Goal: Task Accomplishment & Management: Complete application form

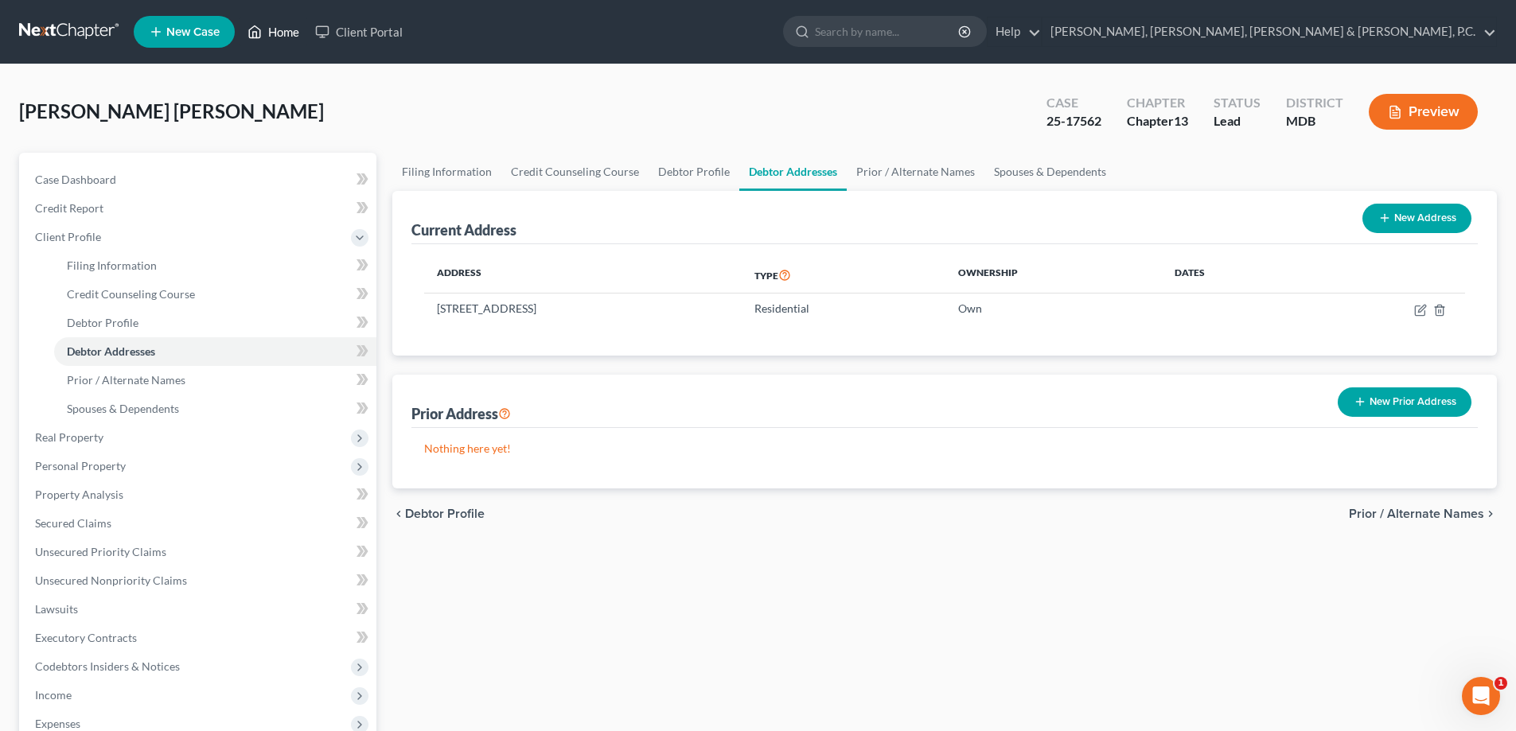
click at [274, 38] on link "Home" at bounding box center [274, 32] width 68 height 29
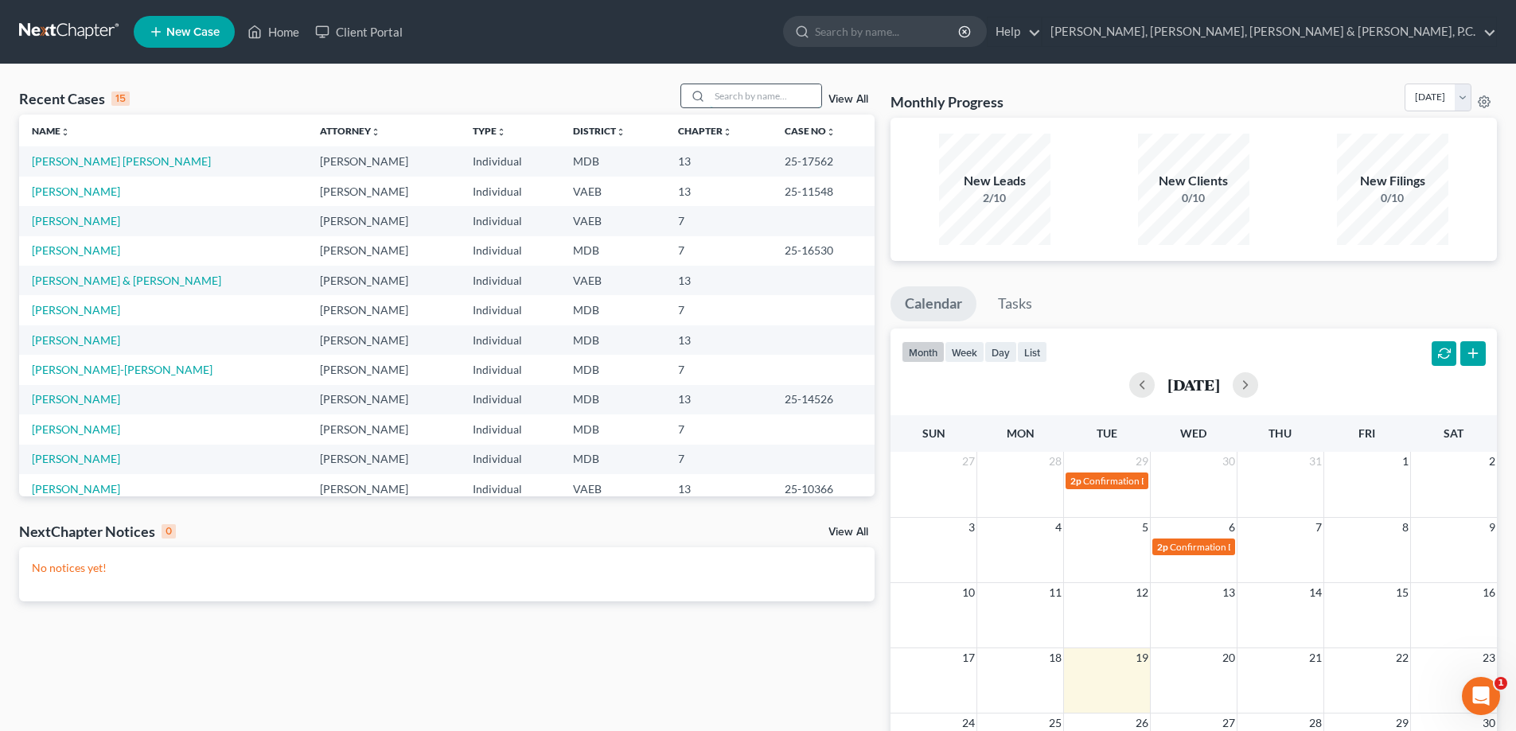
click at [746, 96] on input "search" at bounding box center [765, 95] width 111 height 23
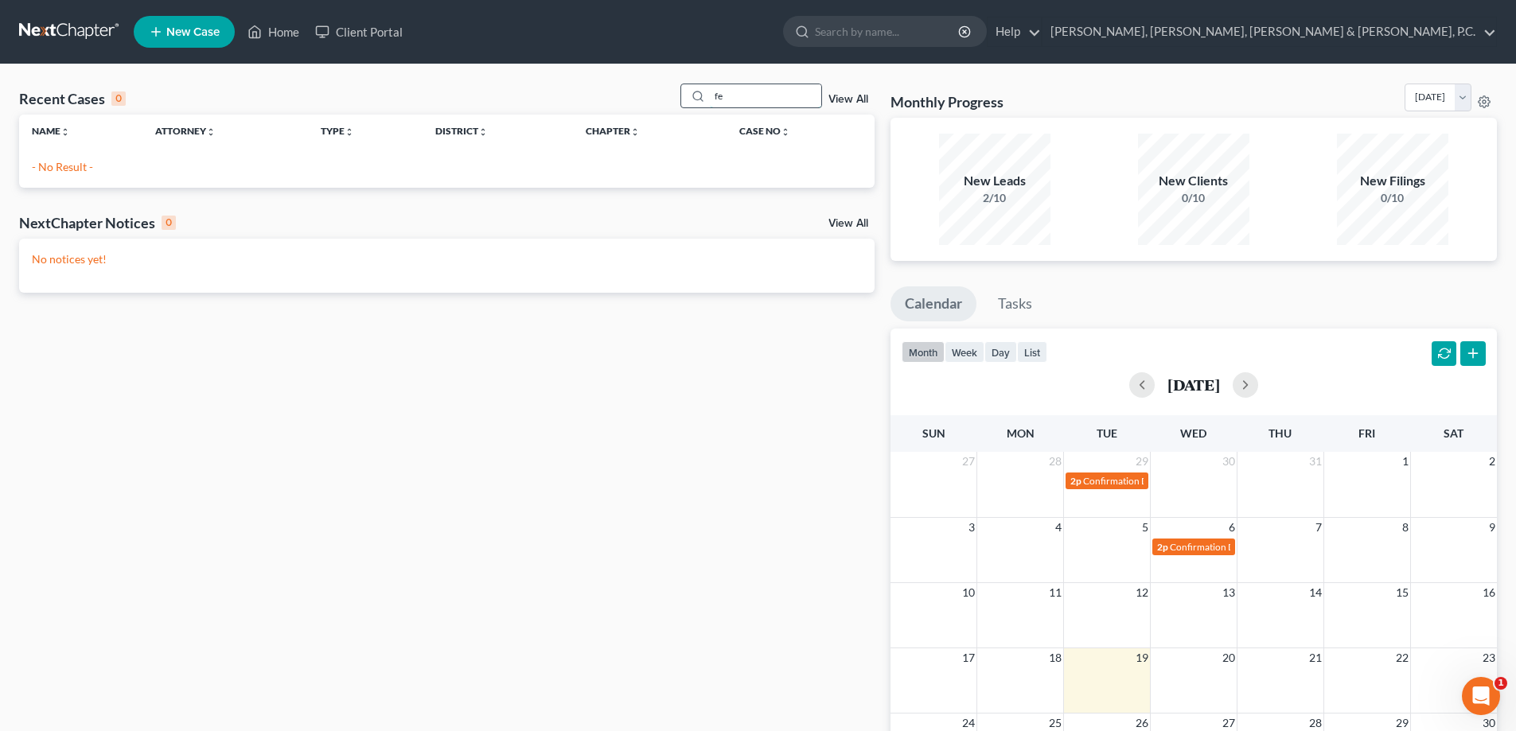
type input "f"
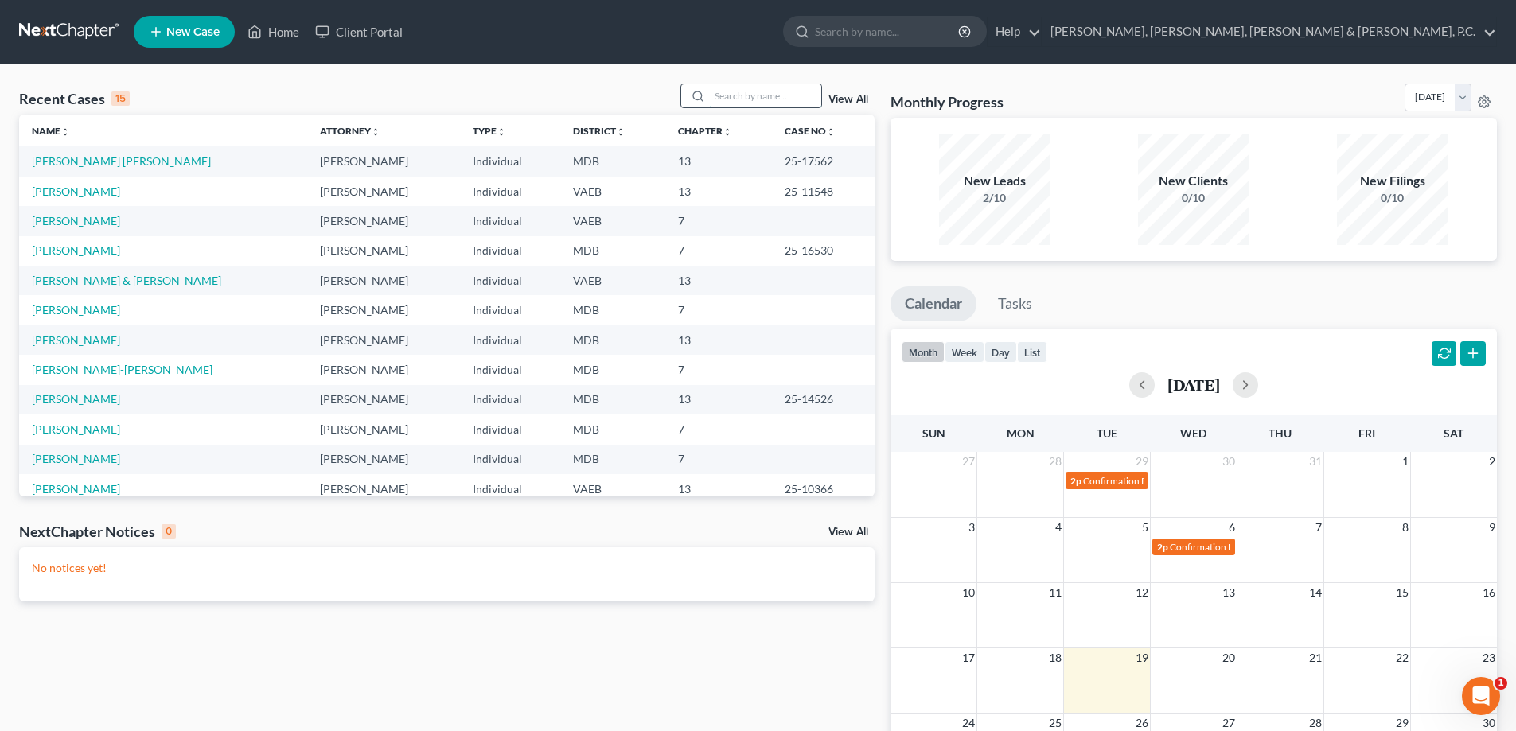
click at [727, 96] on input "search" at bounding box center [765, 95] width 111 height 23
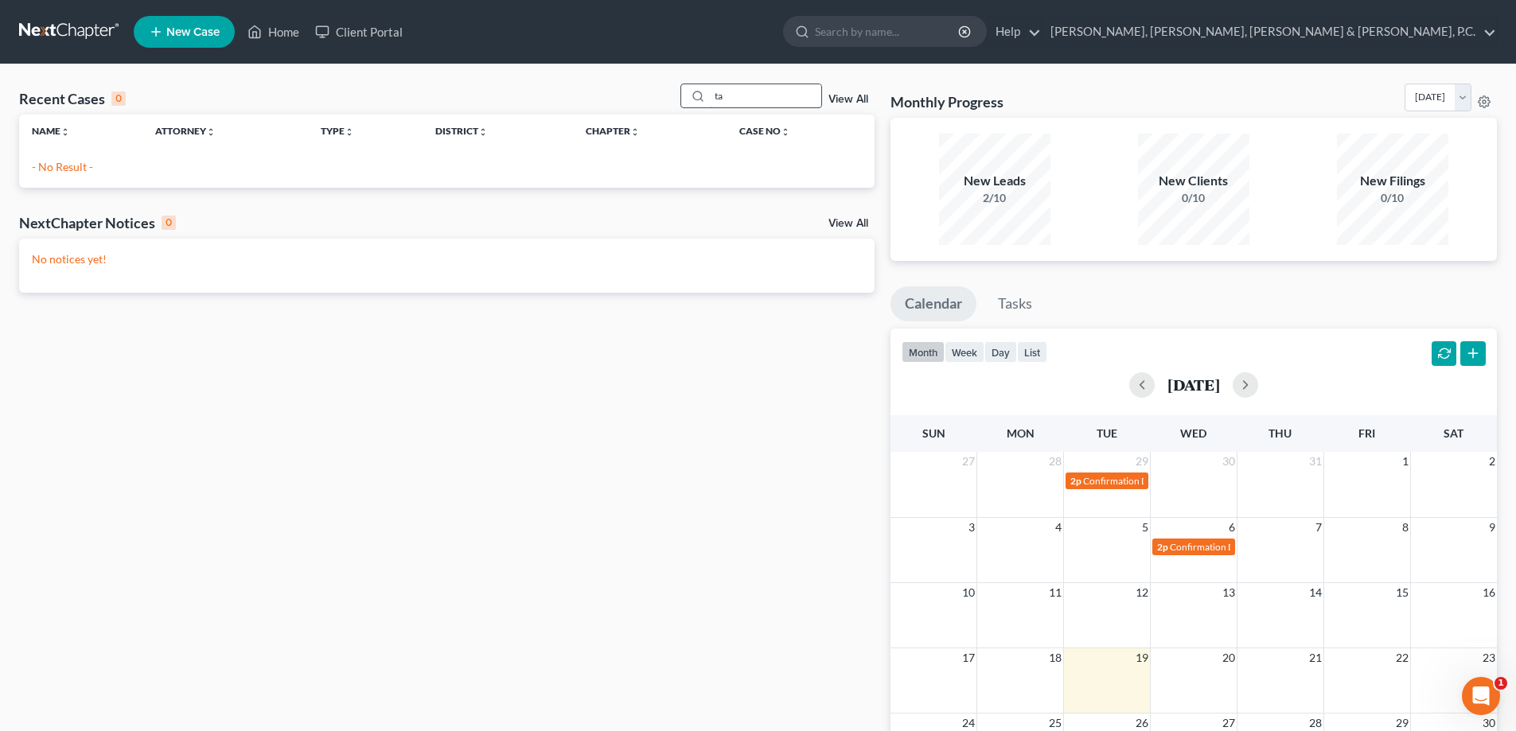
type input "t"
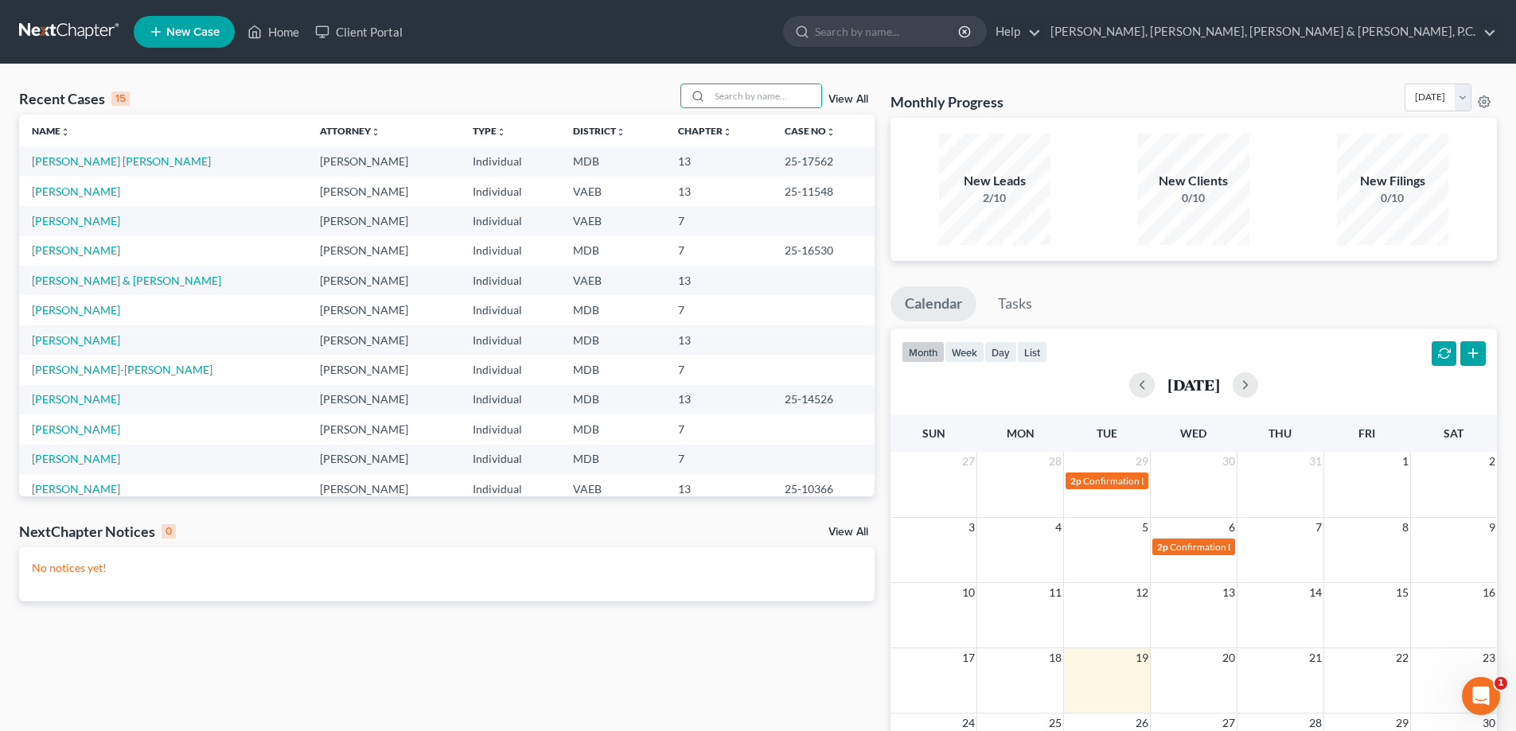
click at [206, 30] on span "New Case" at bounding box center [192, 32] width 53 height 12
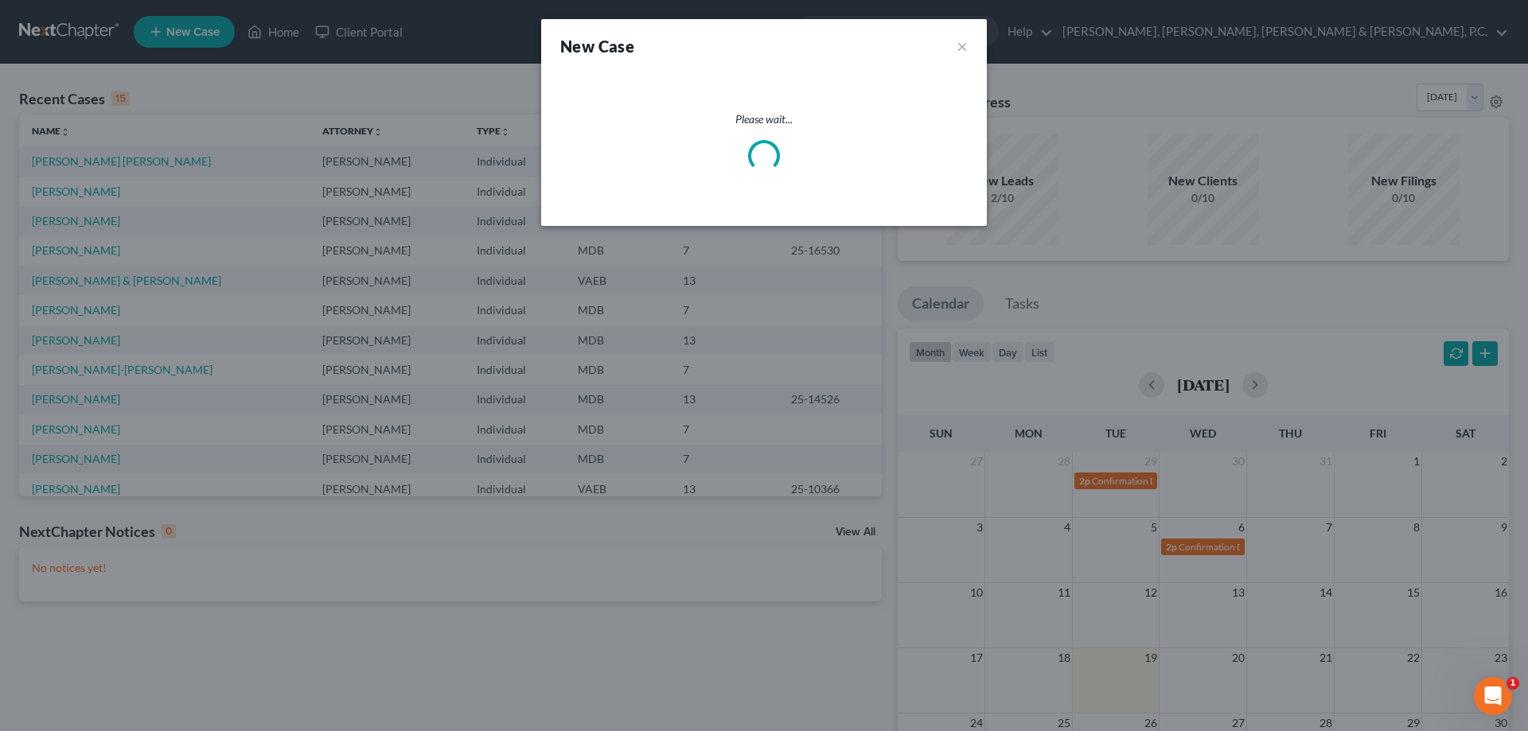
select select "38"
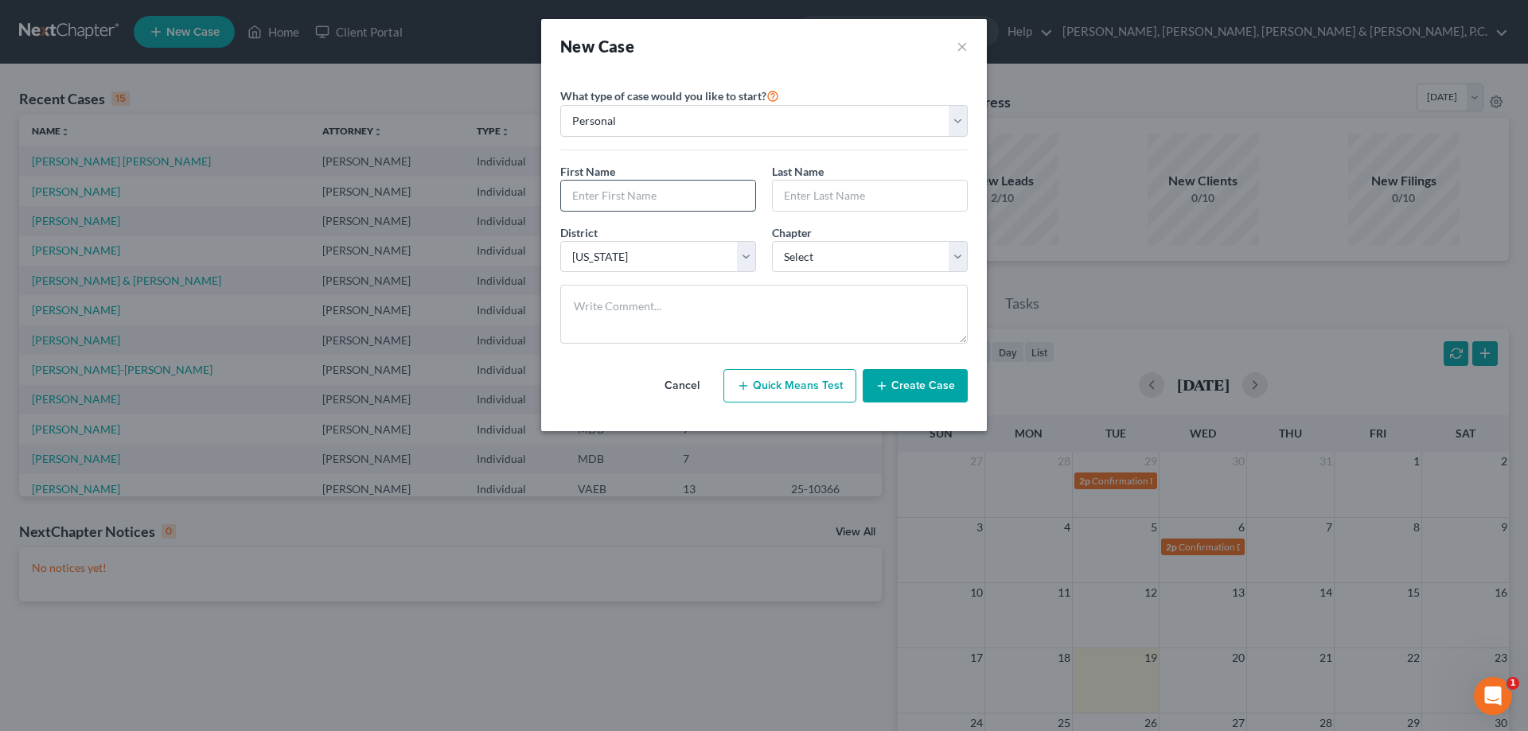
click at [665, 185] on input "text" at bounding box center [658, 196] width 194 height 30
type input "[PERSON_NAME]"
type input "C"
type input "[PERSON_NAME]"
click at [794, 255] on select "Select 7 11 12 13" at bounding box center [870, 257] width 196 height 32
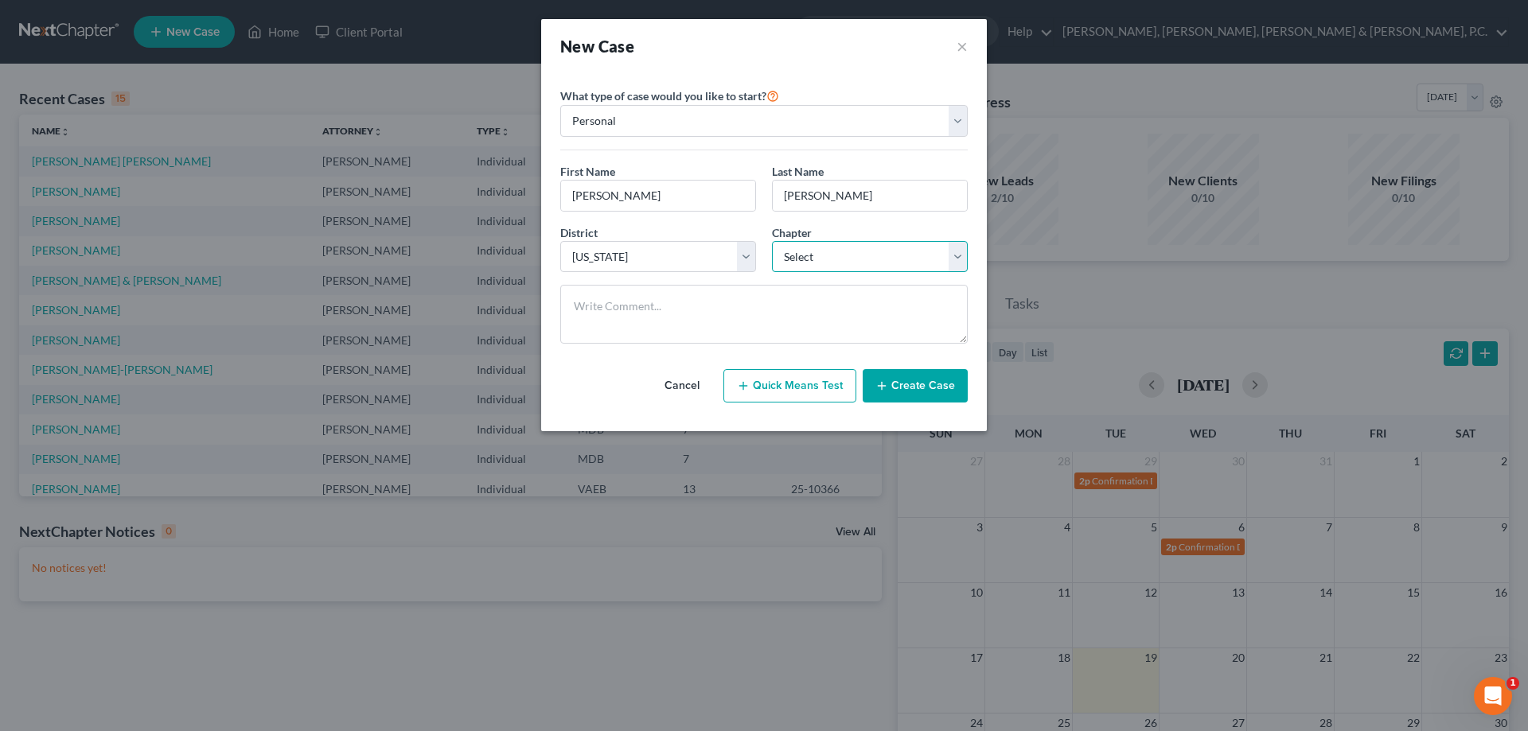
select select "3"
click at [772, 241] on select "Select 7 11 12 13" at bounding box center [870, 257] width 196 height 32
click at [906, 385] on button "Create Case" at bounding box center [915, 385] width 105 height 33
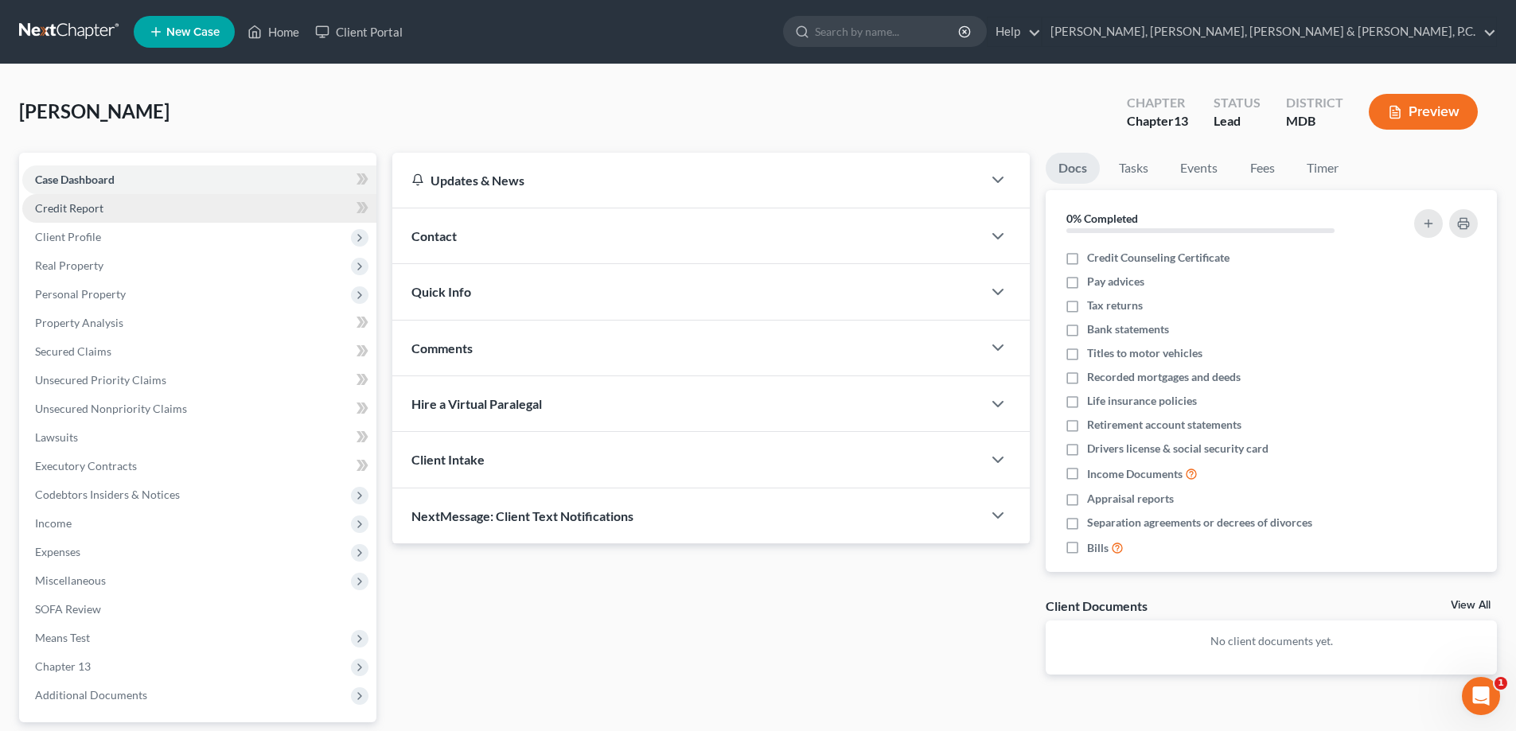
click at [96, 212] on span "Credit Report" at bounding box center [69, 208] width 68 height 14
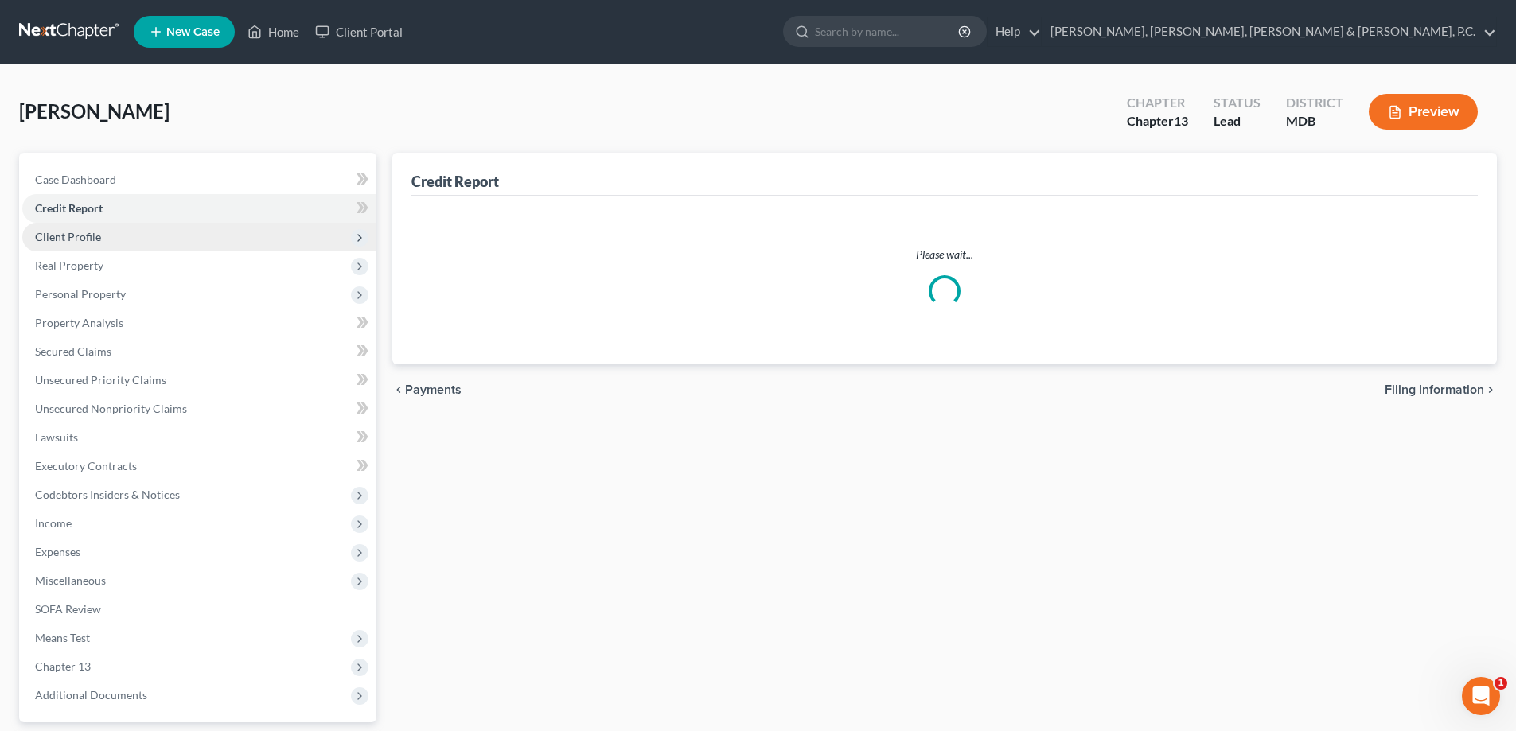
click at [104, 232] on span "Client Profile" at bounding box center [199, 237] width 354 height 29
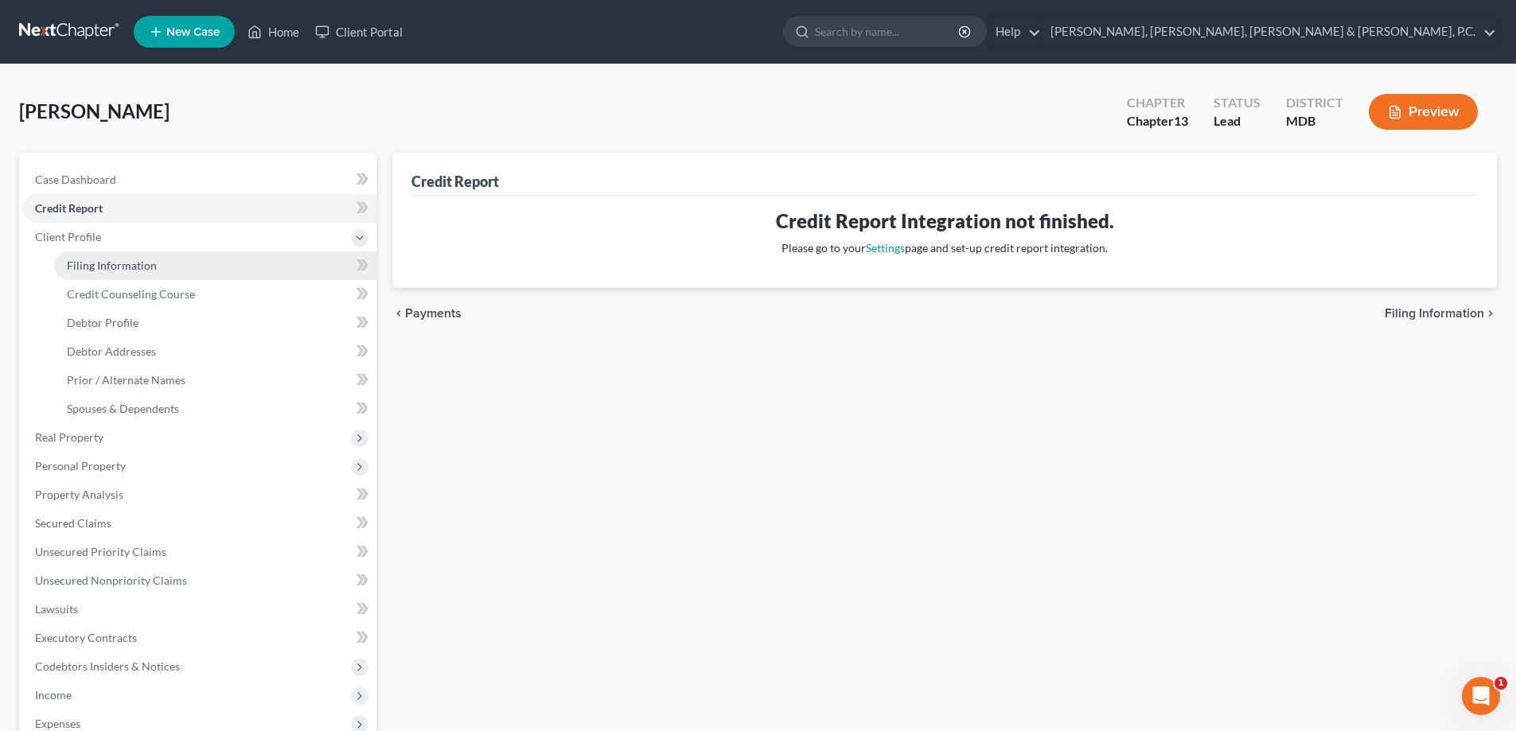
click at [117, 256] on link "Filing Information" at bounding box center [215, 266] width 322 height 29
select select "1"
select select "0"
select select "3"
select select "38"
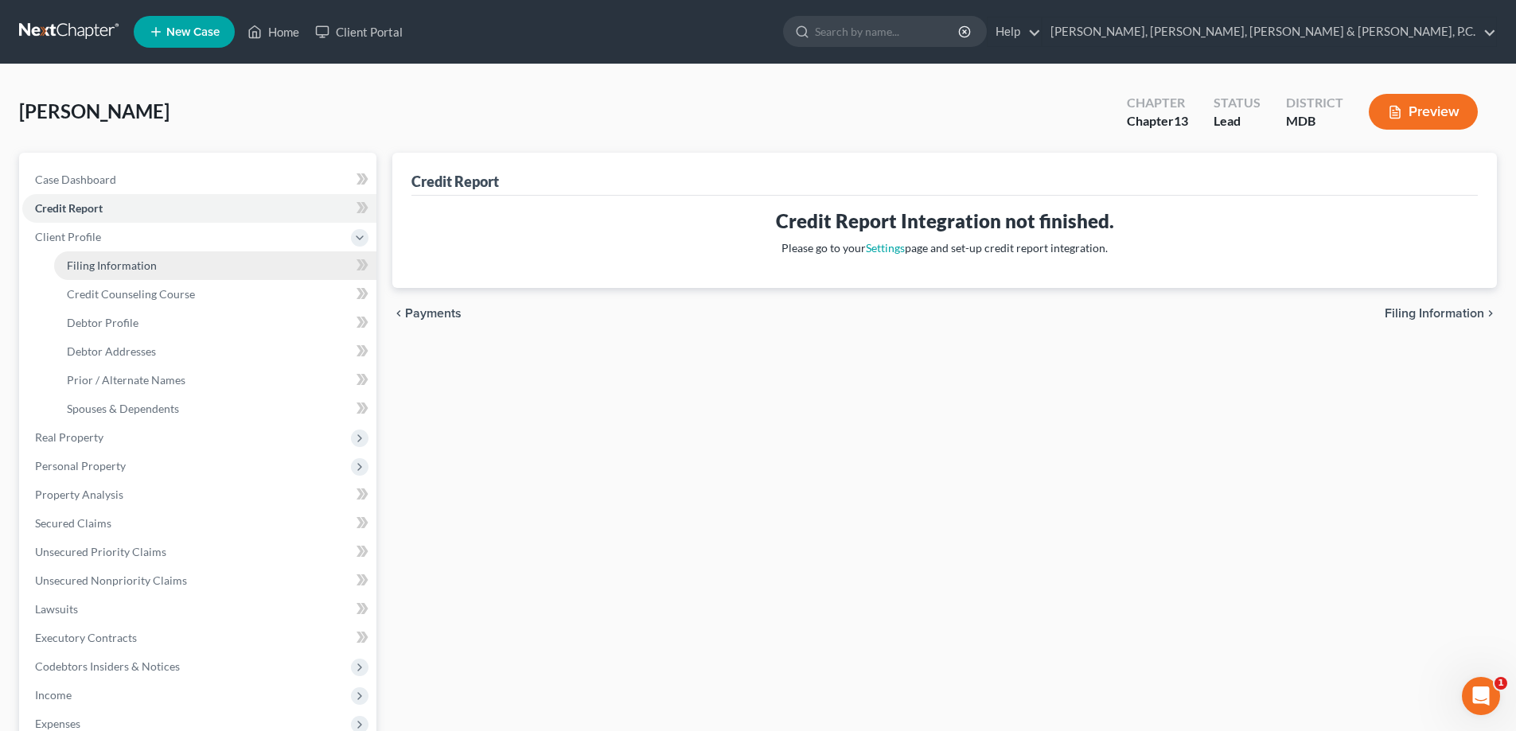
select select "0"
select select "21"
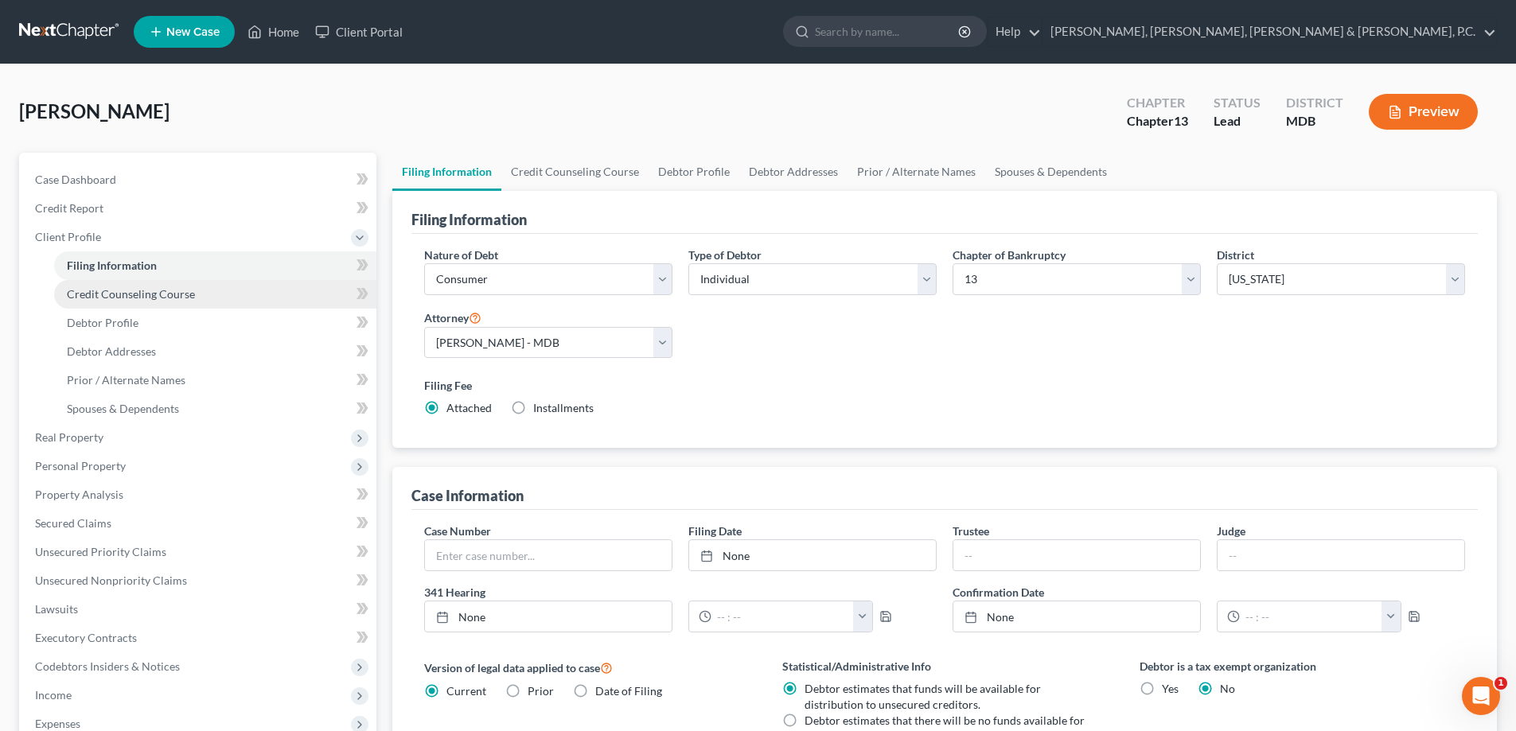
click at [128, 285] on link "Credit Counseling Course" at bounding box center [215, 294] width 322 height 29
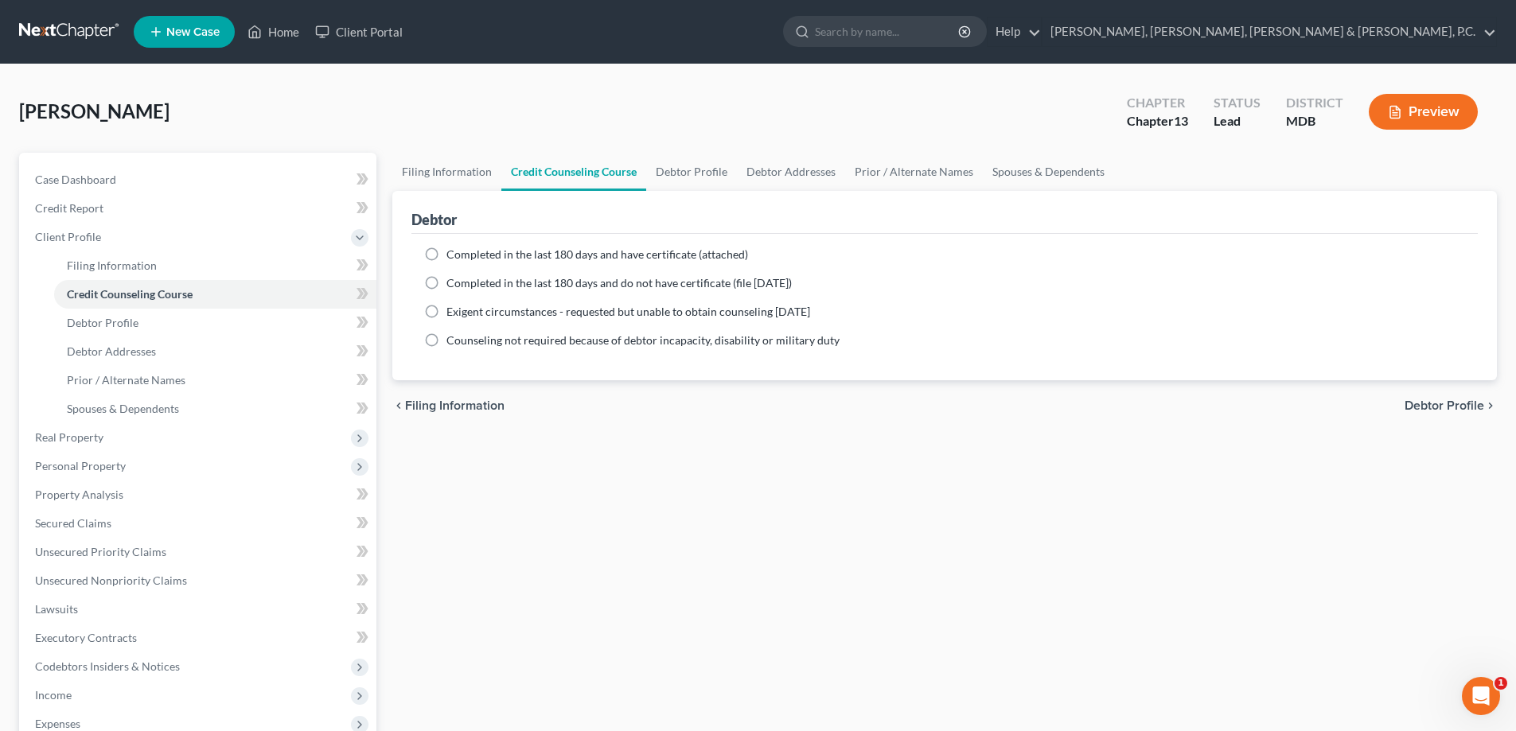
click at [447, 249] on label "Completed in the last 180 days and have certificate (attached)" at bounding box center [598, 255] width 302 height 16
click at [453, 249] on input "Completed in the last 180 days and have certificate (attached)" at bounding box center [458, 252] width 10 height 10
radio input "true"
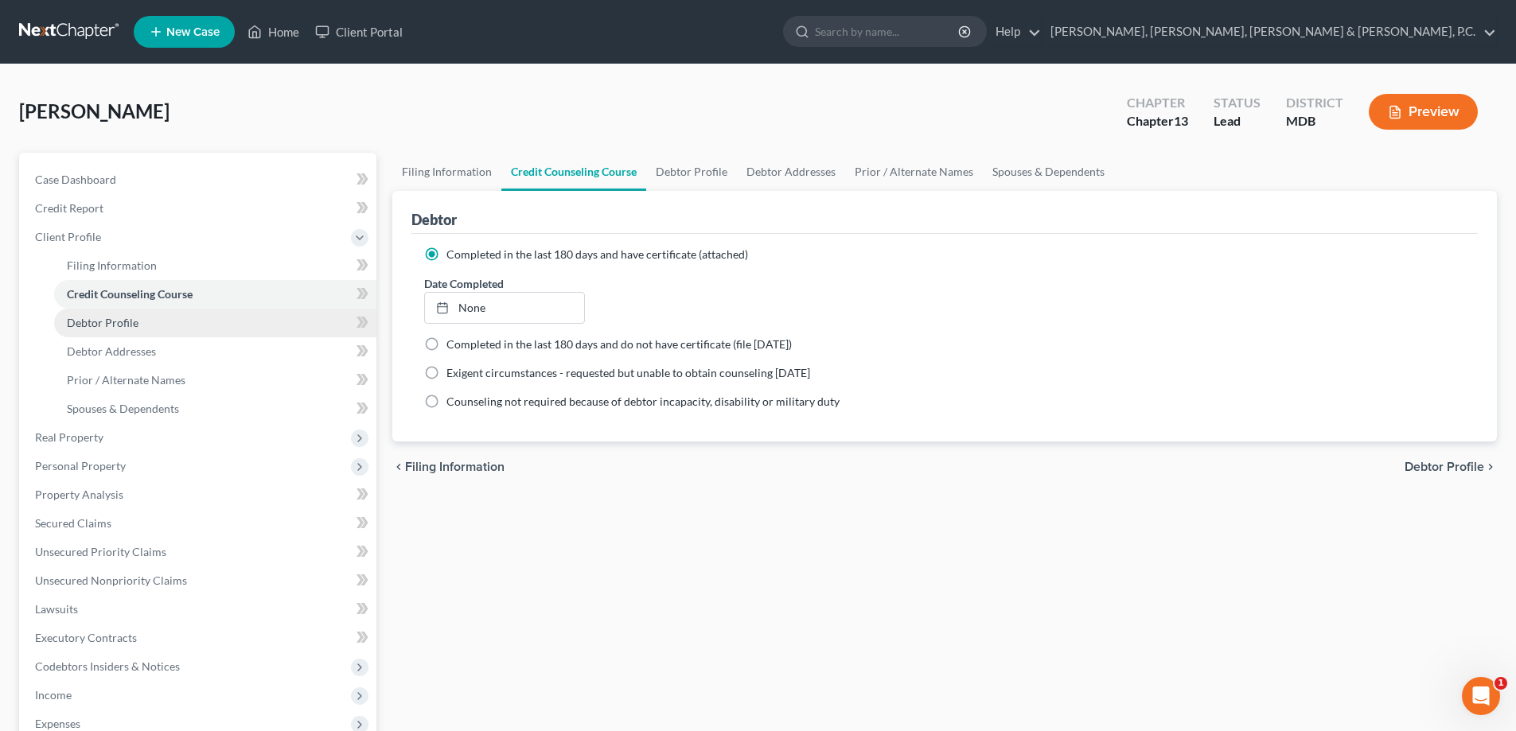
click at [131, 329] on span "Debtor Profile" at bounding box center [103, 323] width 72 height 14
select select "0"
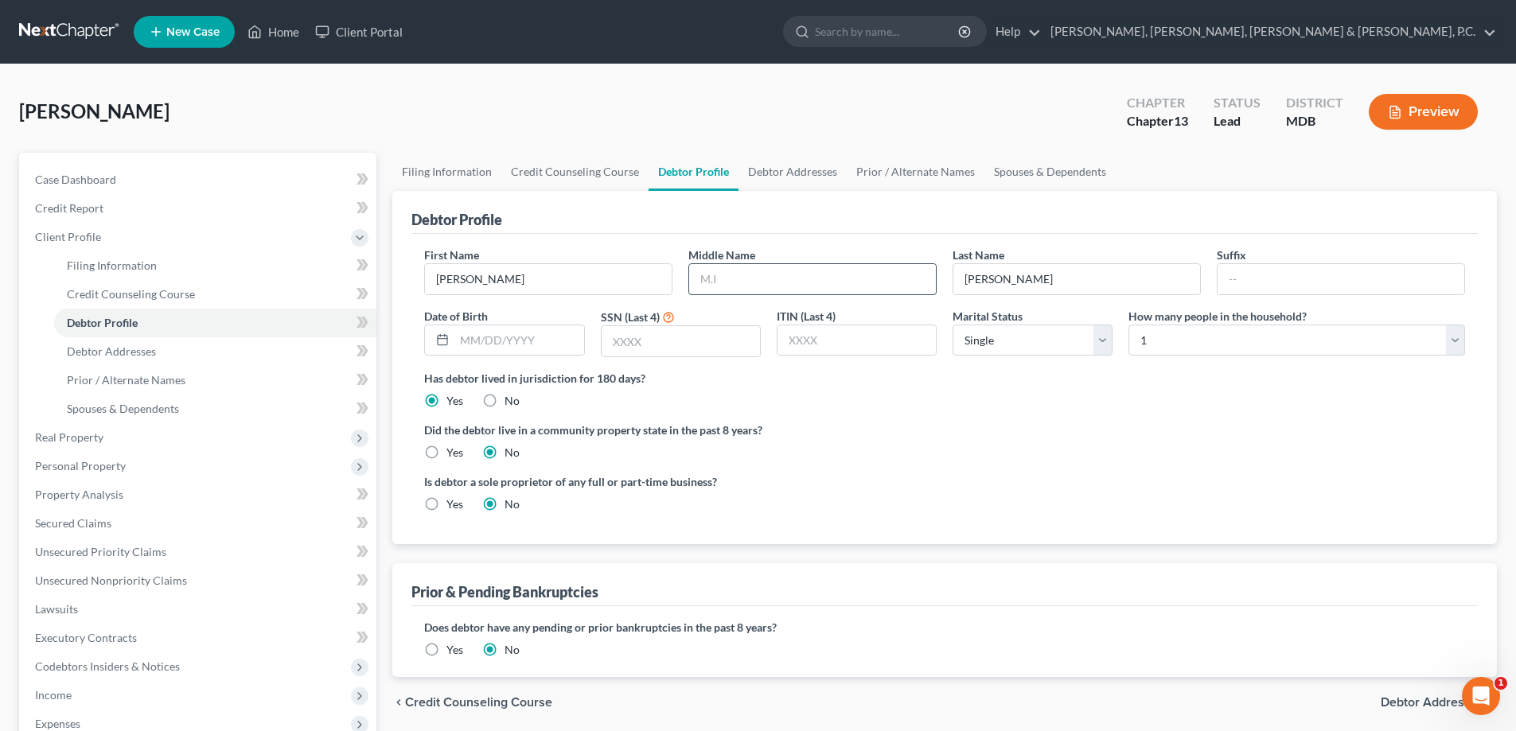
drag, startPoint x: 727, startPoint y: 283, endPoint x: 736, endPoint y: 270, distance: 16.6
click at [727, 283] on input "text" at bounding box center [812, 279] width 247 height 30
type input "[PERSON_NAME]"
click at [546, 345] on input "text" at bounding box center [518, 341] width 129 height 30
type input "[DATE]"
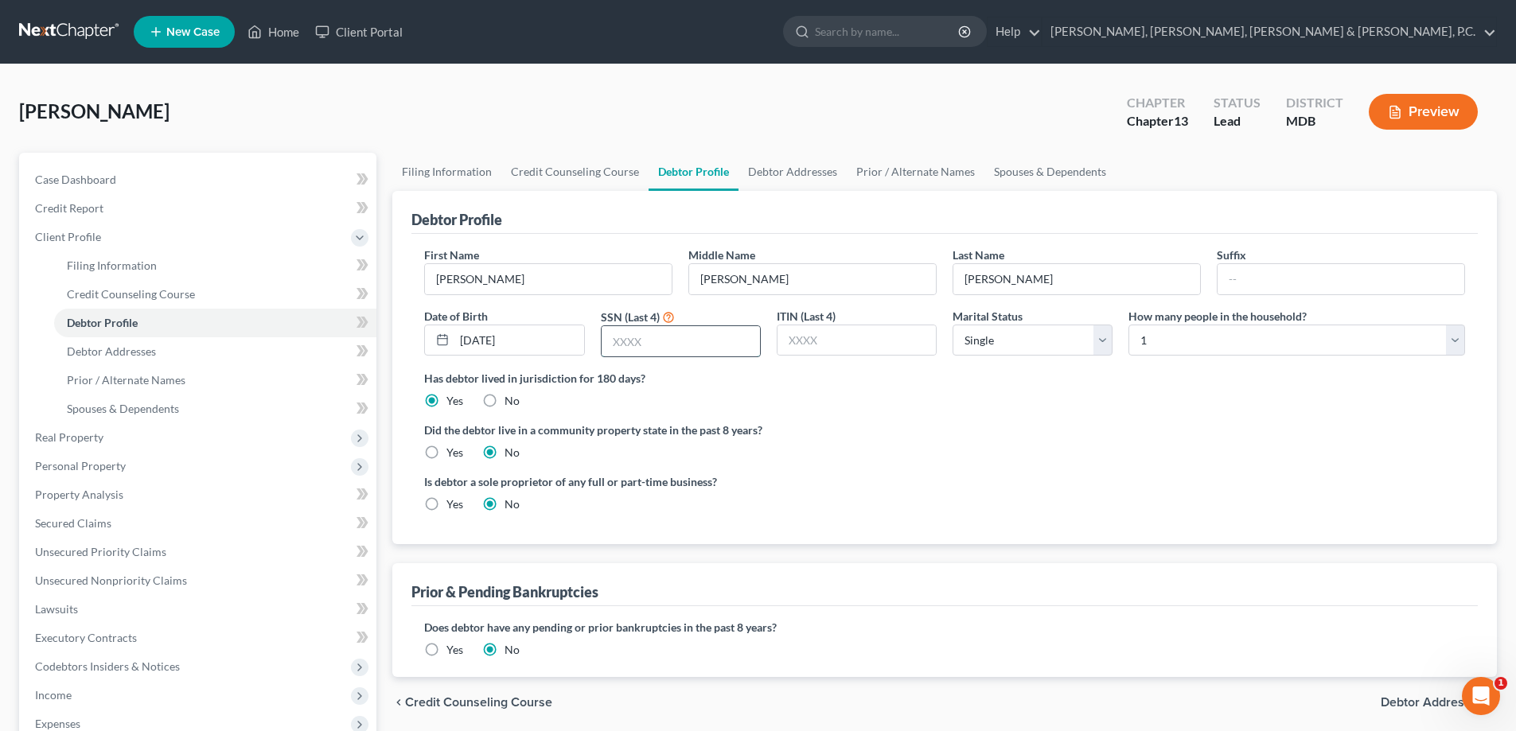
click at [623, 336] on input "text" at bounding box center [681, 341] width 158 height 30
type input "9905"
click at [1019, 333] on select "Select Single Married Separated Divorced Widowed" at bounding box center [1033, 341] width 160 height 32
select select "4"
click at [953, 325] on select "Select Single Married Separated Divorced Widowed" at bounding box center [1033, 341] width 160 height 32
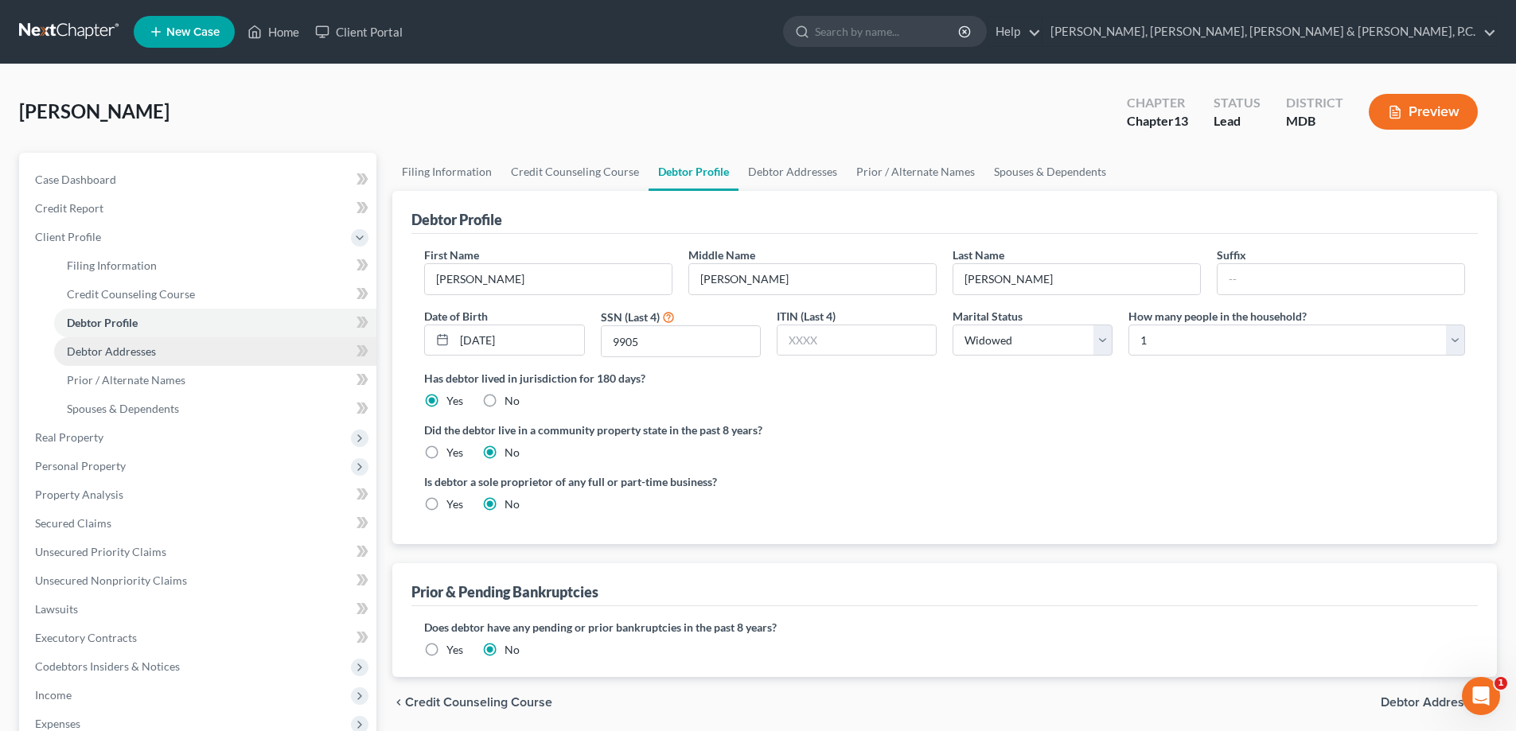
click at [128, 345] on span "Debtor Addresses" at bounding box center [111, 352] width 89 height 14
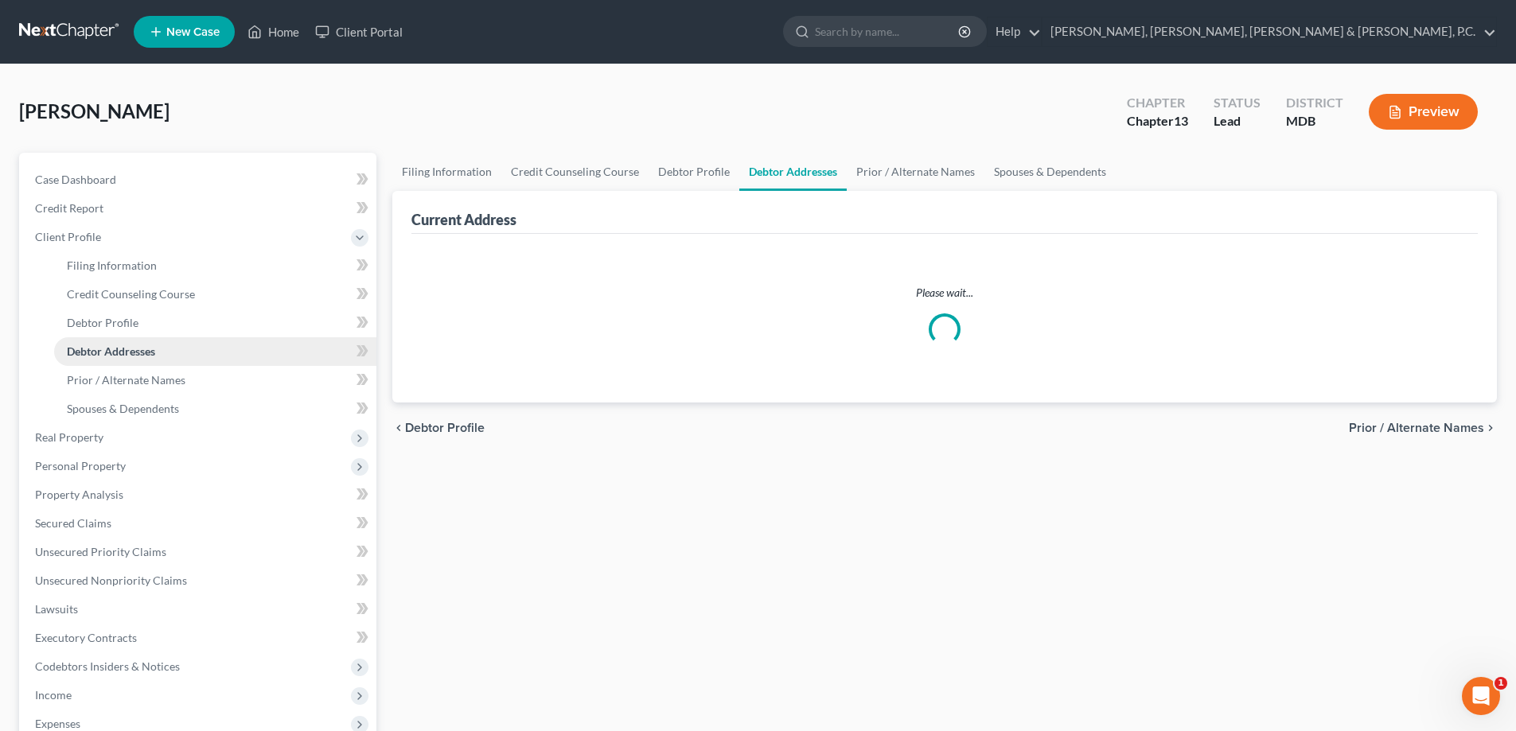
select select "0"
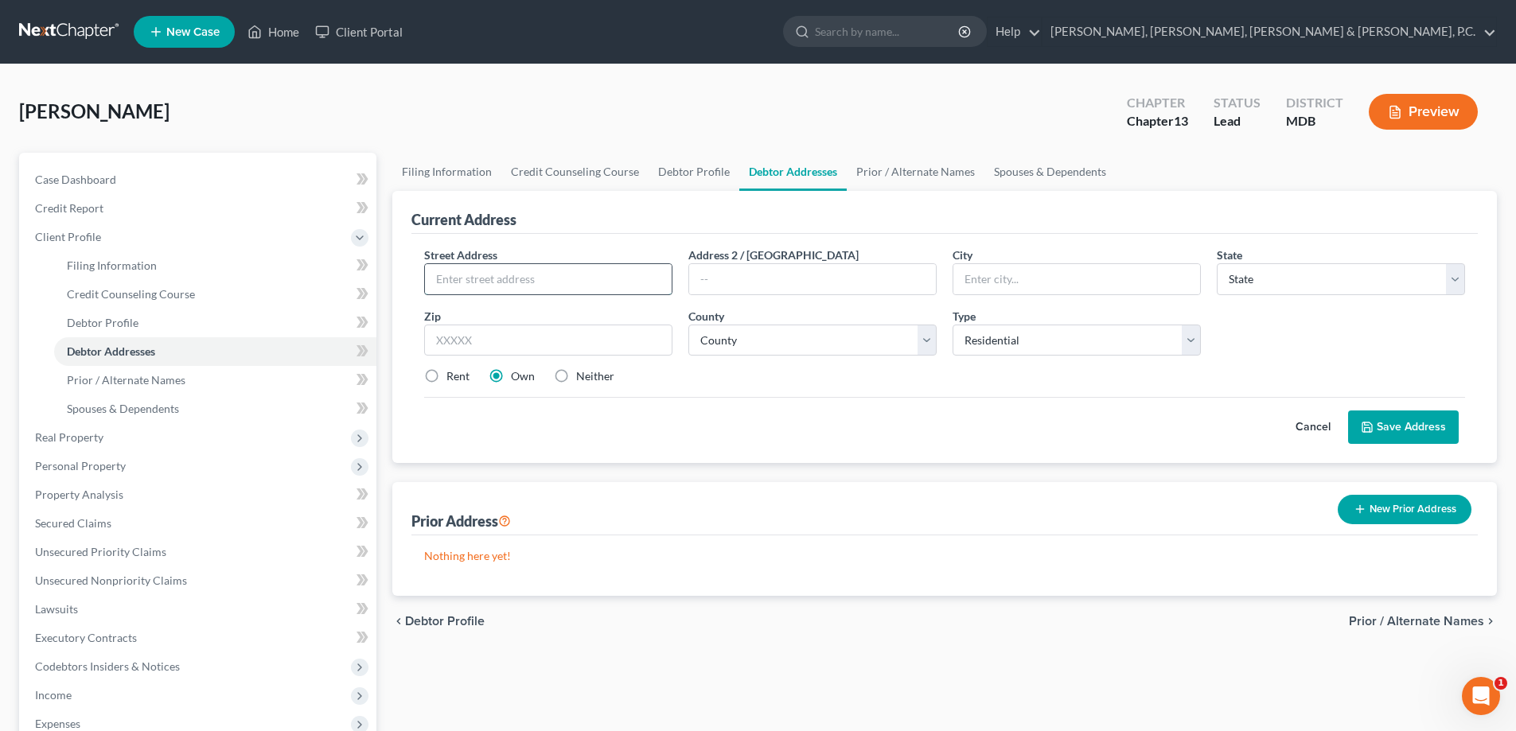
click at [535, 273] on input "text" at bounding box center [548, 279] width 247 height 30
type input "[STREET_ADDRESS][PERSON_NAME]"
type input "[GEOGRAPHIC_DATA]"
select select "21"
type input "21216"
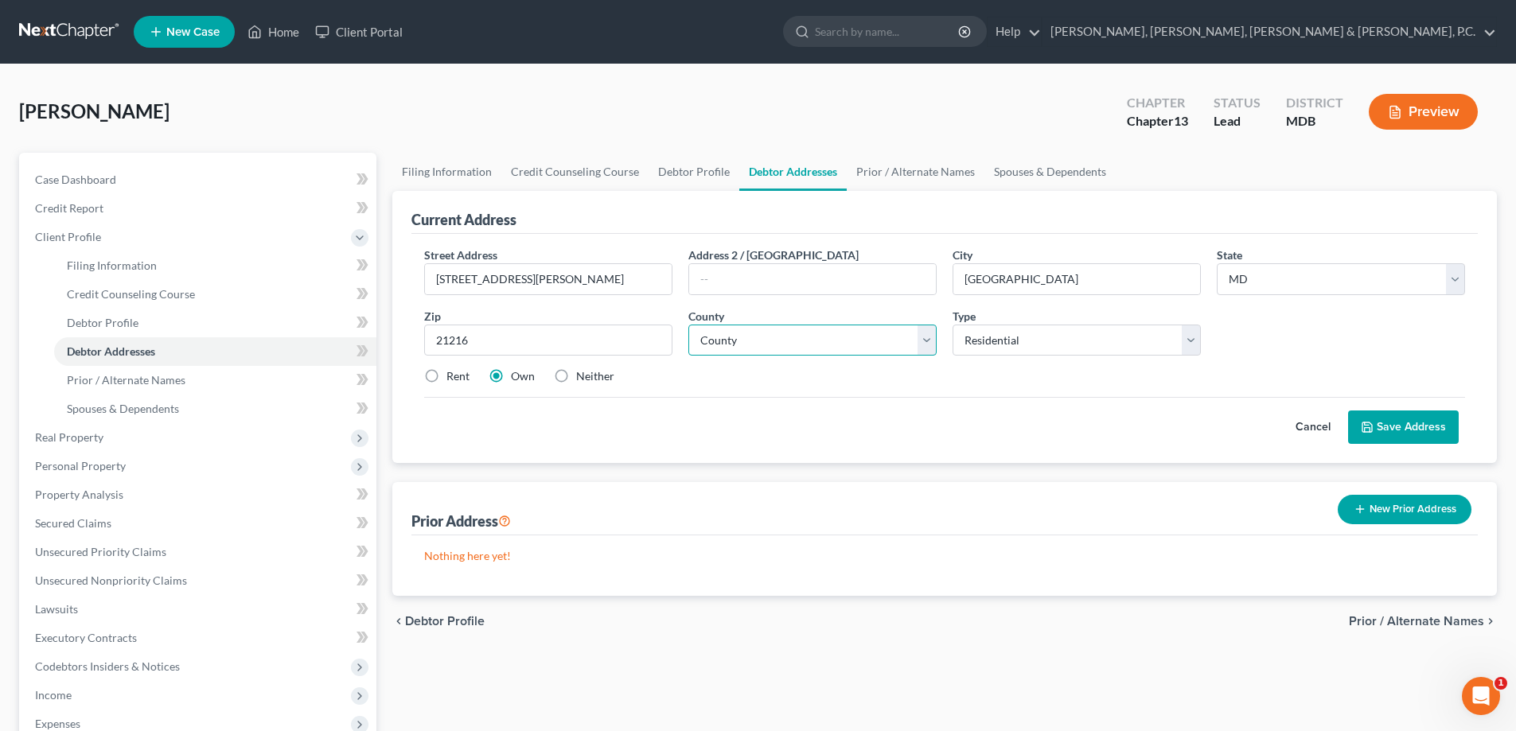
click at [815, 341] on select "County [GEOGRAPHIC_DATA] [GEOGRAPHIC_DATA] [GEOGRAPHIC_DATA] [GEOGRAPHIC_DATA] …" at bounding box center [813, 341] width 248 height 32
select select "3"
click at [689, 325] on select "County [GEOGRAPHIC_DATA] [GEOGRAPHIC_DATA] [GEOGRAPHIC_DATA] [GEOGRAPHIC_DATA] …" at bounding box center [813, 341] width 248 height 32
click at [1384, 431] on button "Save Address" at bounding box center [1403, 427] width 111 height 33
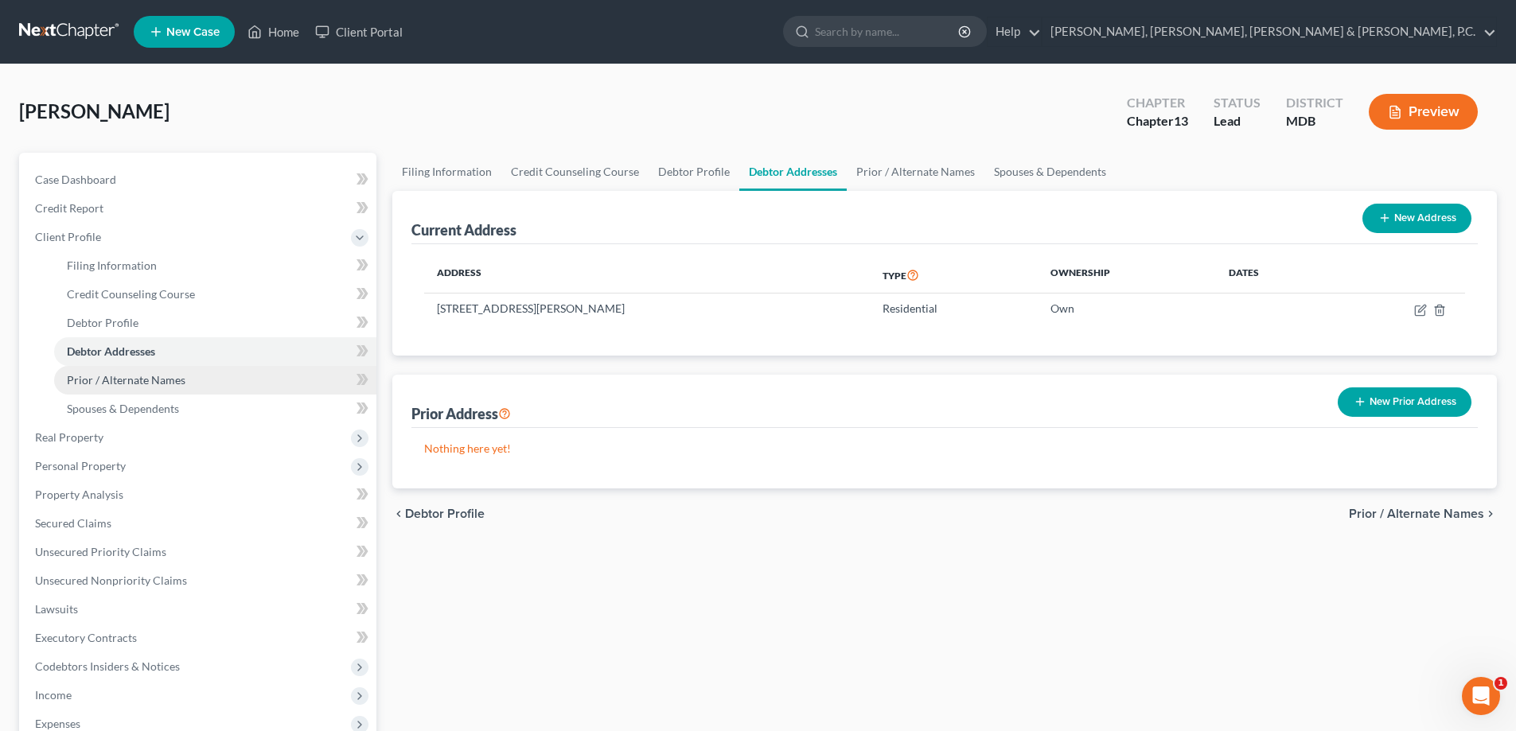
click at [148, 369] on link "Prior / Alternate Names" at bounding box center [215, 380] width 322 height 29
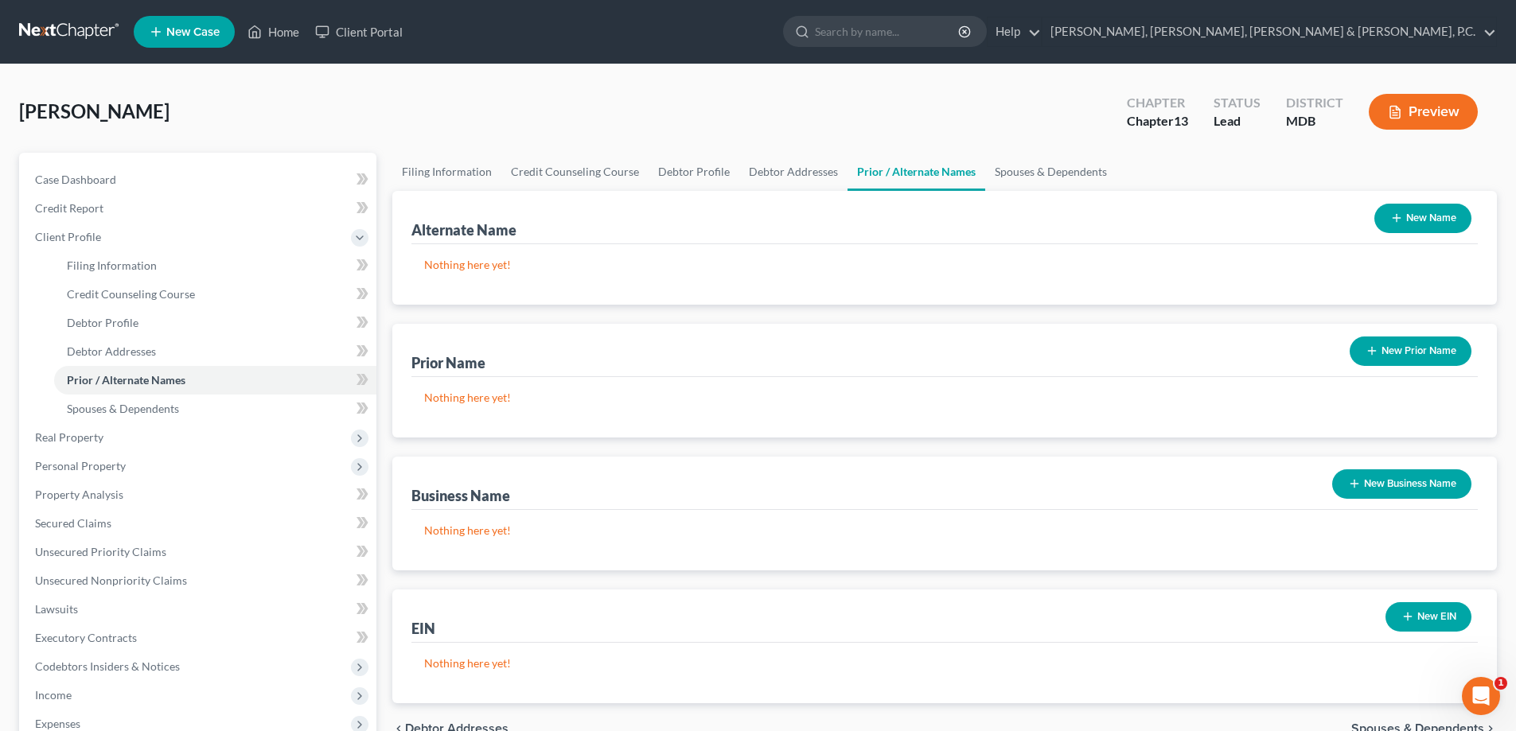
click at [1410, 345] on button "New Prior Name" at bounding box center [1411, 351] width 122 height 29
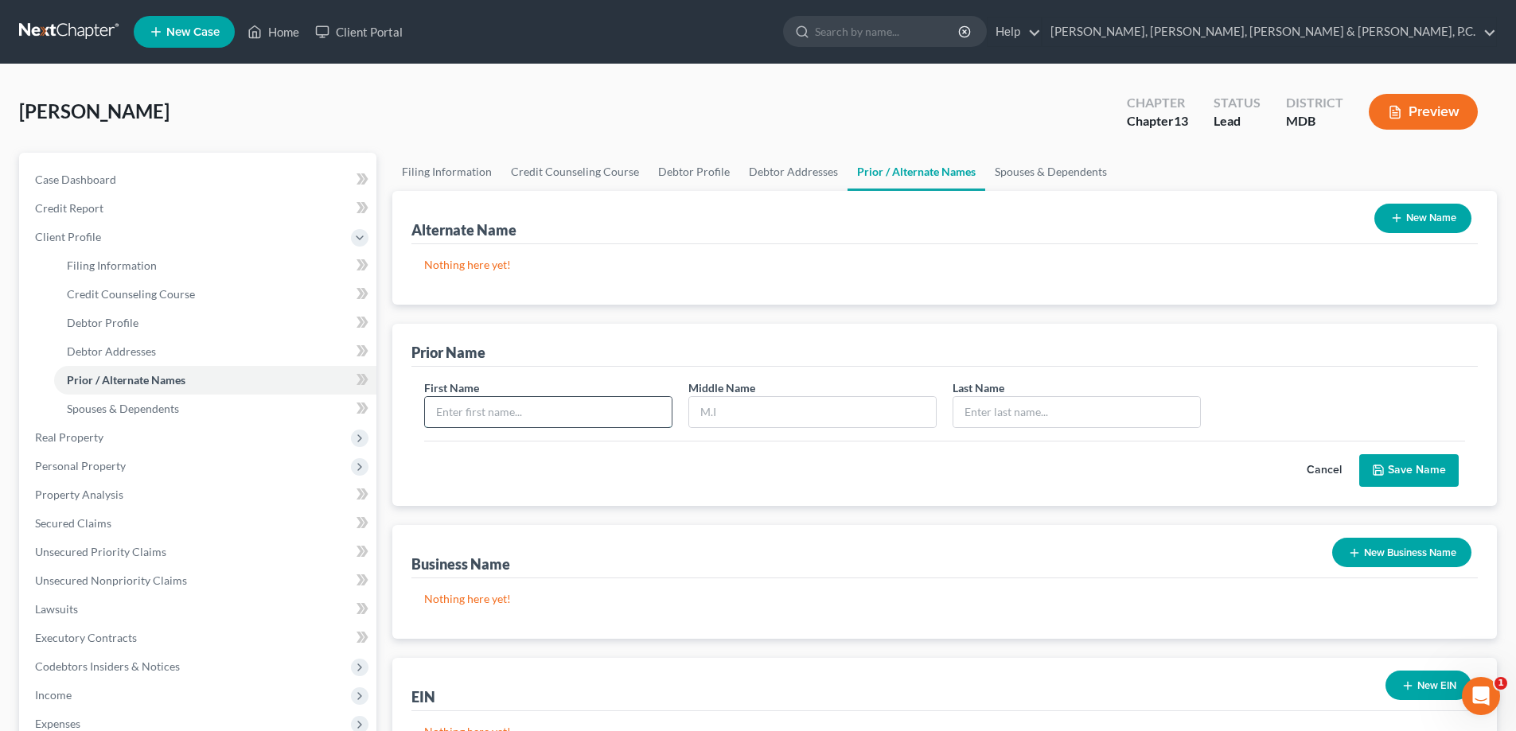
click at [538, 400] on input "text" at bounding box center [548, 412] width 247 height 30
type input "[PERSON_NAME]"
click at [1438, 455] on button "Save Name" at bounding box center [1408, 470] width 99 height 33
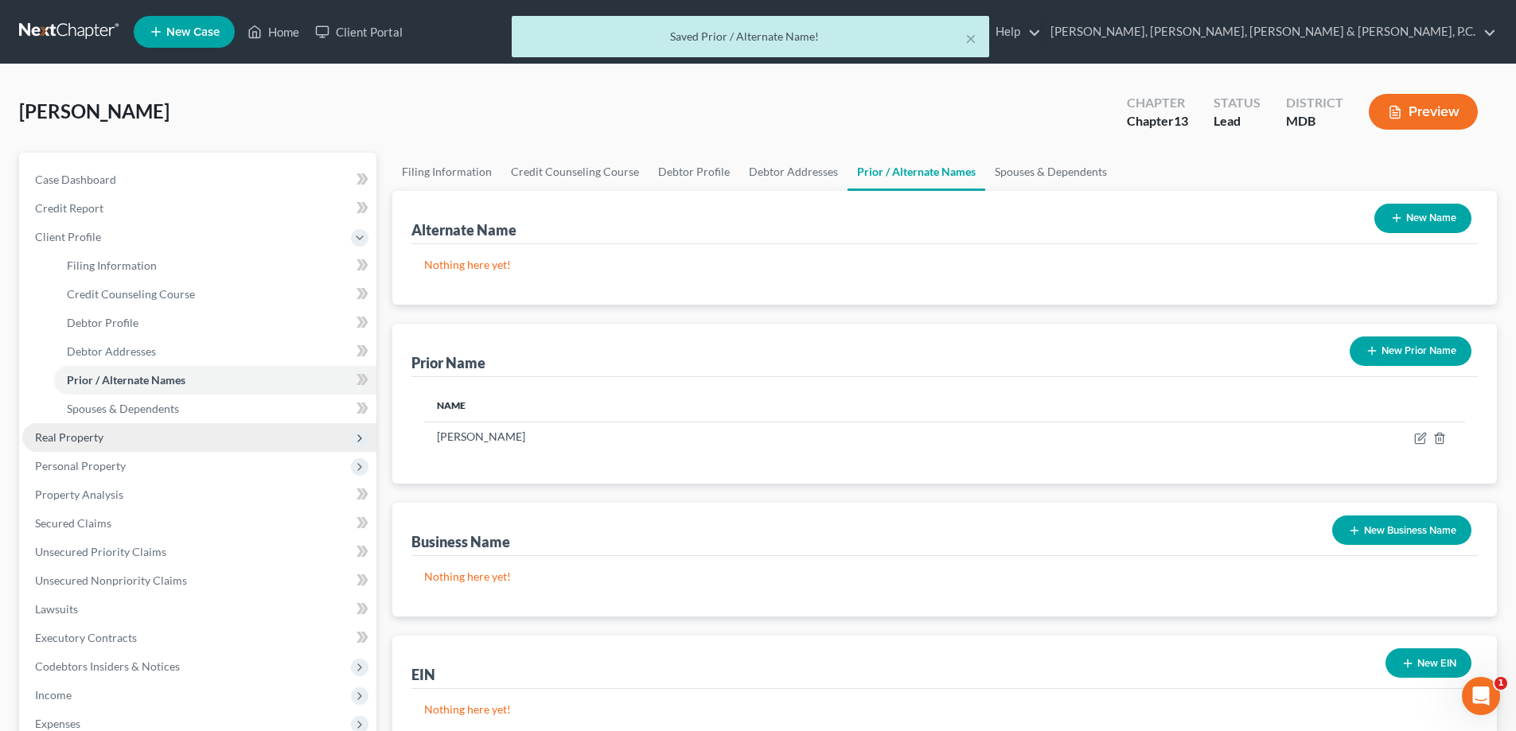
click at [87, 442] on span "Real Property" at bounding box center [69, 438] width 68 height 14
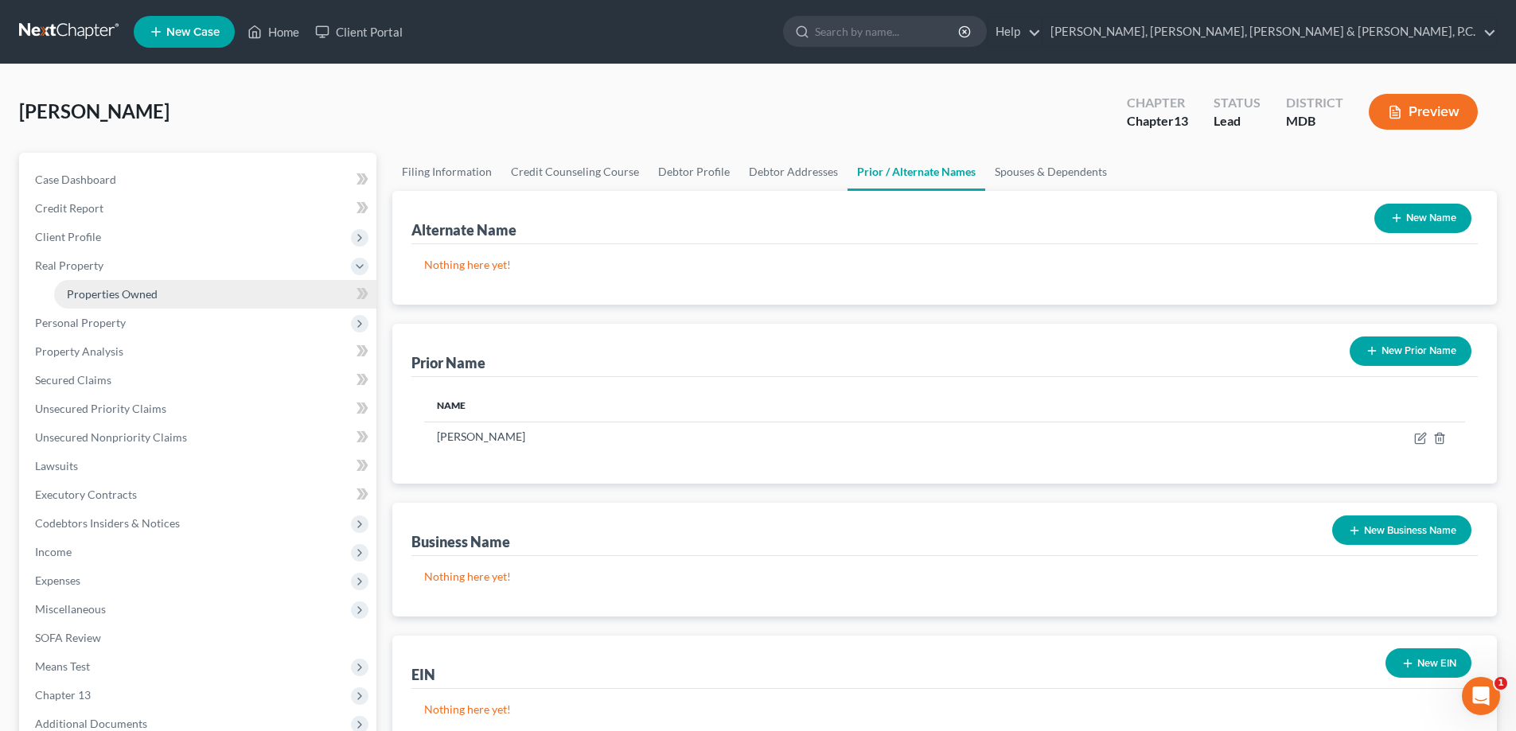
click at [141, 290] on span "Properties Owned" at bounding box center [112, 294] width 91 height 14
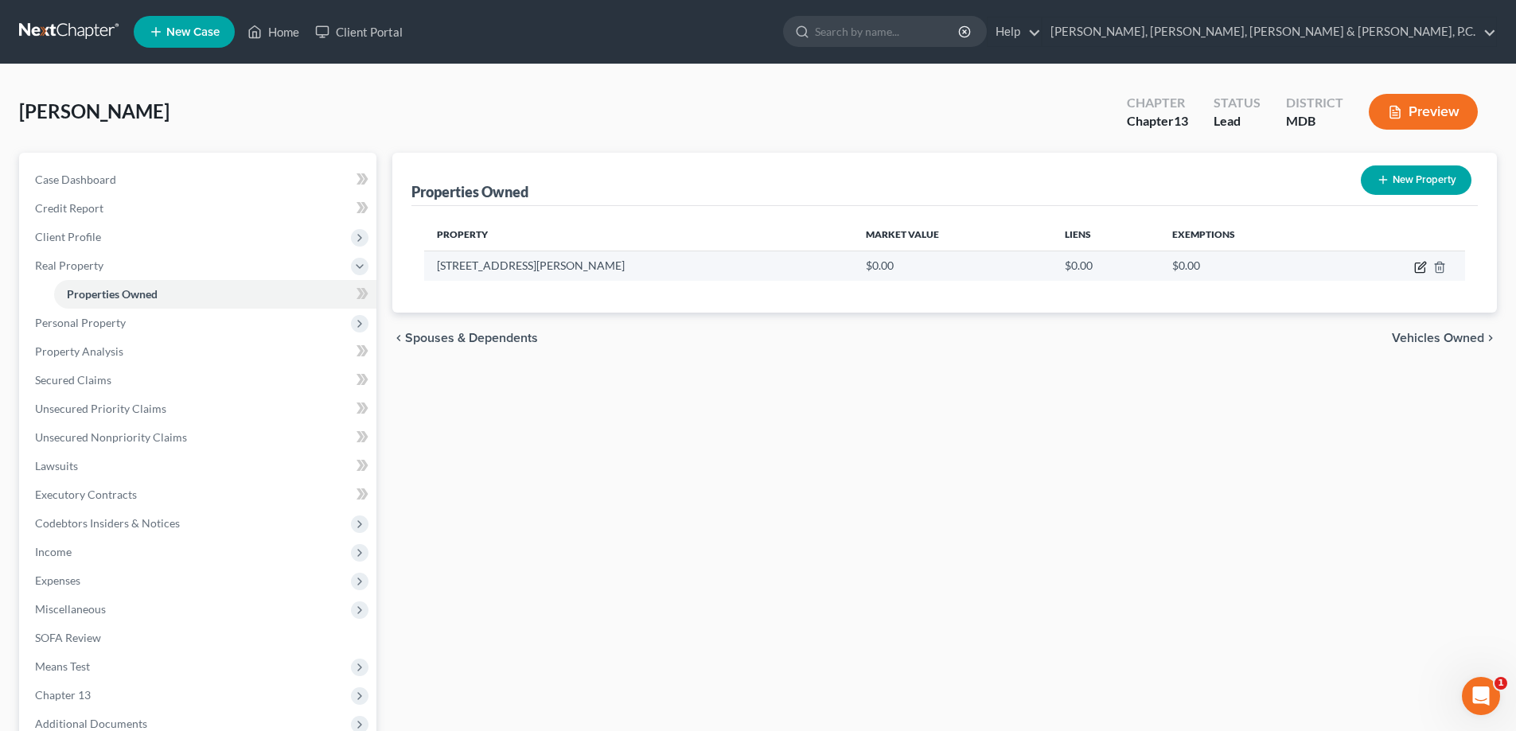
click at [1417, 267] on icon "button" at bounding box center [1420, 267] width 13 height 13
select select "21"
select select "3"
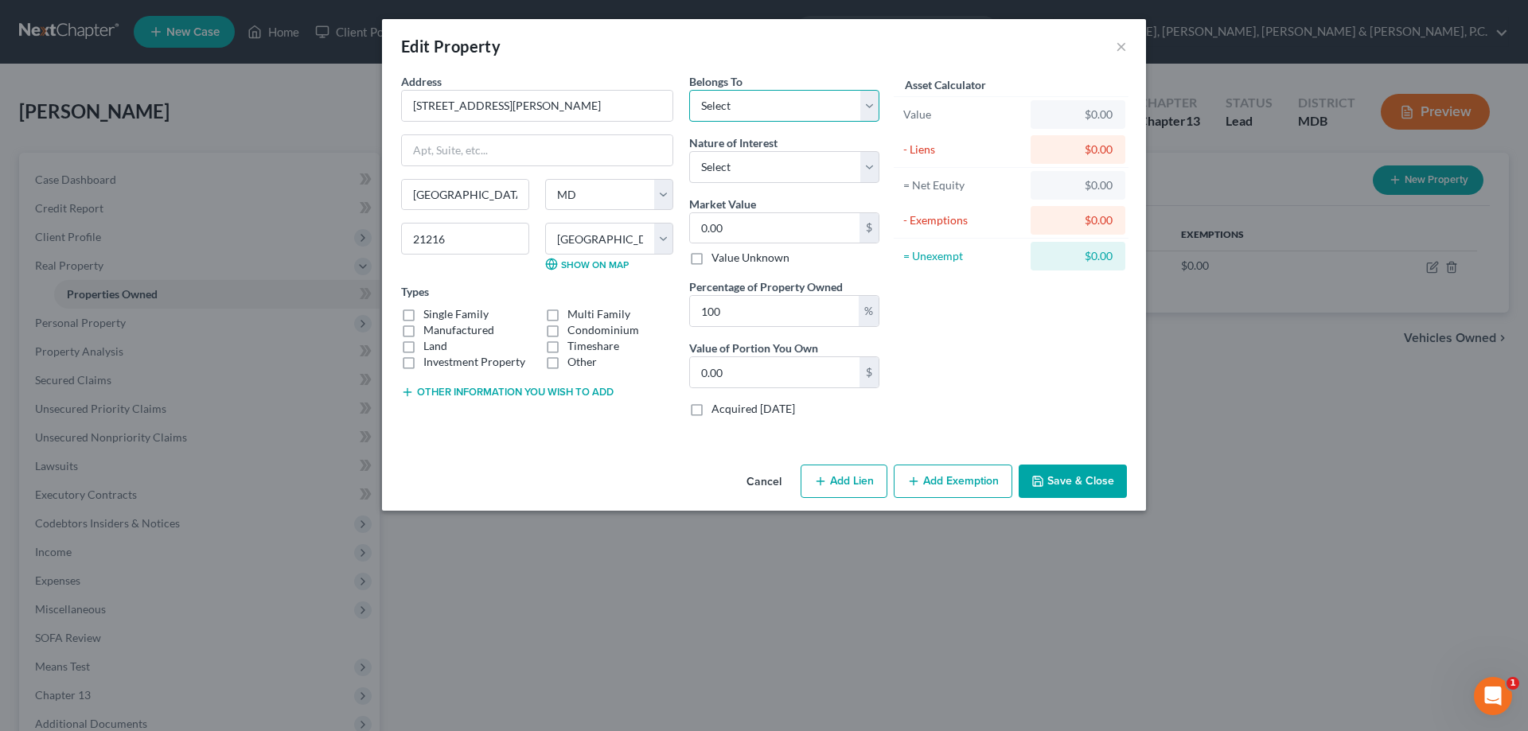
click at [801, 97] on select "Select Debtor 1 Only Debtor 2 Only Debtor 1 And Debtor 2 Only At Least One Of T…" at bounding box center [784, 106] width 190 height 32
select select "0"
click at [689, 90] on select "Select Debtor 1 Only Debtor 2 Only Debtor 1 And Debtor 2 Only At Least One Of T…" at bounding box center [784, 106] width 190 height 32
click at [423, 314] on label "Single Family" at bounding box center [455, 314] width 65 height 16
click at [430, 314] on input "Single Family" at bounding box center [435, 311] width 10 height 10
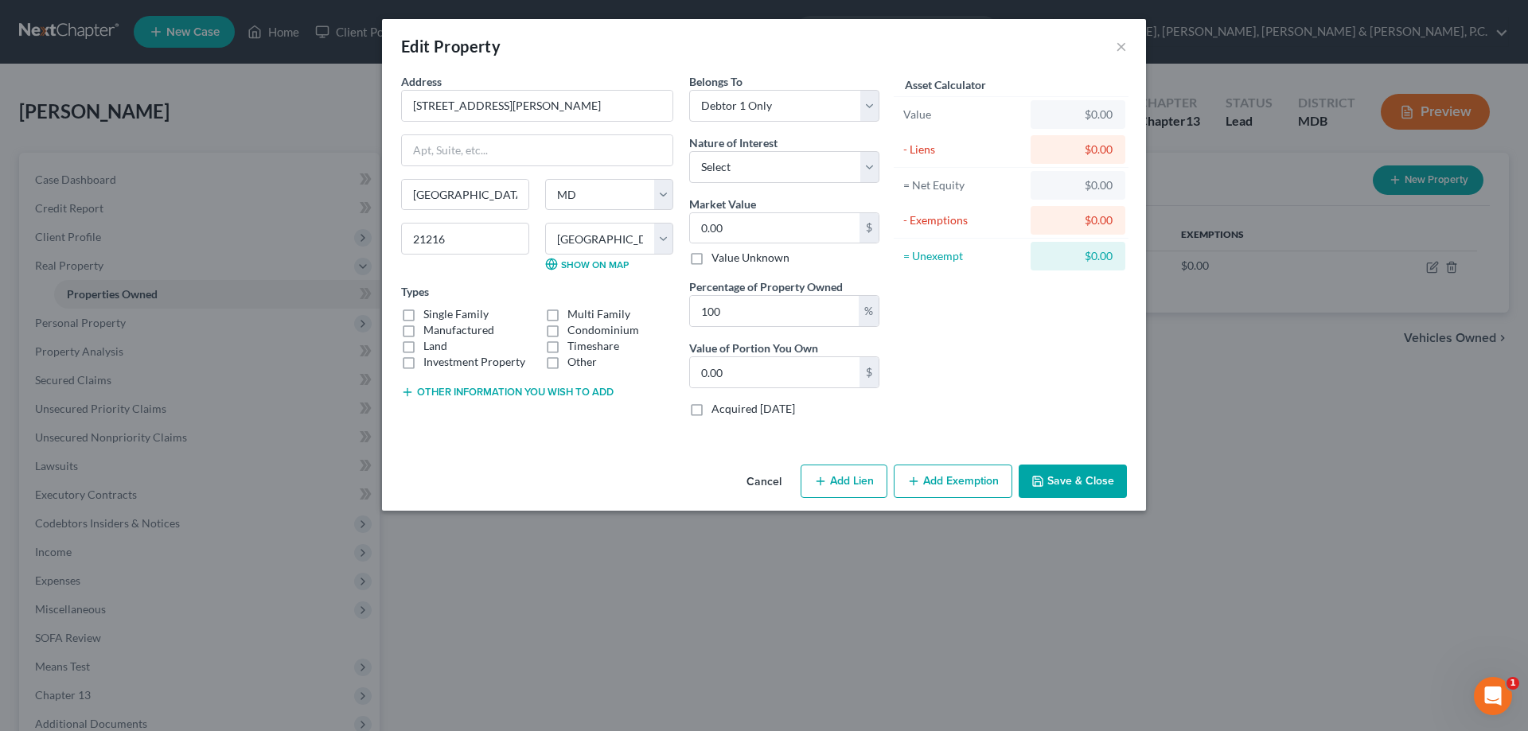
checkbox input "true"
click at [717, 229] on input "0.00" at bounding box center [775, 228] width 170 height 30
type input "2"
type input "2.00"
type input "25"
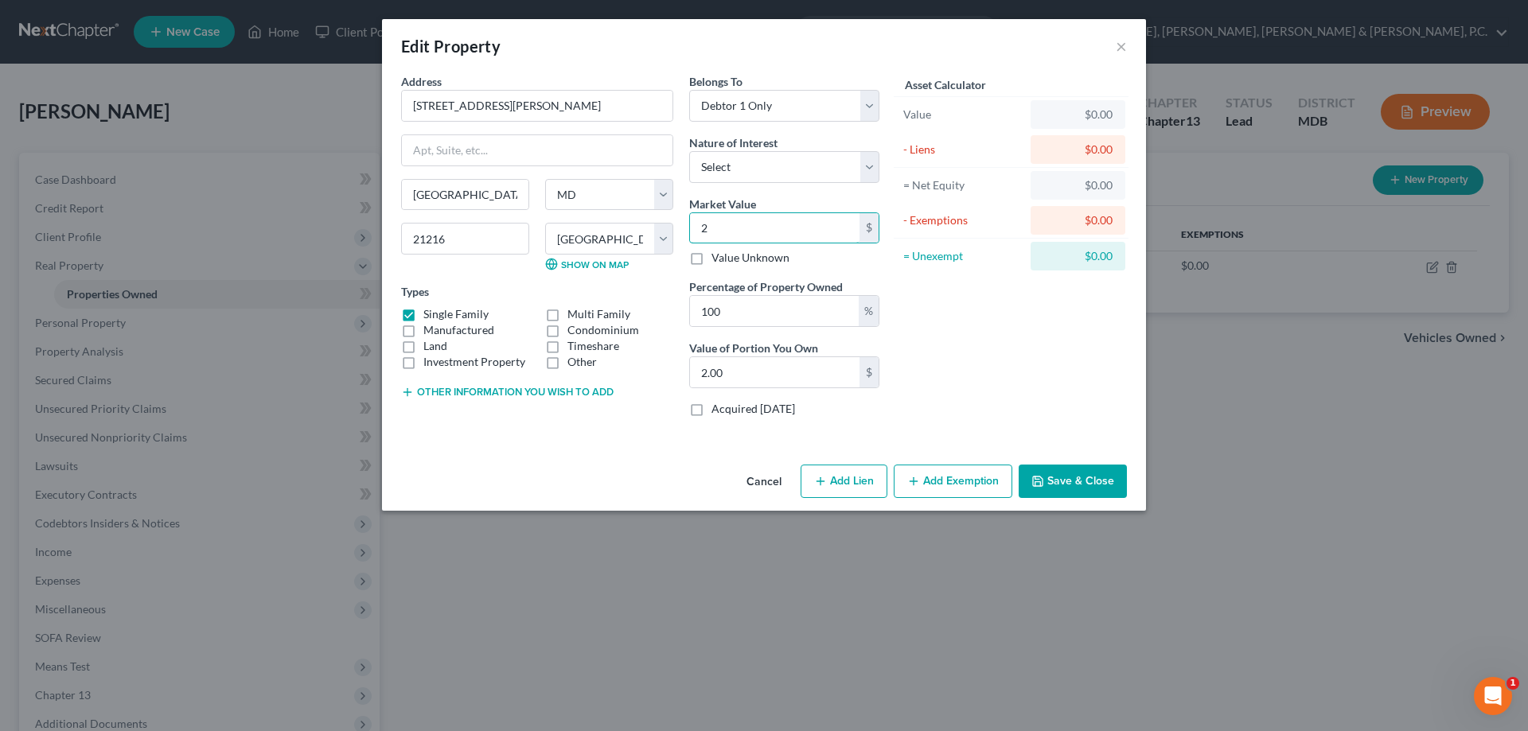
type input "25.00"
type input "250"
type input "250.00"
type input "2500"
type input "2,500.00"
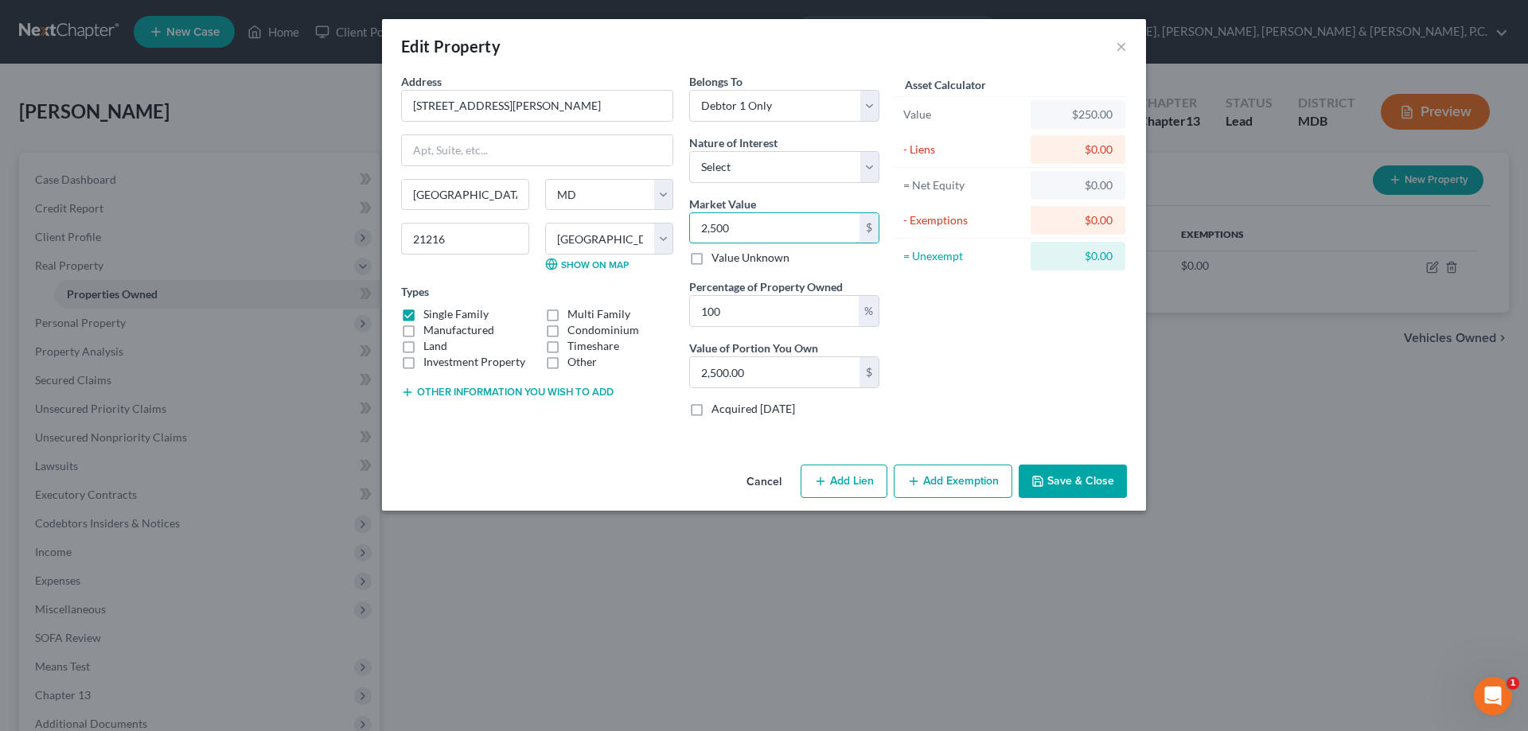
type input "2,5000"
type input "25,000.00"
type input "25,0000"
type input "250,000.00"
type input "250,000"
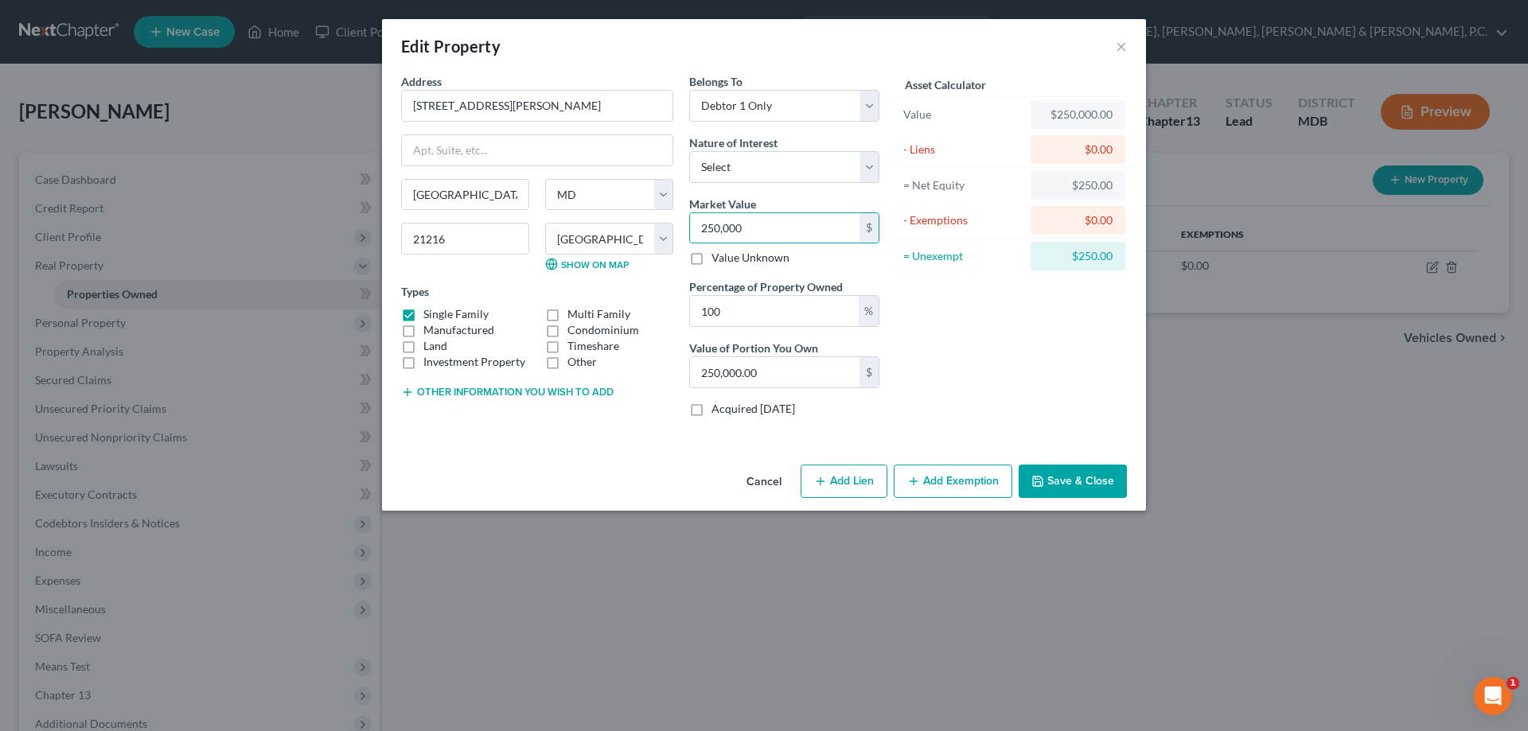
click at [848, 482] on button "Add Lien" at bounding box center [844, 481] width 87 height 33
select select "0"
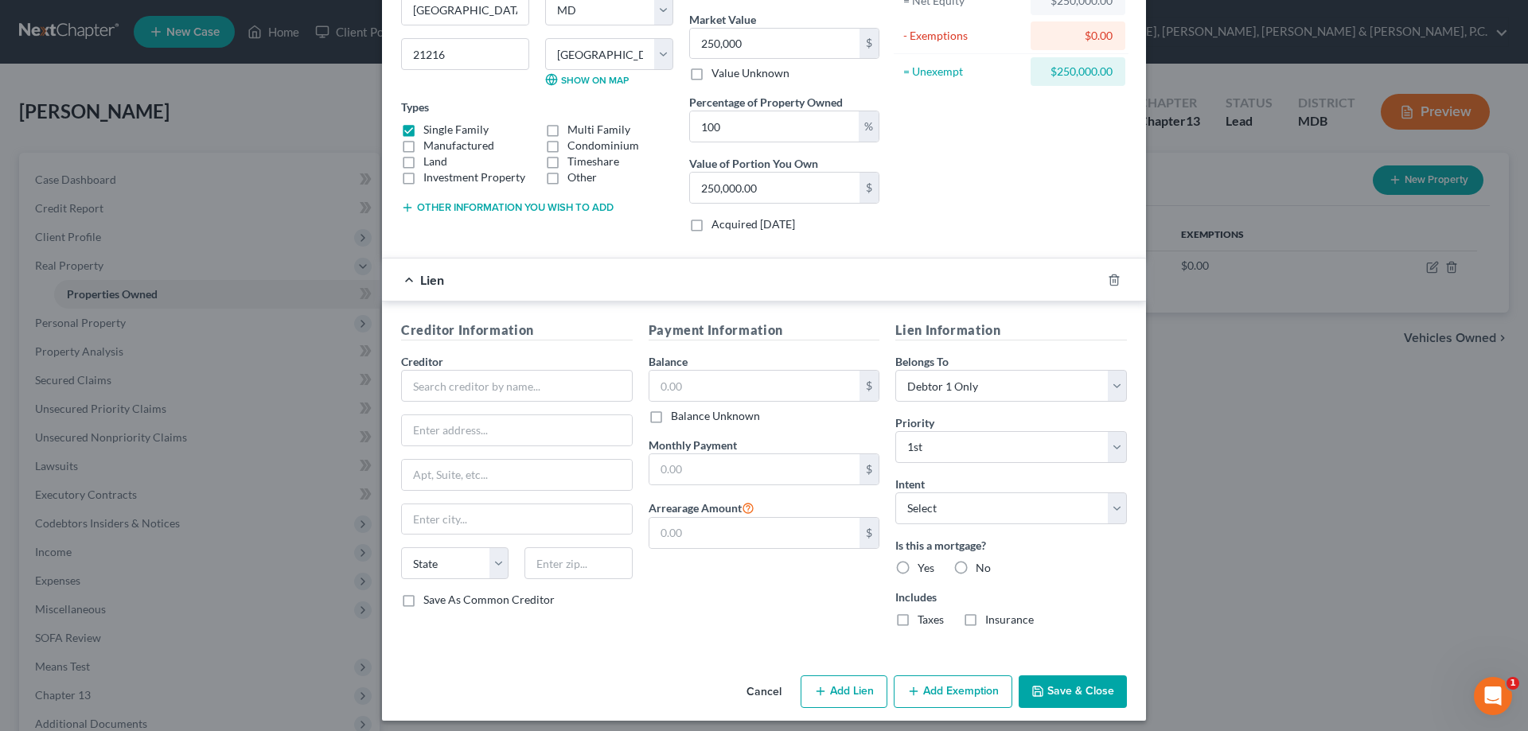
scroll to position [193, 0]
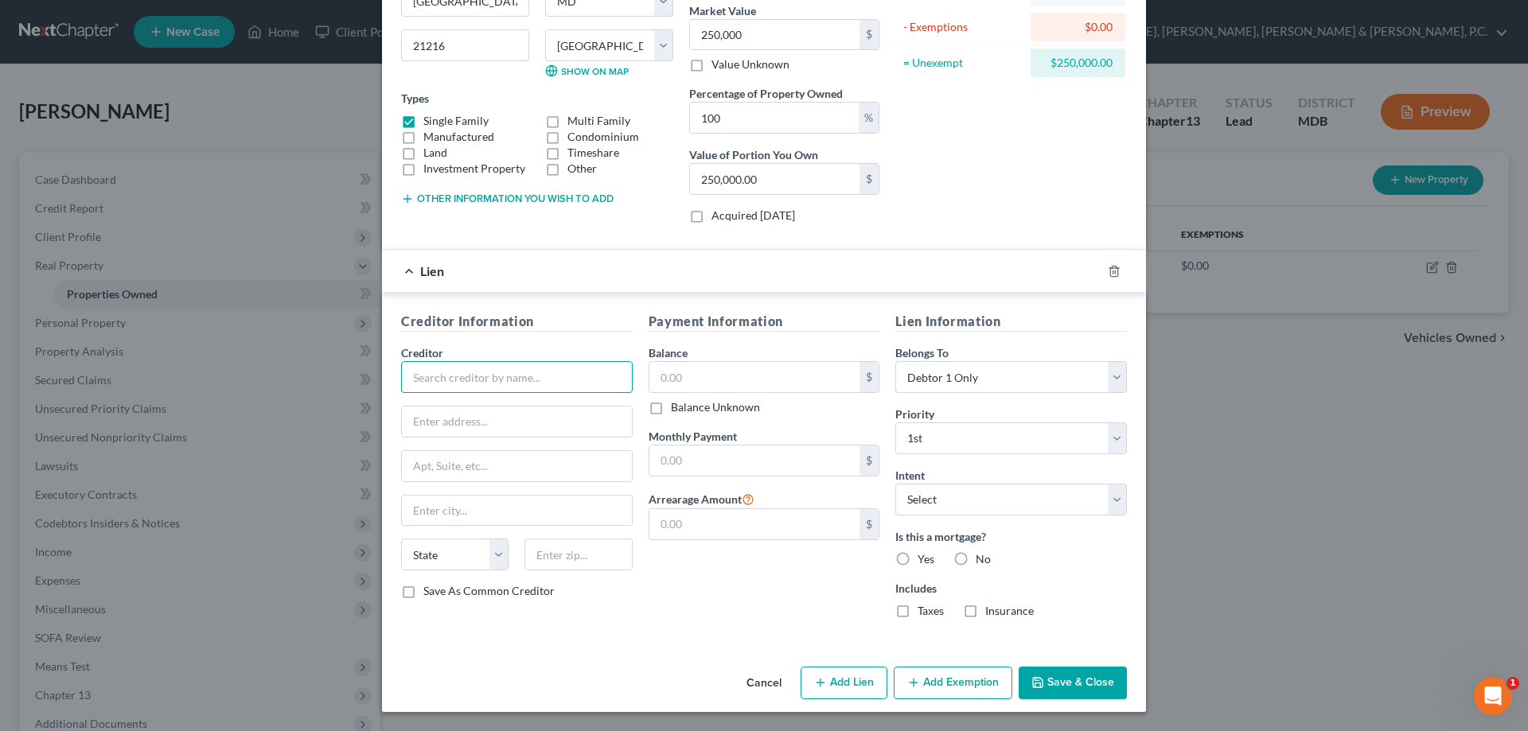
click at [507, 371] on input "text" at bounding box center [517, 377] width 232 height 32
click at [496, 426] on div "PennyMac Mortgage" at bounding box center [497, 429] width 166 height 16
type input "PennyMac Mortgage"
type input "PO Box 30597"
type input "[GEOGRAPHIC_DATA]"
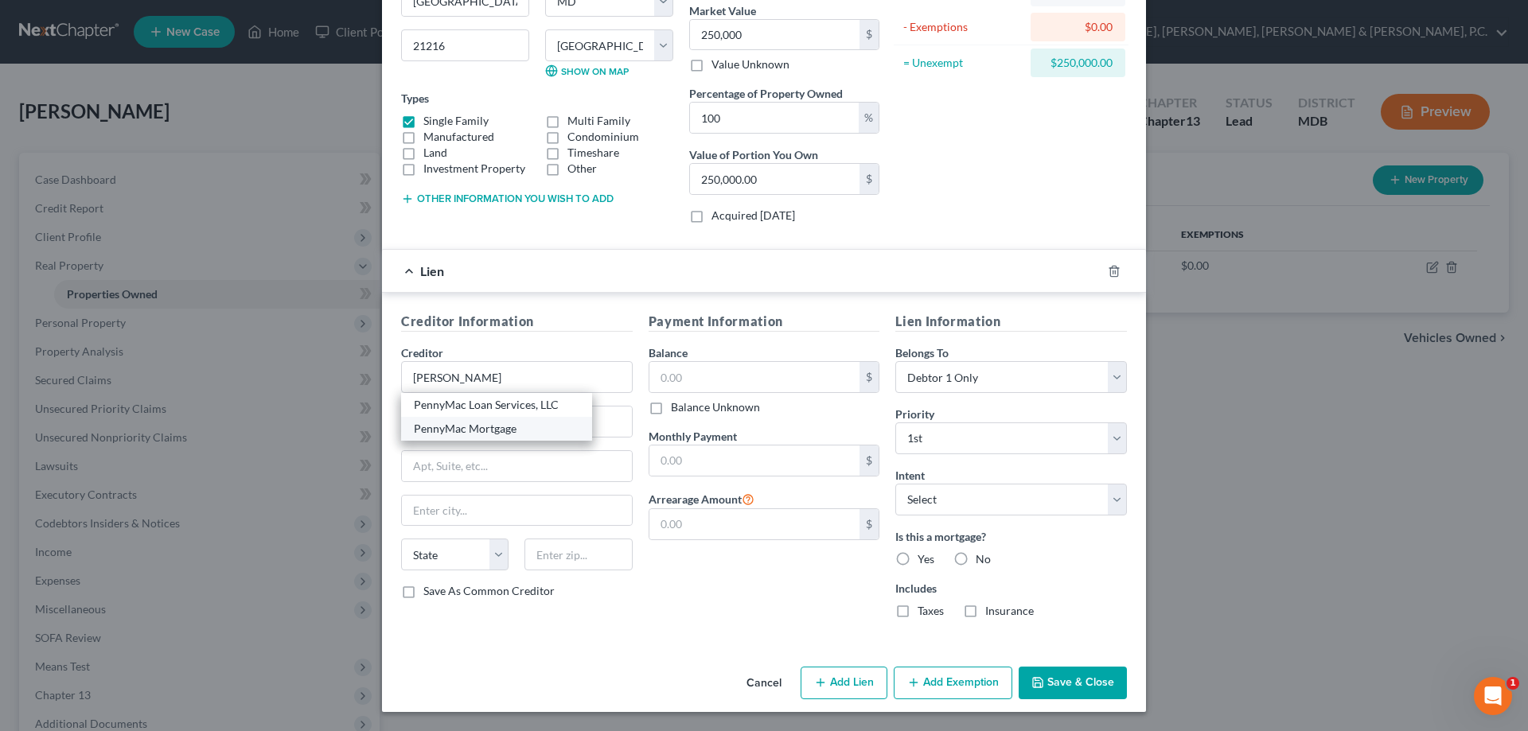
select select "4"
type input "90030"
click at [682, 376] on input "text" at bounding box center [755, 377] width 211 height 30
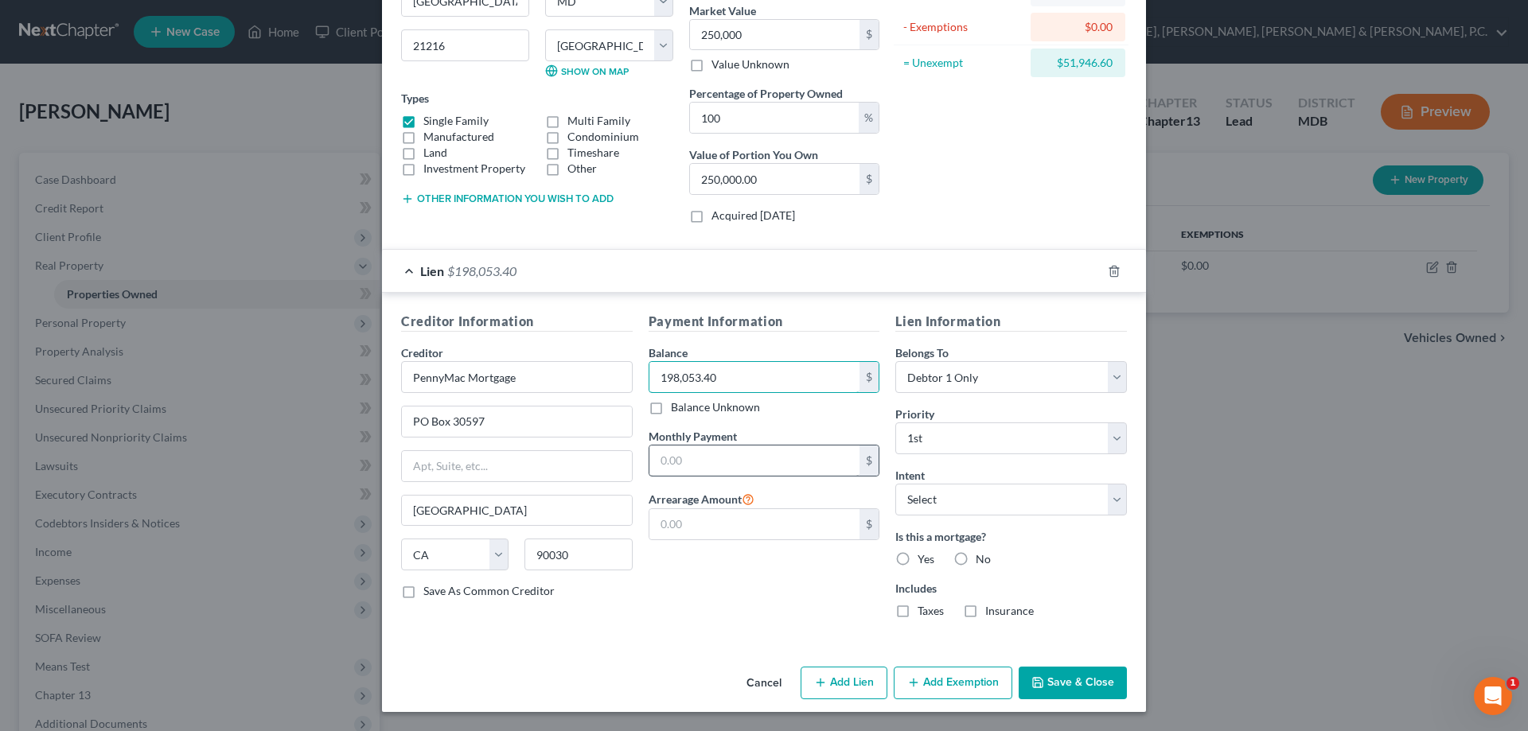
type input "198,053.40"
click at [828, 458] on input "text" at bounding box center [755, 461] width 211 height 30
type input "2,171.17"
click at [918, 556] on label "Yes" at bounding box center [926, 560] width 17 height 16
click at [924, 556] on input "Yes" at bounding box center [929, 557] width 10 height 10
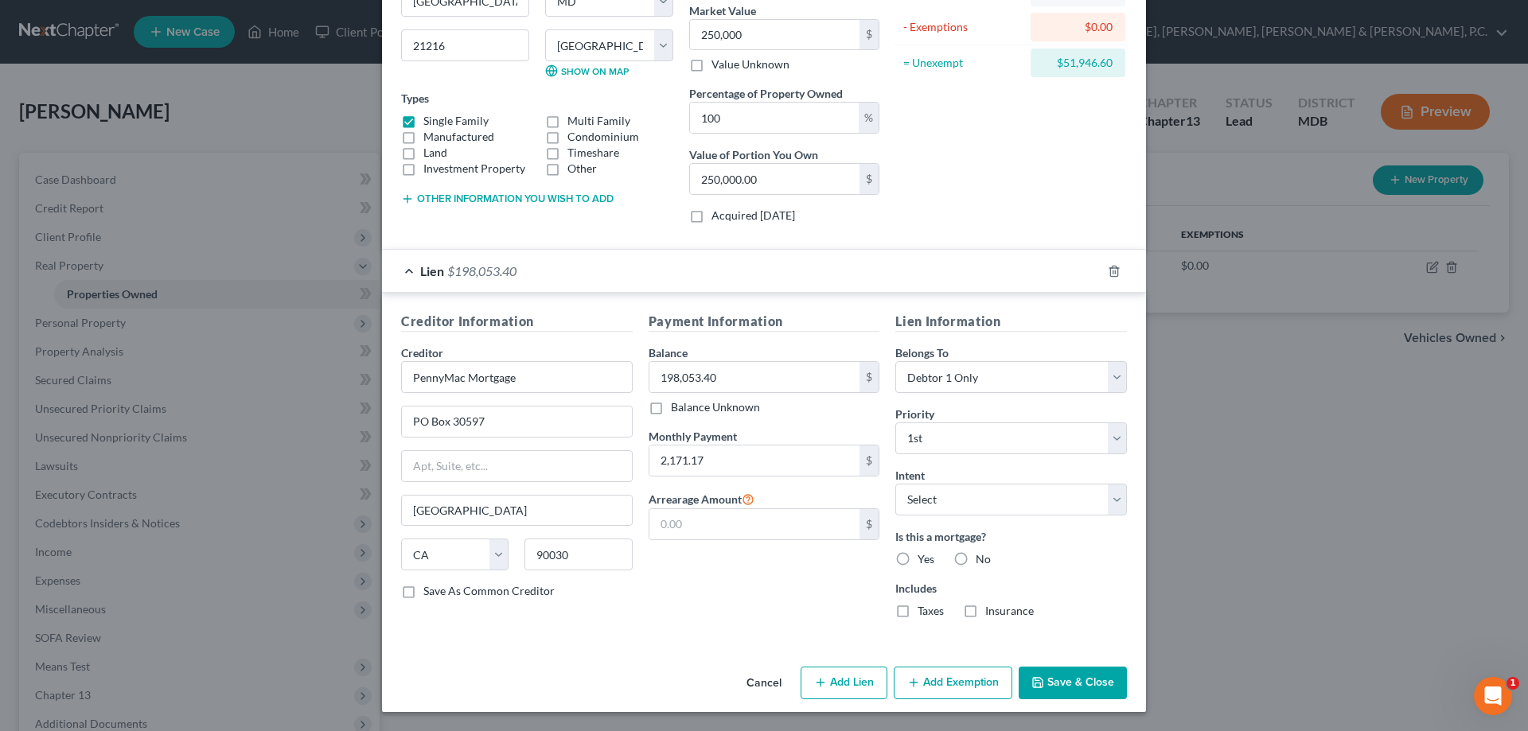
radio input "true"
click at [1036, 684] on polyline "button" at bounding box center [1039, 686] width 6 height 4
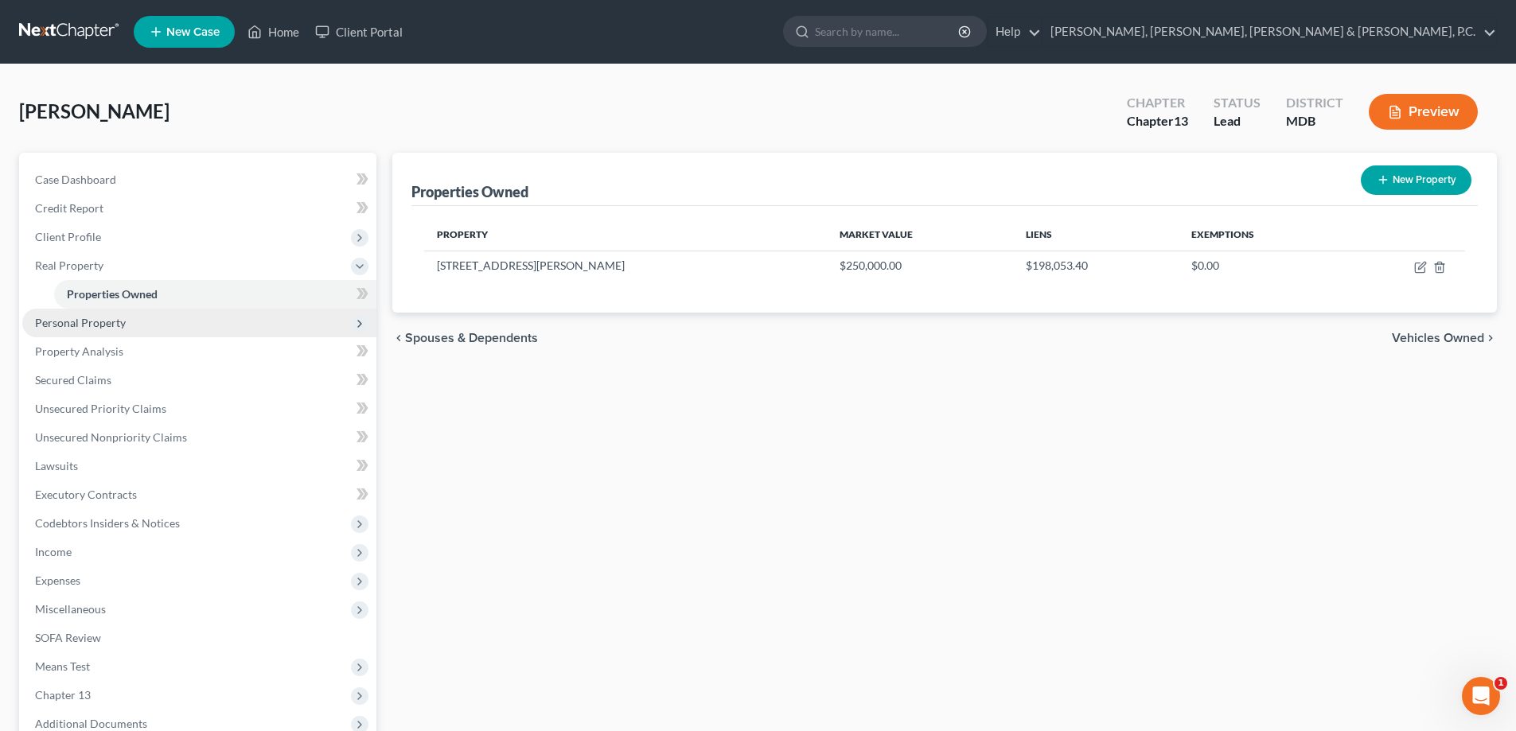
click at [102, 322] on span "Personal Property" at bounding box center [80, 323] width 91 height 14
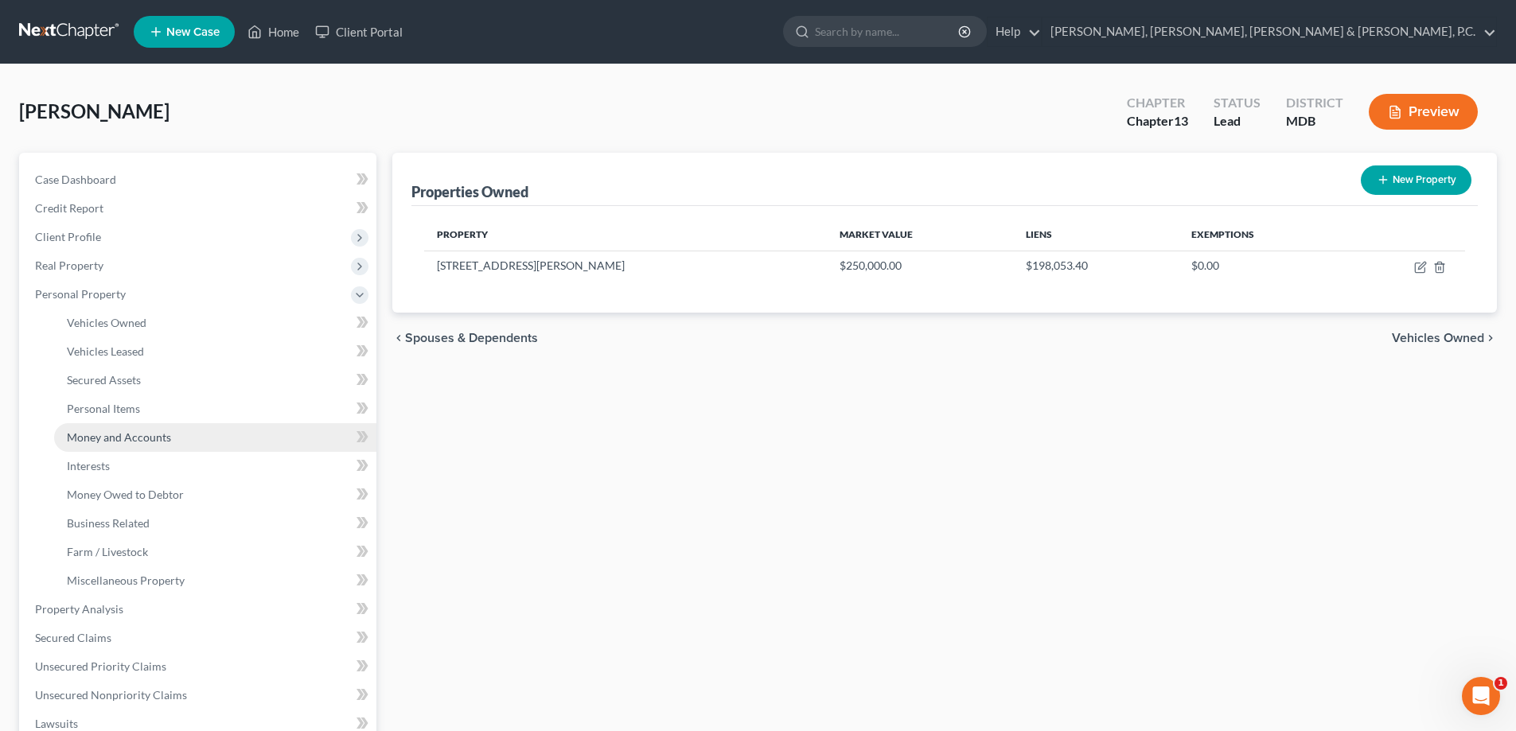
click at [124, 445] on link "Money and Accounts" at bounding box center [215, 437] width 322 height 29
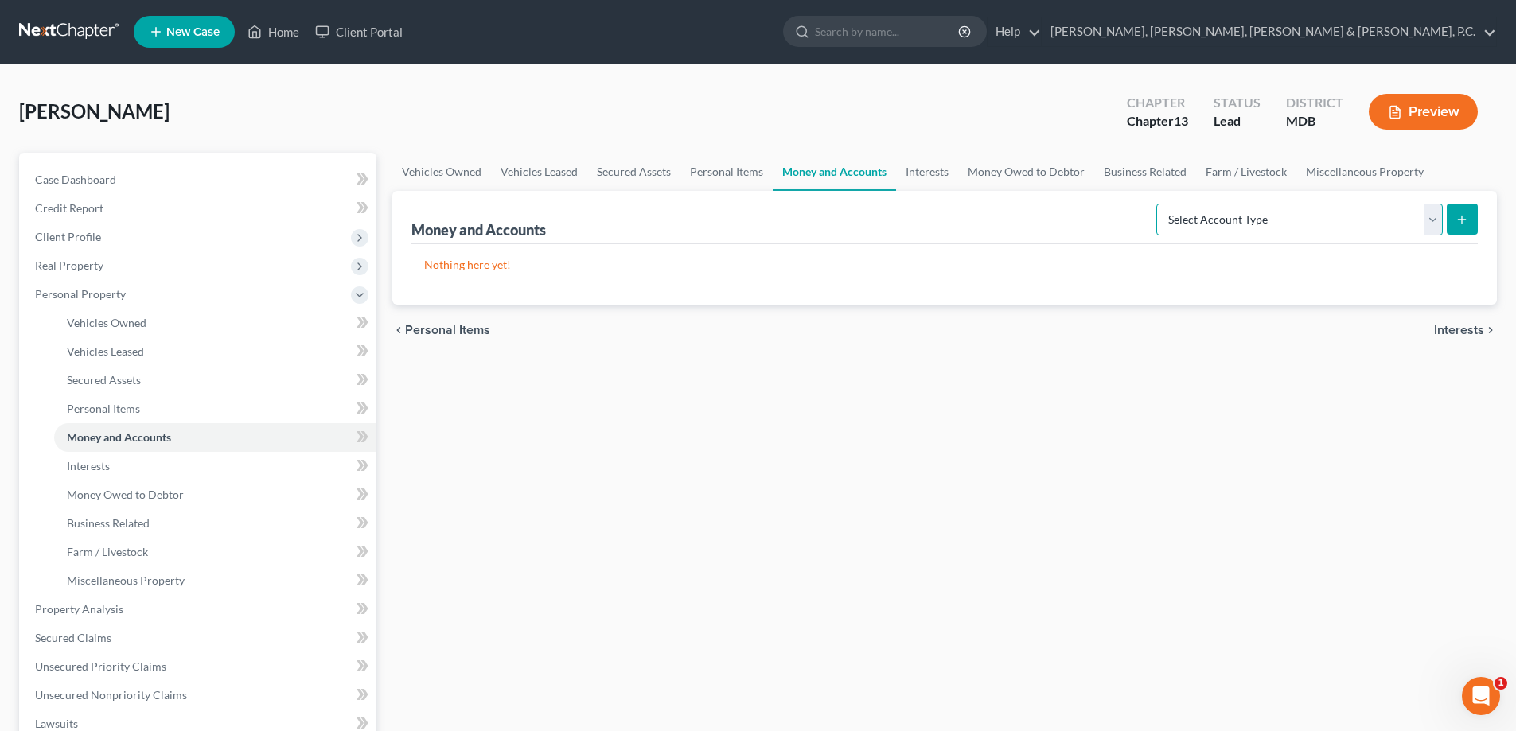
click at [1434, 216] on select "Select Account Type Brokerage Cash on Hand Certificates of Deposit Checking Acc…" at bounding box center [1300, 220] width 287 height 32
select select "checking"
click at [1160, 204] on select "Select Account Type Brokerage Cash on Hand Certificates of Deposit Checking Acc…" at bounding box center [1300, 220] width 287 height 32
click at [1457, 213] on icon "submit" at bounding box center [1462, 219] width 13 height 13
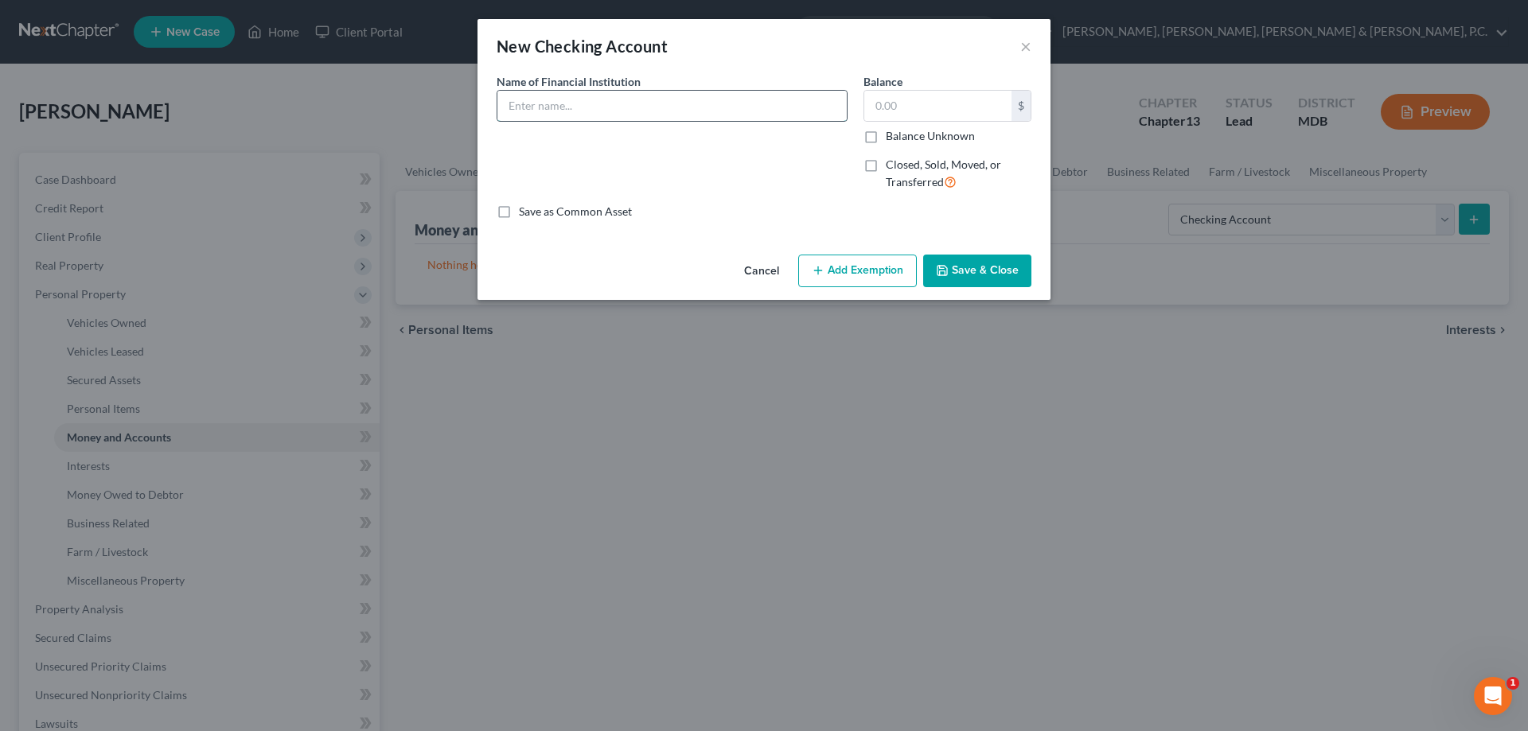
click at [687, 105] on input "text" at bounding box center [671, 106] width 349 height 30
type input "Bank of America (0357)"
click at [870, 98] on input "text" at bounding box center [937, 106] width 147 height 30
type input "20"
click at [907, 269] on button "Add Exemption" at bounding box center [857, 271] width 119 height 33
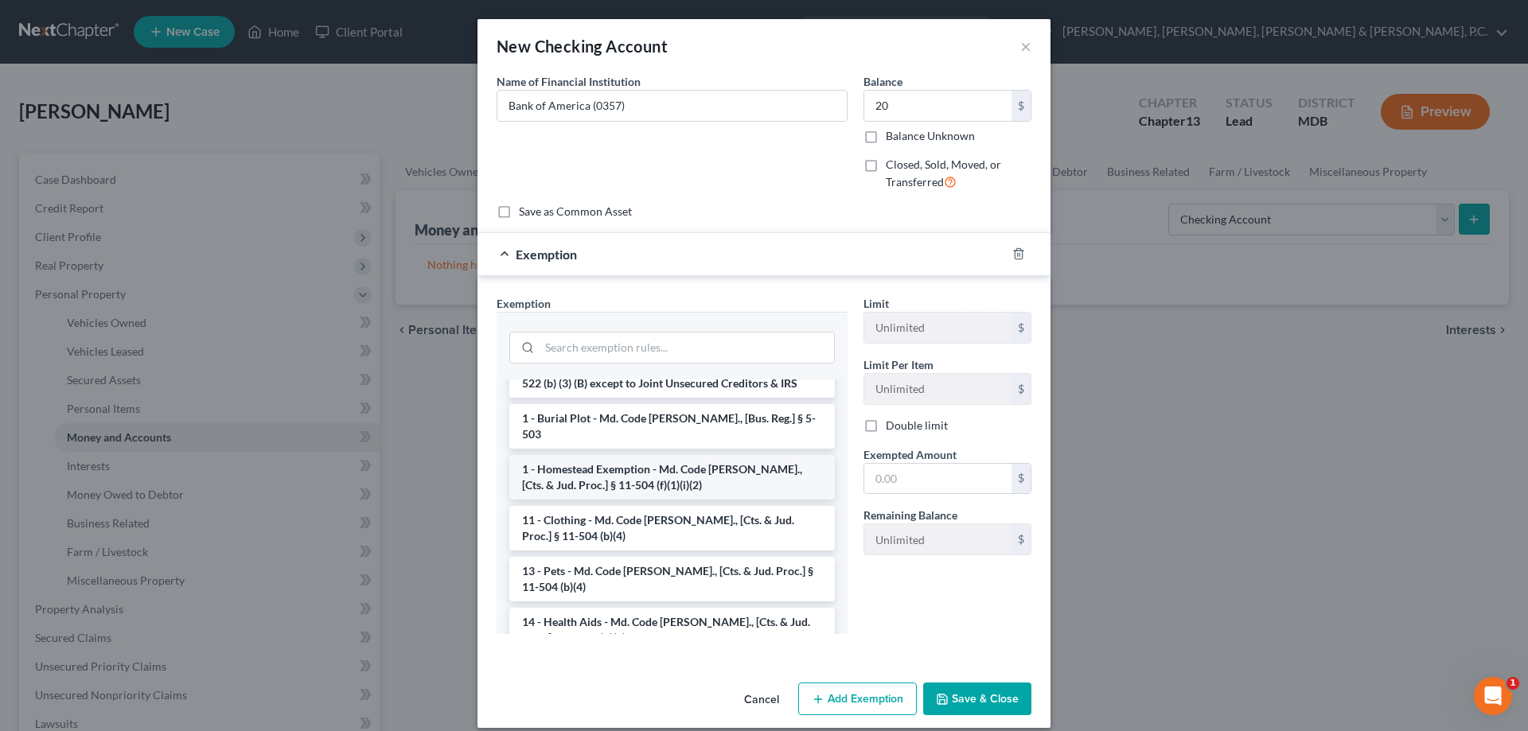
scroll to position [159, 0]
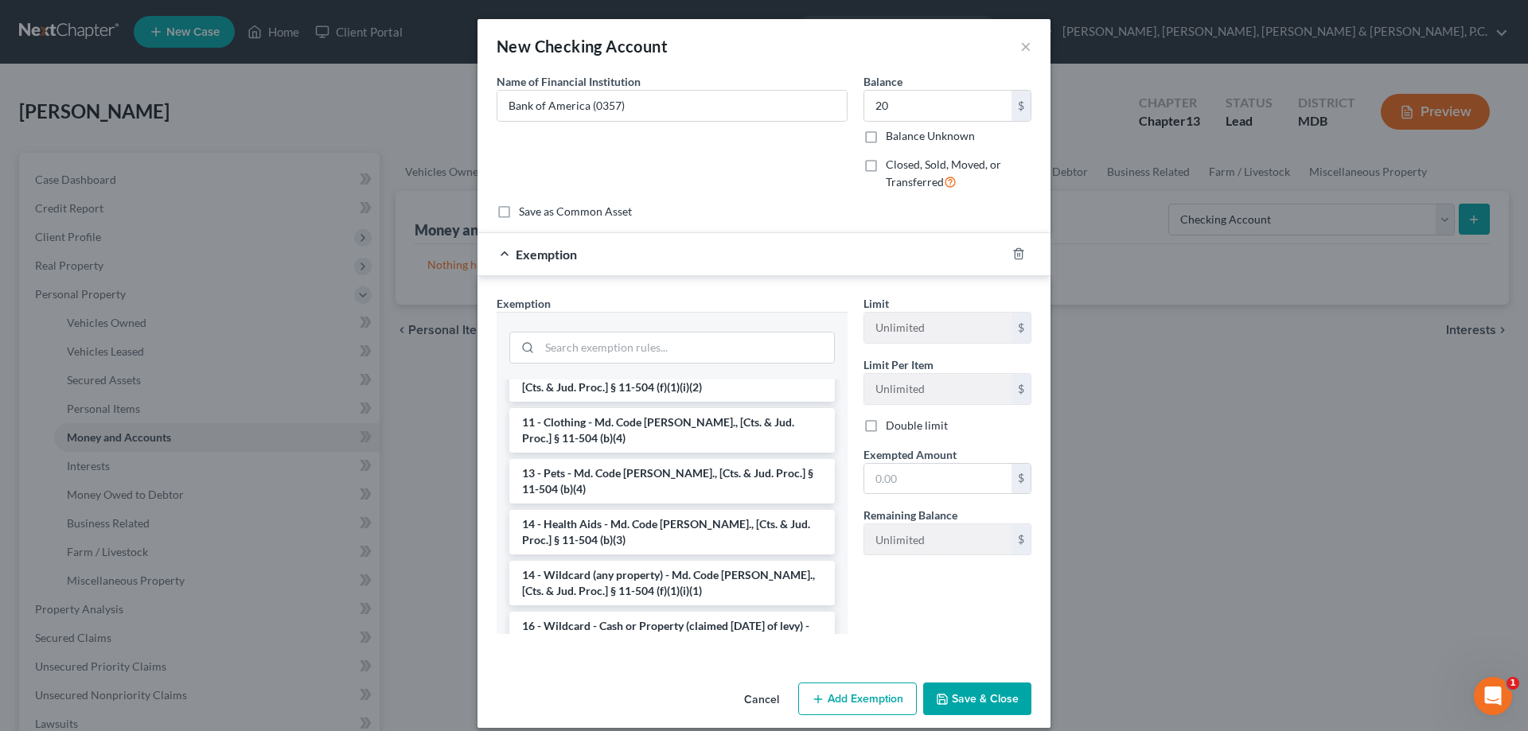
drag, startPoint x: 665, startPoint y: 564, endPoint x: 917, endPoint y: 509, distance: 257.3
click at [666, 564] on li "14 - Wildcard (any property) - Md. Code [PERSON_NAME]., [Cts. & Jud. Proc.] § 1…" at bounding box center [672, 583] width 326 height 45
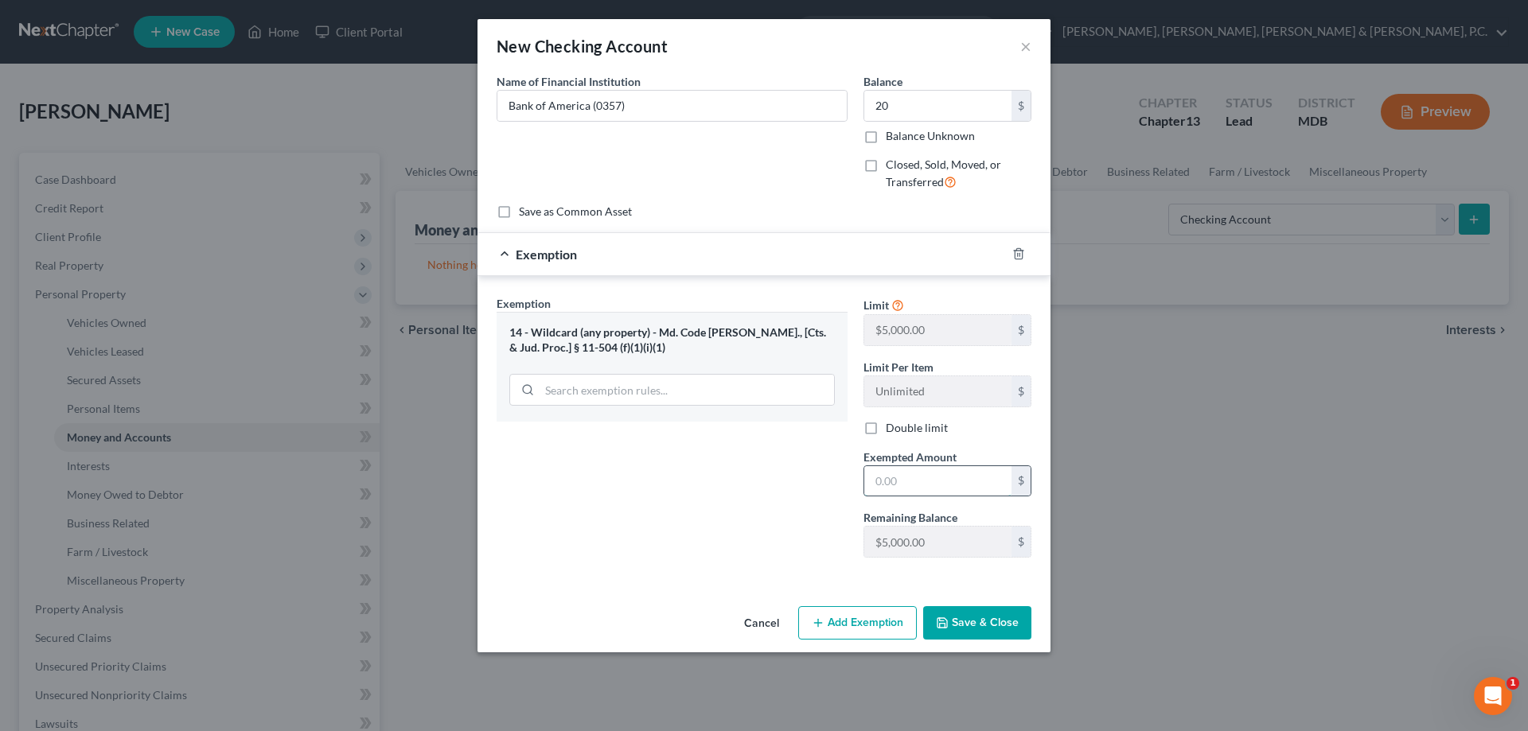
click at [948, 490] on input "text" at bounding box center [937, 481] width 147 height 30
type input "20"
click at [790, 482] on div "Exemption Set must be selected for CA. Exemption * 14 - Wildcard (any property)…" at bounding box center [672, 432] width 367 height 275
click at [962, 622] on button "Save & Close" at bounding box center [977, 623] width 108 height 33
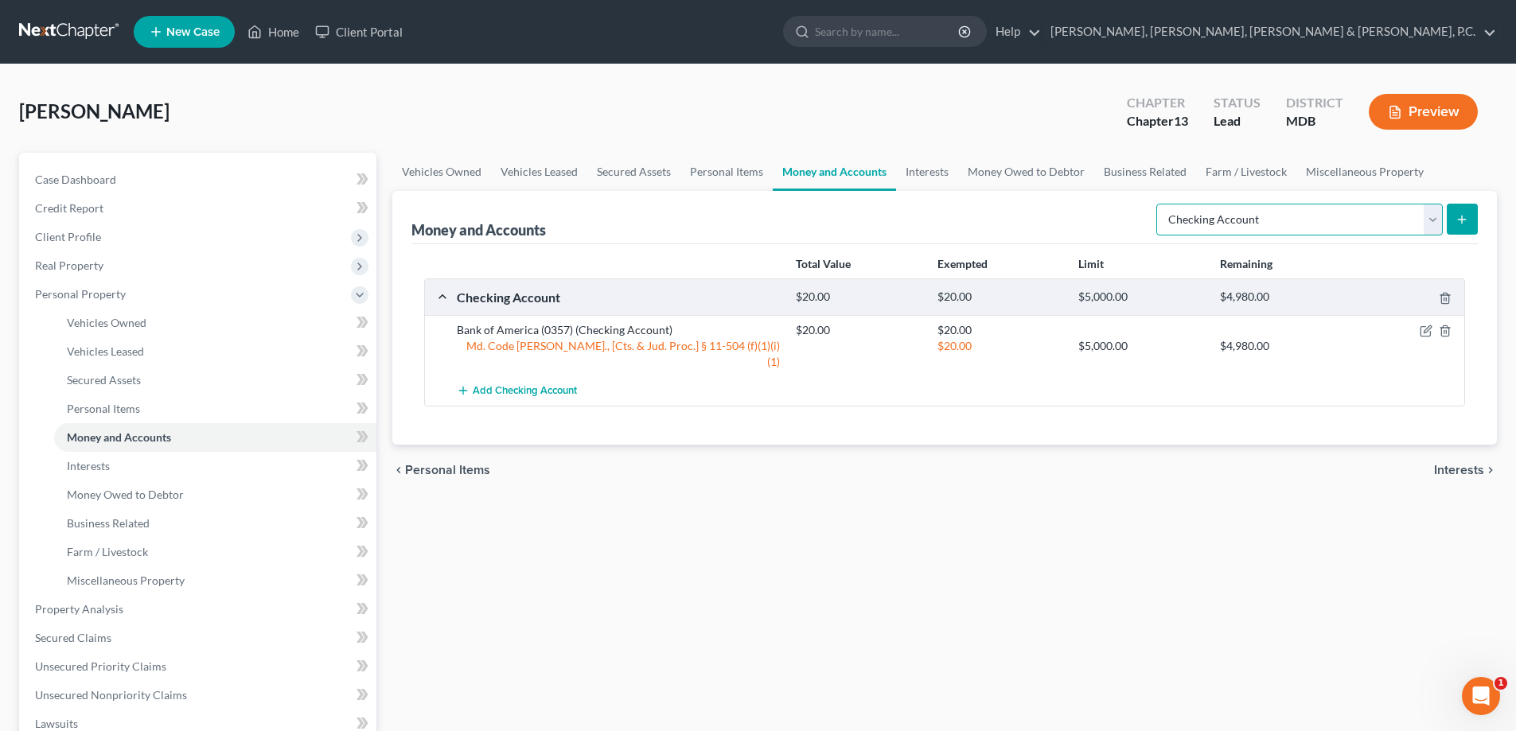
drag, startPoint x: 1356, startPoint y: 216, endPoint x: 1335, endPoint y: 231, distance: 26.3
click at [1356, 216] on select "Select Account Type Brokerage Cash on Hand Certificates of Deposit Checking Acc…" at bounding box center [1300, 220] width 287 height 32
select select "savings"
click at [1160, 204] on select "Select Account Type Brokerage Cash on Hand Certificates of Deposit Checking Acc…" at bounding box center [1300, 220] width 287 height 32
click at [1457, 217] on icon "submit" at bounding box center [1462, 219] width 13 height 13
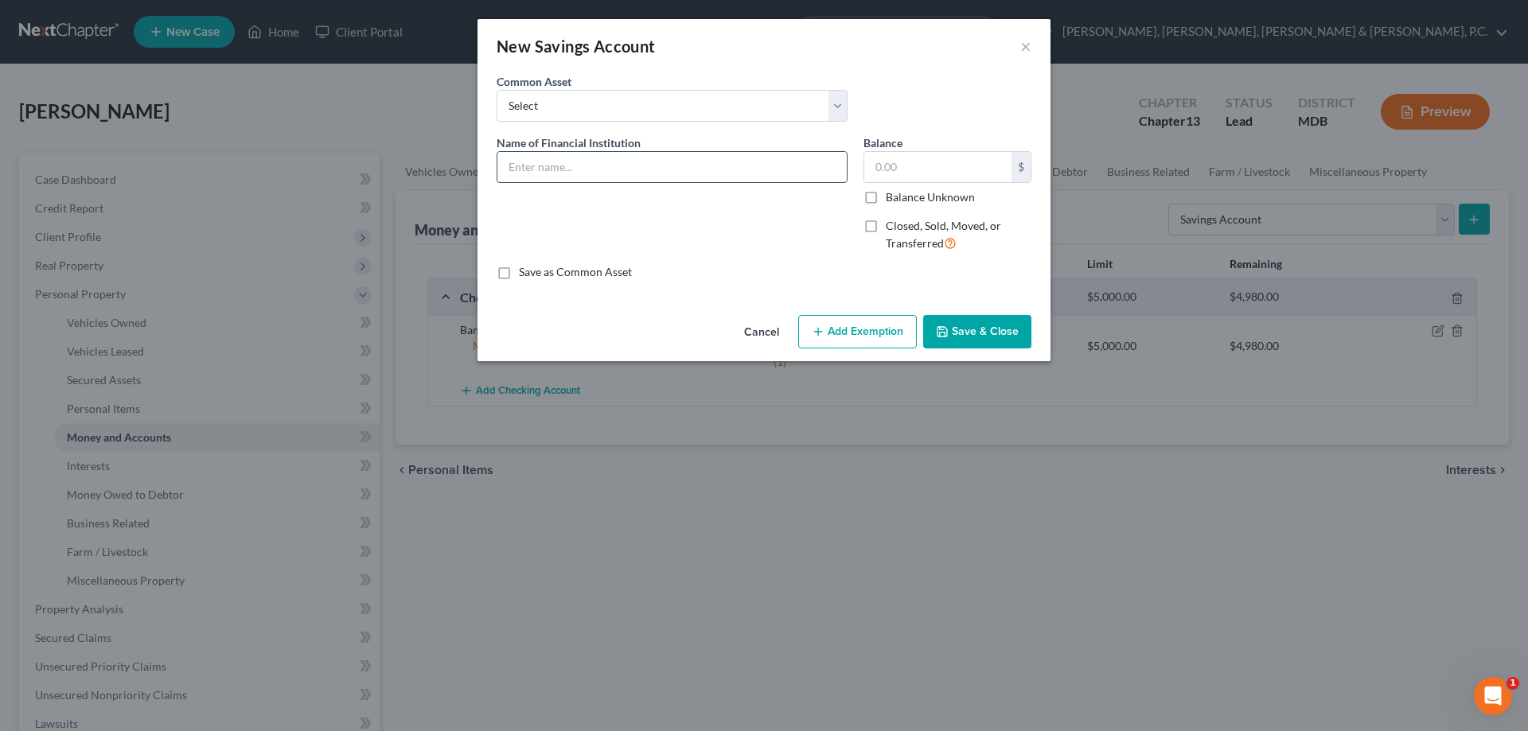
click at [666, 165] on input "text" at bounding box center [671, 167] width 349 height 30
click at [633, 162] on input "Bank of America" at bounding box center [671, 167] width 349 height 30
type input "Bank of America (5979)"
click at [980, 161] on input "text" at bounding box center [937, 167] width 147 height 30
type input "2"
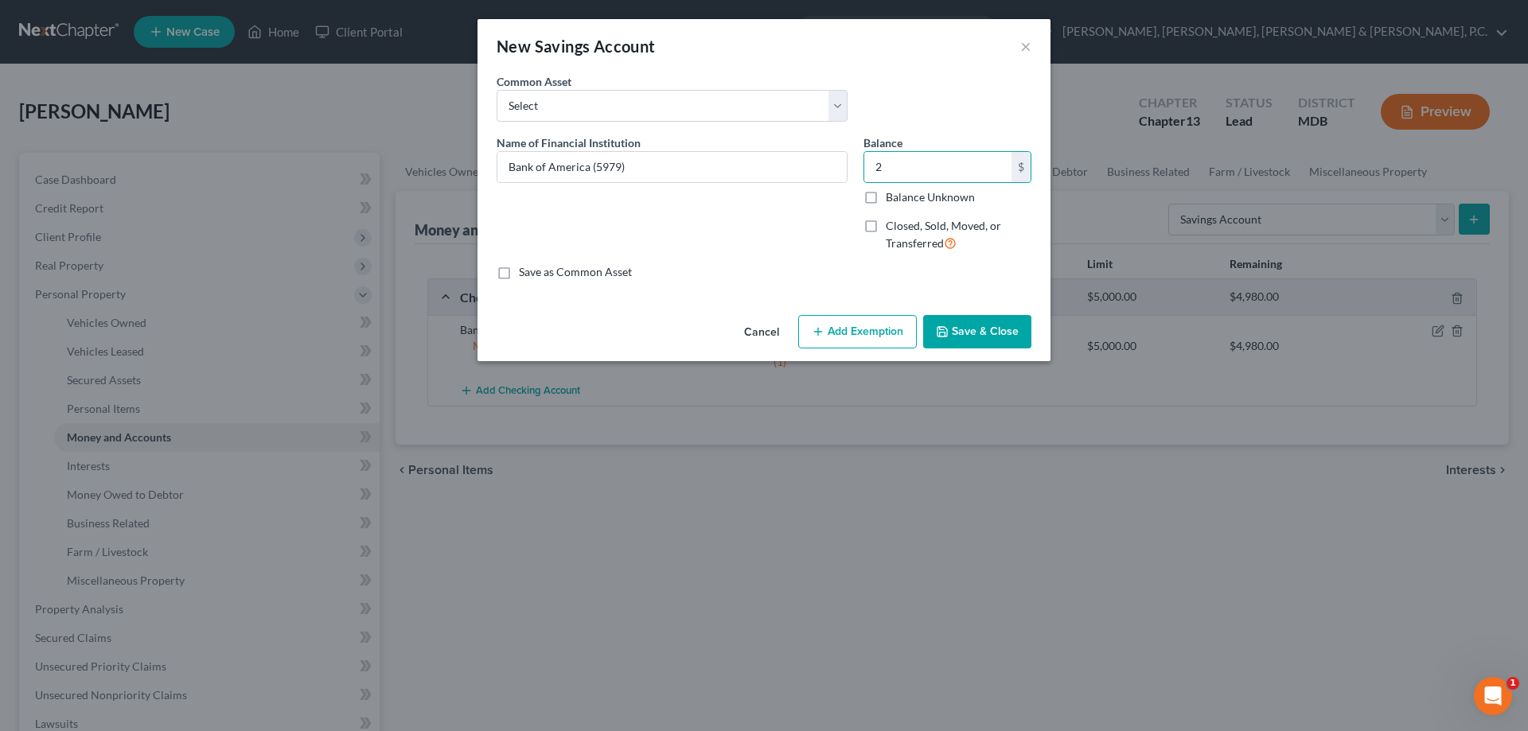
click at [891, 320] on button "Add Exemption" at bounding box center [857, 331] width 119 height 33
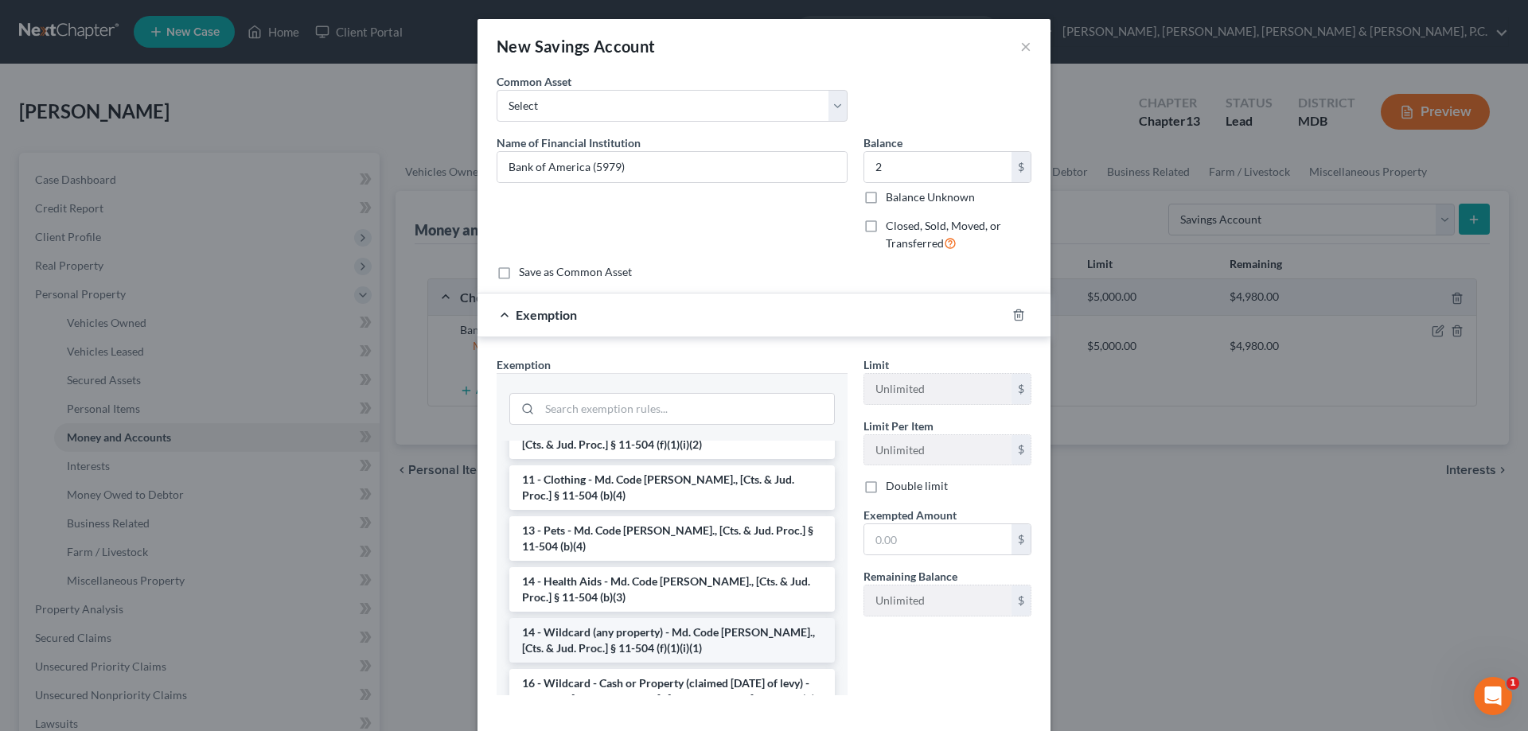
scroll to position [239, 0]
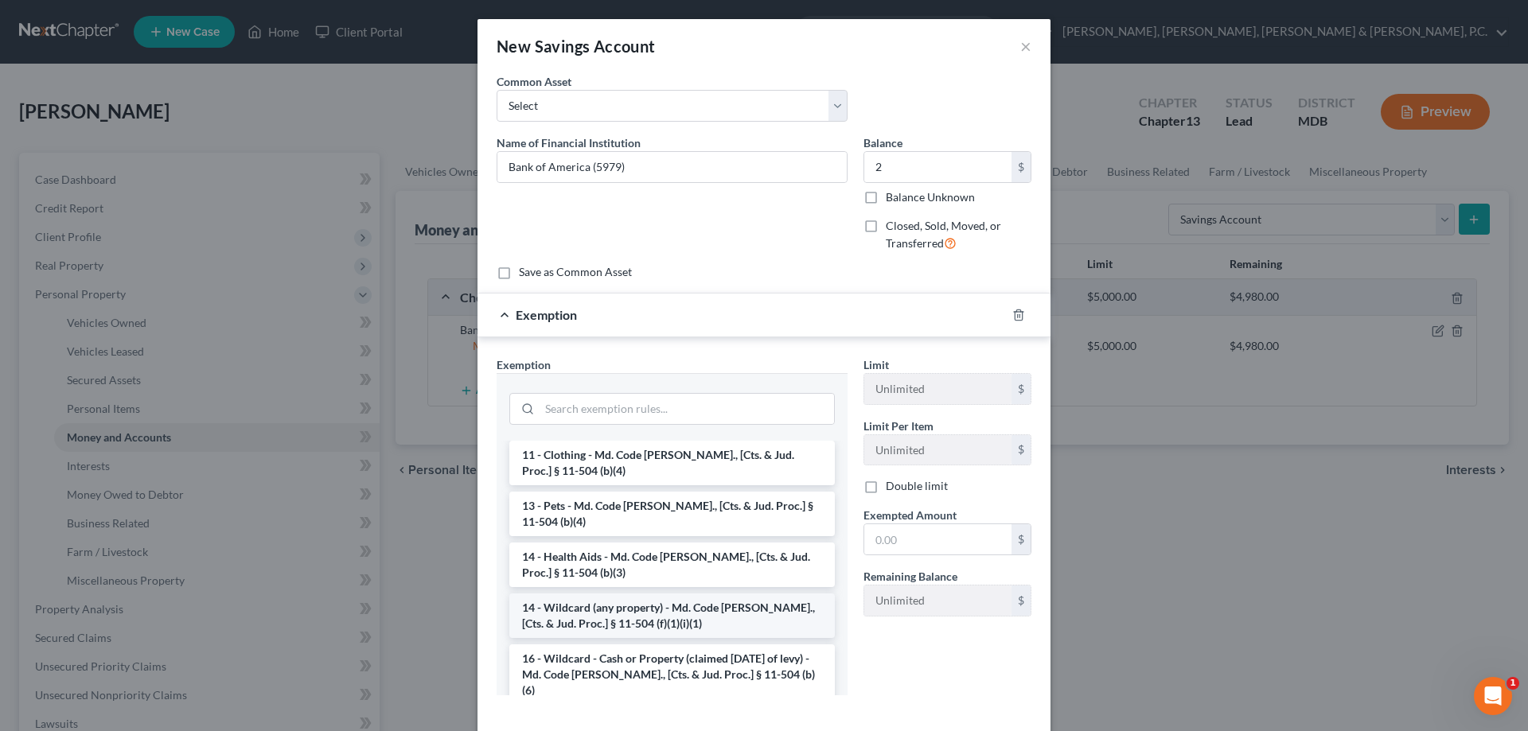
click at [677, 605] on li "14 - Wildcard (any property) - Md. Code [PERSON_NAME]., [Cts. & Jud. Proc.] § 1…" at bounding box center [672, 616] width 326 height 45
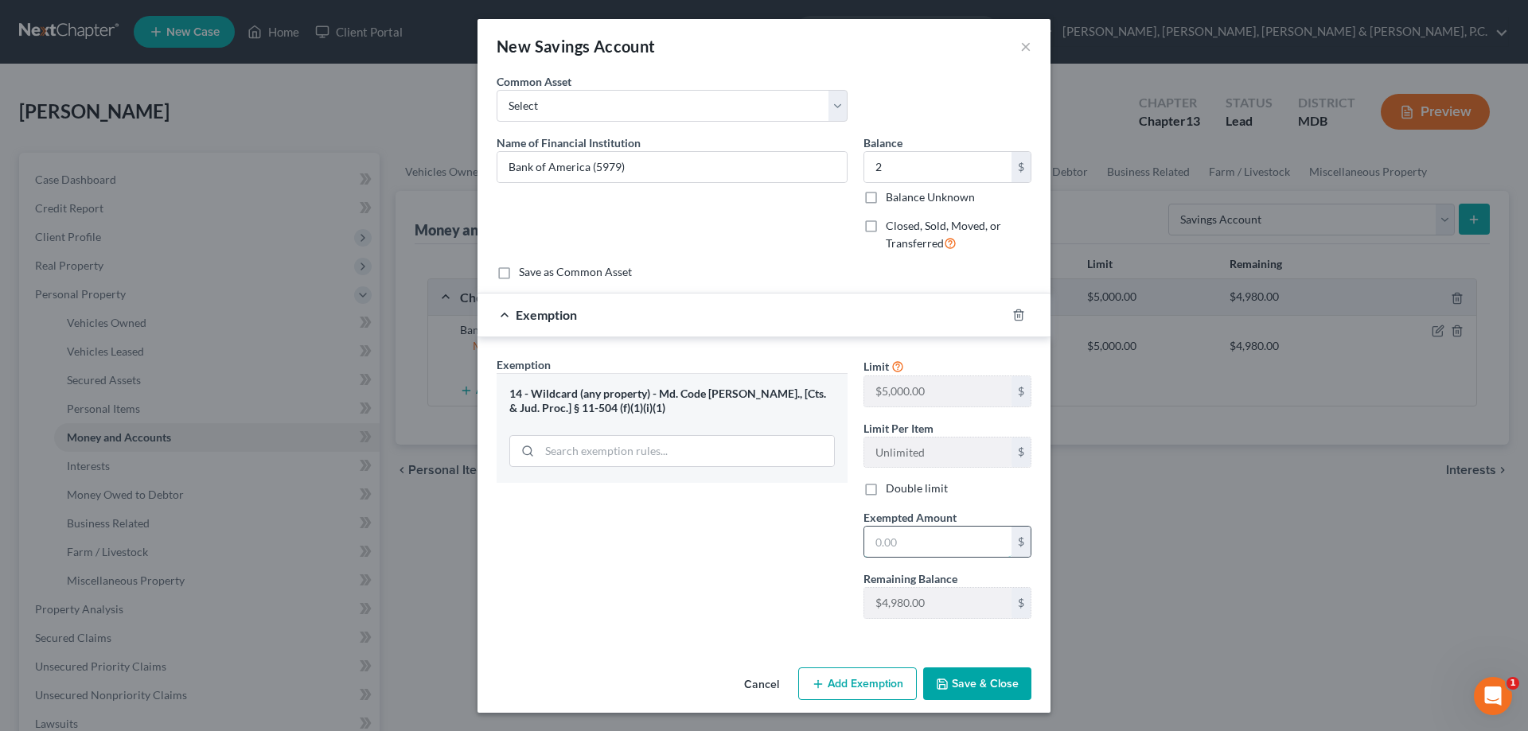
click at [894, 548] on input "text" at bounding box center [937, 542] width 147 height 30
type input "2"
drag, startPoint x: 814, startPoint y: 592, endPoint x: 838, endPoint y: 623, distance: 39.2
click at [814, 592] on div "Exemption Set must be selected for CA. Exemption * 14 - Wildcard (any property)…" at bounding box center [672, 494] width 367 height 275
click at [958, 681] on button "Save & Close" at bounding box center [977, 684] width 108 height 33
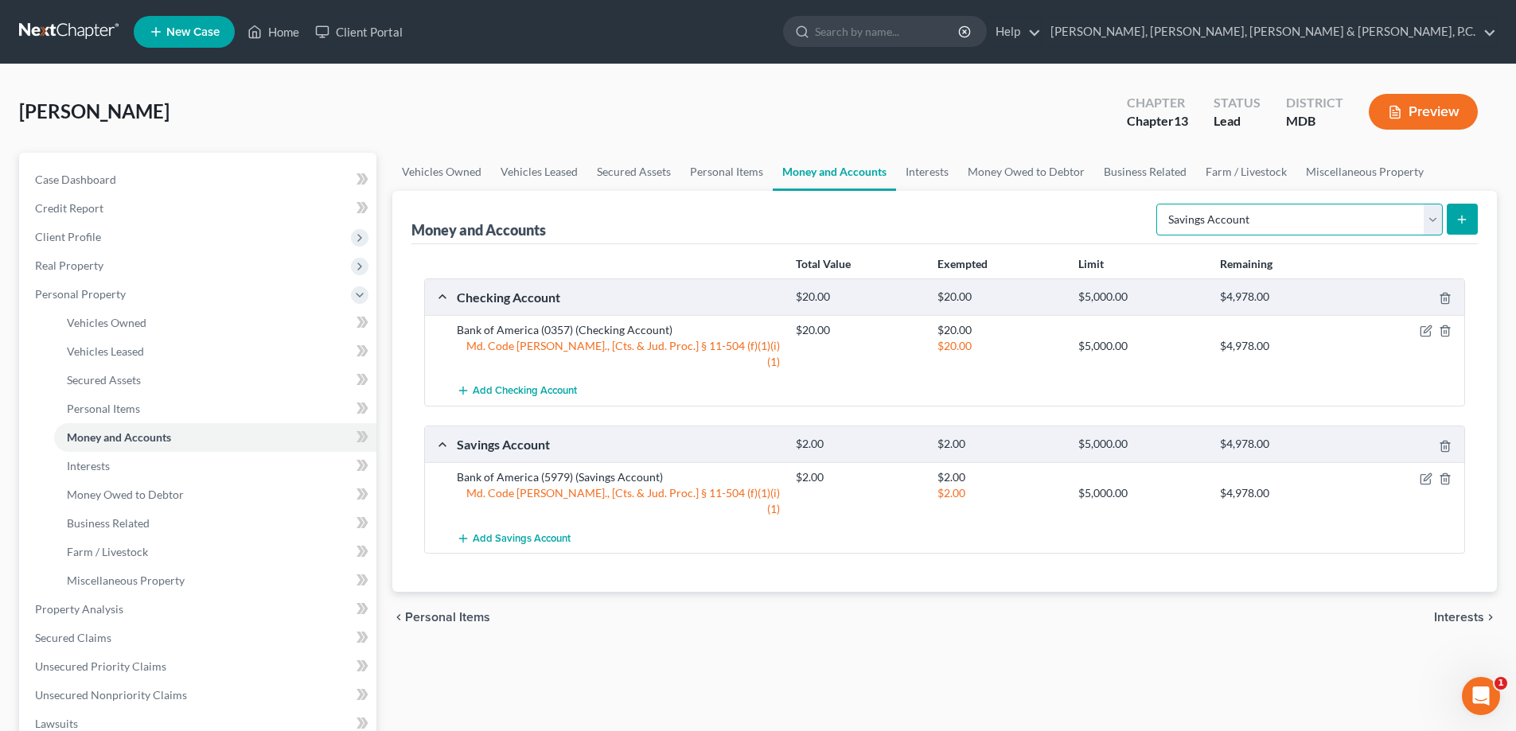
click at [1293, 228] on select "Select Account Type Brokerage Cash on Hand Certificates of Deposit Checking Acc…" at bounding box center [1300, 220] width 287 height 32
select select "checking"
click at [1160, 204] on select "Select Account Type Brokerage Cash on Hand Certificates of Deposit Checking Acc…" at bounding box center [1300, 220] width 287 height 32
click at [1465, 213] on icon "submit" at bounding box center [1462, 219] width 13 height 13
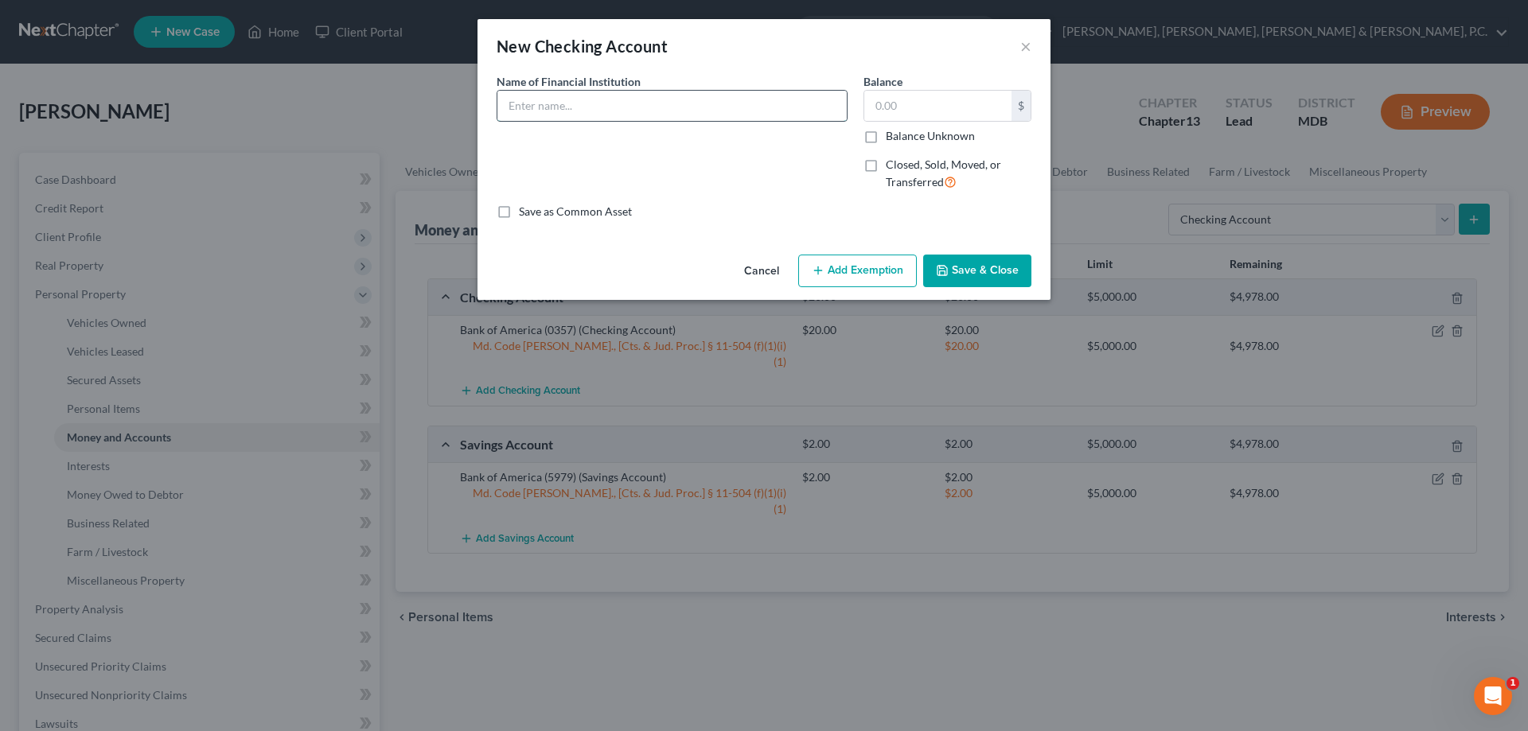
click at [568, 107] on input "text" at bounding box center [671, 106] width 349 height 30
click at [617, 100] on input "M&T Bank" at bounding box center [671, 106] width 349 height 30
type input "M&T Bank (0058)"
click at [907, 109] on input "text" at bounding box center [937, 106] width 147 height 30
type input "45"
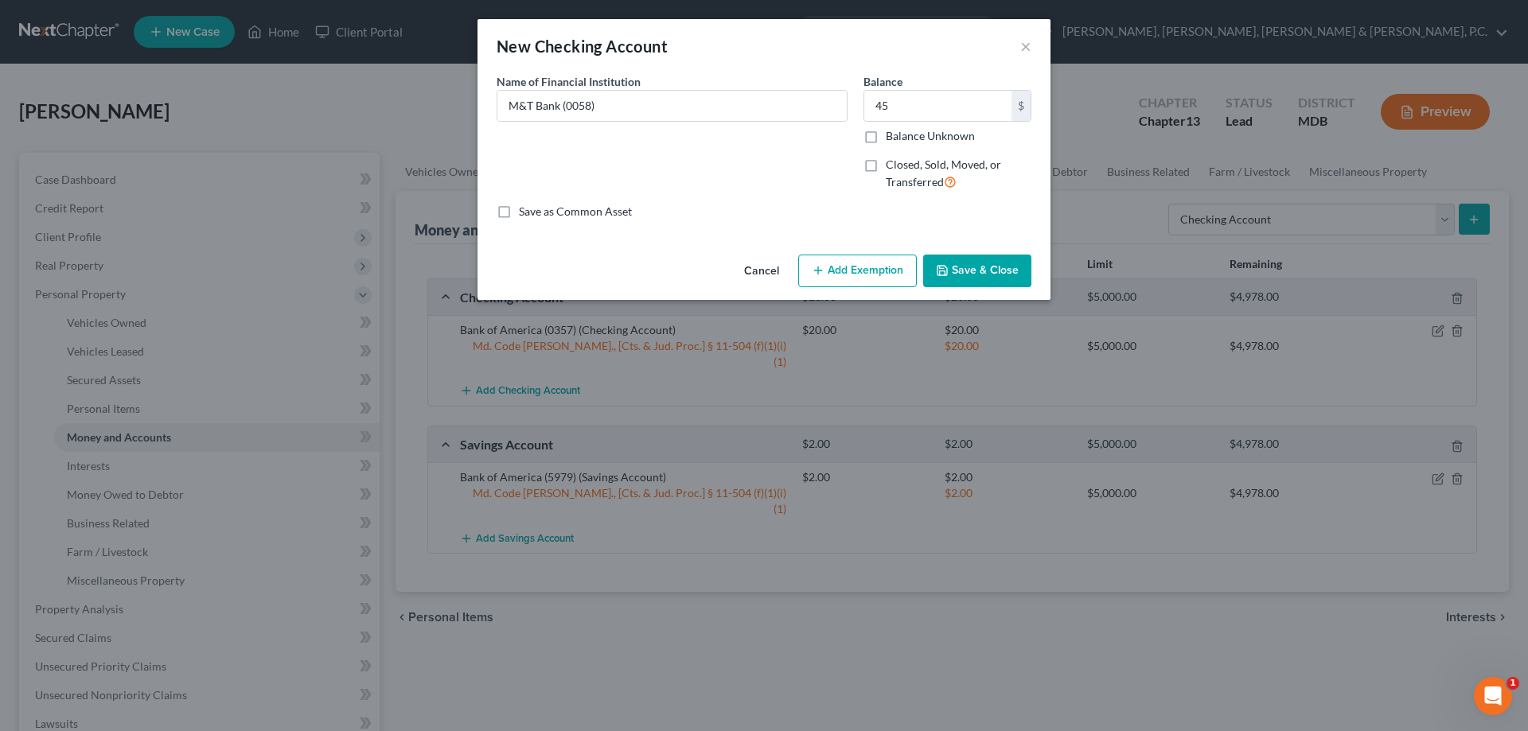
click at [871, 263] on button "Add Exemption" at bounding box center [857, 271] width 119 height 33
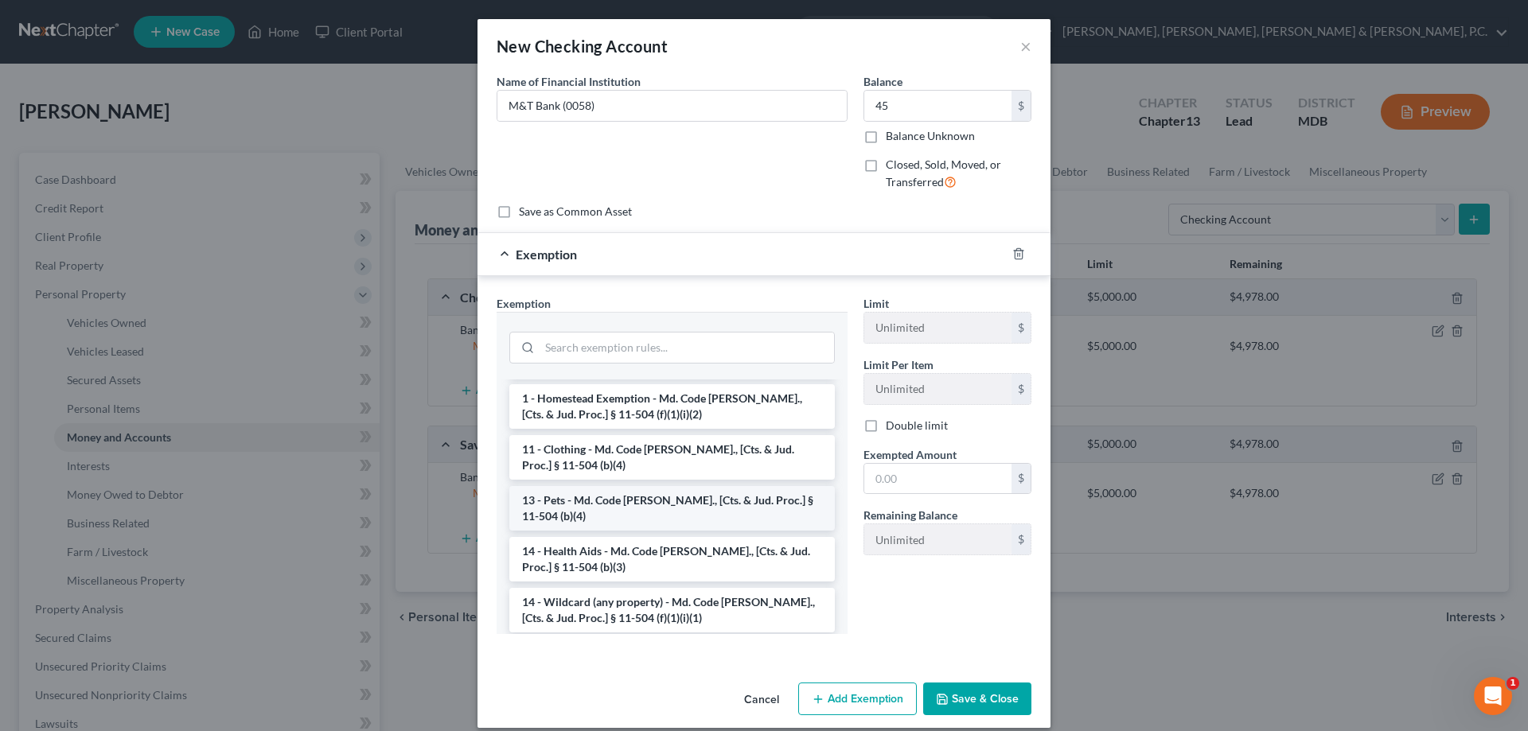
scroll to position [159, 0]
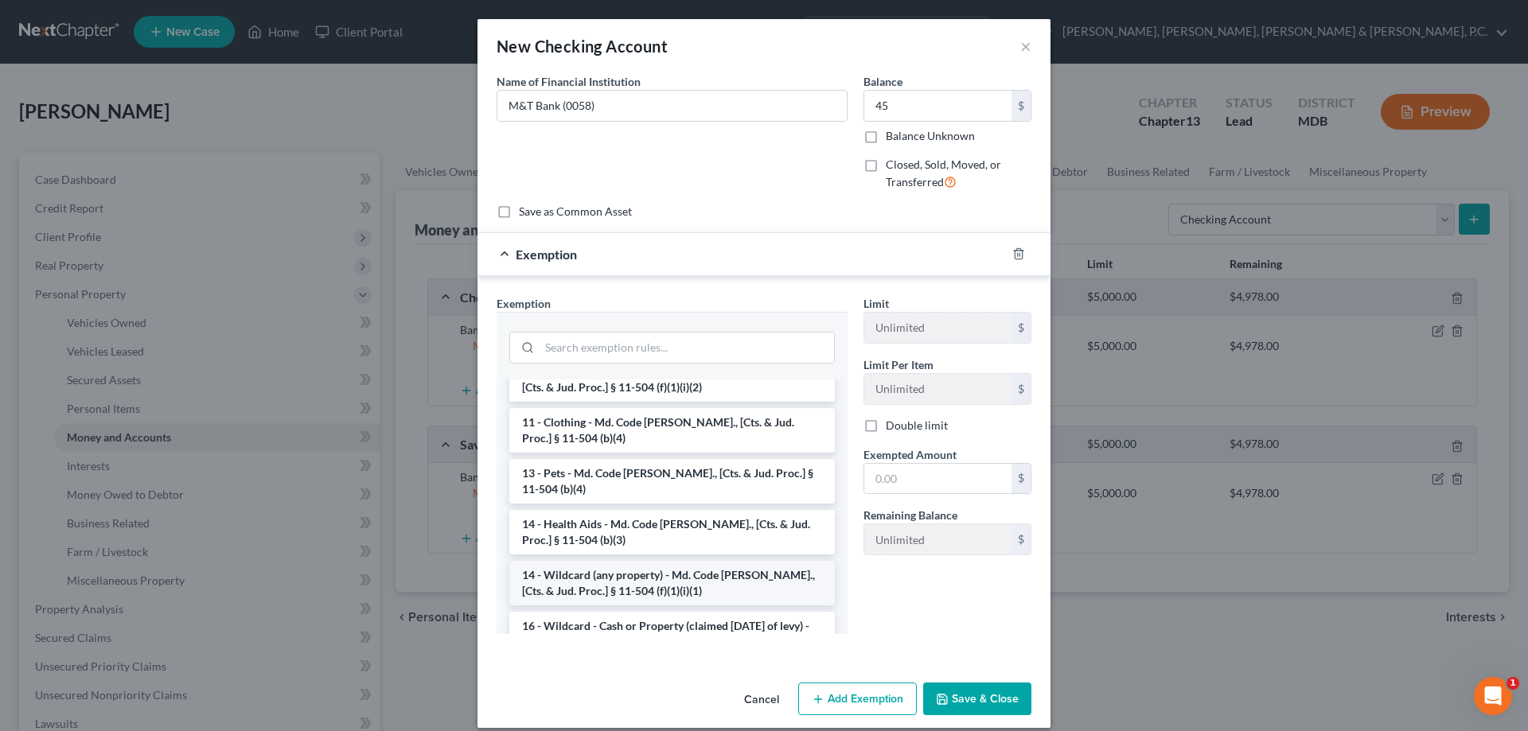
click at [709, 577] on li "14 - Wildcard (any property) - Md. Code [PERSON_NAME]., [Cts. & Jud. Proc.] § 1…" at bounding box center [672, 583] width 326 height 45
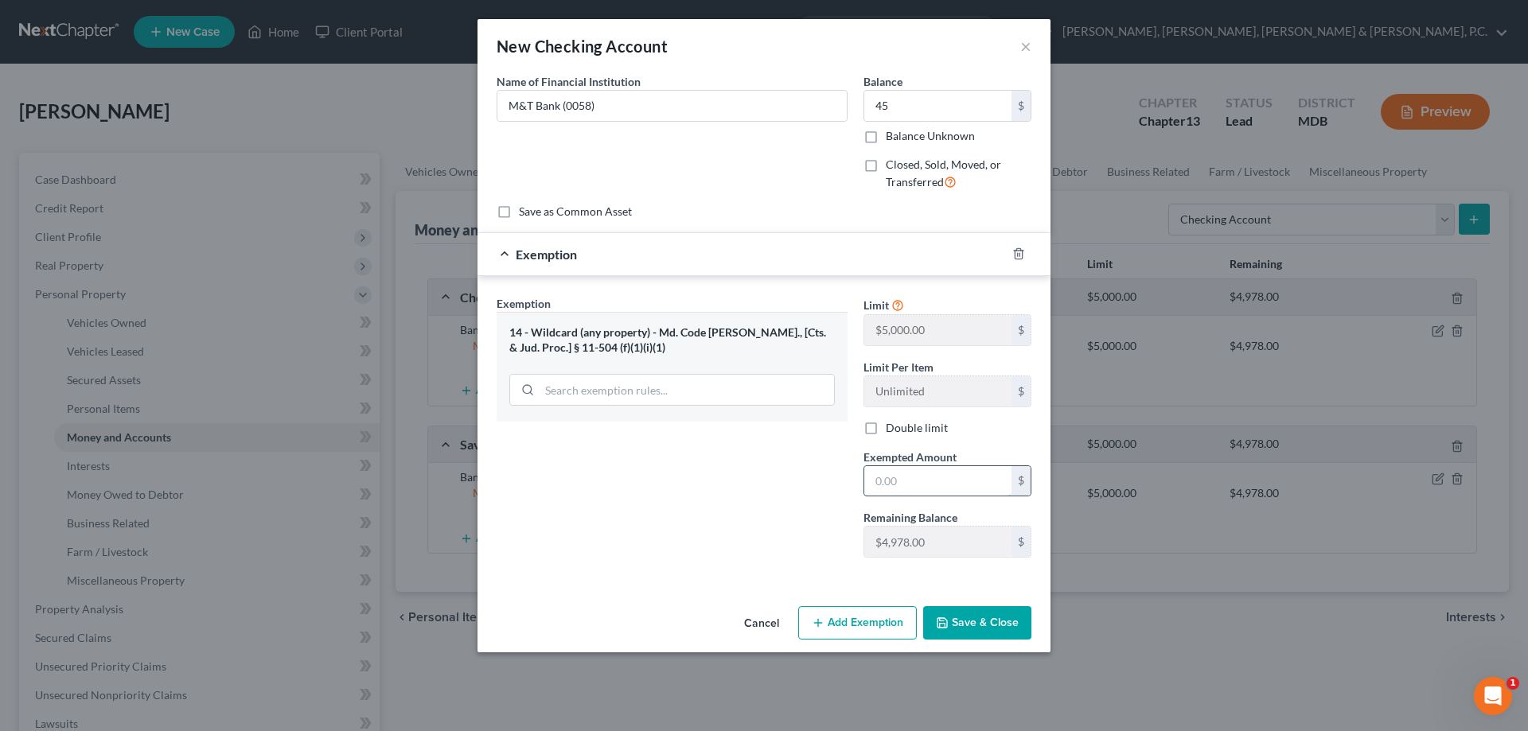
click at [893, 487] on input "text" at bounding box center [937, 481] width 147 height 30
type input "45"
click at [965, 625] on button "Save & Close" at bounding box center [977, 623] width 108 height 33
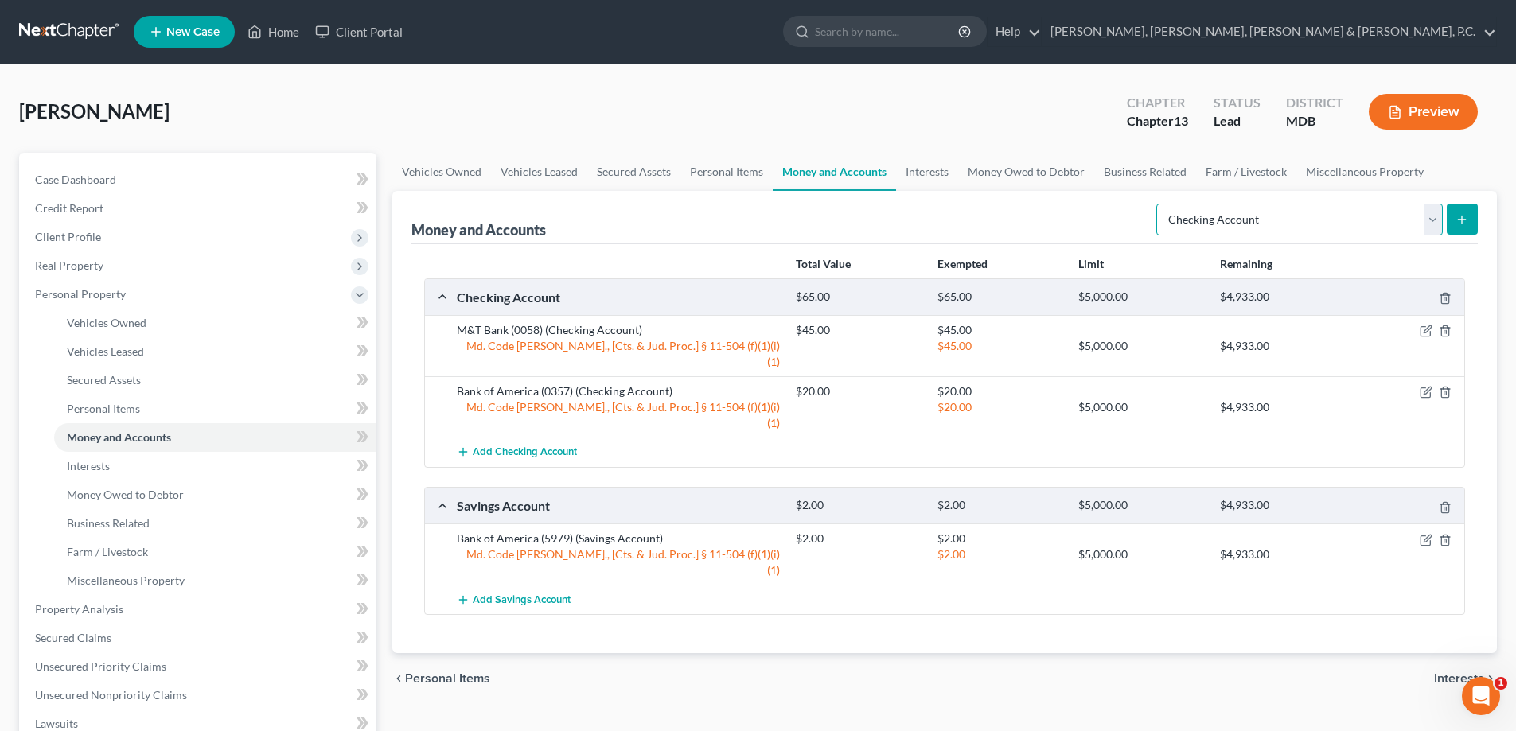
click at [1256, 223] on select "Select Account Type Brokerage Cash on Hand Certificates of Deposit Checking Acc…" at bounding box center [1300, 220] width 287 height 32
click at [1469, 224] on button "submit" at bounding box center [1462, 219] width 31 height 31
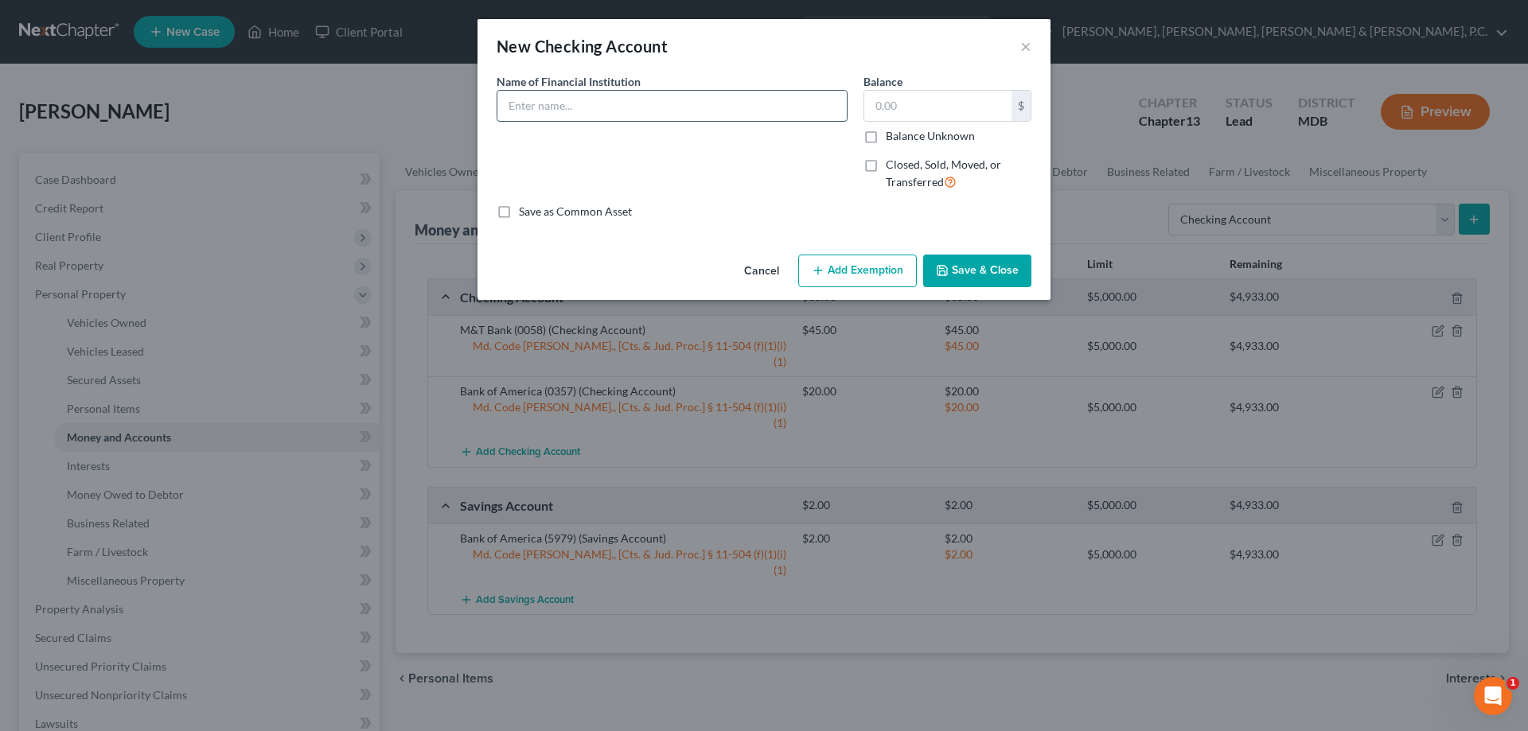
click at [737, 111] on input "text" at bounding box center [671, 106] width 349 height 30
type input "Northrop Gumman Federal Credit Union"
type input "5"
click at [811, 277] on button "Add Exemption" at bounding box center [857, 271] width 119 height 33
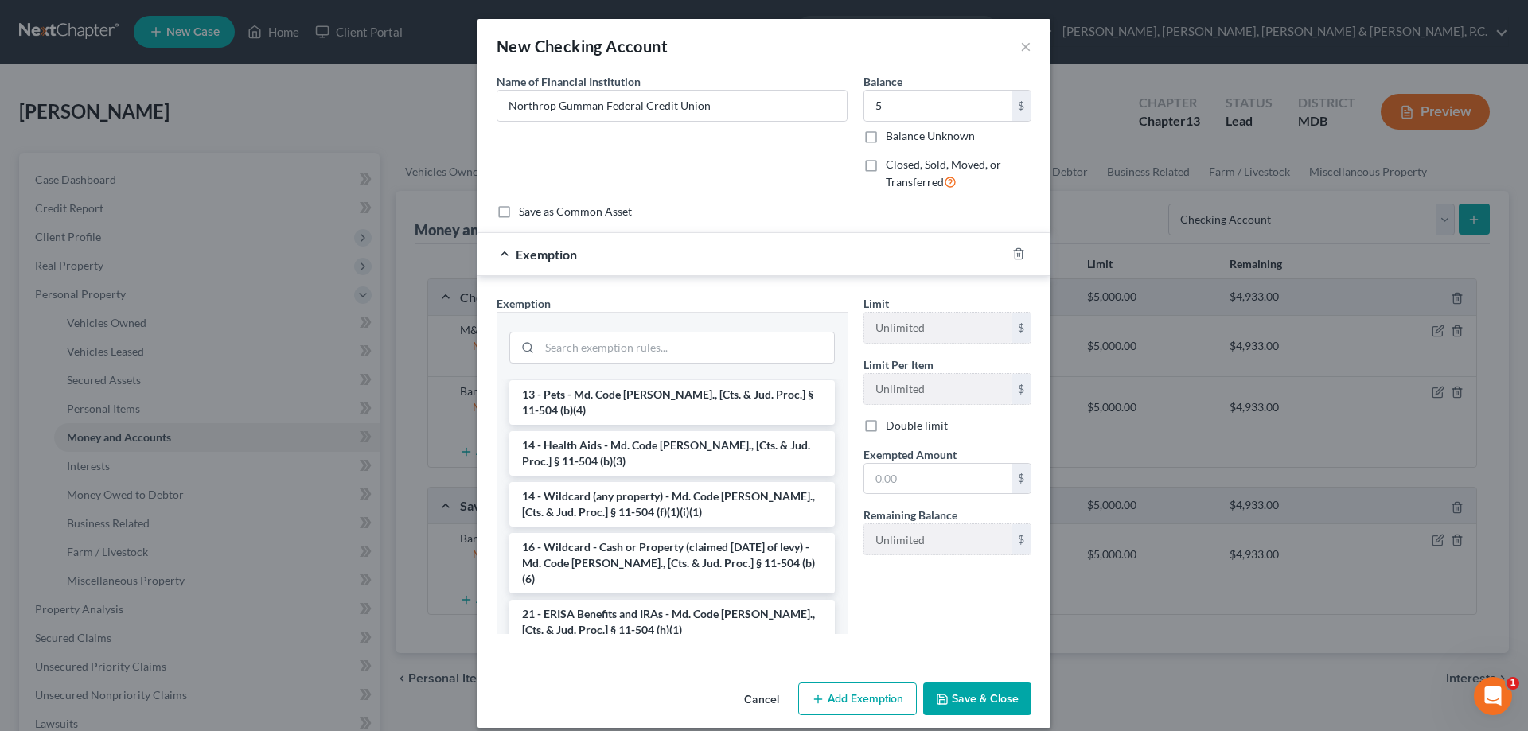
scroll to position [239, 0]
click at [689, 496] on li "14 - Wildcard (any property) - Md. Code [PERSON_NAME]., [Cts. & Jud. Proc.] § 1…" at bounding box center [672, 504] width 326 height 45
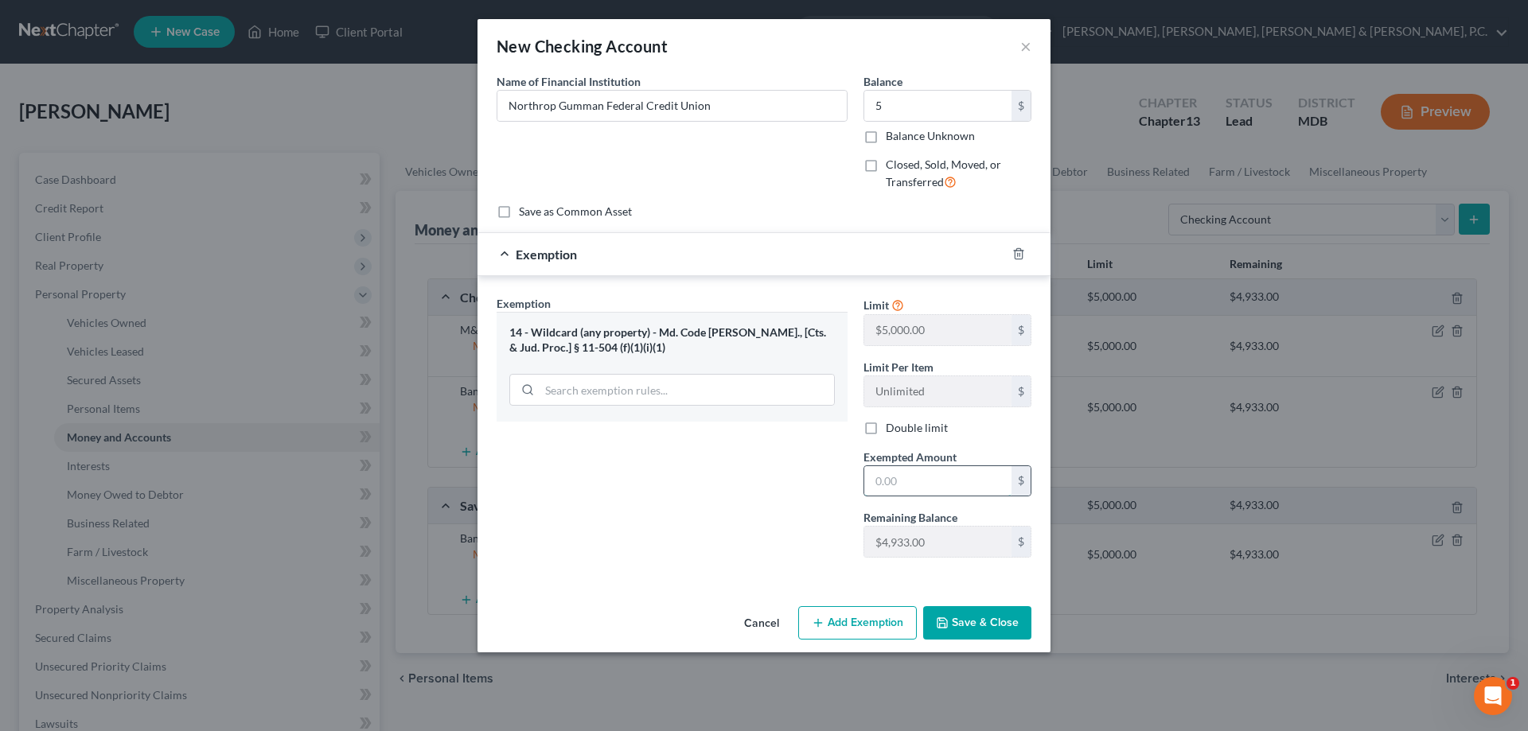
click at [884, 475] on input "text" at bounding box center [937, 481] width 147 height 30
type input "5"
drag, startPoint x: 798, startPoint y: 491, endPoint x: 826, endPoint y: 508, distance: 32.5
click at [798, 491] on div "Exemption Set must be selected for CA. Exemption * 14 - Wildcard (any property)…" at bounding box center [672, 432] width 367 height 275
click at [972, 622] on button "Save & Close" at bounding box center [977, 623] width 108 height 33
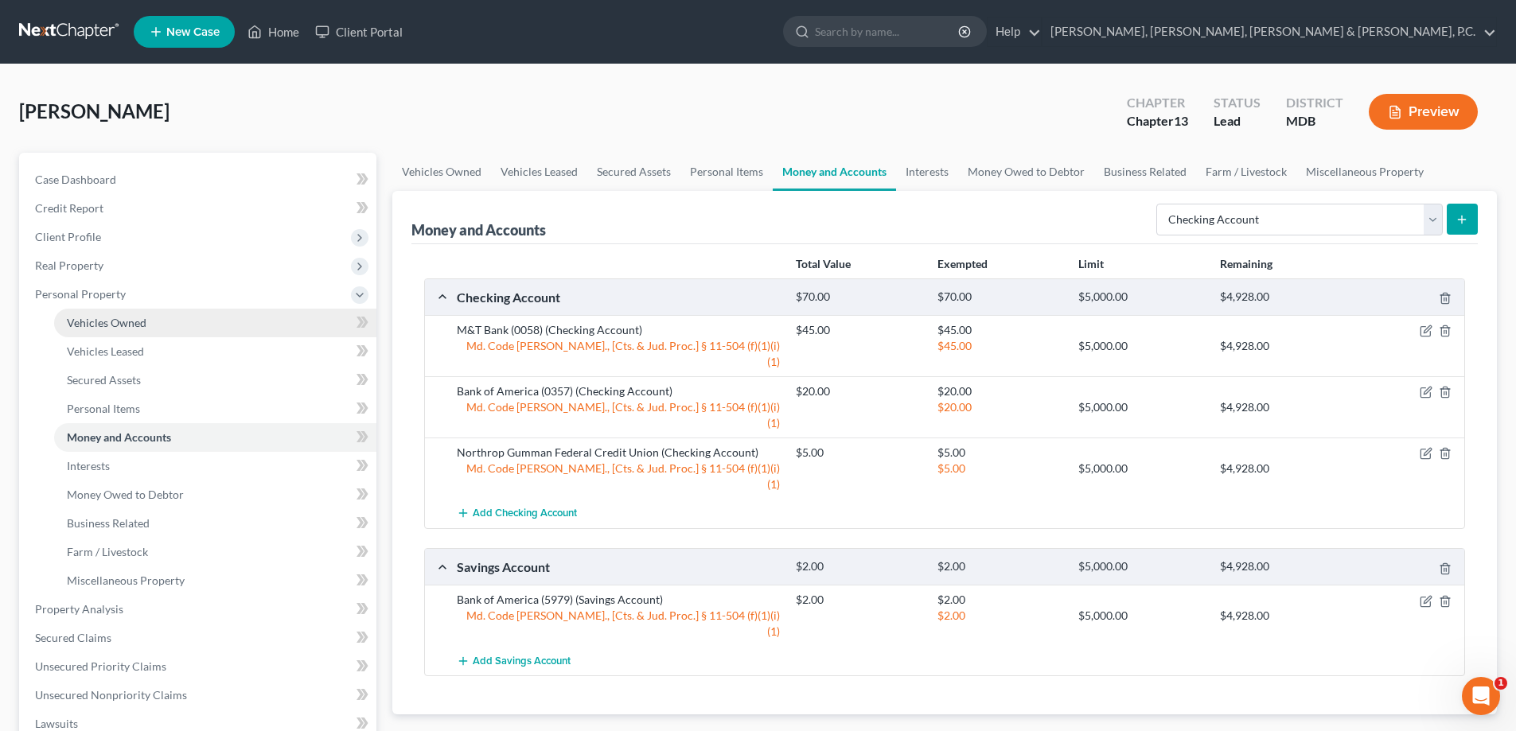
click at [92, 329] on span "Vehicles Owned" at bounding box center [107, 323] width 80 height 14
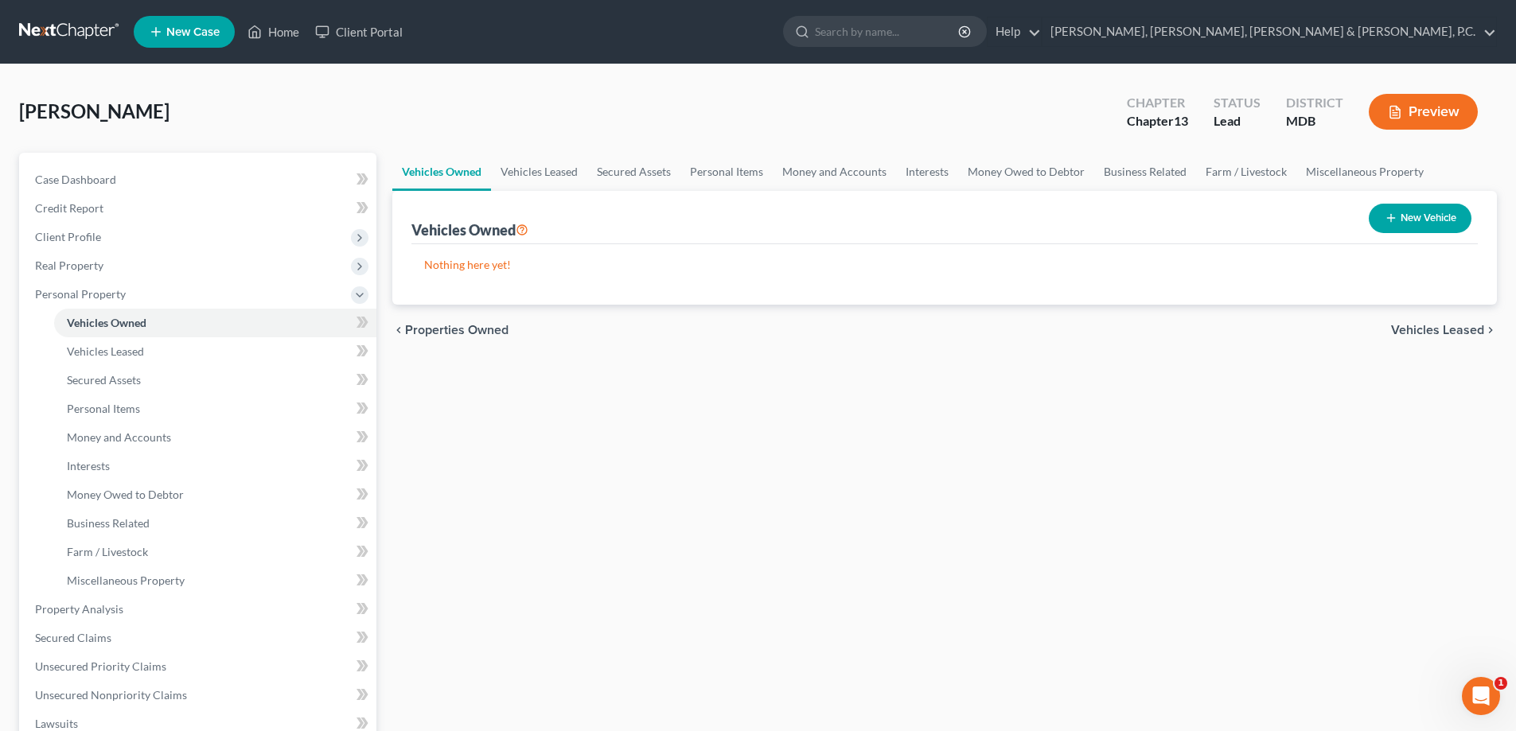
click at [1410, 215] on button "New Vehicle" at bounding box center [1420, 218] width 103 height 29
select select "0"
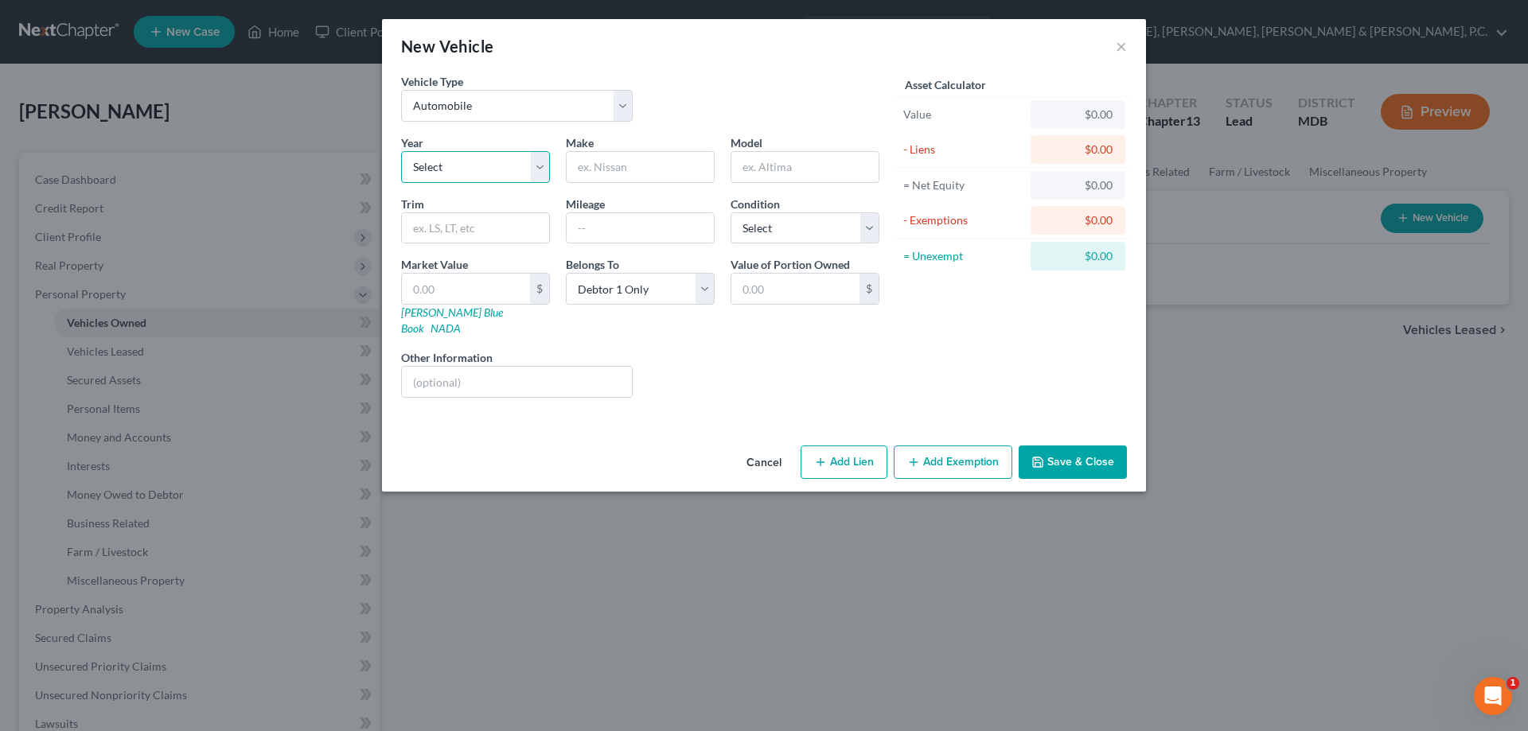
click at [506, 160] on select "Select 2026 2025 2024 2023 2022 2021 2020 2019 2018 2017 2016 2015 2014 2013 20…" at bounding box center [475, 167] width 149 height 32
select select "8"
click at [401, 151] on select "Select 2026 2025 2024 2023 2022 2021 2020 2019 2018 2017 2016 2015 2014 2013 20…" at bounding box center [475, 167] width 149 height 32
click at [607, 169] on input "text" at bounding box center [640, 167] width 147 height 30
type input "Audi"
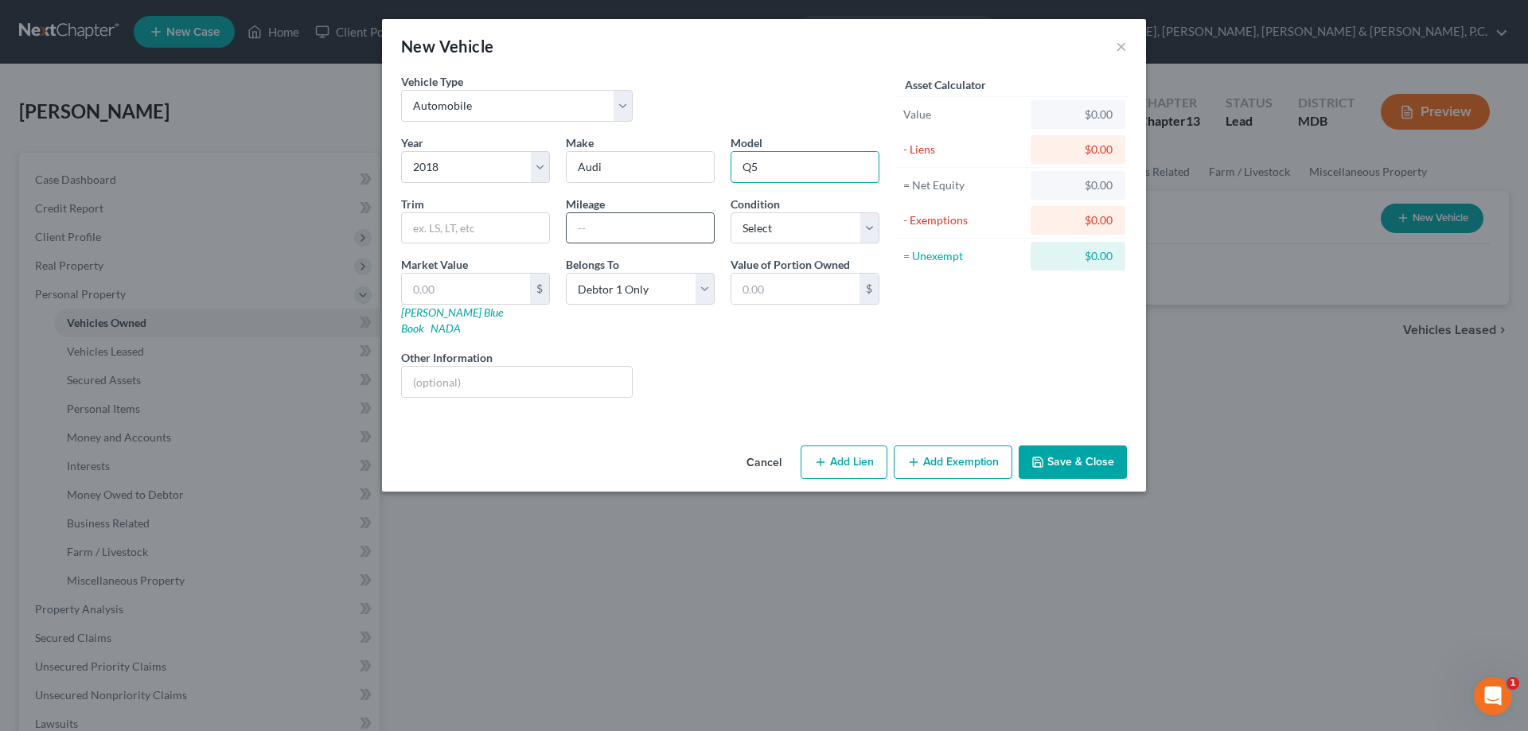
type input "Q5"
click at [591, 224] on input "text" at bounding box center [640, 228] width 147 height 30
type input "92,000"
click at [731, 230] on select "Select Excellent Very Good Good Fair Poor" at bounding box center [805, 229] width 149 height 32
select select "2"
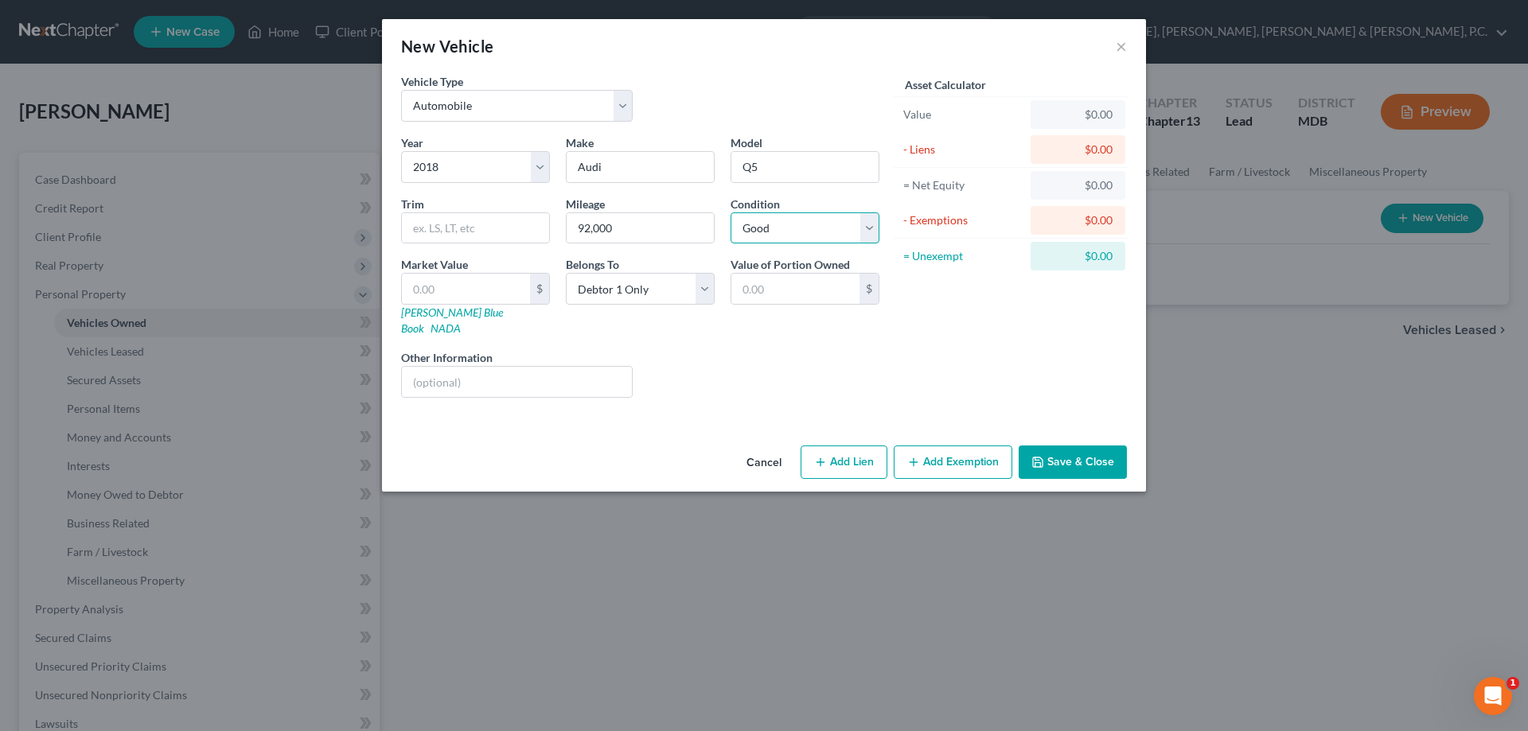
click at [731, 213] on select "Select Excellent Very Good Good Fair Poor" at bounding box center [805, 229] width 149 height 32
click at [491, 283] on input "text" at bounding box center [466, 289] width 128 height 30
type input "1"
type input "1.00"
type input "10"
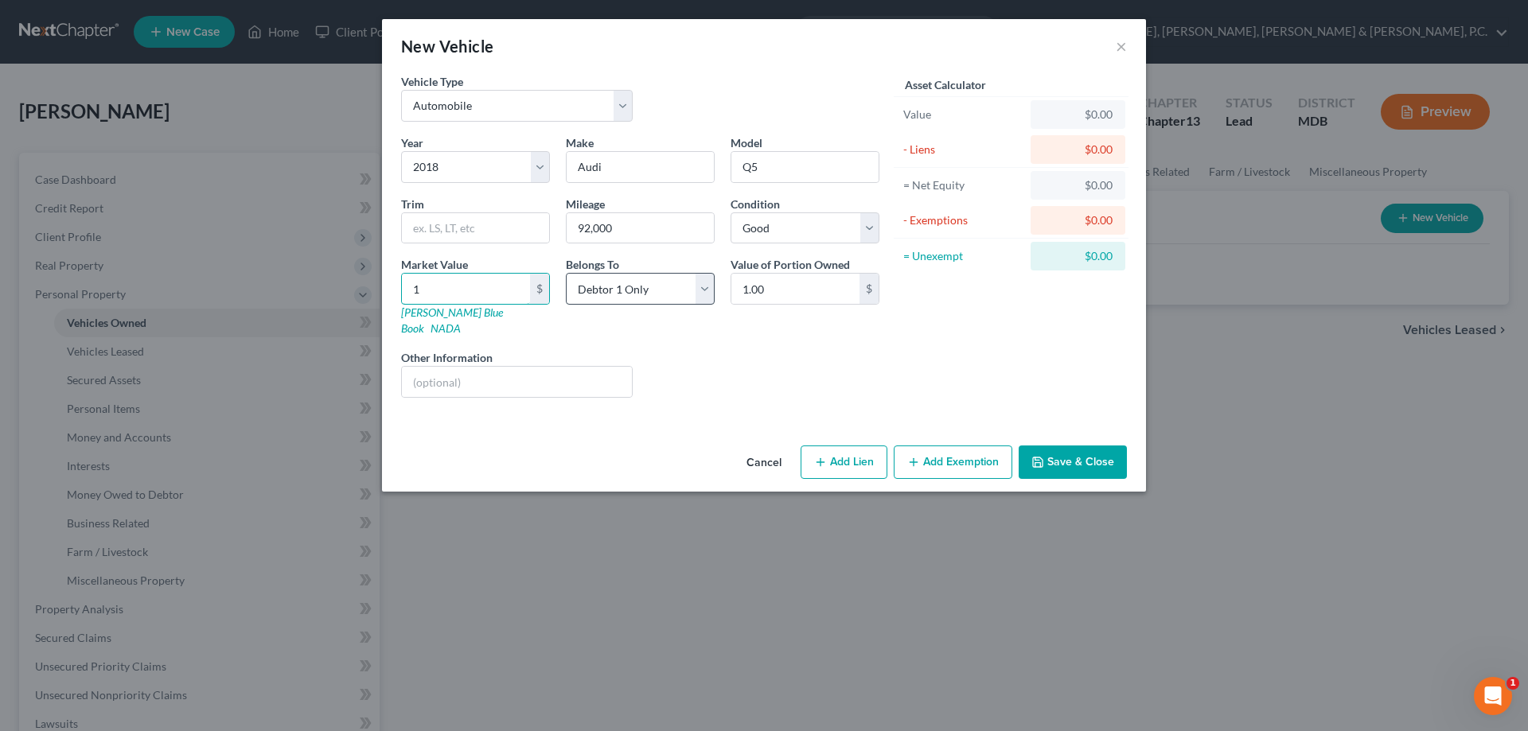
type input "10.00"
type input "100"
type input "100.00"
type input "1000"
type input "1,000.00"
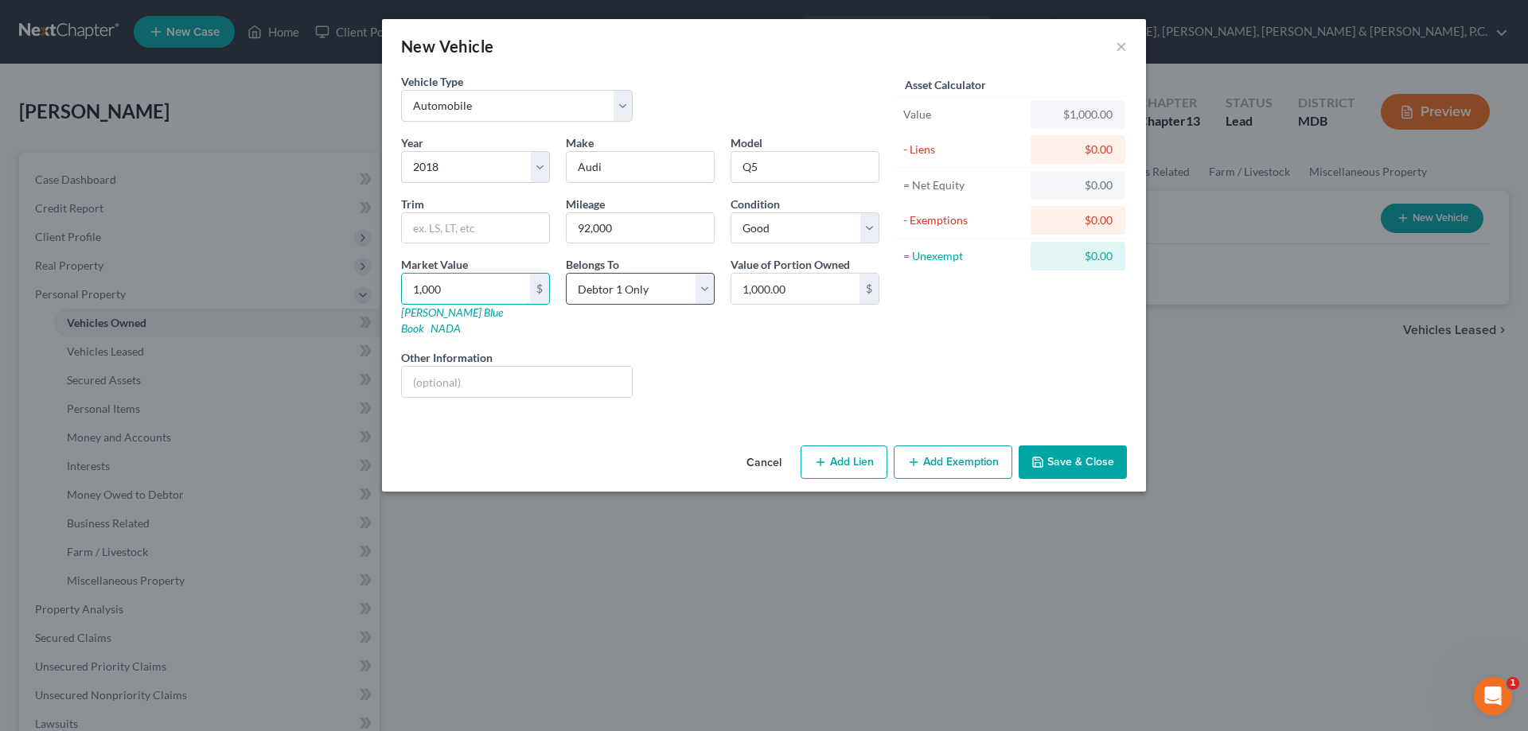
type input "1,0000"
type input "10,000.00"
type input "10,000"
click at [926, 446] on button "Add Exemption" at bounding box center [953, 462] width 119 height 33
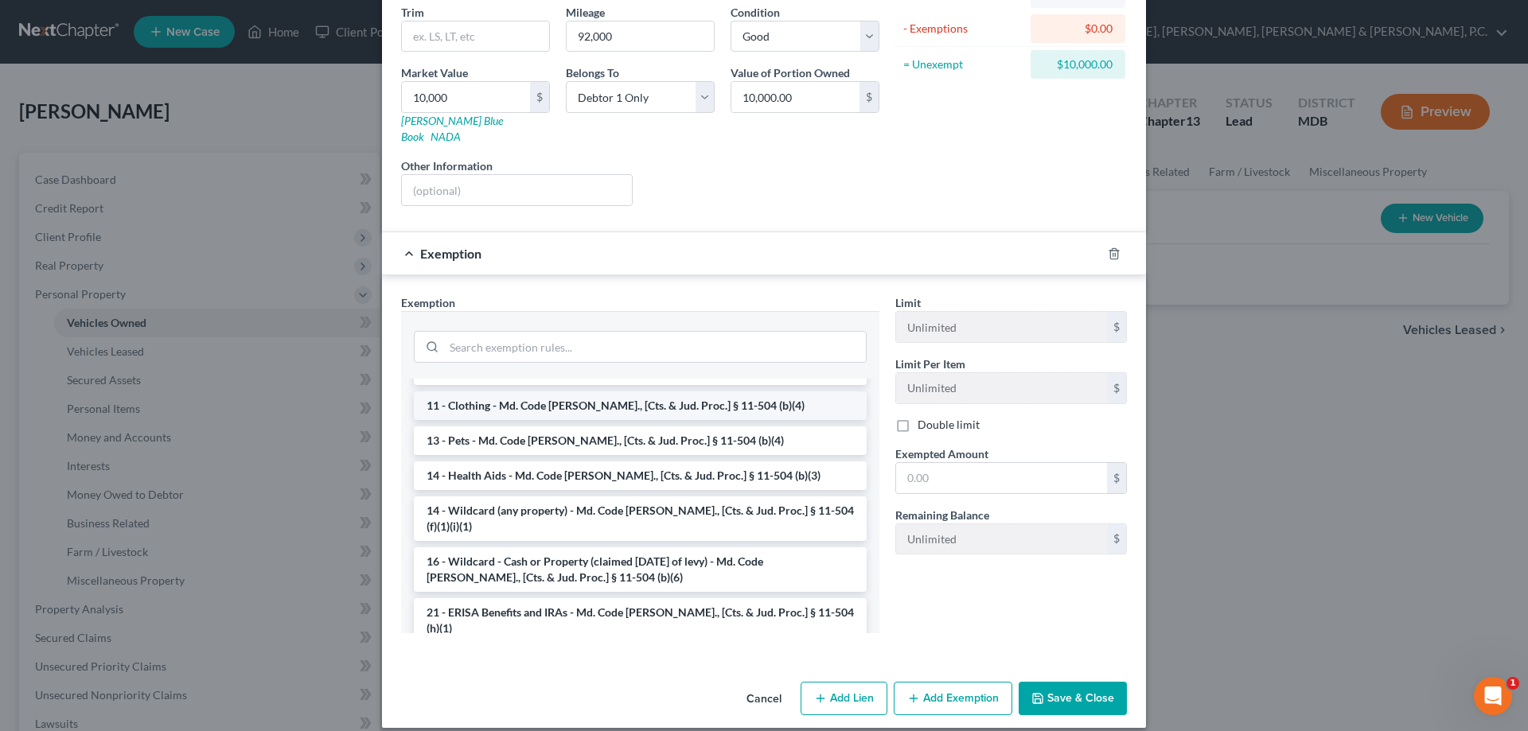
scroll to position [239, 0]
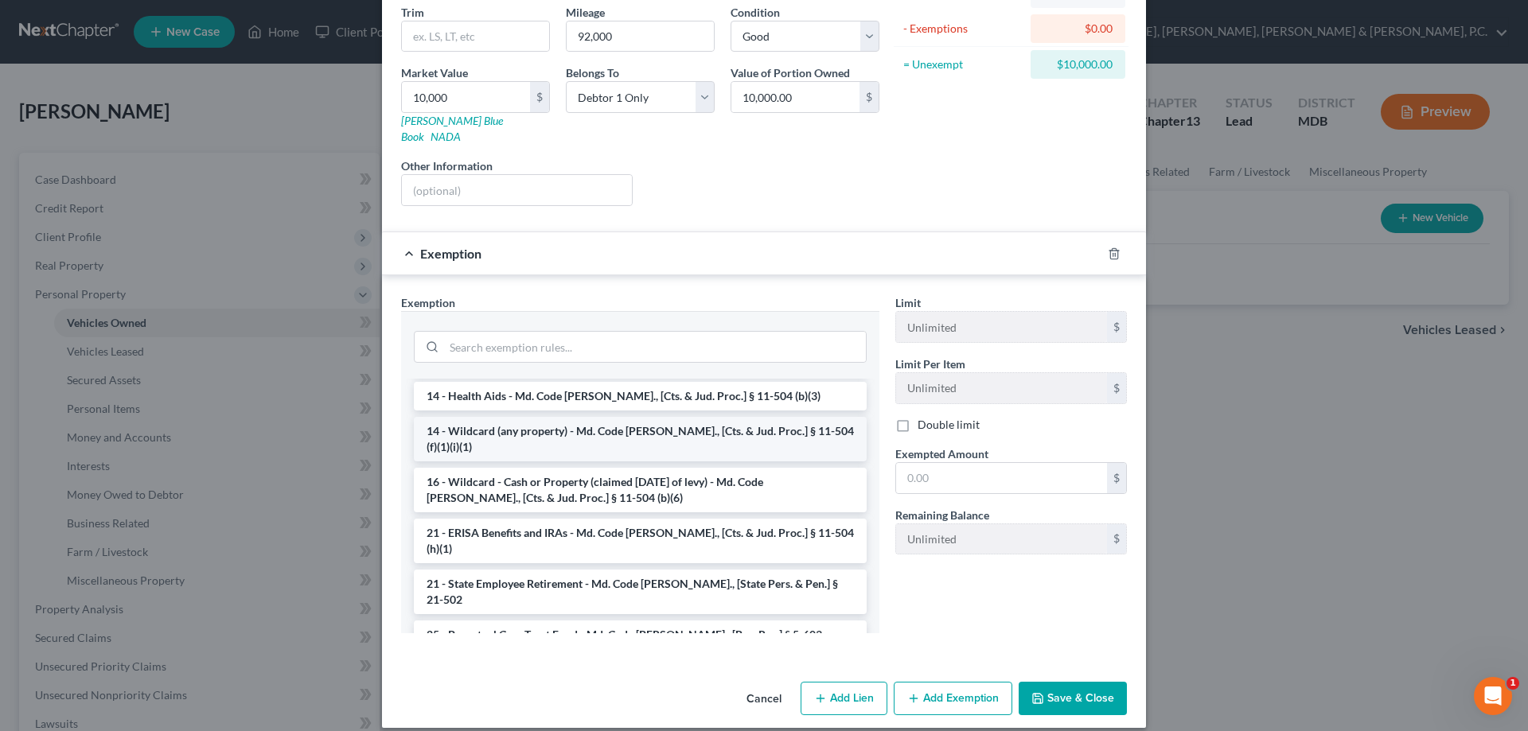
click at [660, 417] on li "14 - Wildcard (any property) - Md. Code [PERSON_NAME]., [Cts. & Jud. Proc.] § 1…" at bounding box center [640, 439] width 453 height 45
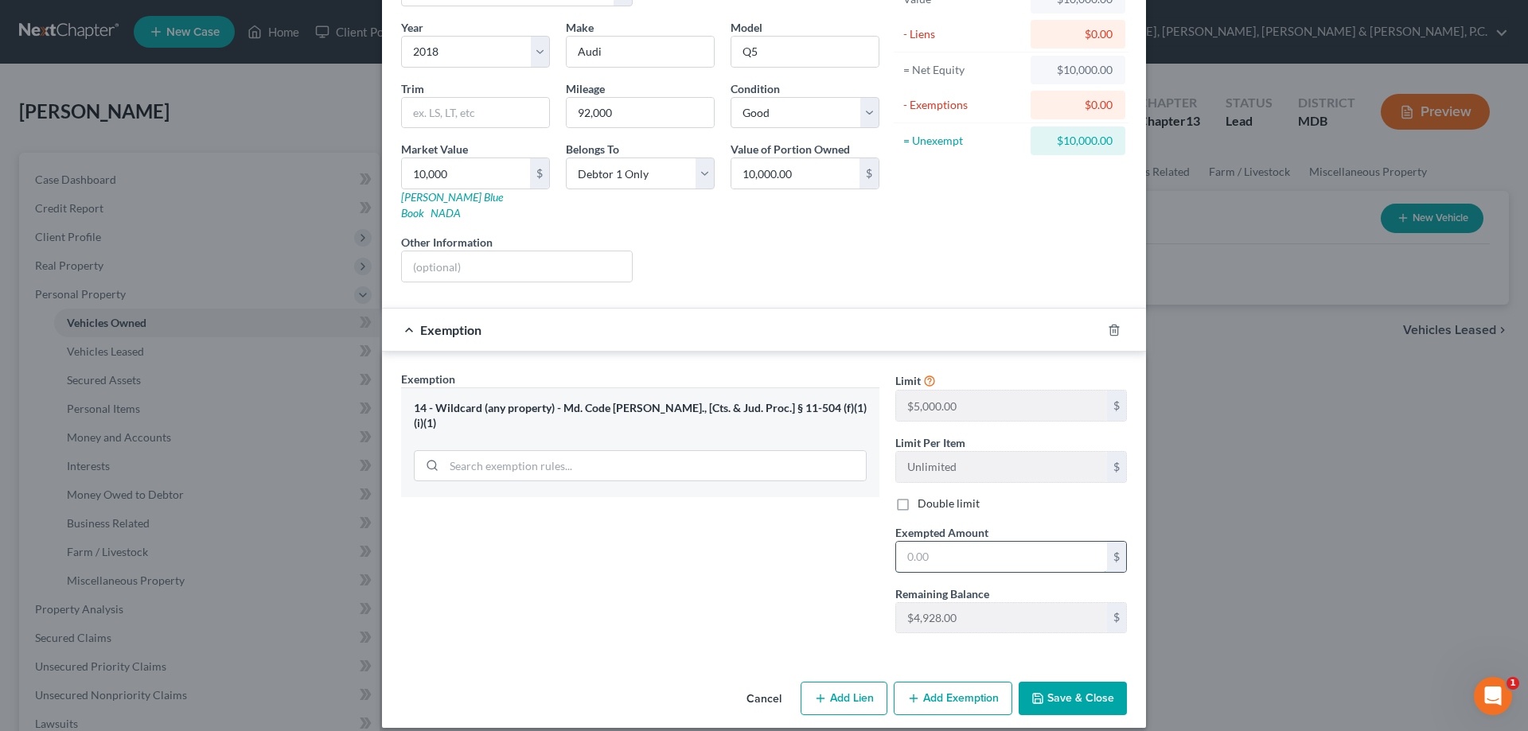
click at [940, 544] on input "text" at bounding box center [1001, 557] width 211 height 30
type input "4,000"
click at [956, 682] on button "Add Exemption" at bounding box center [953, 698] width 119 height 33
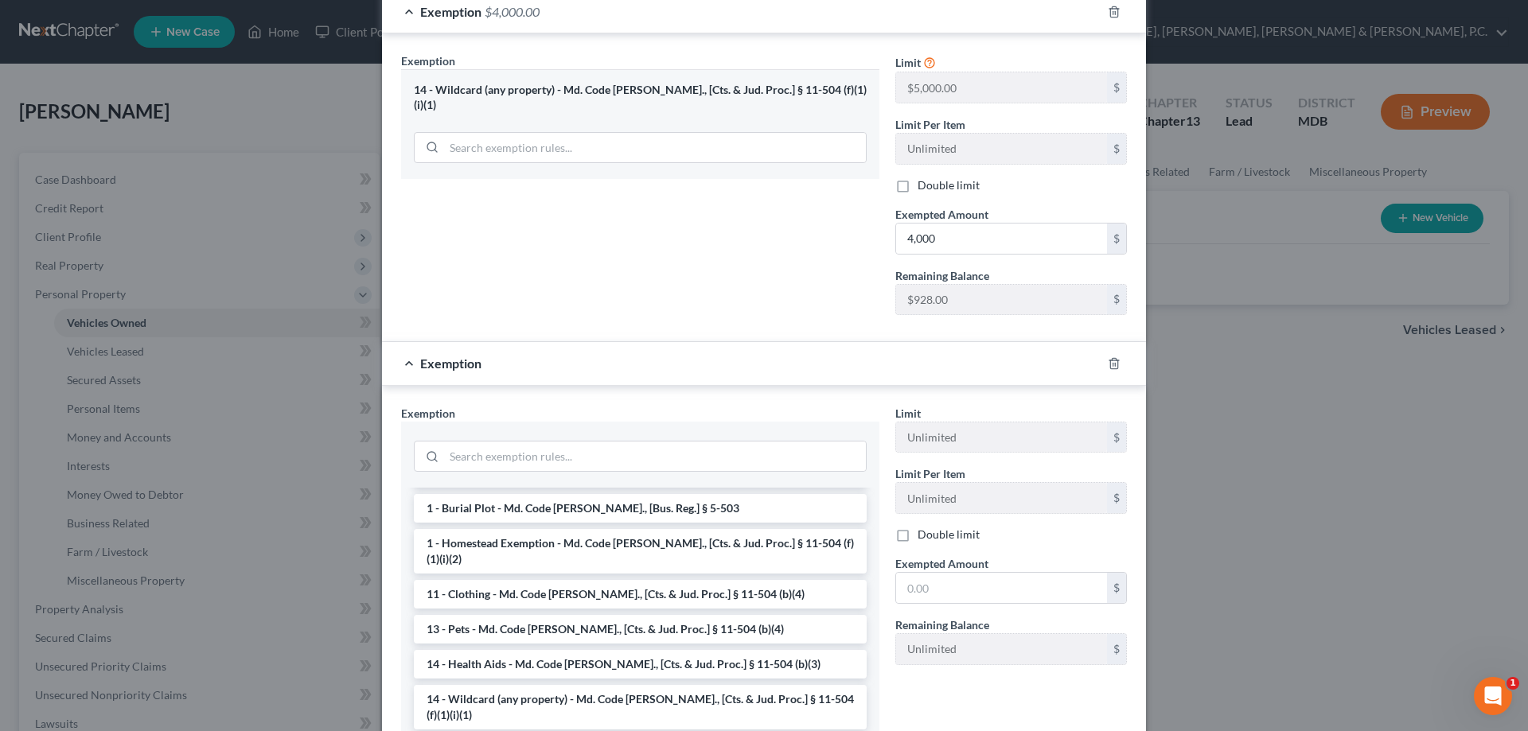
scroll to position [159, 0]
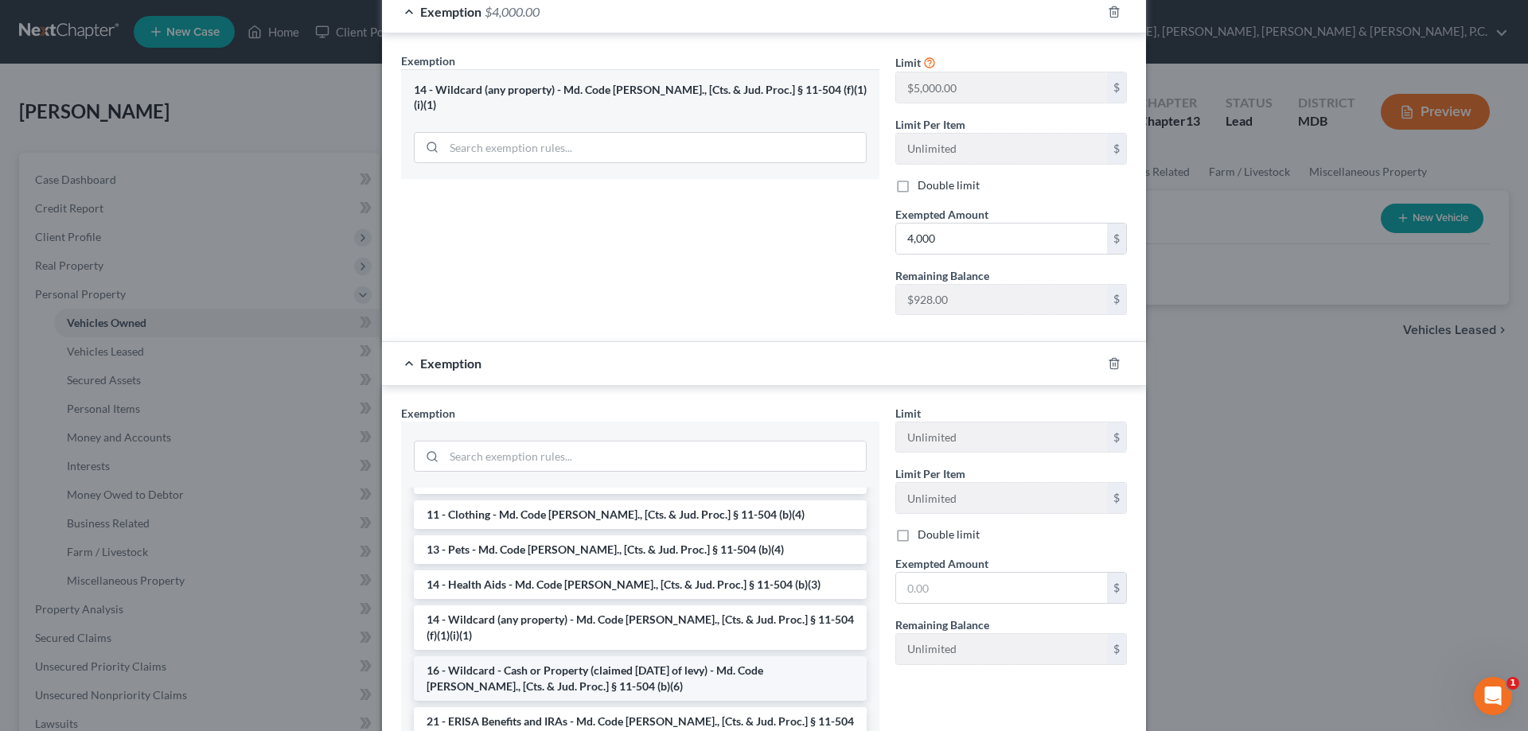
click at [611, 657] on li "16 - Wildcard - Cash or Property (claimed [DATE] of levy) - Md. Code [PERSON_NA…" at bounding box center [640, 679] width 453 height 45
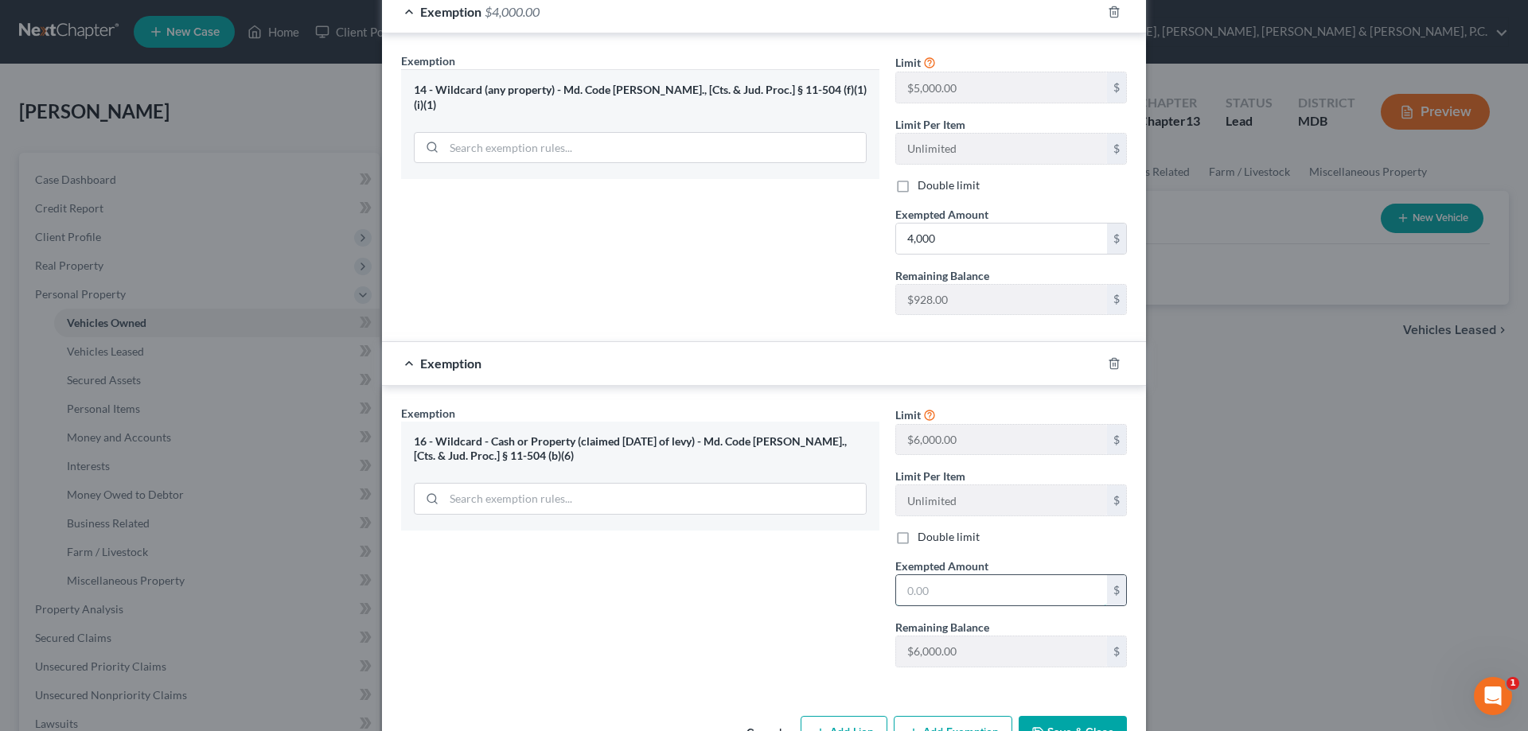
click at [942, 575] on input "text" at bounding box center [1001, 590] width 211 height 30
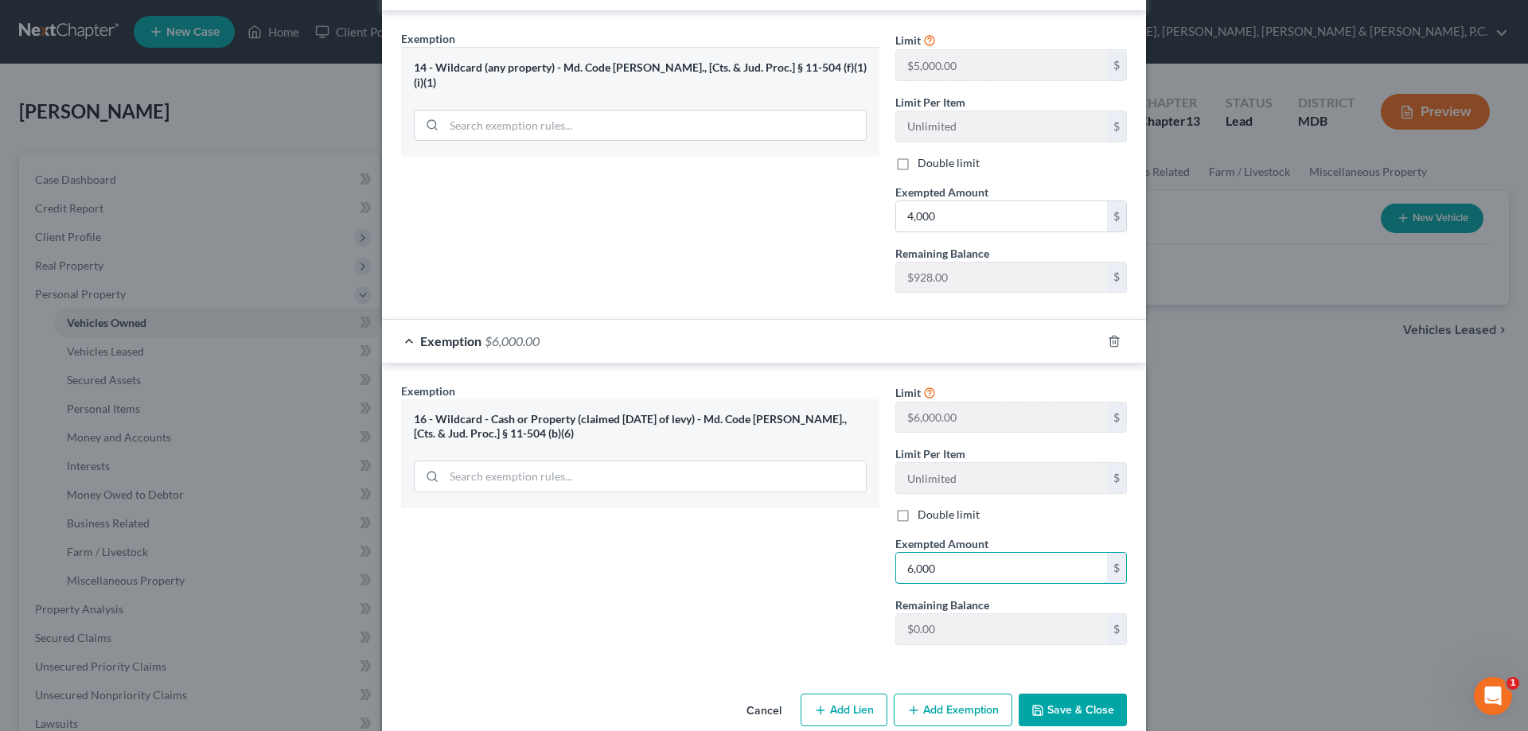
scroll to position [467, 0]
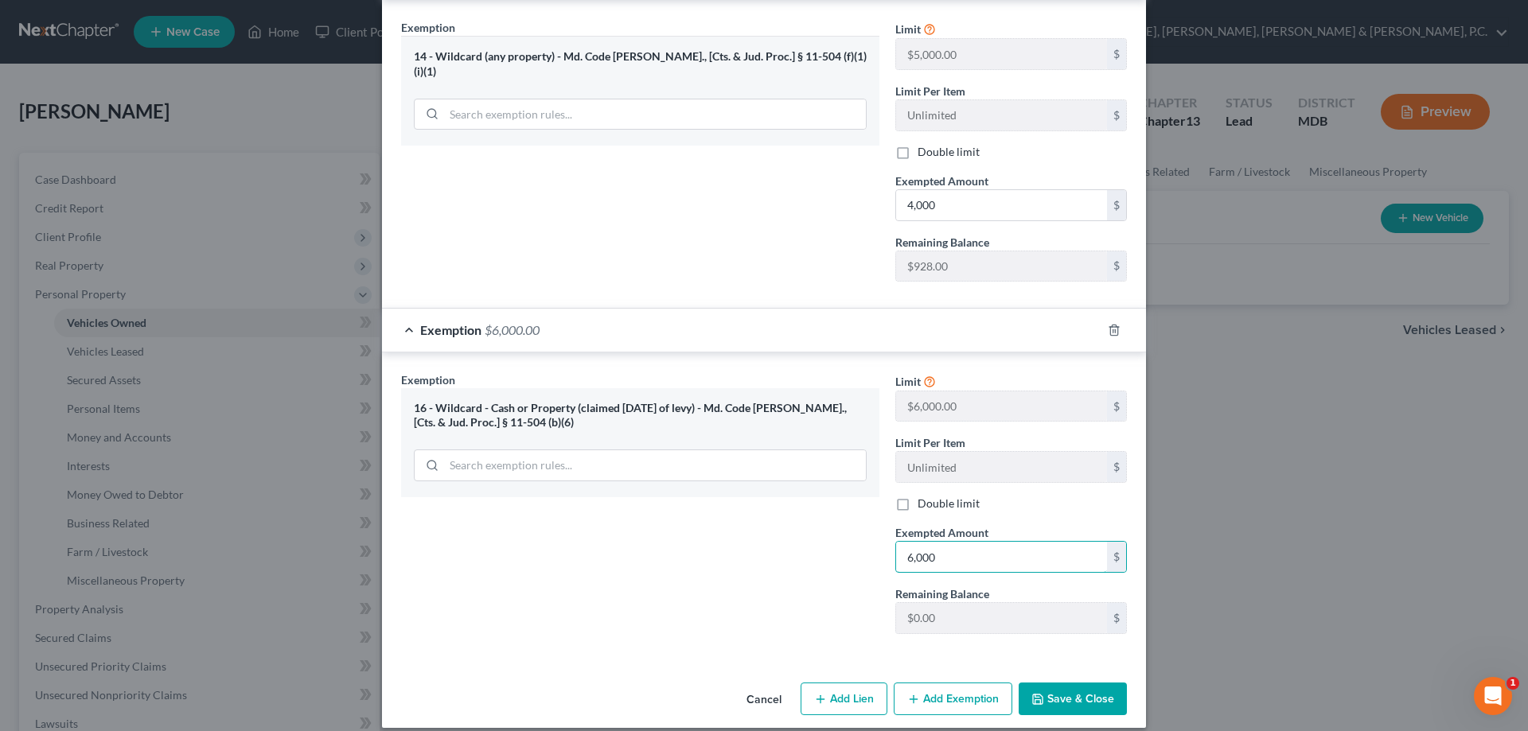
type input "6,000"
click at [1062, 687] on button "Save & Close" at bounding box center [1073, 699] width 108 height 33
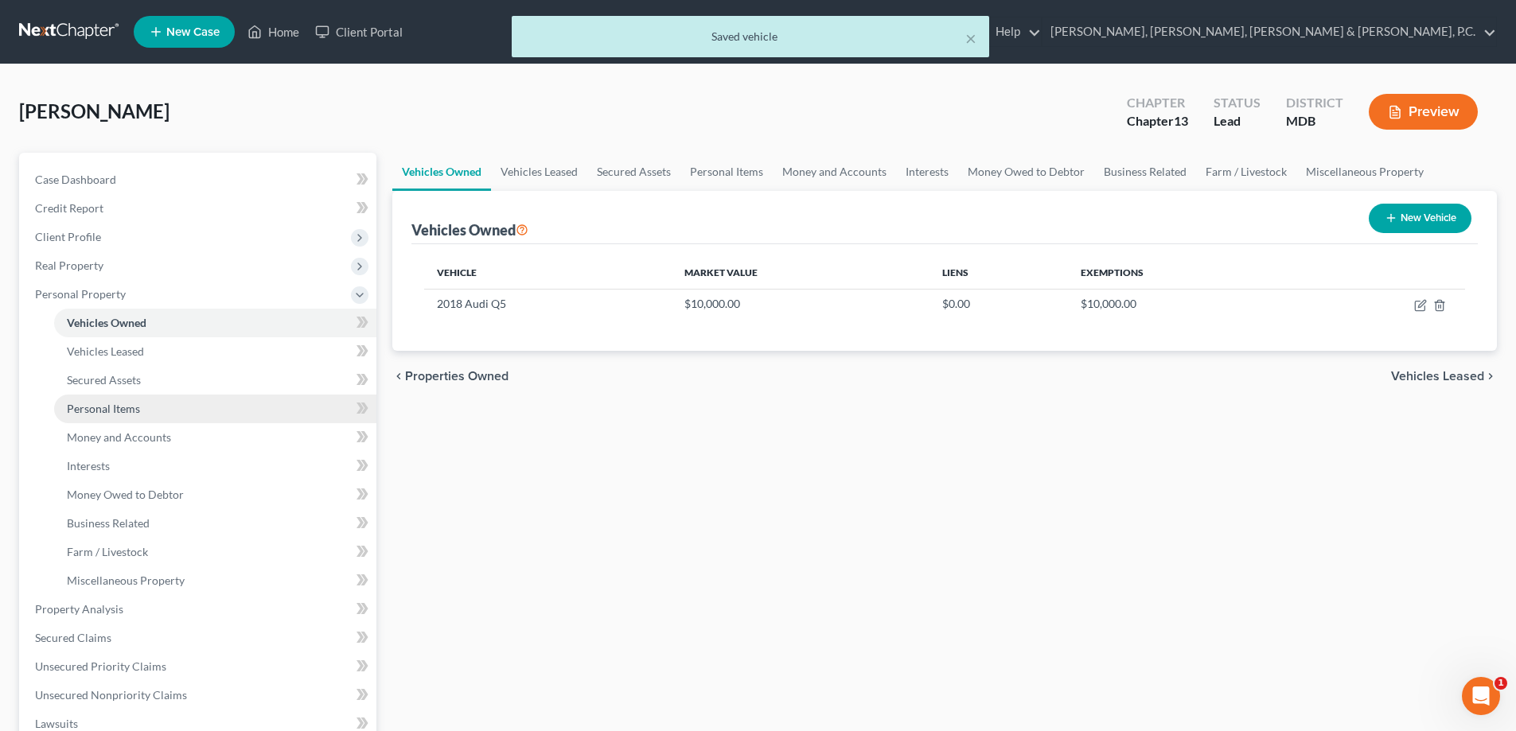
click at [127, 410] on span "Personal Items" at bounding box center [103, 409] width 73 height 14
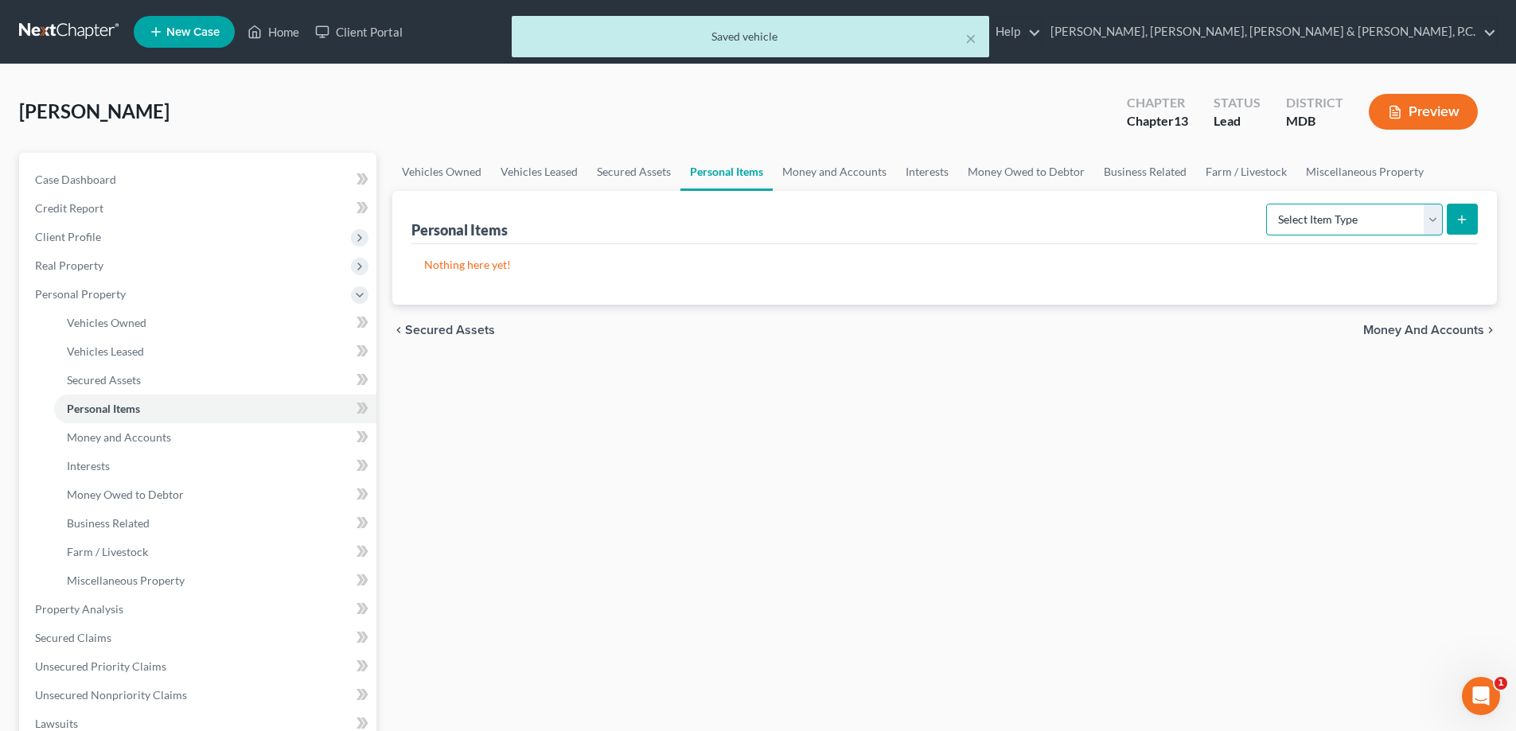
click at [1417, 210] on select "Select Item Type Clothing Collectibles Of Value Electronics Firearms Household …" at bounding box center [1354, 220] width 177 height 32
select select "clothing"
click at [1268, 204] on select "Select Item Type Clothing Collectibles Of Value Electronics Firearms Household …" at bounding box center [1354, 220] width 177 height 32
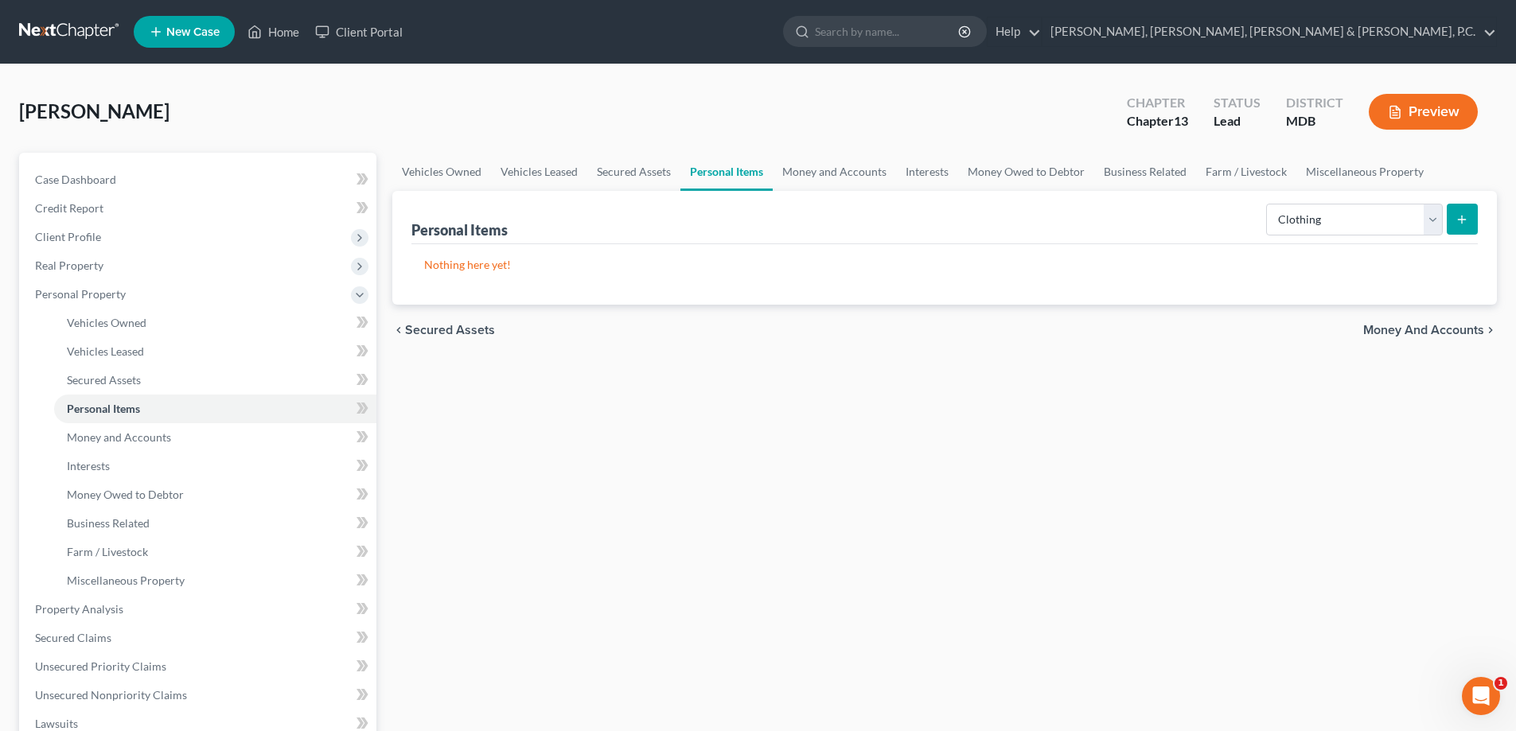
click at [1461, 232] on button "submit" at bounding box center [1462, 219] width 31 height 31
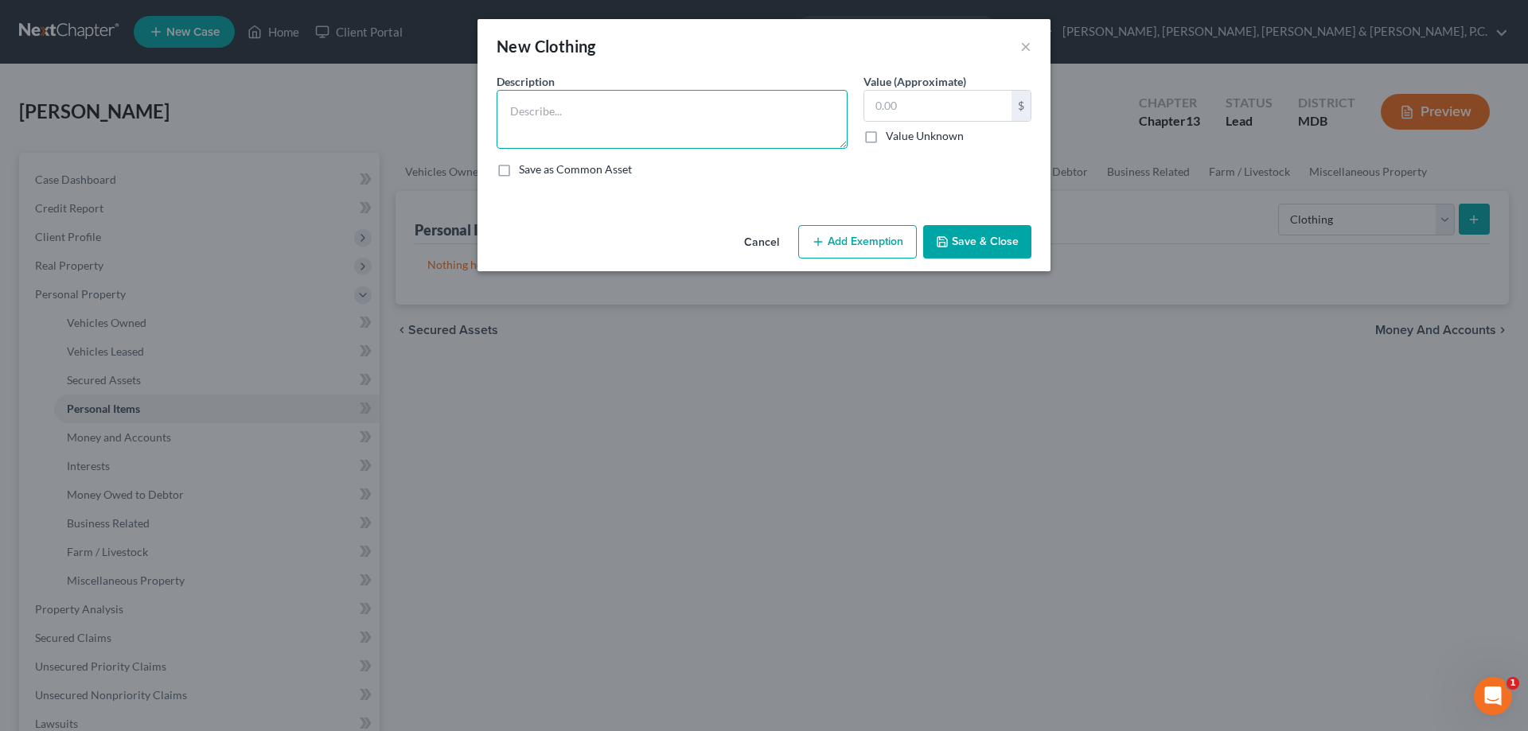
drag, startPoint x: 677, startPoint y: 126, endPoint x: 681, endPoint y: 70, distance: 55.8
click at [679, 76] on div "Description *" at bounding box center [672, 111] width 367 height 76
type textarea "Women's Clothing"
click at [883, 103] on input "text" at bounding box center [937, 106] width 147 height 30
type input "300"
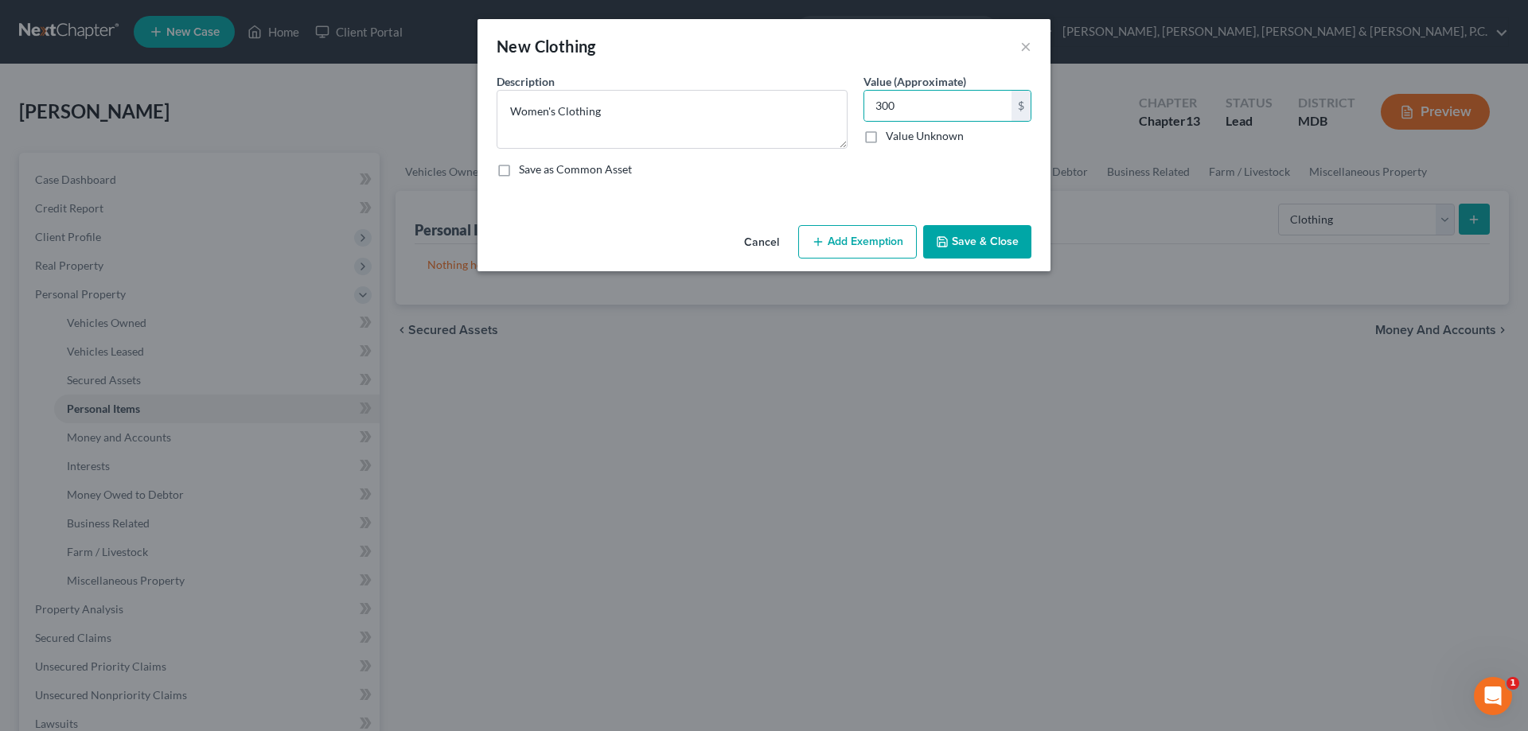
click at [874, 238] on button "Add Exemption" at bounding box center [857, 241] width 119 height 33
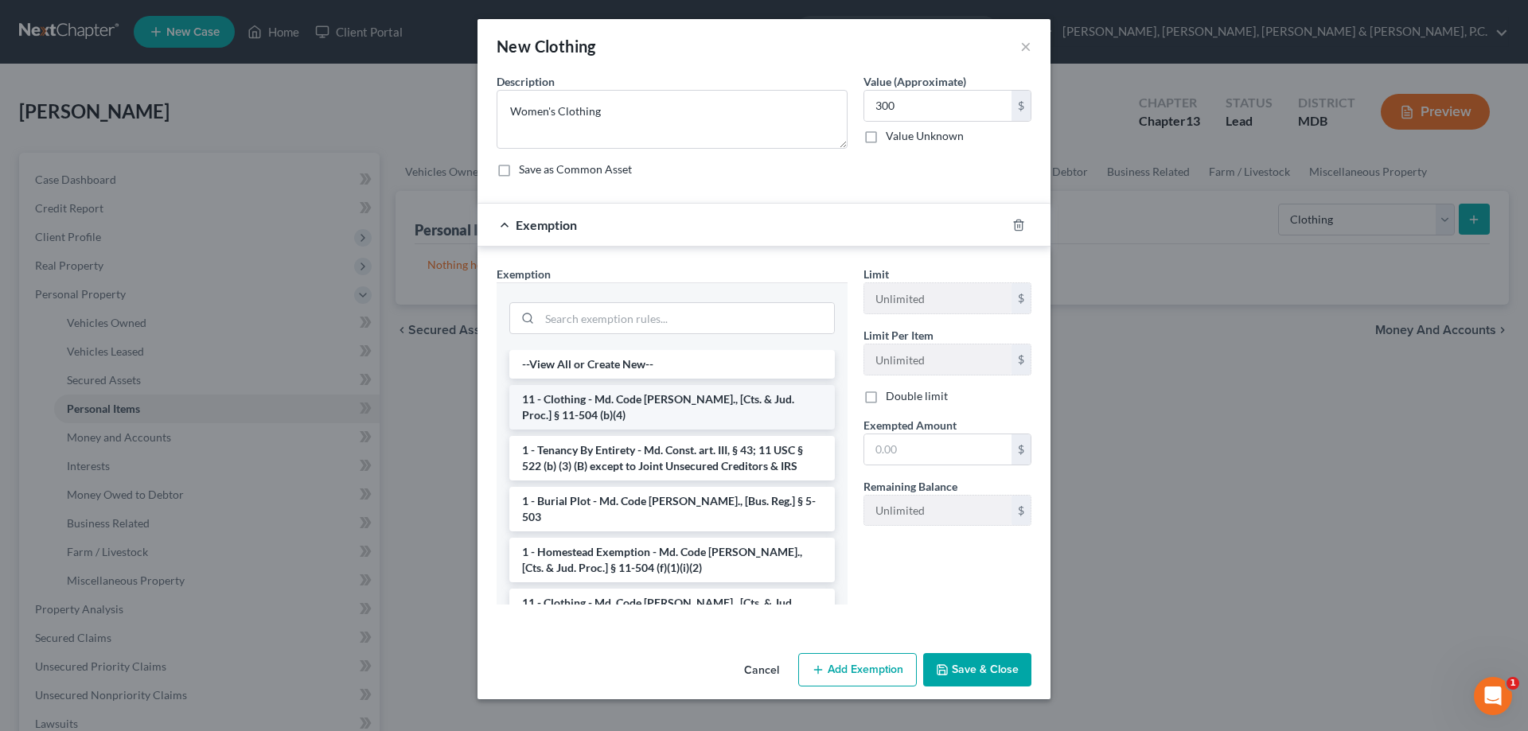
click at [650, 415] on li "11 - Clothing - Md. Code [PERSON_NAME]., [Cts. & Jud. Proc.] § 11-504 (b)(4)" at bounding box center [672, 407] width 326 height 45
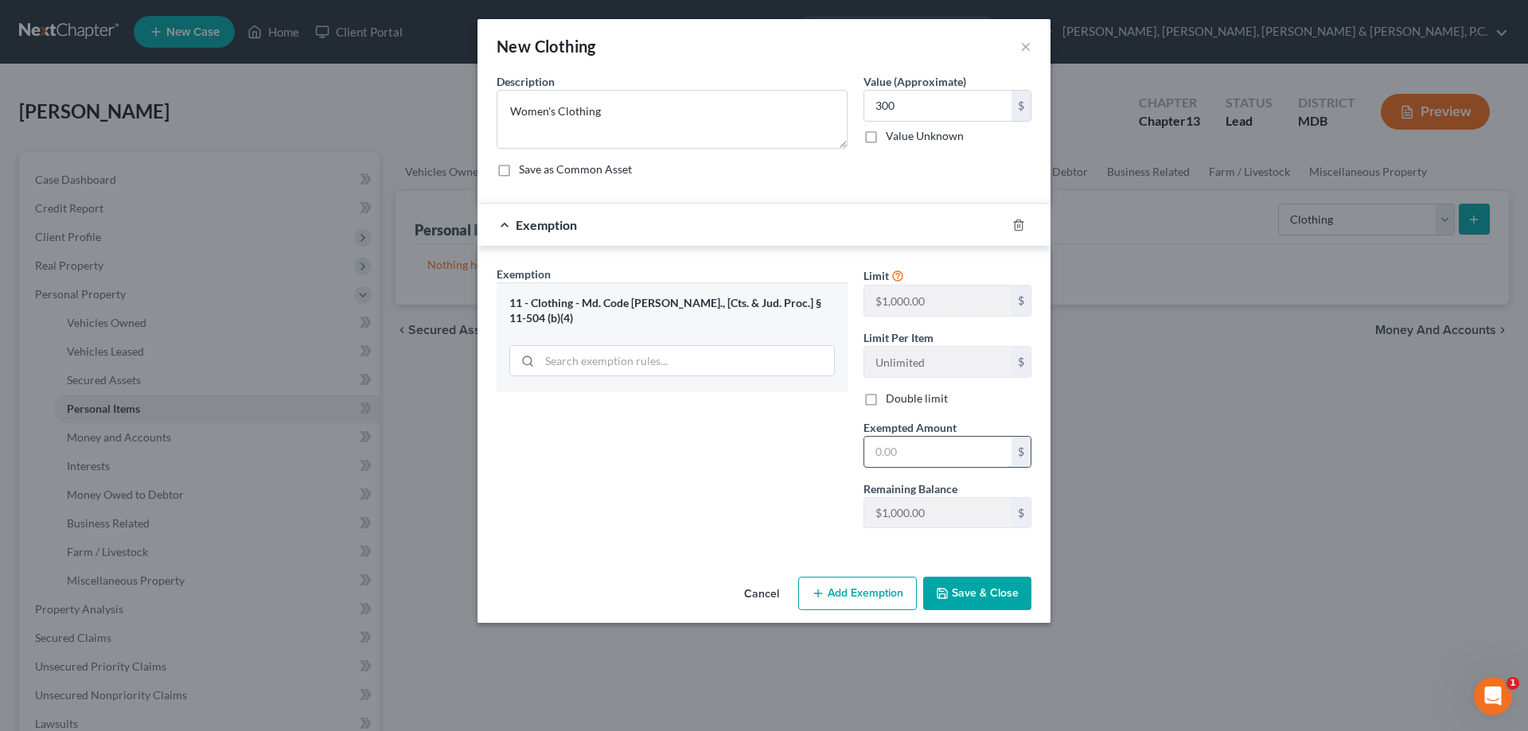
drag, startPoint x: 913, startPoint y: 450, endPoint x: 923, endPoint y: 445, distance: 11.4
click at [915, 450] on input "text" at bounding box center [937, 452] width 147 height 30
type input "300"
drag, startPoint x: 649, startPoint y: 491, endPoint x: 710, endPoint y: 518, distance: 67.0
click at [649, 491] on div "Exemption Set must be selected for CA. Exemption * 11 - Clothing - Md. Code [PE…" at bounding box center [672, 403] width 367 height 275
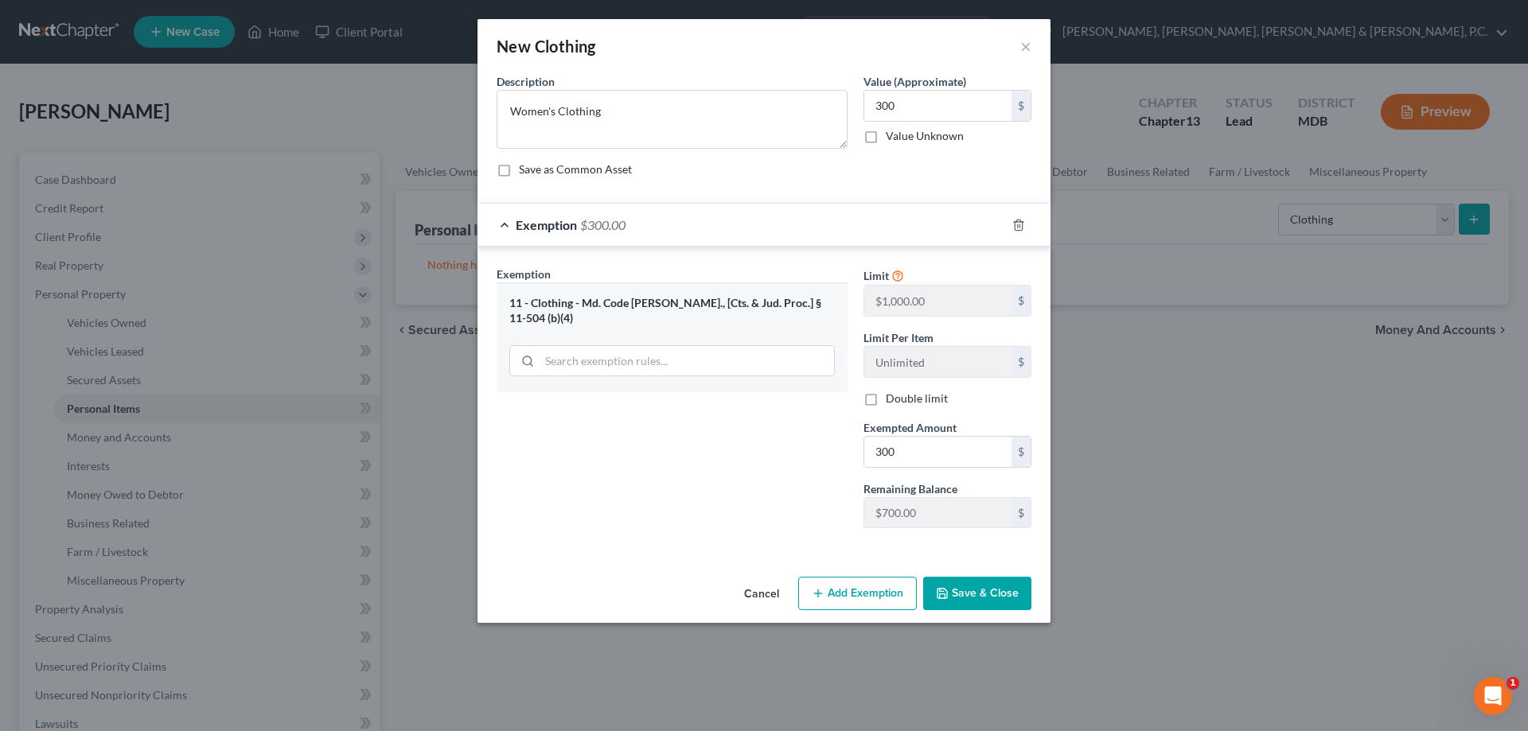
click at [998, 603] on button "Save & Close" at bounding box center [977, 593] width 108 height 33
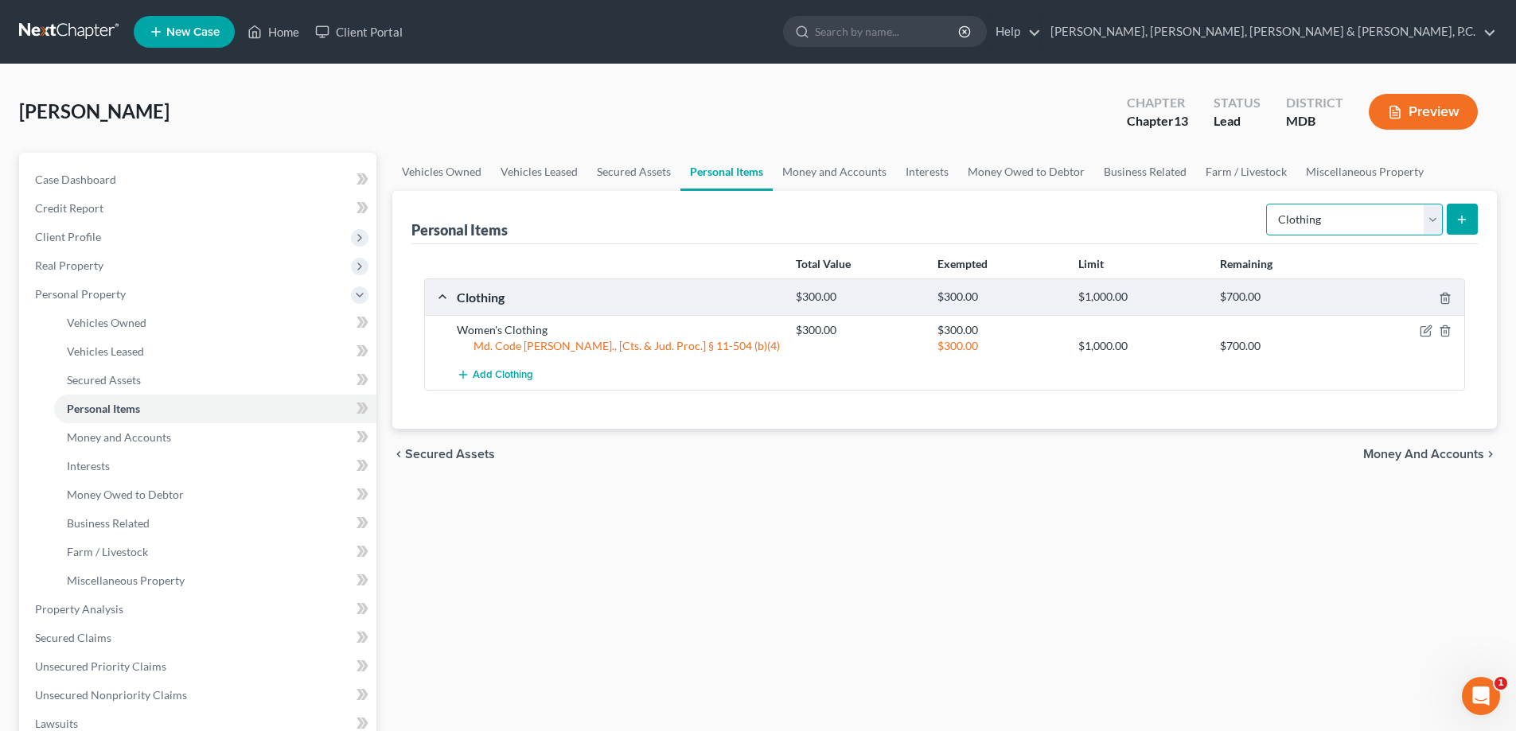
click at [1346, 213] on select "Select Item Type Clothing Collectibles Of Value Electronics Firearms Household …" at bounding box center [1354, 220] width 177 height 32
select select "household_goods"
click at [1268, 204] on select "Select Item Type Clothing Collectibles Of Value Electronics Firearms Household …" at bounding box center [1354, 220] width 177 height 32
click at [1451, 230] on button "submit" at bounding box center [1462, 219] width 31 height 31
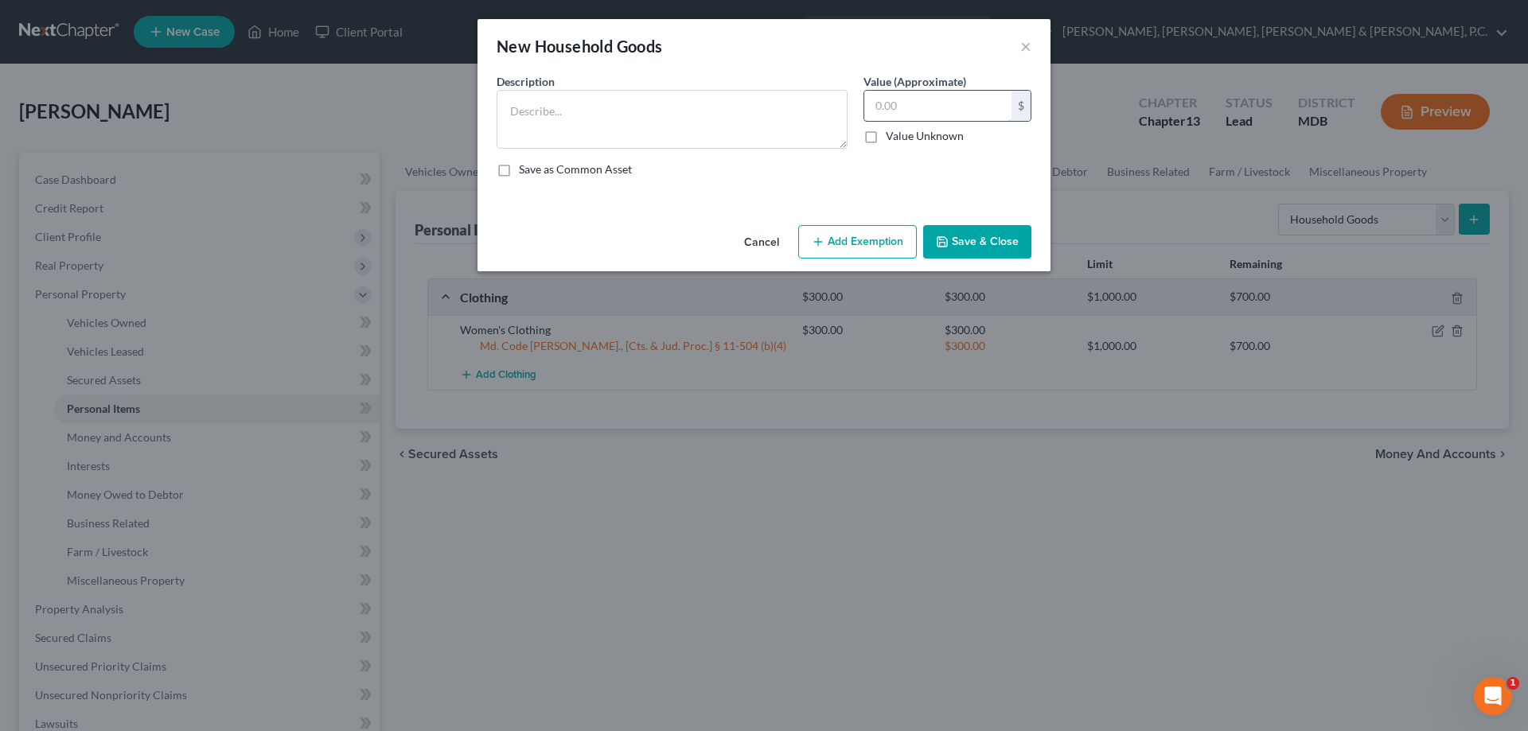
click at [896, 110] on input "text" at bounding box center [937, 106] width 147 height 30
type input "700"
click at [880, 234] on button "Add Exemption" at bounding box center [857, 241] width 119 height 33
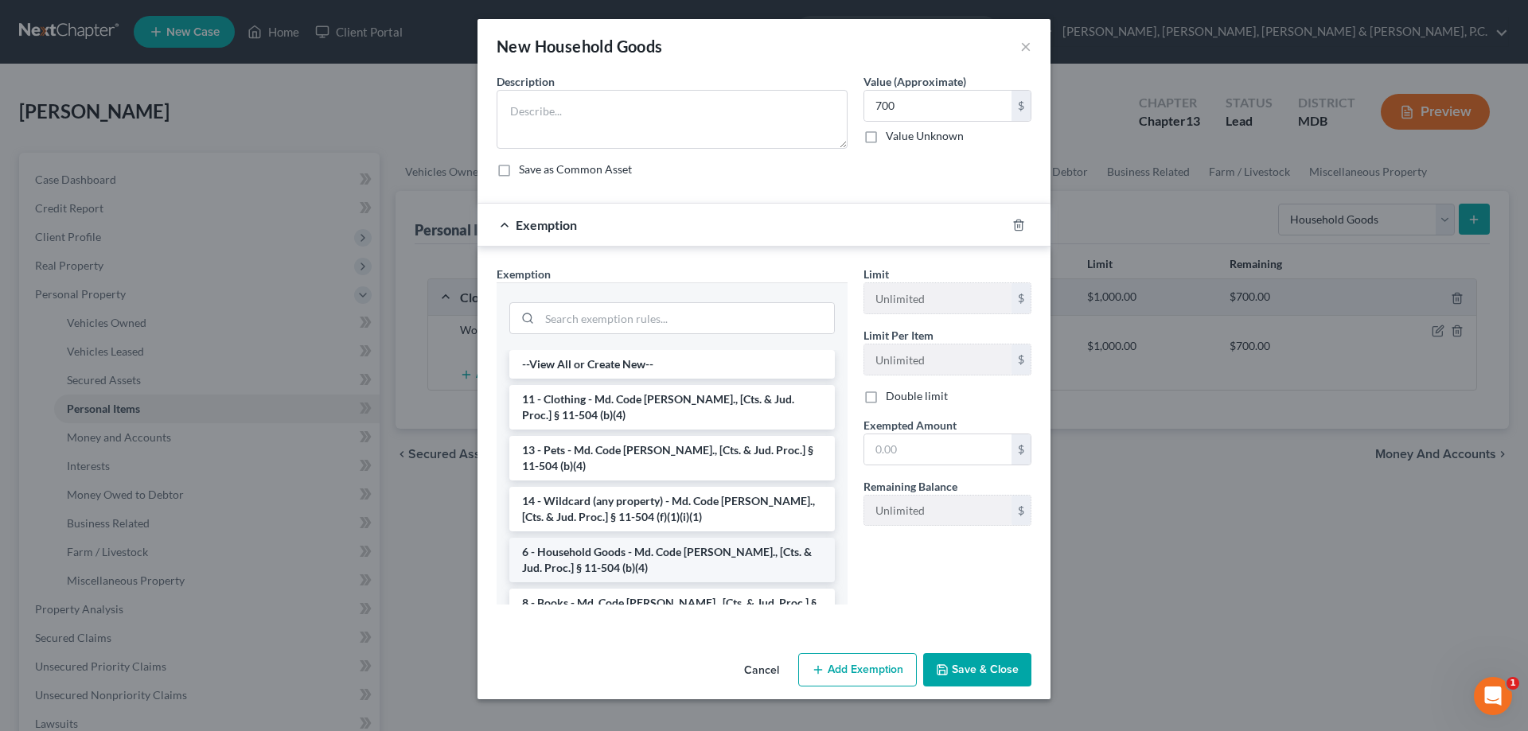
click at [645, 552] on li "6 - Household Goods - Md. Code [PERSON_NAME]., [Cts. & Jud. Proc.] § 11-504 (b)…" at bounding box center [672, 560] width 326 height 45
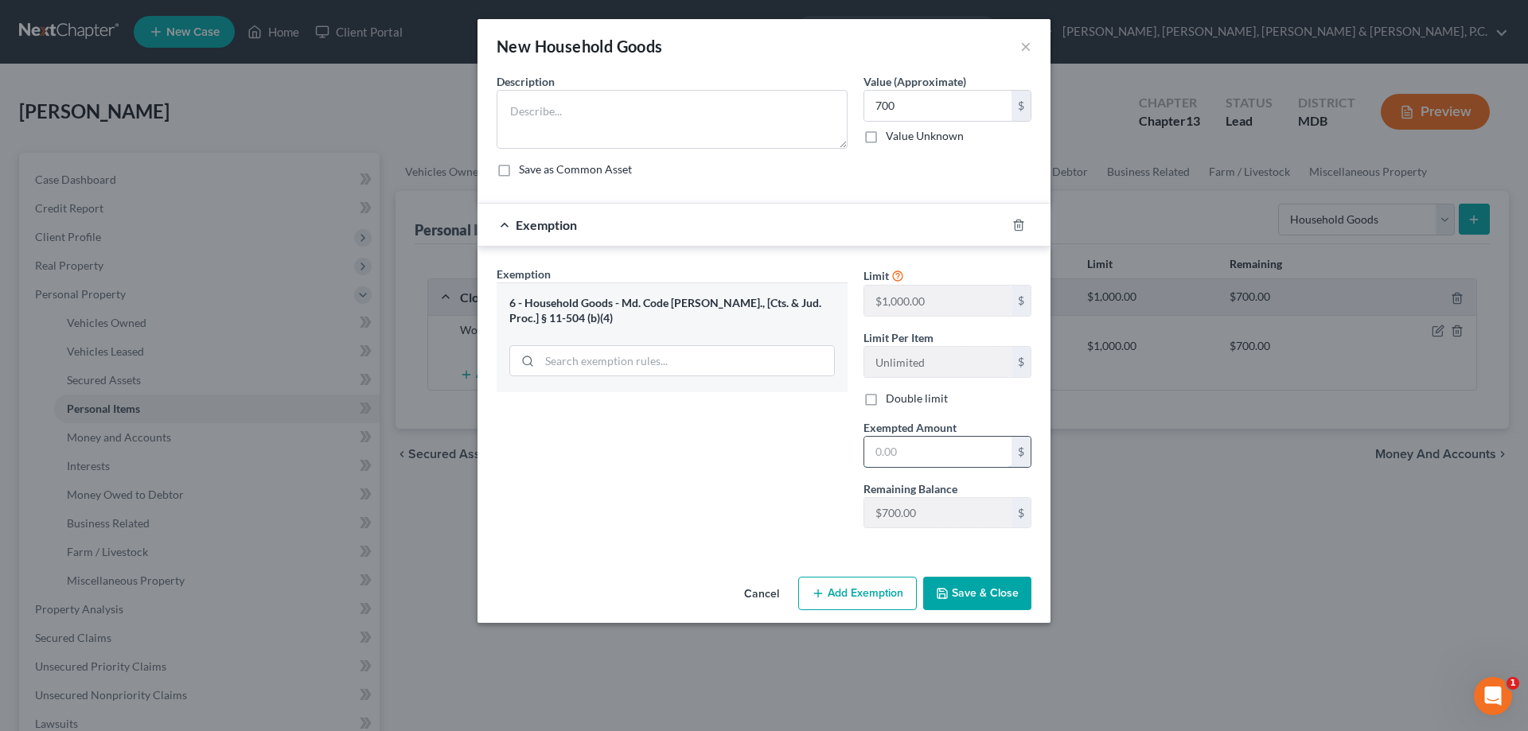
drag, startPoint x: 929, startPoint y: 454, endPoint x: 950, endPoint y: 439, distance: 25.6
click at [930, 453] on input "text" at bounding box center [937, 452] width 147 height 30
type input "700"
paste textarea "Kitchen Table and chairs, couches, dining room set, bedroom set, TVs, misc. hou…"
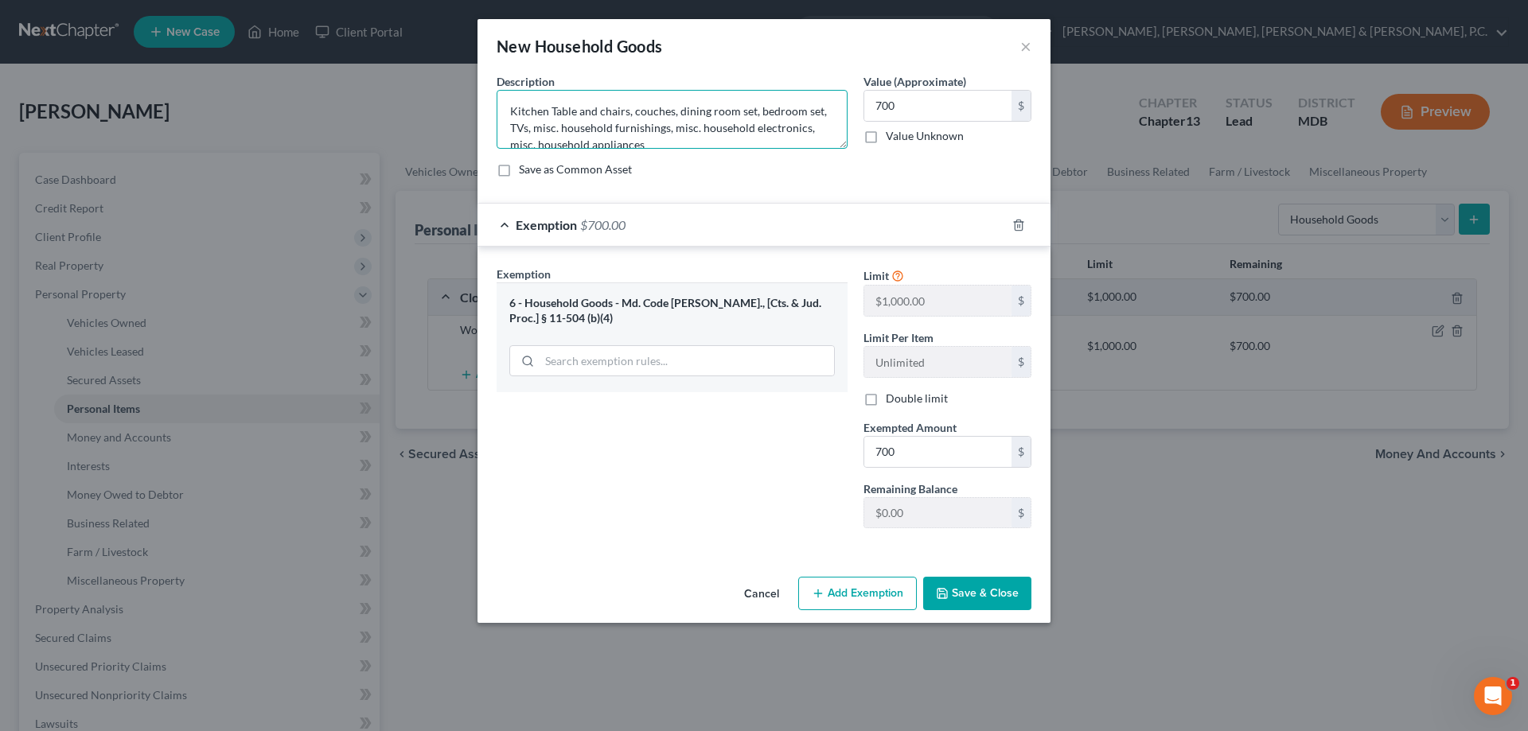
scroll to position [3, 0]
type textarea "Kitchen Table and chairs, couches, dining room set, bedroom set, TVs, misc. hou…"
click at [962, 580] on button "Save & Close" at bounding box center [977, 593] width 108 height 33
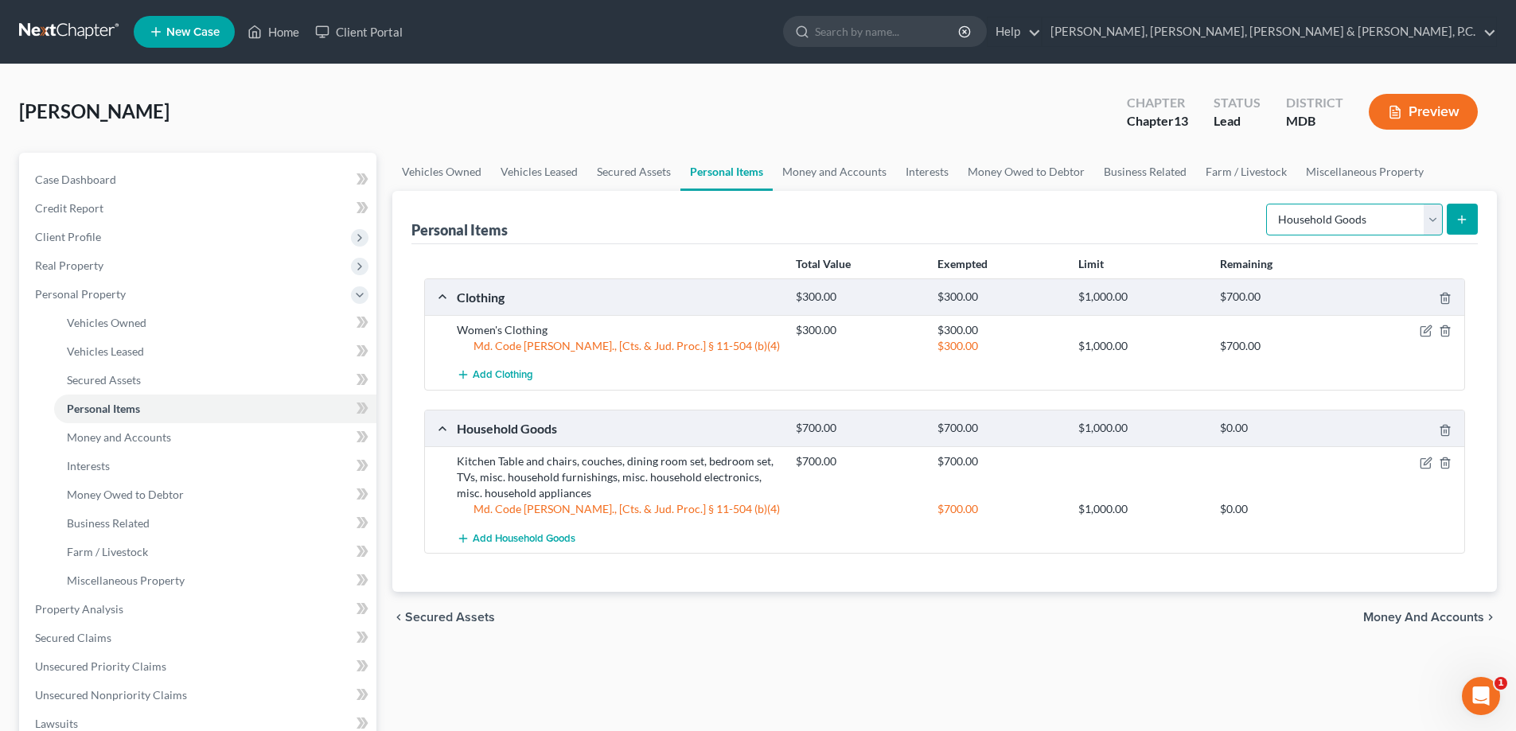
click at [1324, 227] on select "Select Item Type Clothing Collectibles Of Value Electronics Firearms Household …" at bounding box center [1354, 220] width 177 height 32
select select "sports_and_hobby_equipment"
click at [1268, 204] on select "Select Item Type Clothing Collectibles Of Value Electronics Firearms Household …" at bounding box center [1354, 220] width 177 height 32
click at [1461, 224] on icon "submit" at bounding box center [1462, 219] width 13 height 13
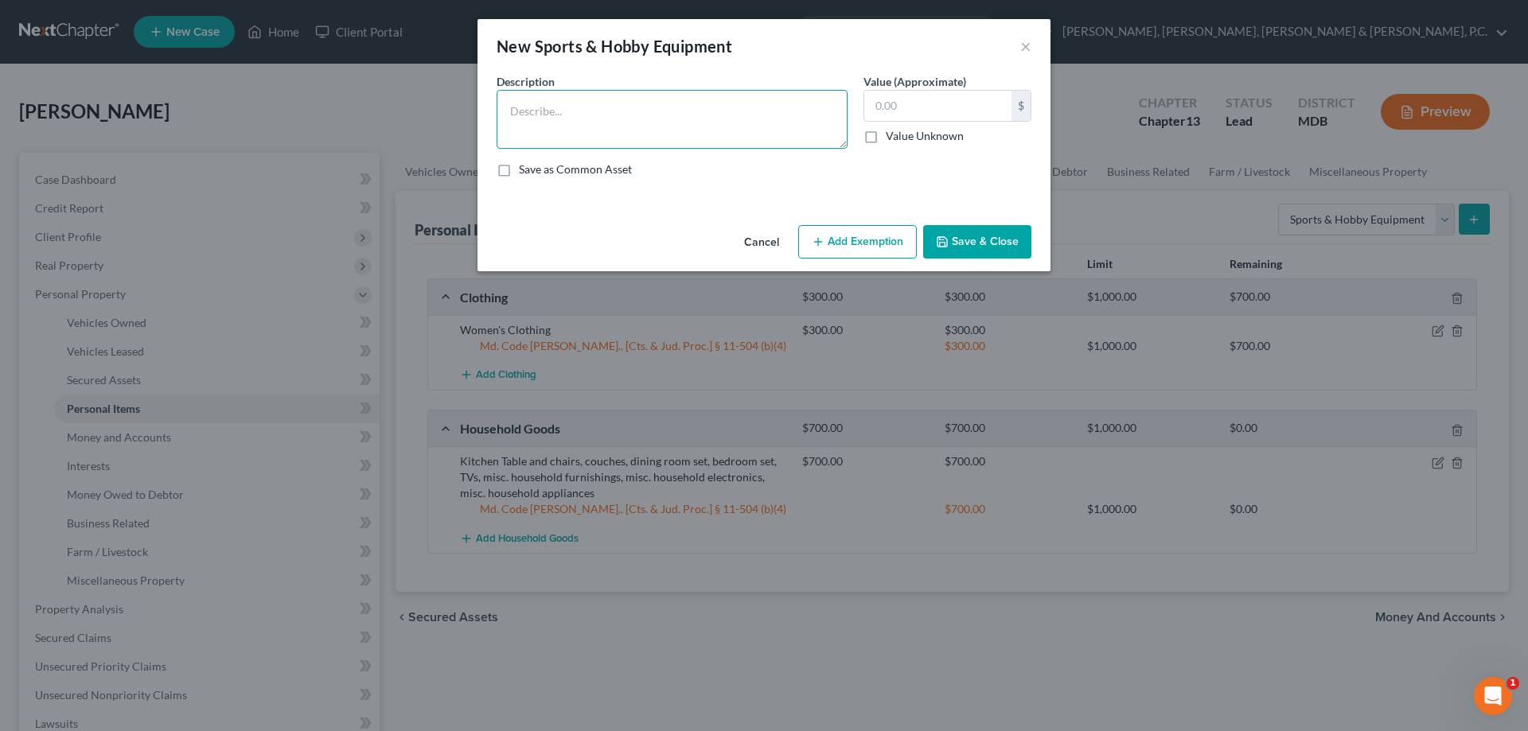
click at [767, 124] on textarea at bounding box center [672, 119] width 351 height 59
type textarea "2 bikes and exercise equipment"
click at [907, 110] on input "text" at bounding box center [937, 106] width 147 height 30
type input "900"
click at [886, 246] on button "Add Exemption" at bounding box center [857, 241] width 119 height 33
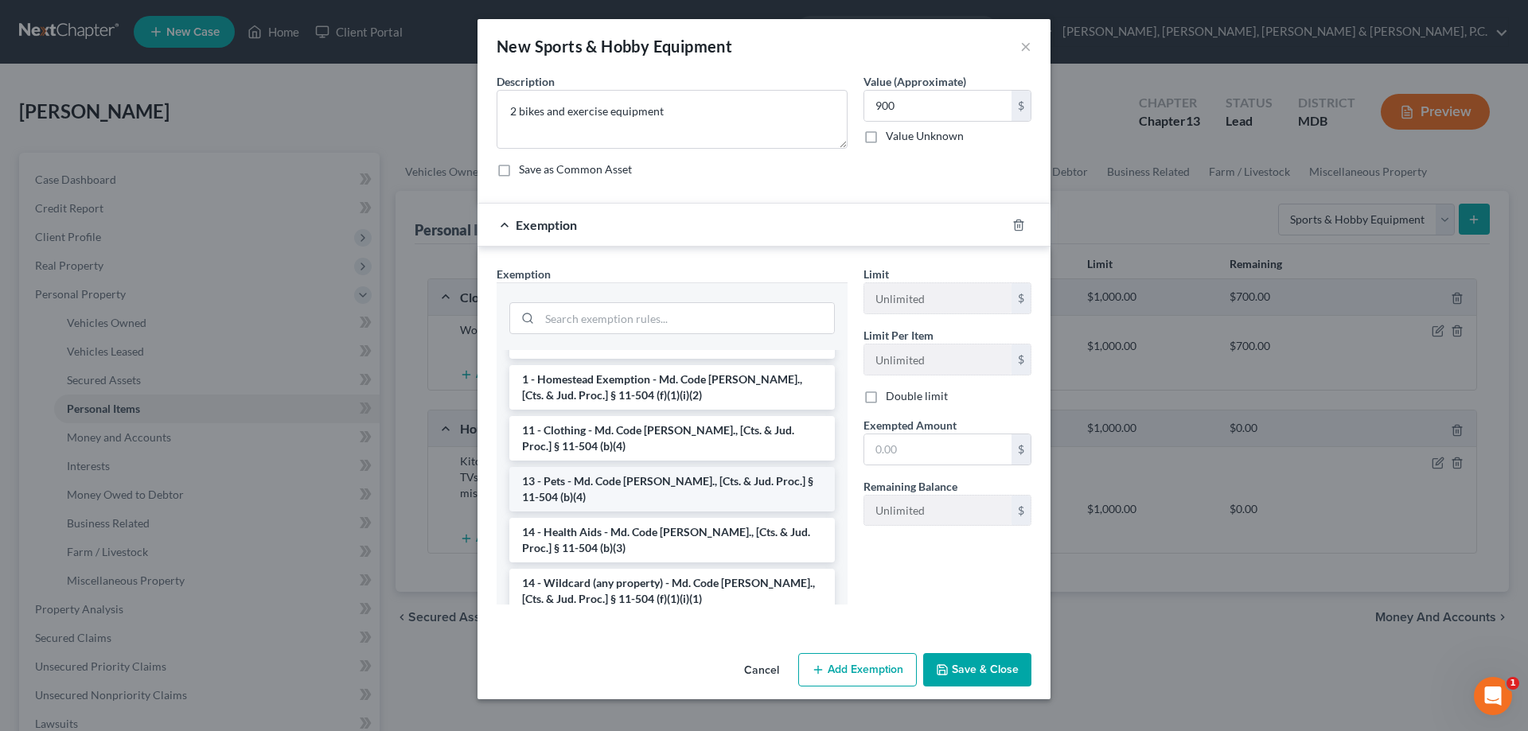
scroll to position [159, 0]
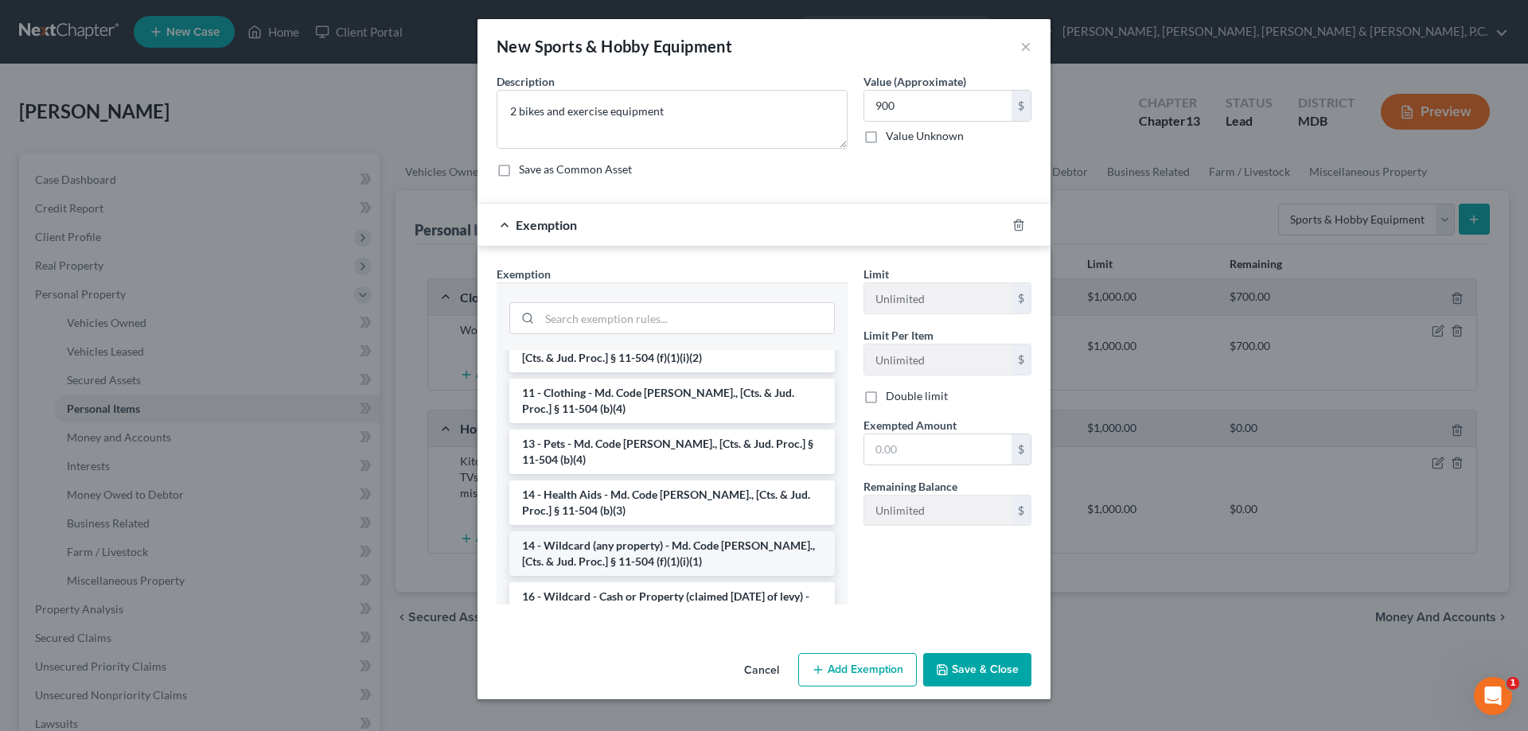
click at [643, 532] on li "14 - Wildcard (any property) - Md. Code [PERSON_NAME]., [Cts. & Jud. Proc.] § 1…" at bounding box center [672, 554] width 326 height 45
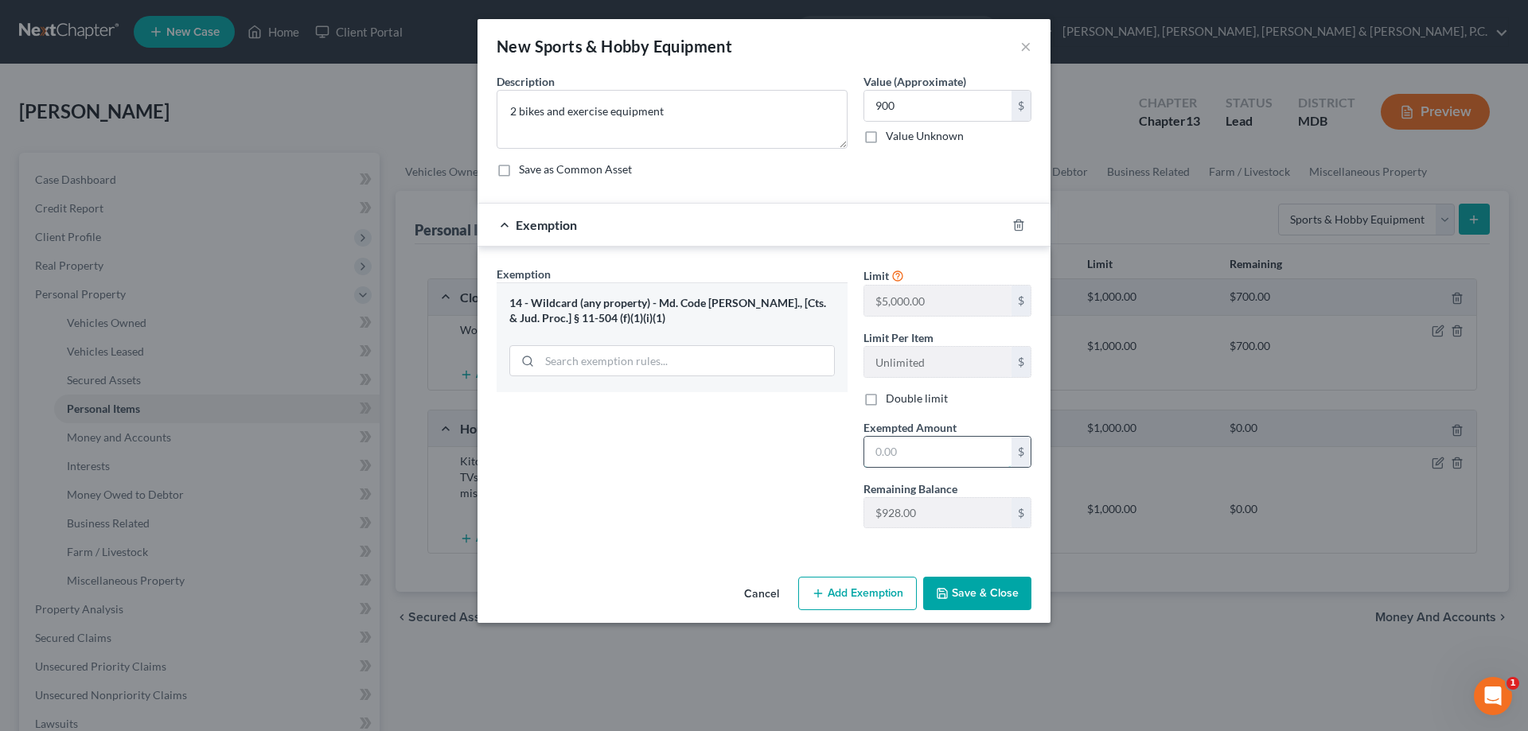
drag, startPoint x: 905, startPoint y: 453, endPoint x: 911, endPoint y: 435, distance: 18.4
click at [906, 451] on input "text" at bounding box center [937, 452] width 147 height 30
type input "900"
click at [807, 466] on div "Exemption Set must be selected for CA. Exemption * 14 - Wildcard (any property)…" at bounding box center [672, 403] width 367 height 275
click at [953, 597] on button "Save & Close" at bounding box center [977, 593] width 108 height 33
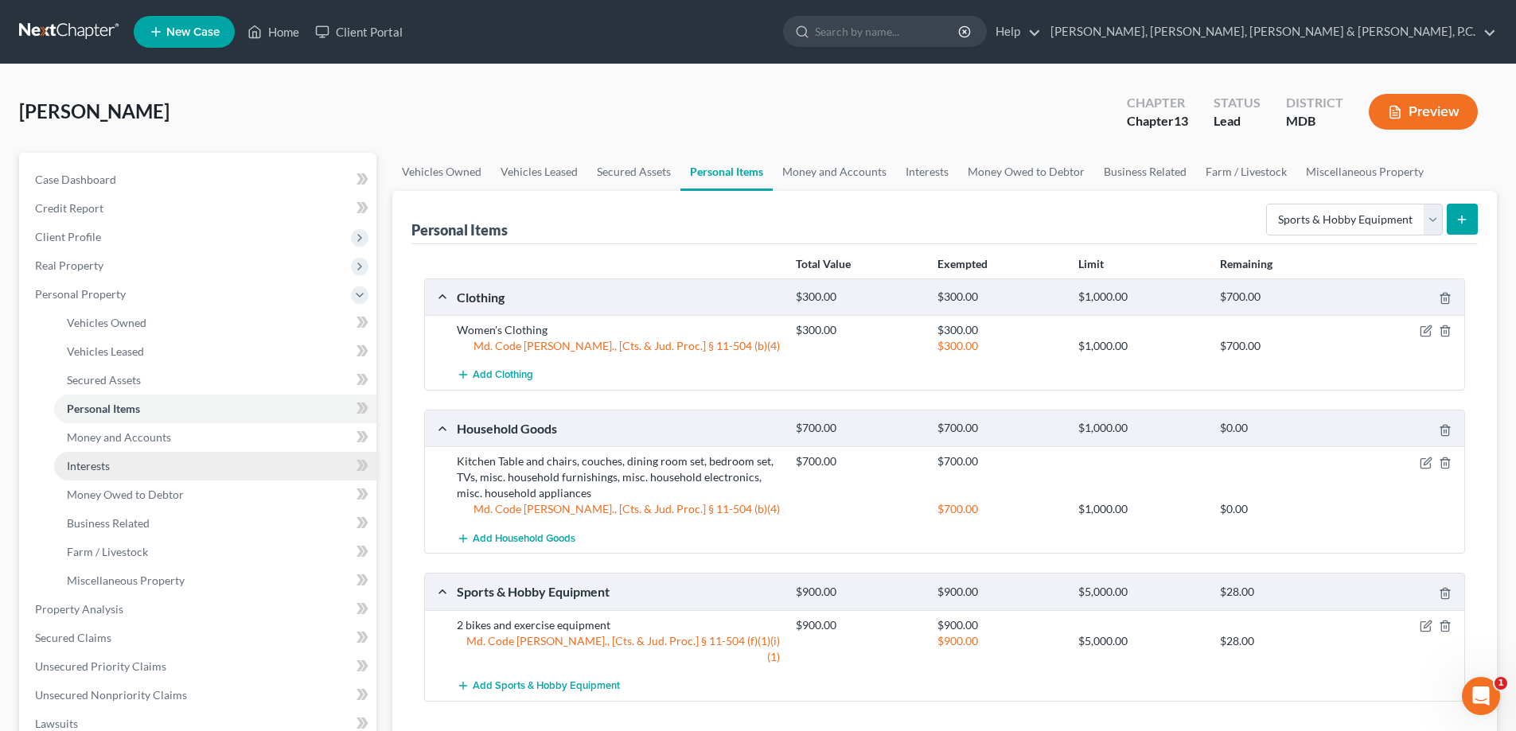
click at [108, 459] on span "Interests" at bounding box center [88, 466] width 43 height 14
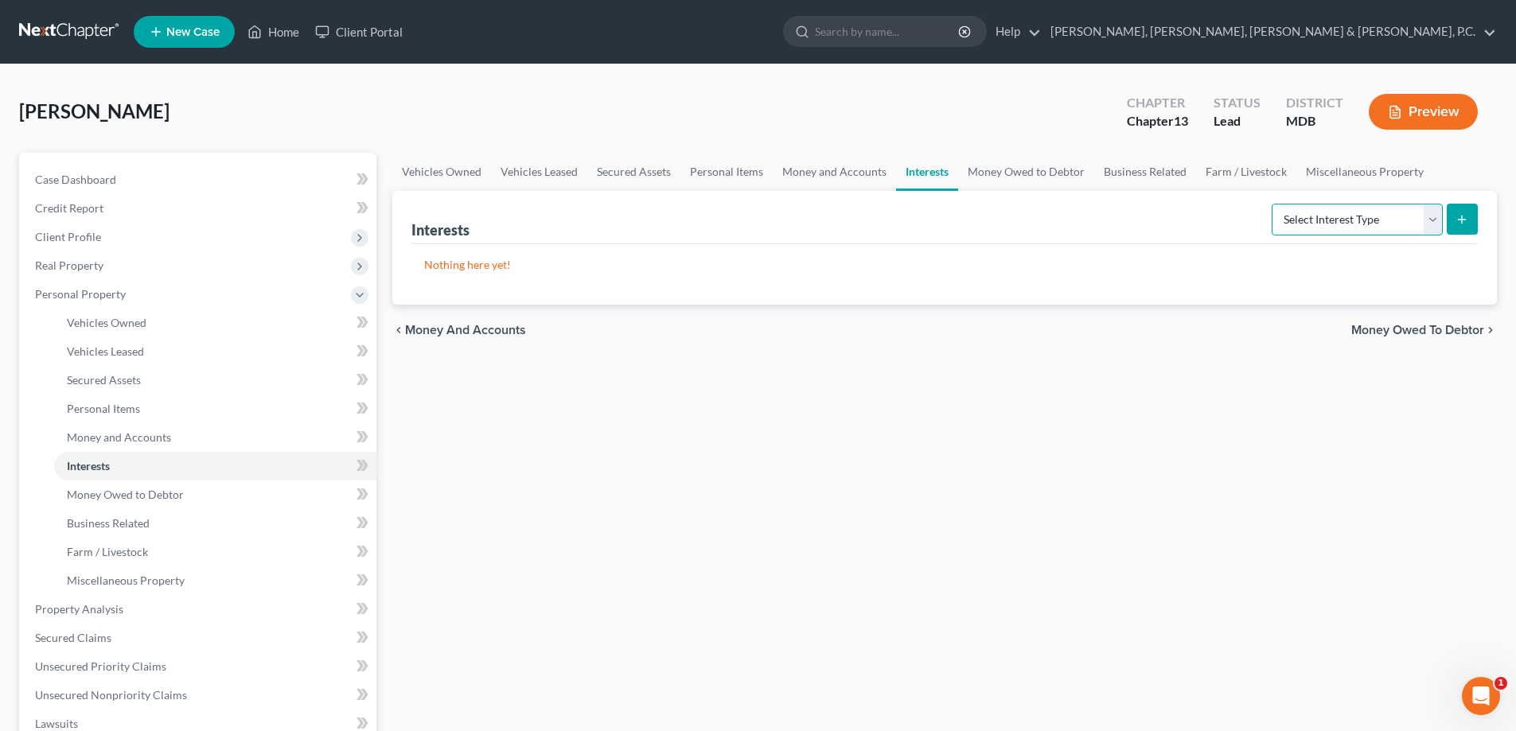
click at [1370, 213] on select "Select Interest Type 401K Annuity Bond Education IRA Government Bond Government…" at bounding box center [1357, 220] width 171 height 32
select select "ira"
click at [1274, 204] on select "Select Interest Type 401K Annuity Bond Education IRA Government Bond Government…" at bounding box center [1357, 220] width 171 height 32
click at [1467, 228] on button "submit" at bounding box center [1462, 219] width 31 height 31
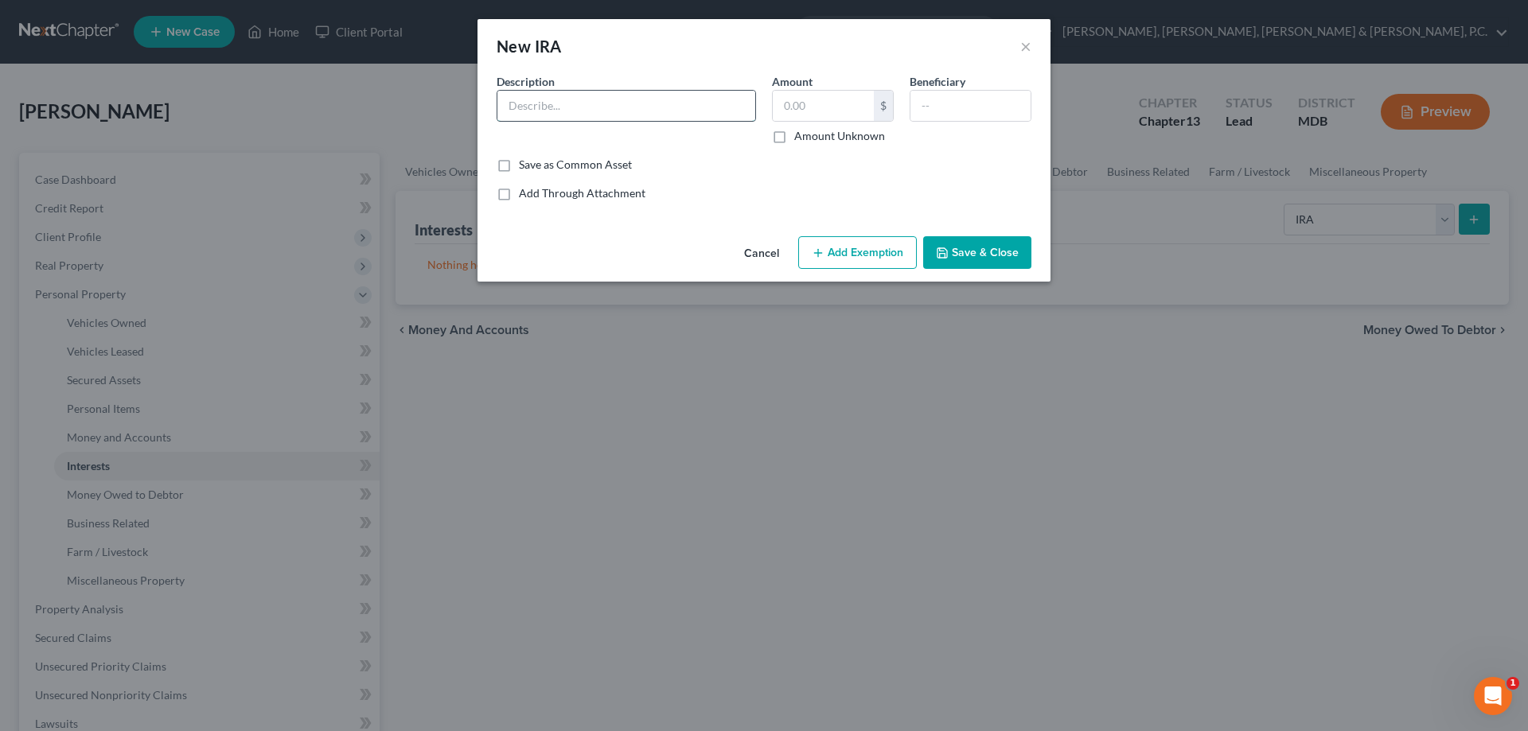
click at [575, 99] on input "text" at bounding box center [626, 106] width 258 height 30
type input "I"
type input "Fidelity IRA"
click at [820, 100] on input "text" at bounding box center [823, 106] width 101 height 30
type input "67.67"
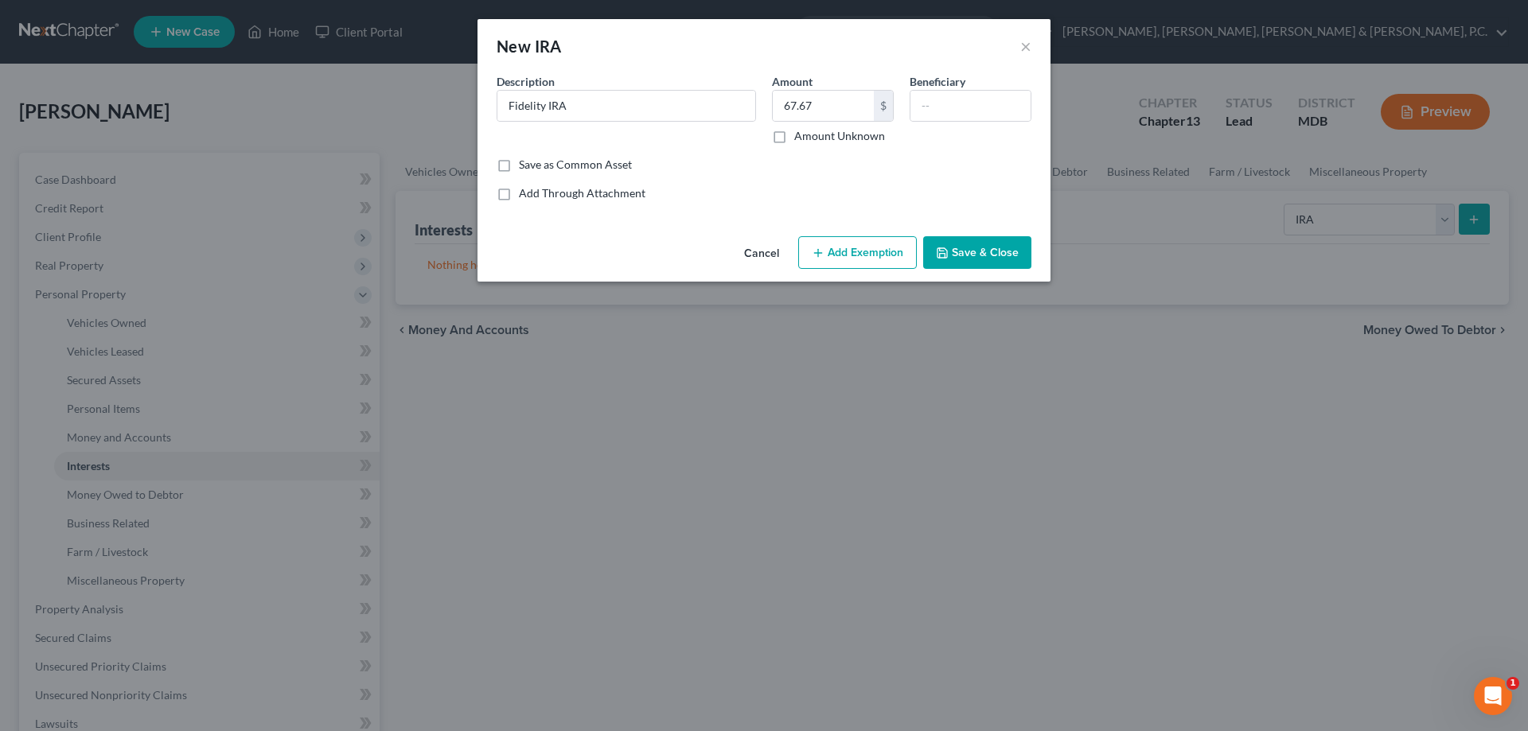
click at [864, 251] on button "Add Exemption" at bounding box center [857, 252] width 119 height 33
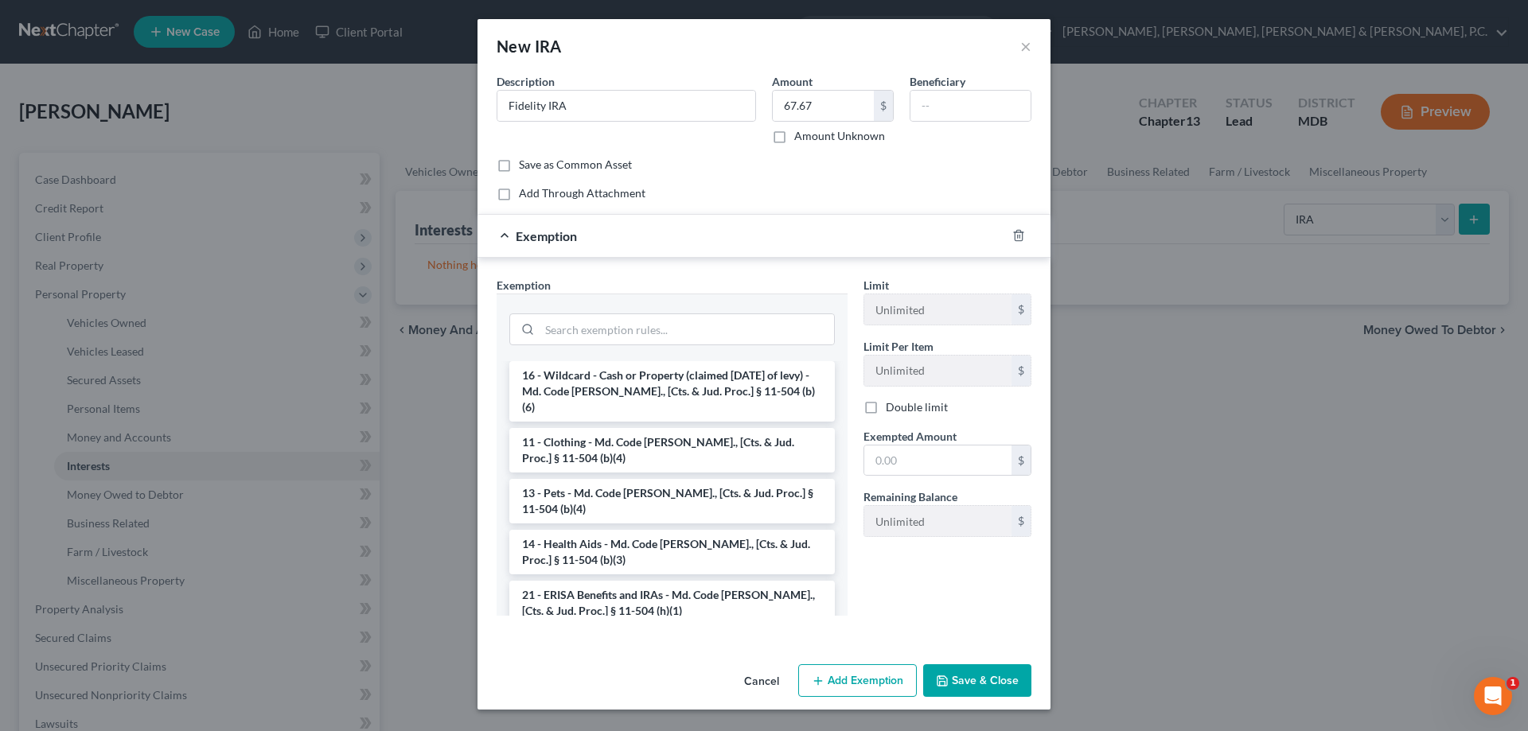
scroll to position [1114, 0]
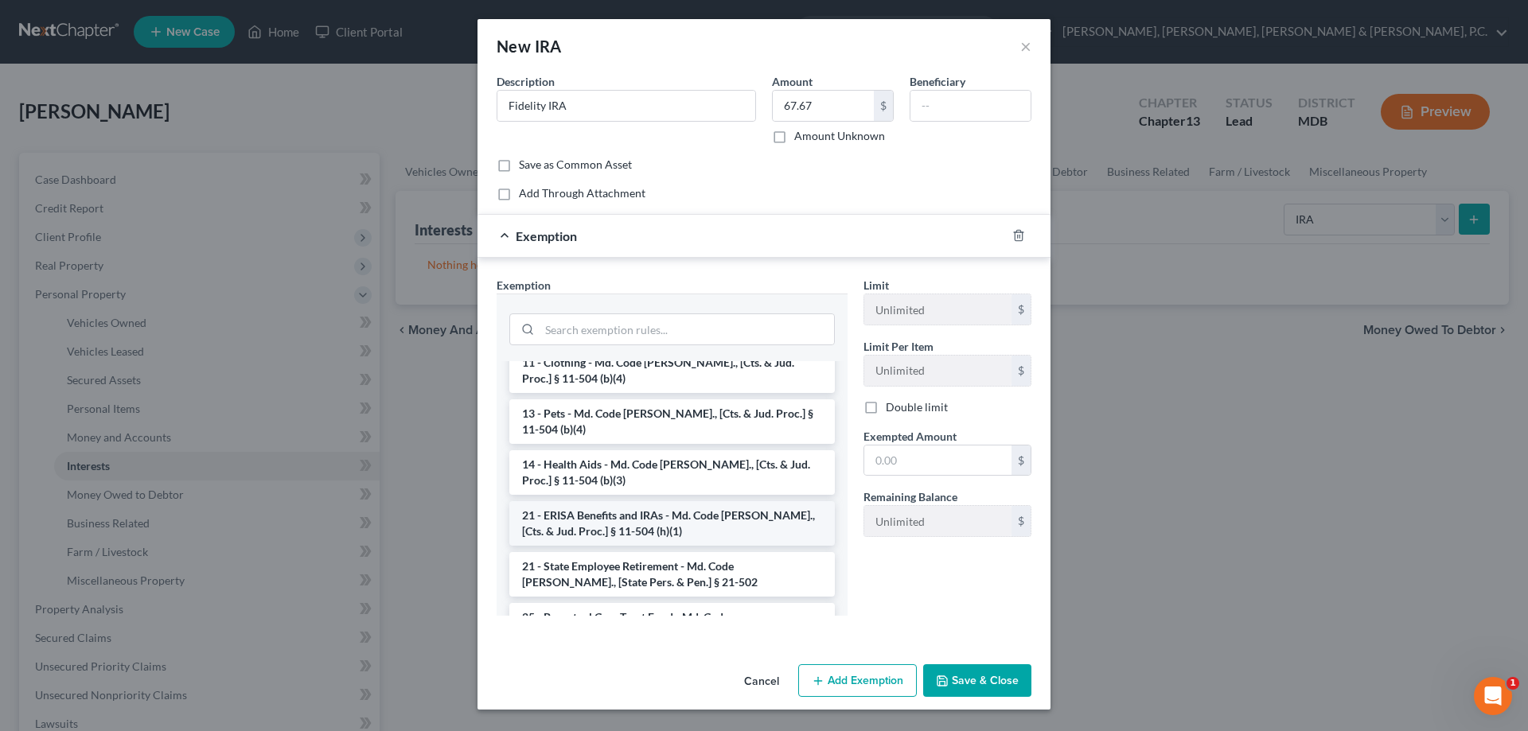
click at [695, 501] on li "21 - ERISA Benefits and IRAs - Md. Code [PERSON_NAME]., [Cts. & Jud. Proc.] § 1…" at bounding box center [672, 523] width 326 height 45
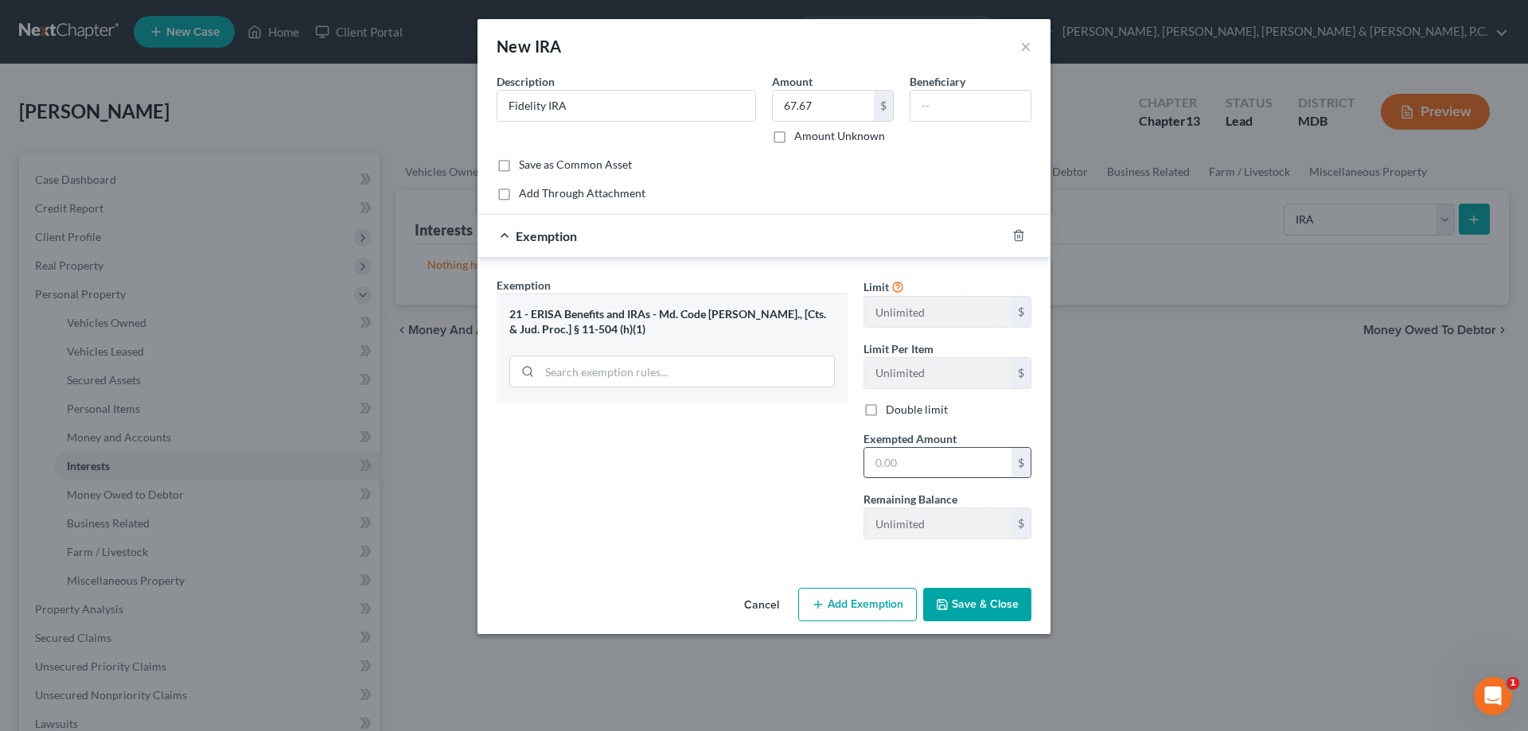
click at [885, 460] on input "text" at bounding box center [937, 463] width 147 height 30
type input "67.67"
click at [980, 599] on button "Save & Close" at bounding box center [977, 604] width 108 height 33
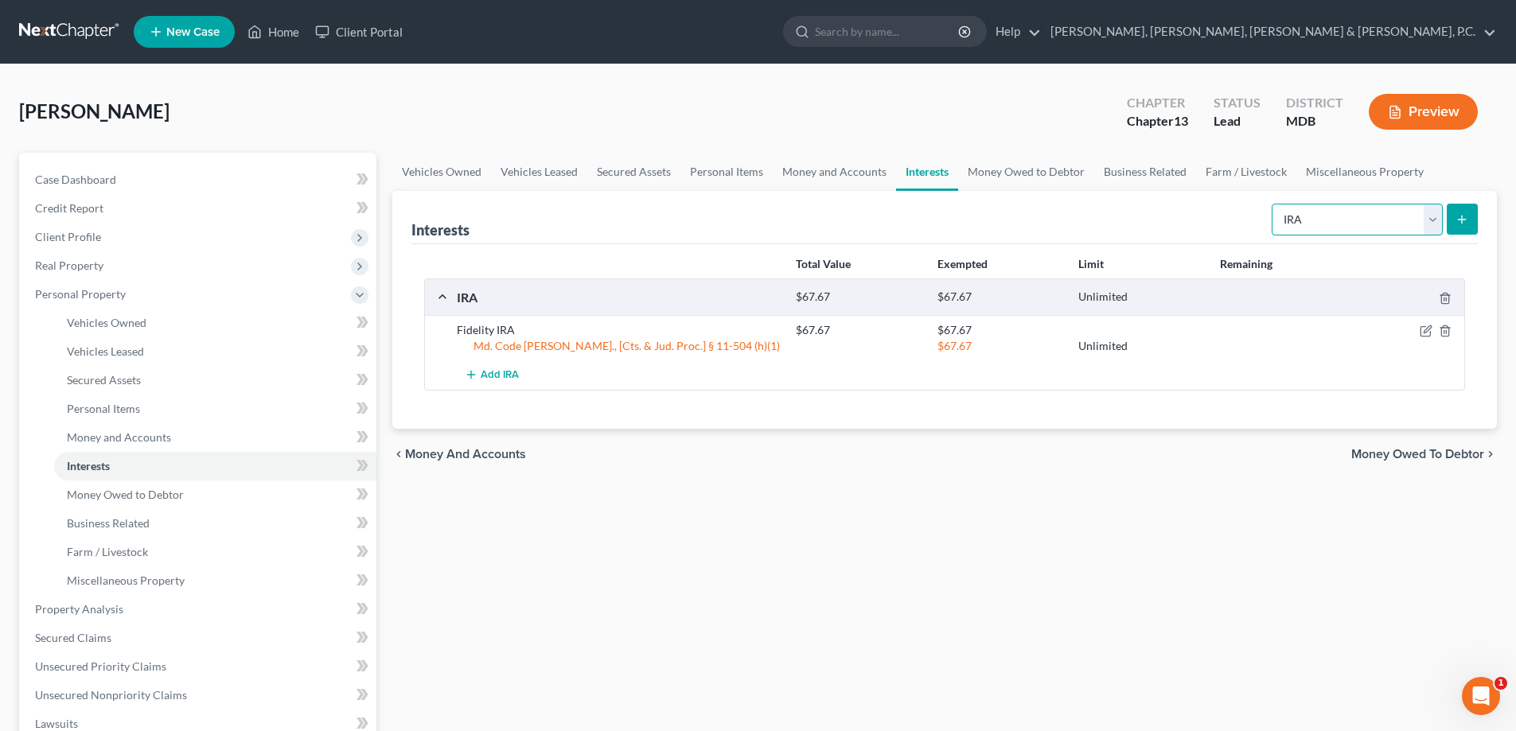
click at [1305, 227] on select "Select Interest Type 401K Annuity Bond Education IRA Government Bond Government…" at bounding box center [1357, 220] width 171 height 32
click at [1274, 204] on select "Select Interest Type 401K Annuity Bond Education IRA Government Bond Government…" at bounding box center [1357, 220] width 171 height 32
click at [1452, 209] on button "submit" at bounding box center [1462, 219] width 31 height 31
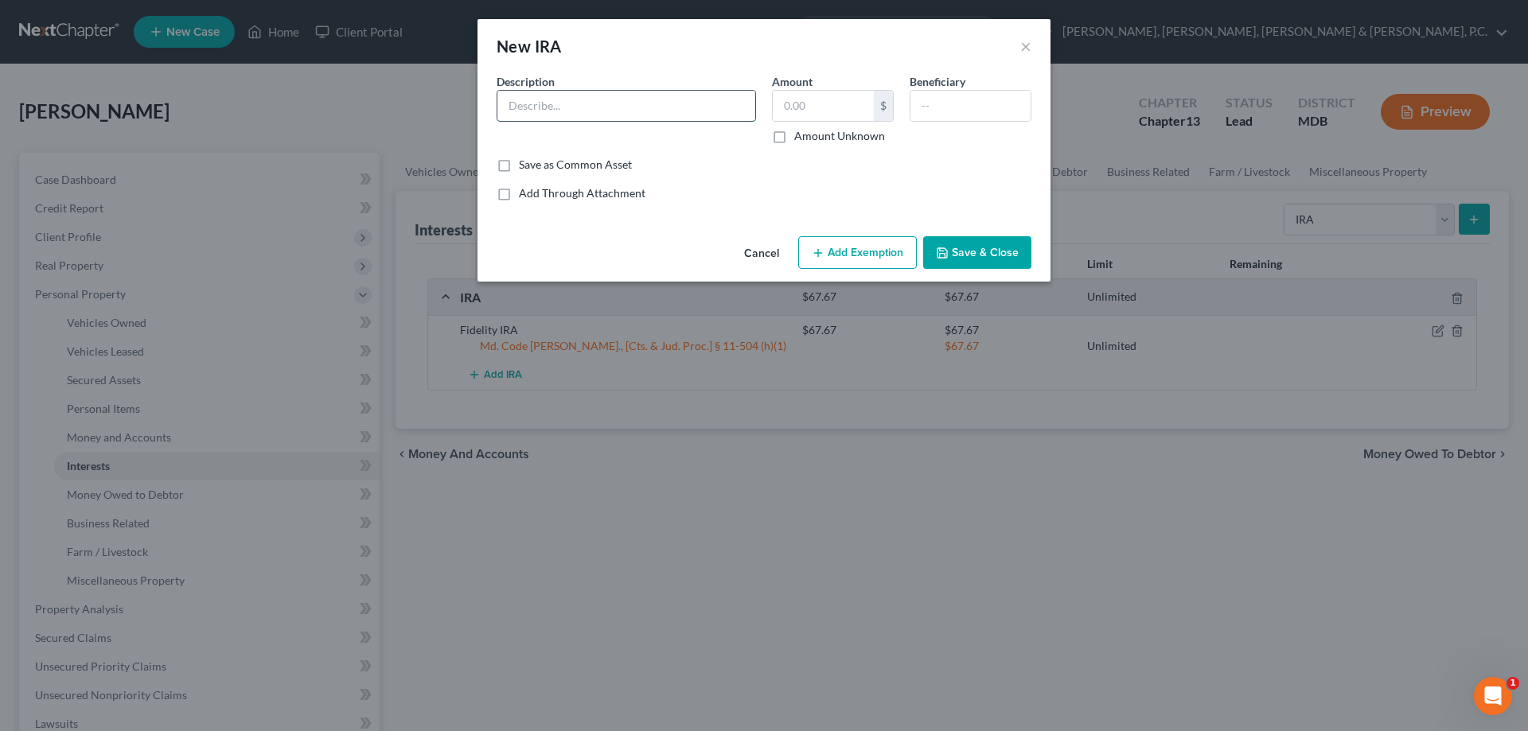
click at [716, 103] on input "text" at bounding box center [626, 106] width 258 height 30
type input "[PERSON_NAME]"
click at [821, 106] on input "text" at bounding box center [823, 106] width 101 height 30
type input "2.83"
click at [858, 244] on button "Add Exemption" at bounding box center [857, 252] width 119 height 33
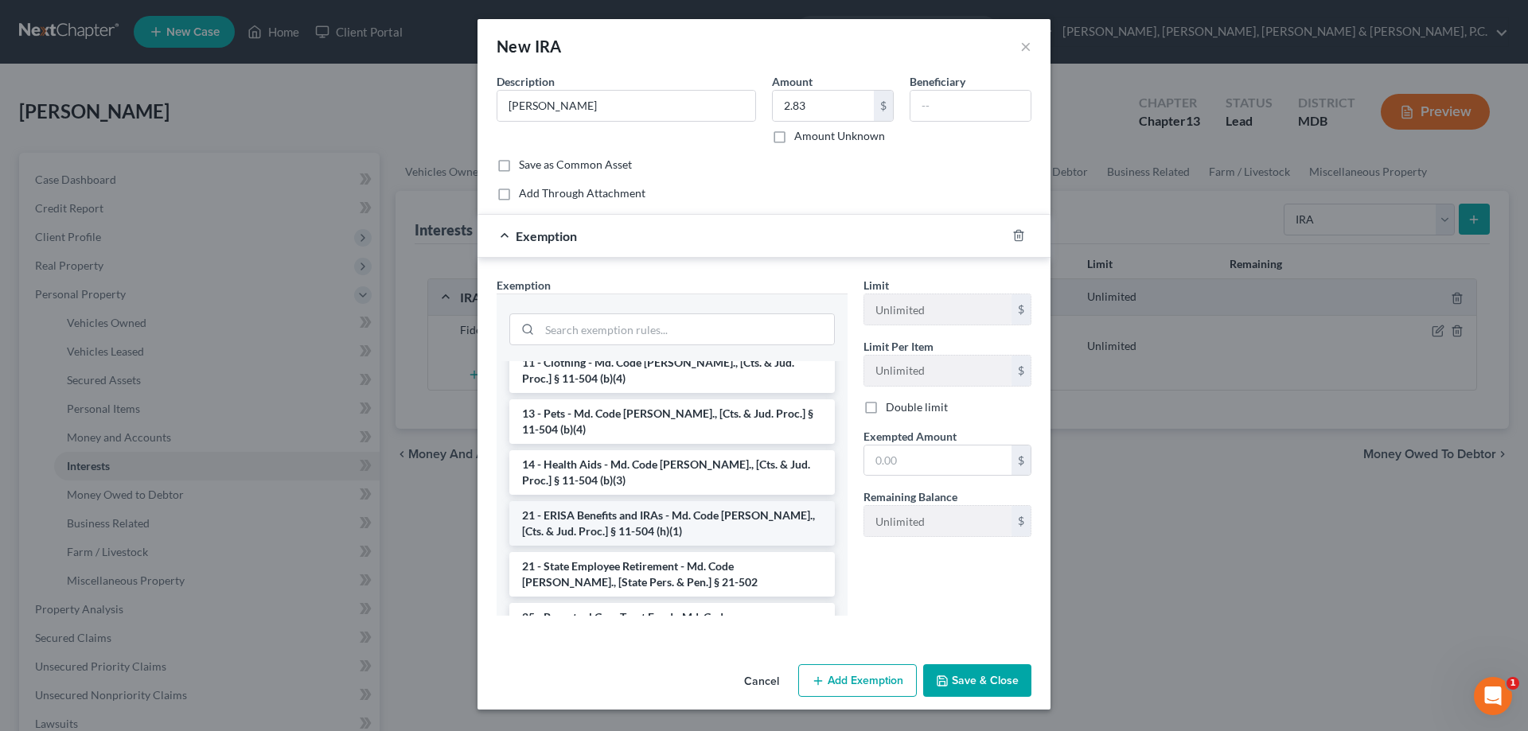
click at [722, 501] on li "21 - ERISA Benefits and IRAs - Md. Code [PERSON_NAME]., [Cts. & Jud. Proc.] § 1…" at bounding box center [672, 523] width 326 height 45
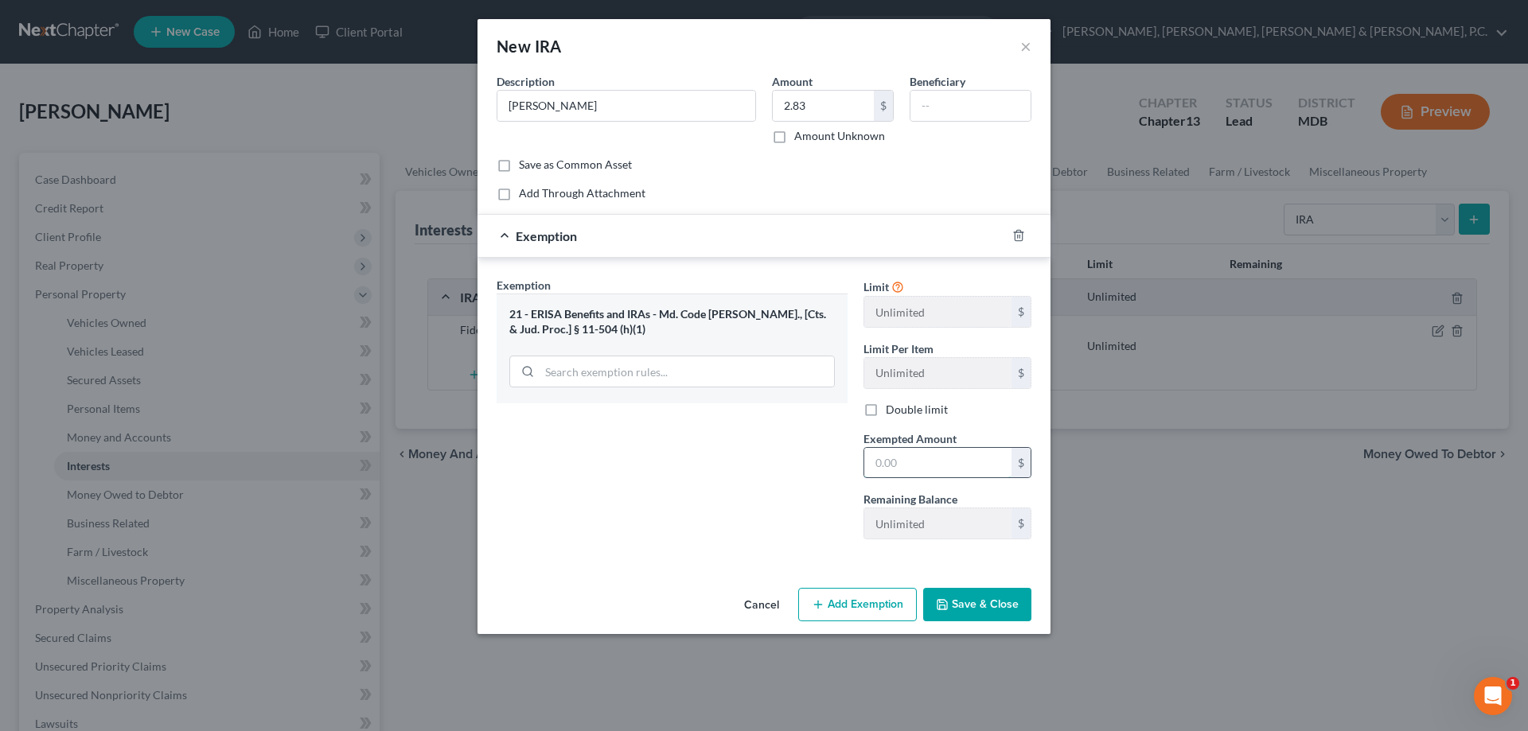
click at [923, 455] on input "text" at bounding box center [937, 463] width 147 height 30
type input "2.83"
click at [979, 603] on button "Save & Close" at bounding box center [977, 604] width 108 height 33
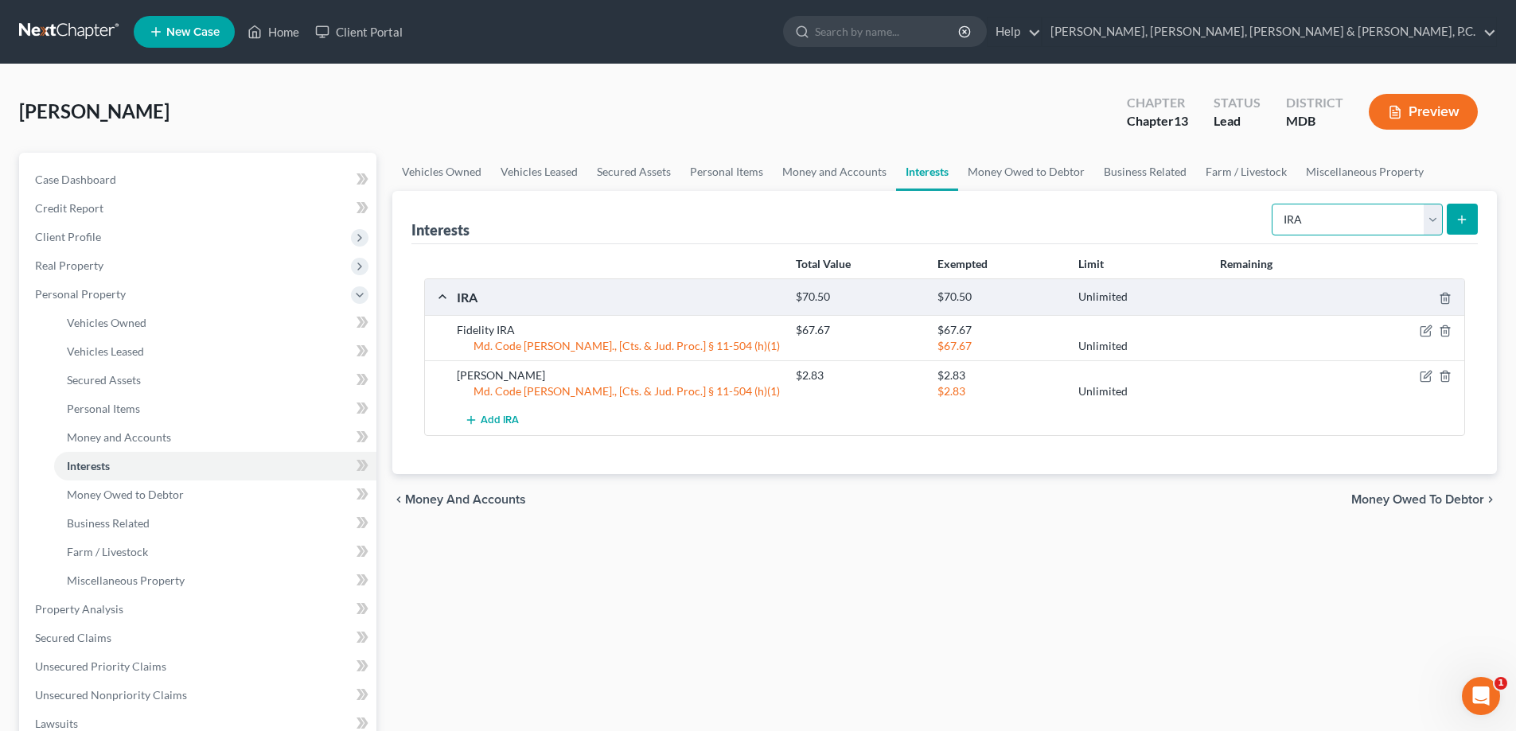
click at [1365, 213] on select "Select Interest Type 401K Annuity Bond Education IRA Government Bond Government…" at bounding box center [1357, 220] width 171 height 32
click at [895, 568] on div "Vehicles Owned Vehicles Leased Secured Assets Personal Items Money and Accounts…" at bounding box center [944, 627] width 1121 height 948
click at [113, 611] on span "Property Analysis" at bounding box center [79, 610] width 88 height 14
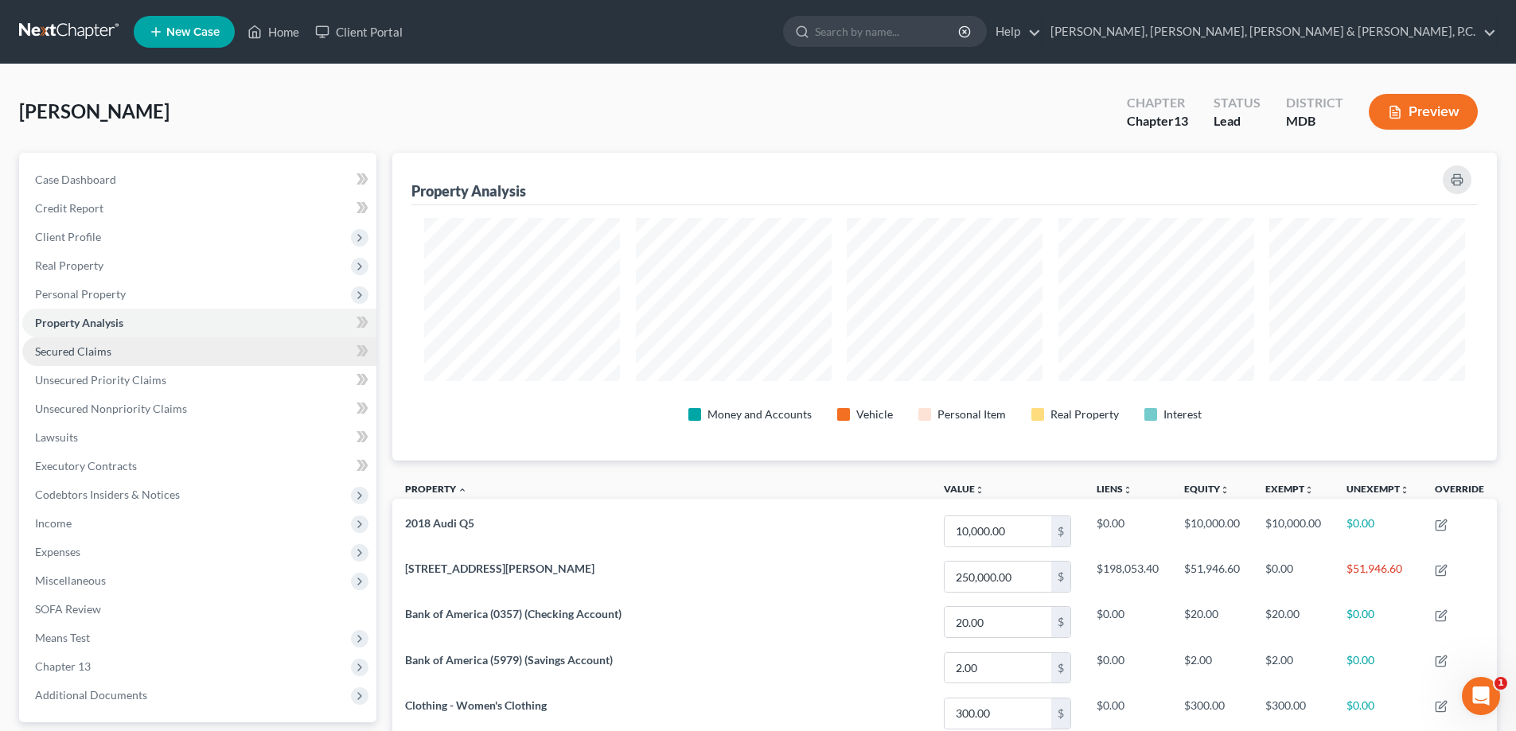
click at [96, 348] on span "Secured Claims" at bounding box center [73, 352] width 76 height 14
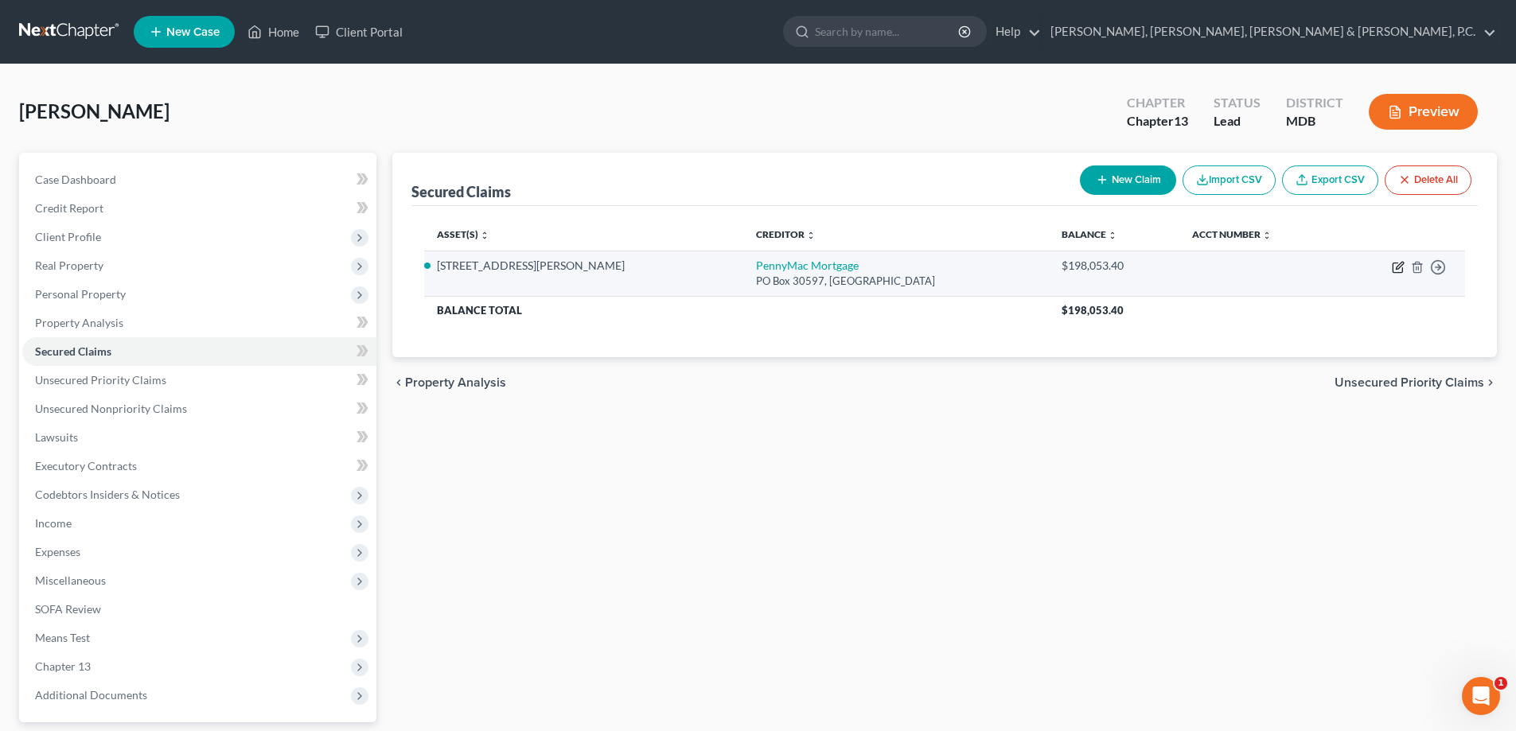
click at [1402, 264] on icon "button" at bounding box center [1398, 267] width 13 height 13
select select "4"
select select "5"
select select "0"
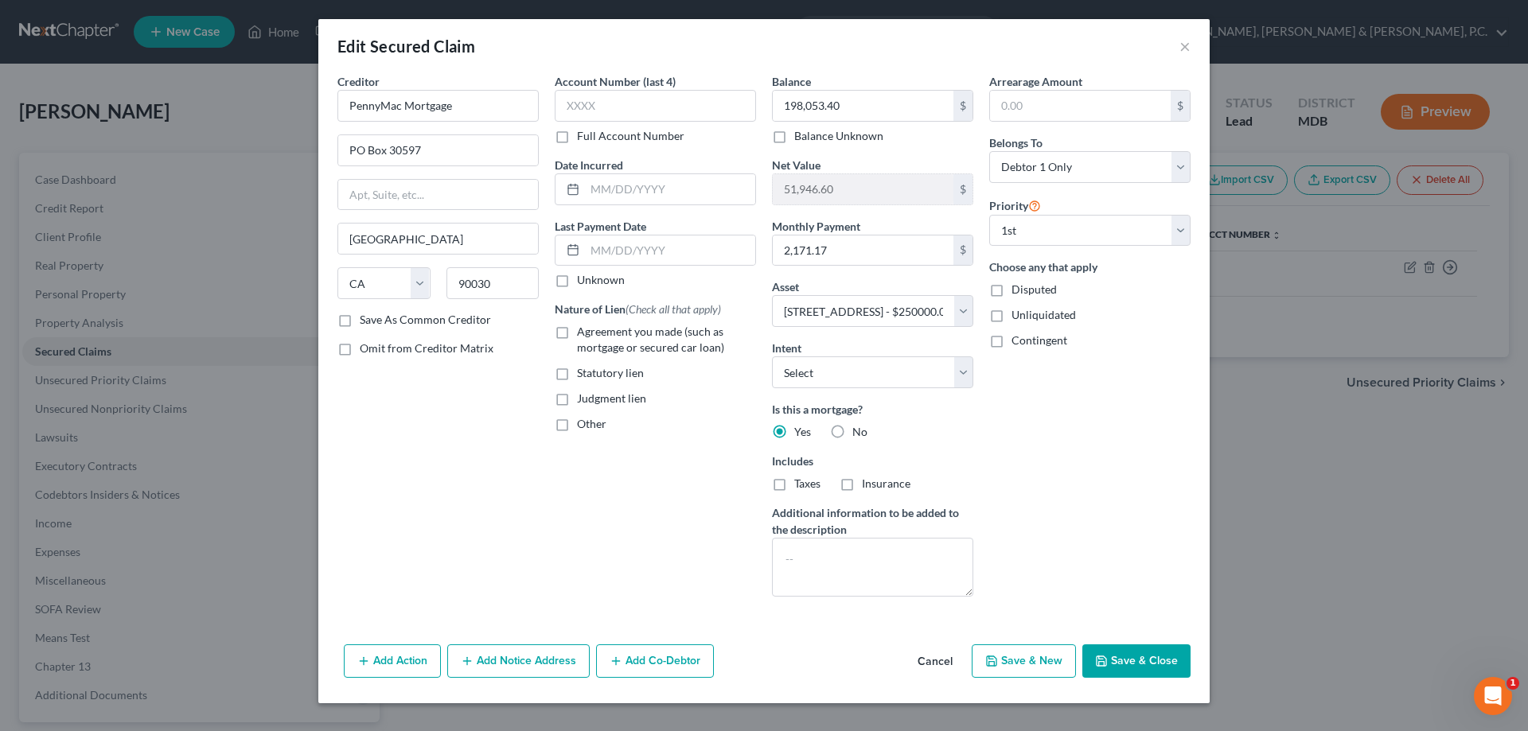
click at [1127, 657] on button "Save & Close" at bounding box center [1137, 661] width 108 height 33
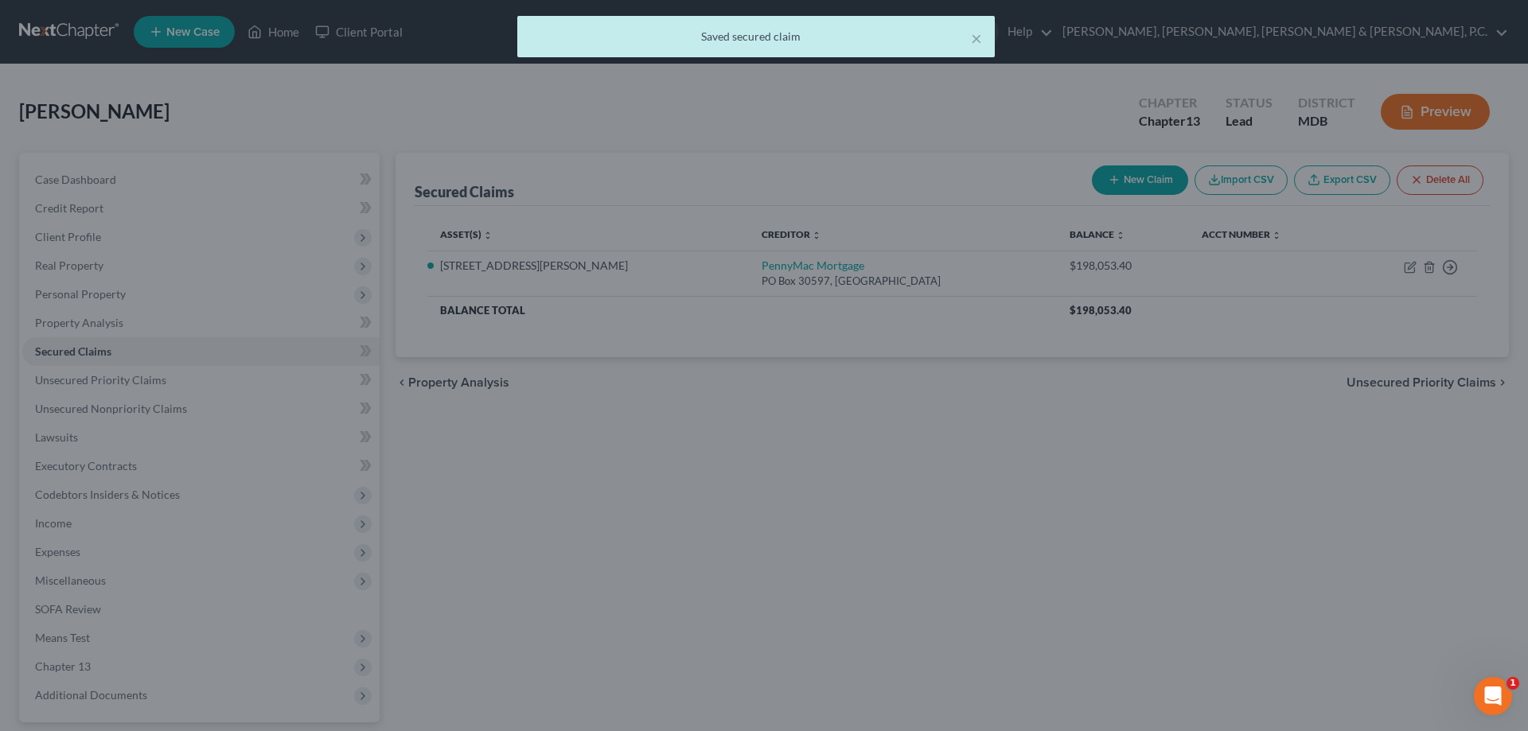
select select "5"
type input "0"
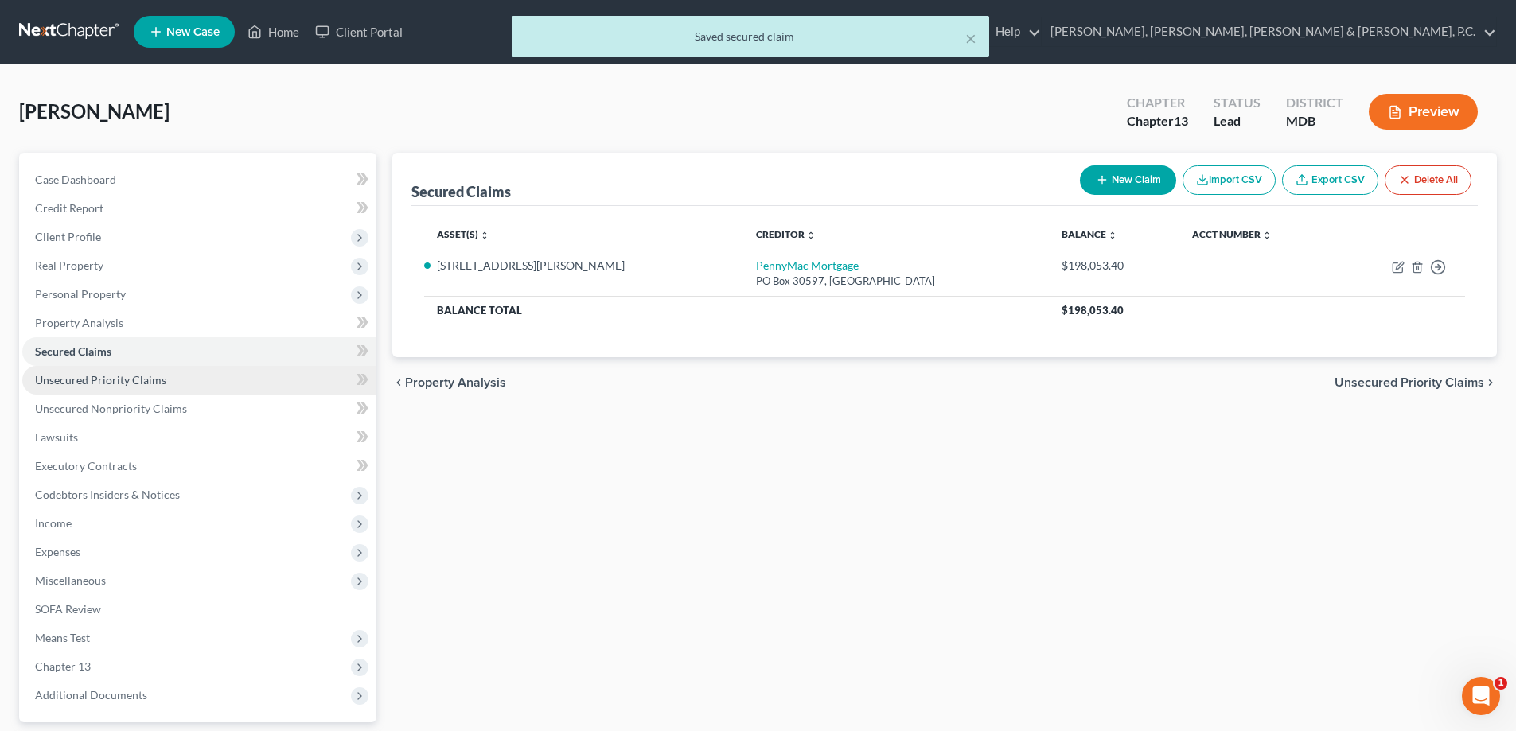
click at [154, 375] on span "Unsecured Priority Claims" at bounding box center [100, 380] width 131 height 14
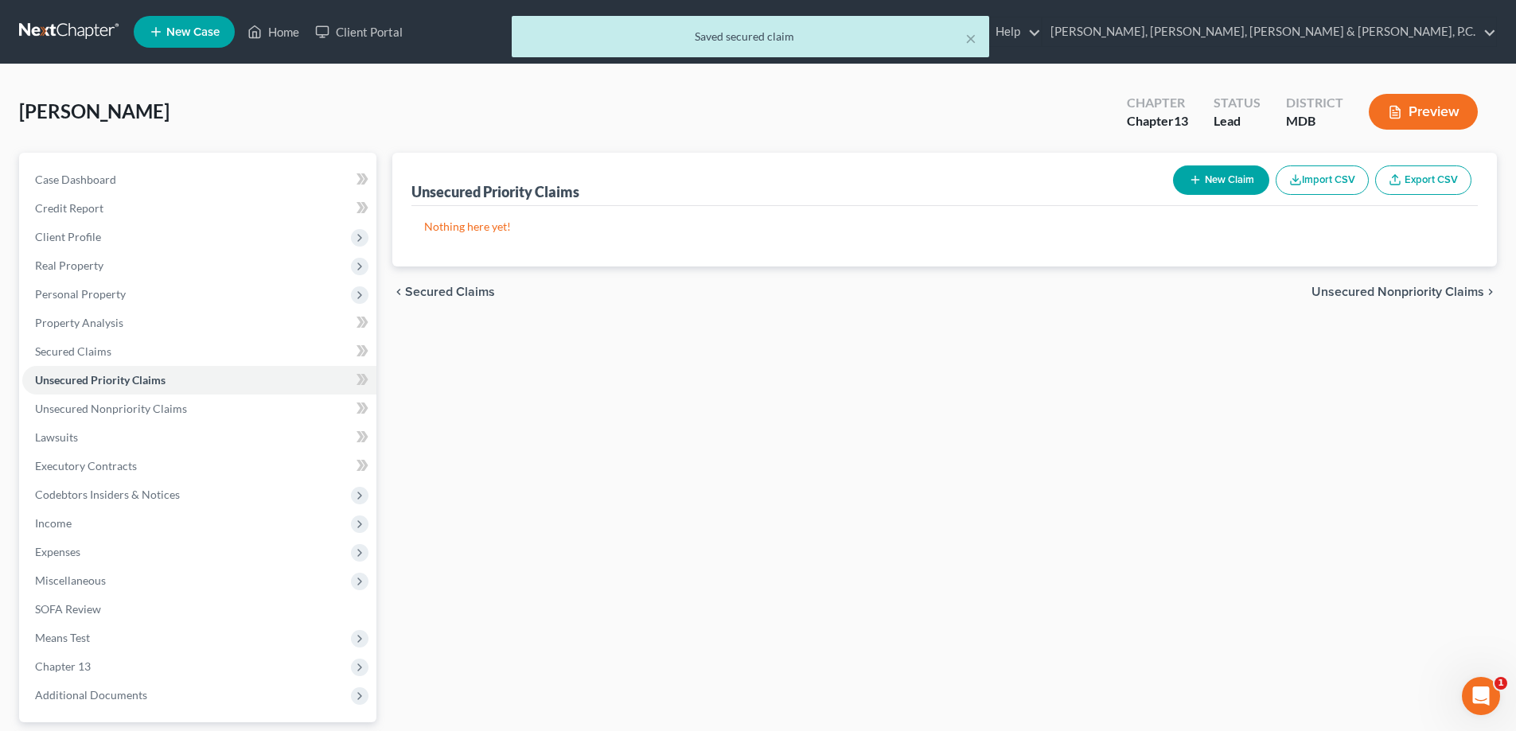
click at [1223, 182] on button "New Claim" at bounding box center [1221, 180] width 96 height 29
select select "0"
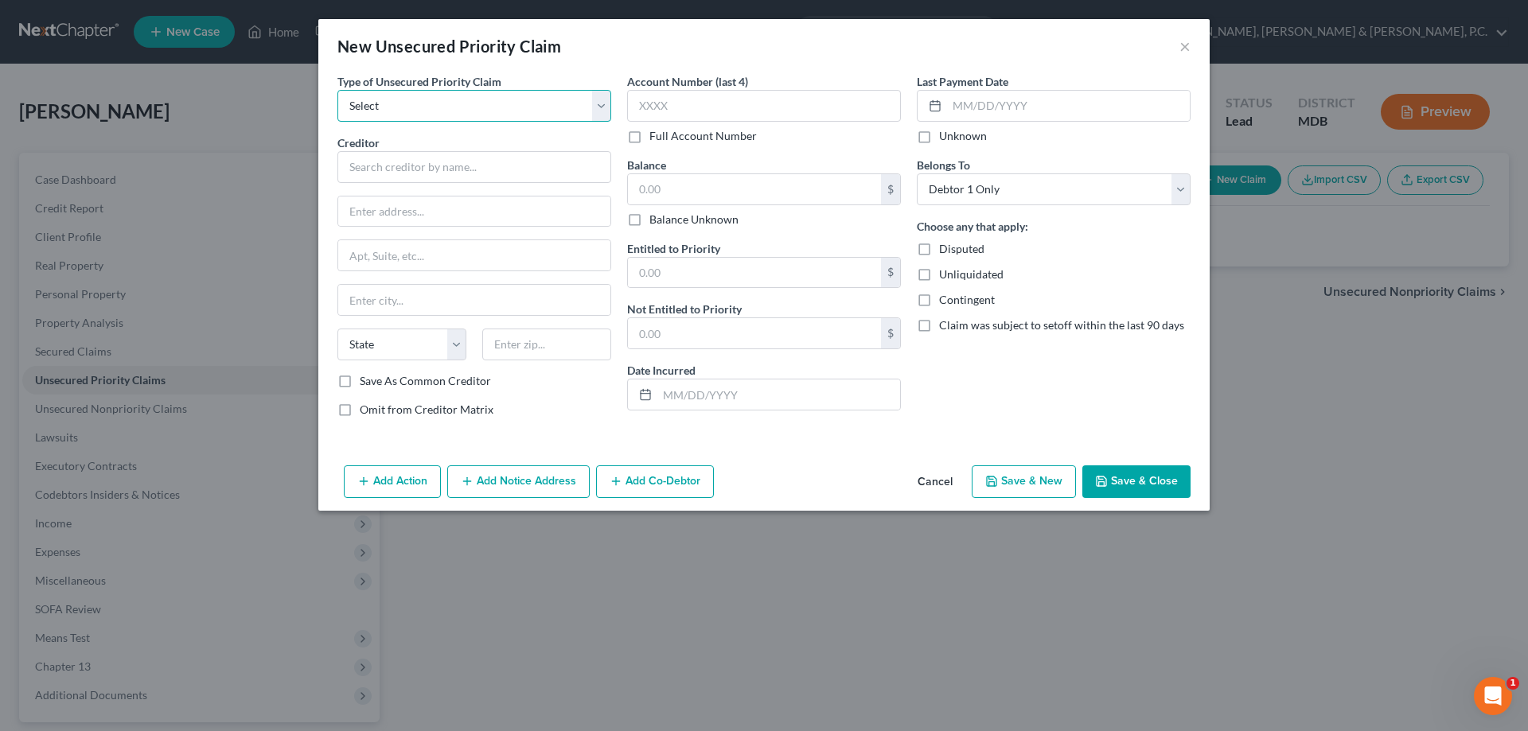
drag, startPoint x: 598, startPoint y: 99, endPoint x: 589, endPoint y: 102, distance: 9.3
click at [597, 99] on select "Select Taxes & Other Government Units Domestic Support Obligations Extensions o…" at bounding box center [474, 106] width 274 height 32
select select "0"
click at [337, 90] on select "Select Taxes & Other Government Units Domestic Support Obligations Extensions o…" at bounding box center [474, 106] width 274 height 32
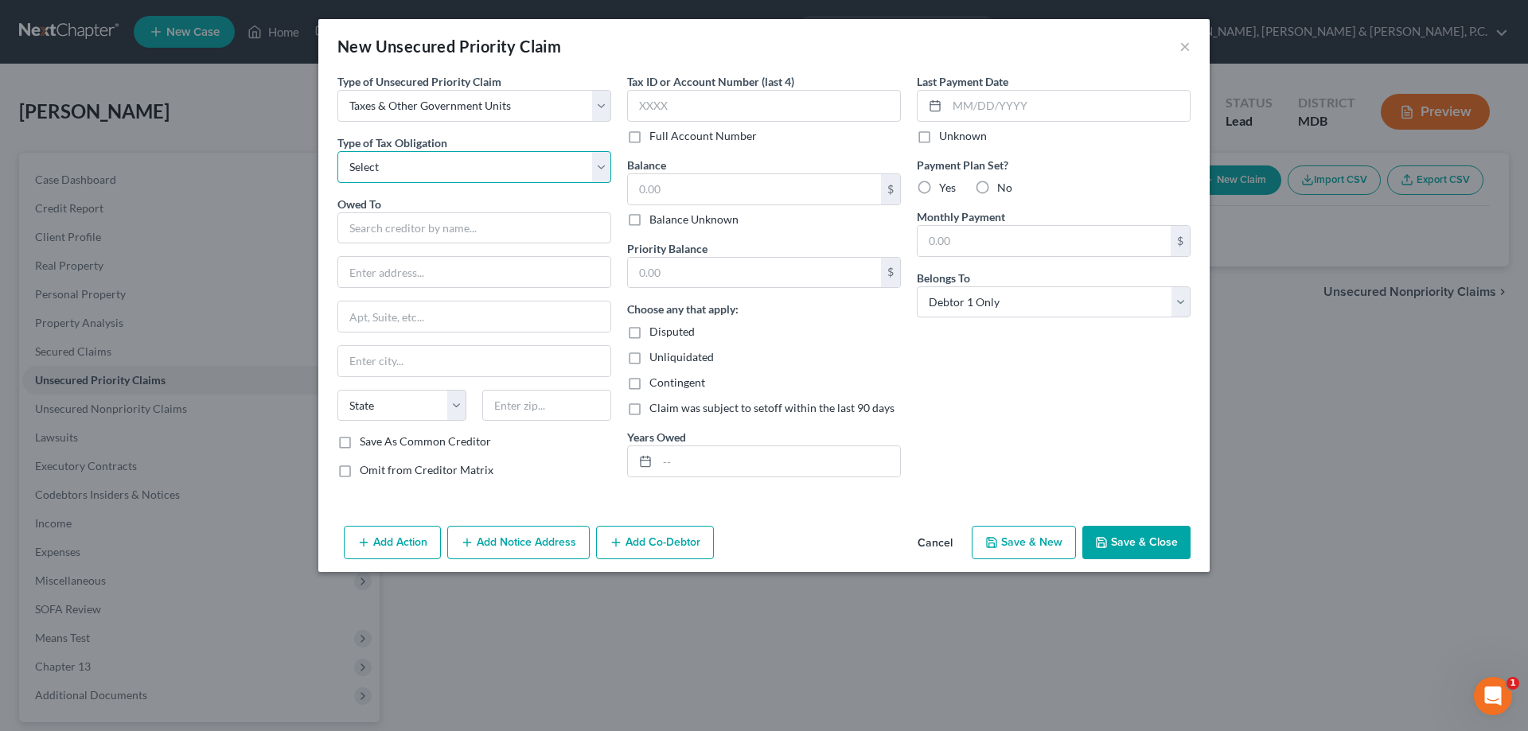
click at [530, 159] on select "Select Federal City State Franchise Tax Board Other" at bounding box center [474, 167] width 274 height 32
select select "0"
click at [337, 151] on select "Select Federal City State Franchise Tax Board Other" at bounding box center [474, 167] width 274 height 32
click at [490, 220] on input "text" at bounding box center [474, 229] width 274 height 32
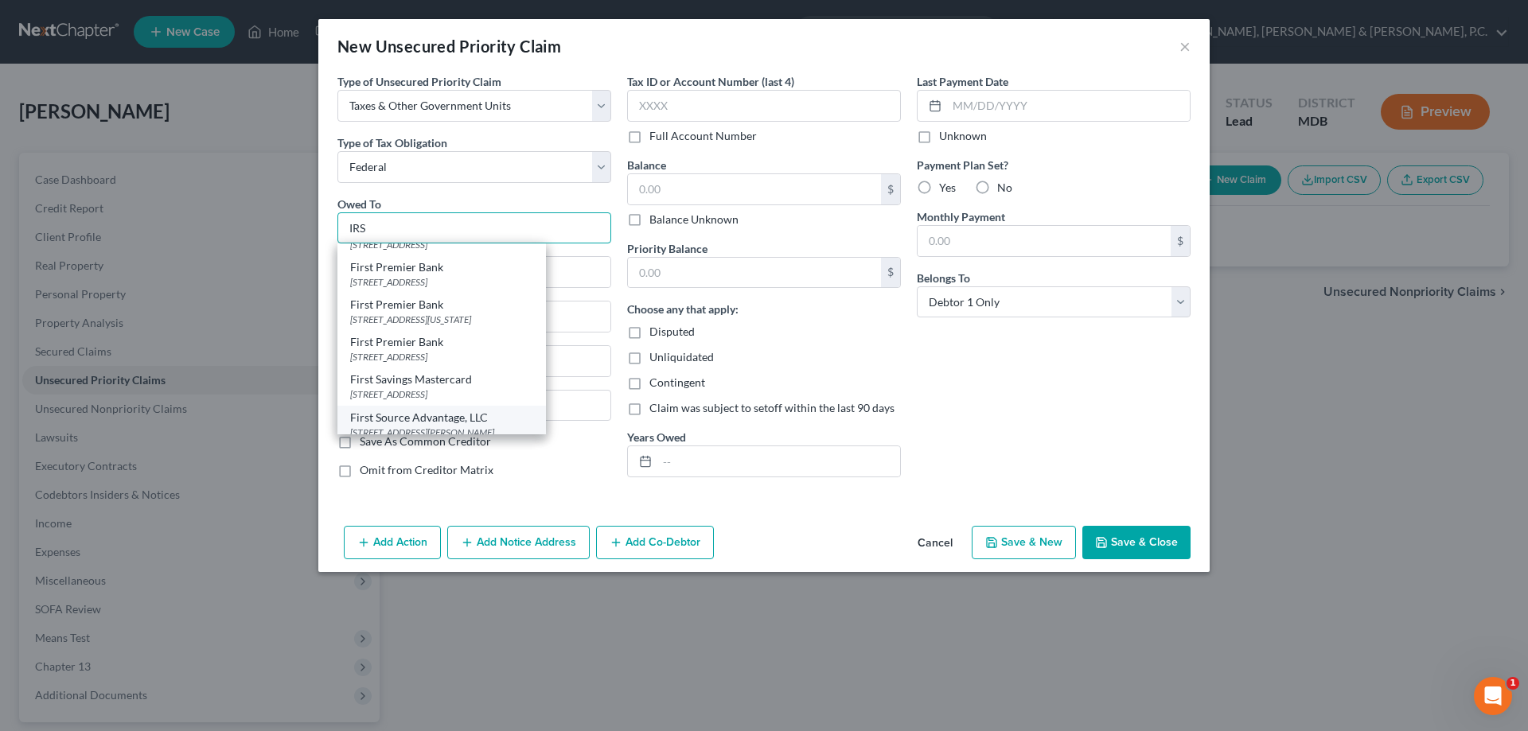
scroll to position [597, 0]
type input "IRS"
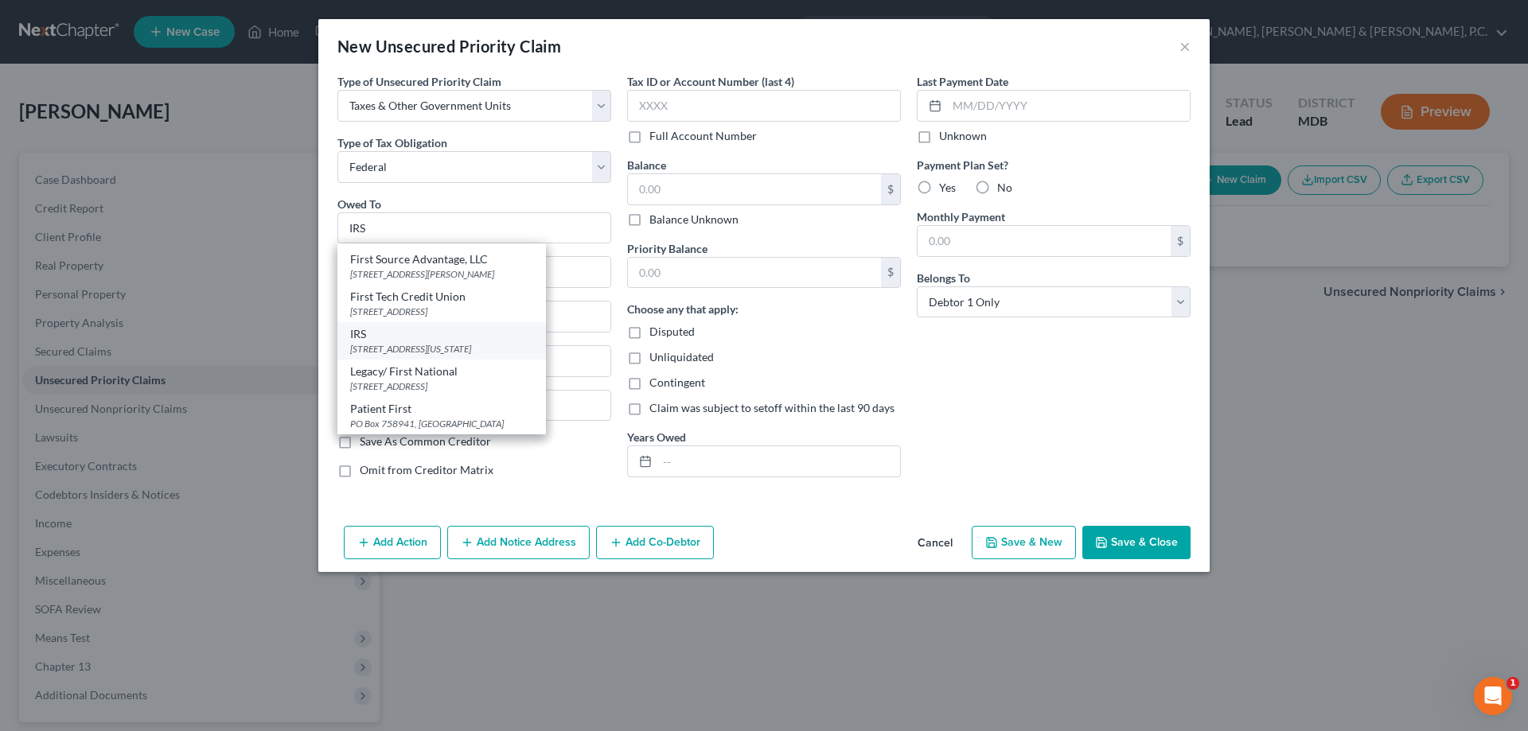
click at [468, 349] on div "[STREET_ADDRESS][US_STATE]" at bounding box center [441, 349] width 183 height 14
type input "[STREET_ADDRESS]"
type input "[US_STATE]"
select select "8"
type input "20224"
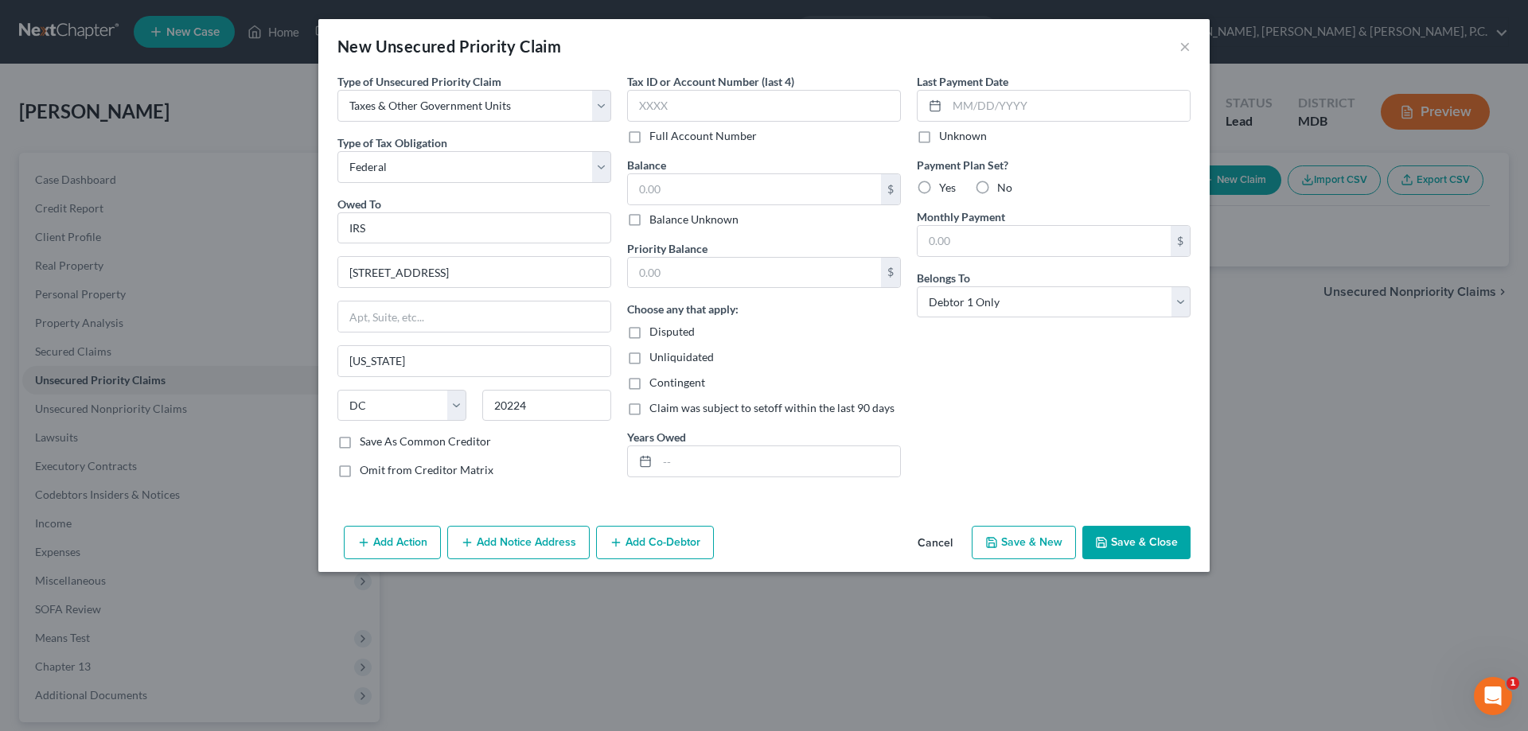
scroll to position [0, 0]
click at [700, 188] on input "text" at bounding box center [754, 189] width 253 height 30
type input "1,672.13"
click at [679, 262] on input "text" at bounding box center [754, 273] width 253 height 30
type input "1,672.13"
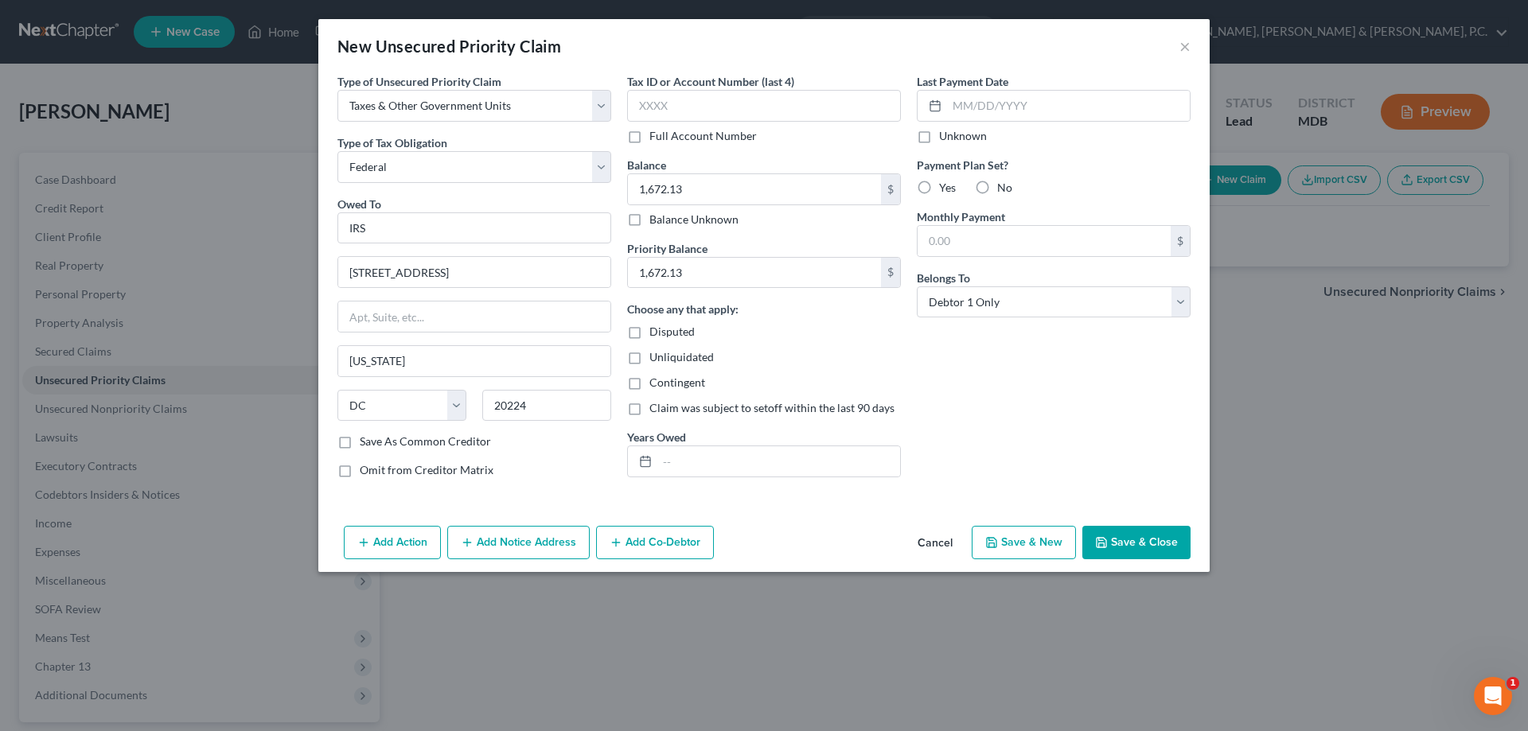
click at [939, 185] on label "Yes" at bounding box center [947, 188] width 17 height 16
click at [946, 185] on input "Yes" at bounding box center [951, 185] width 10 height 10
radio input "true"
click at [952, 235] on input "text" at bounding box center [1044, 241] width 253 height 30
type input "150"
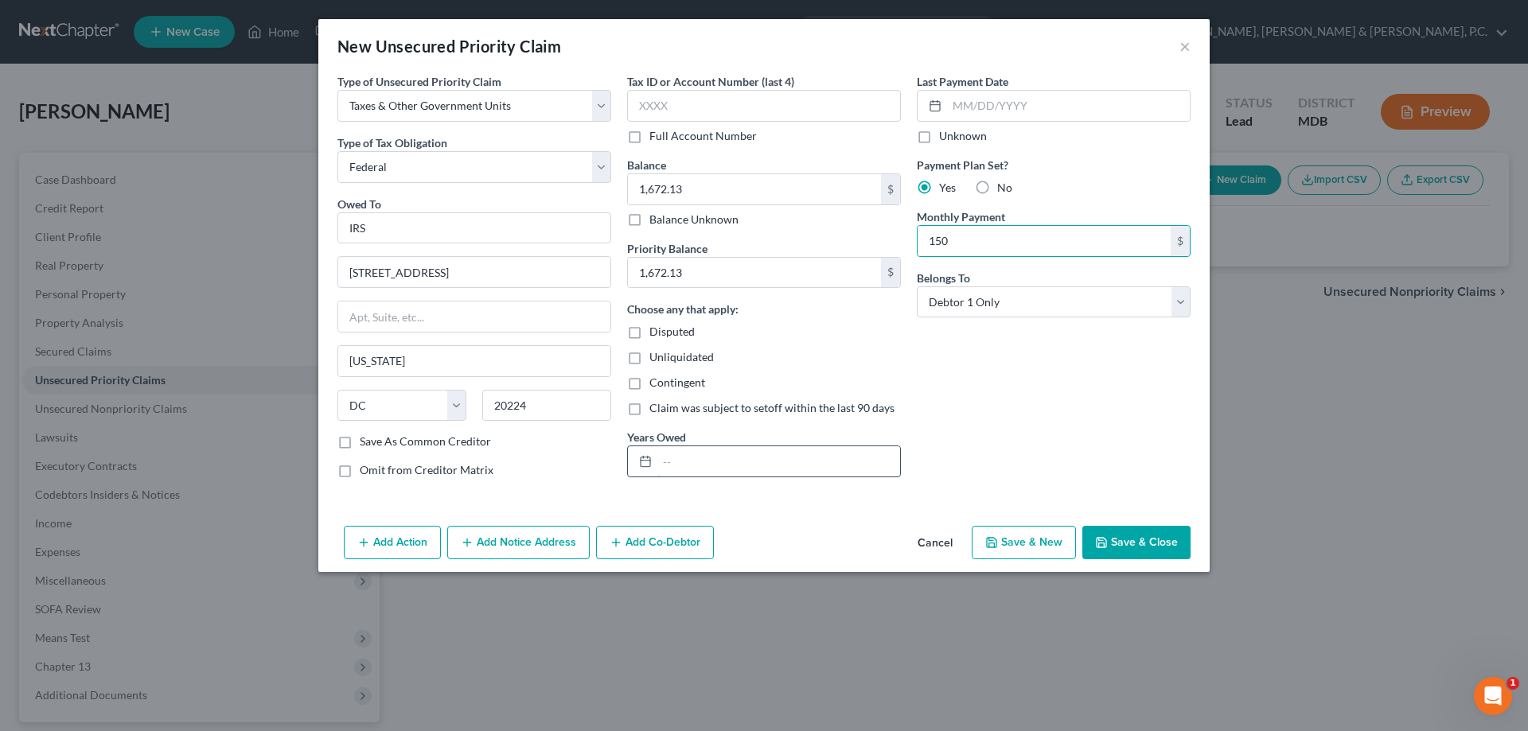
click at [872, 462] on input "text" at bounding box center [778, 462] width 243 height 30
type input "2024"
click at [1043, 543] on button "Save & New" at bounding box center [1024, 542] width 104 height 33
select select "0"
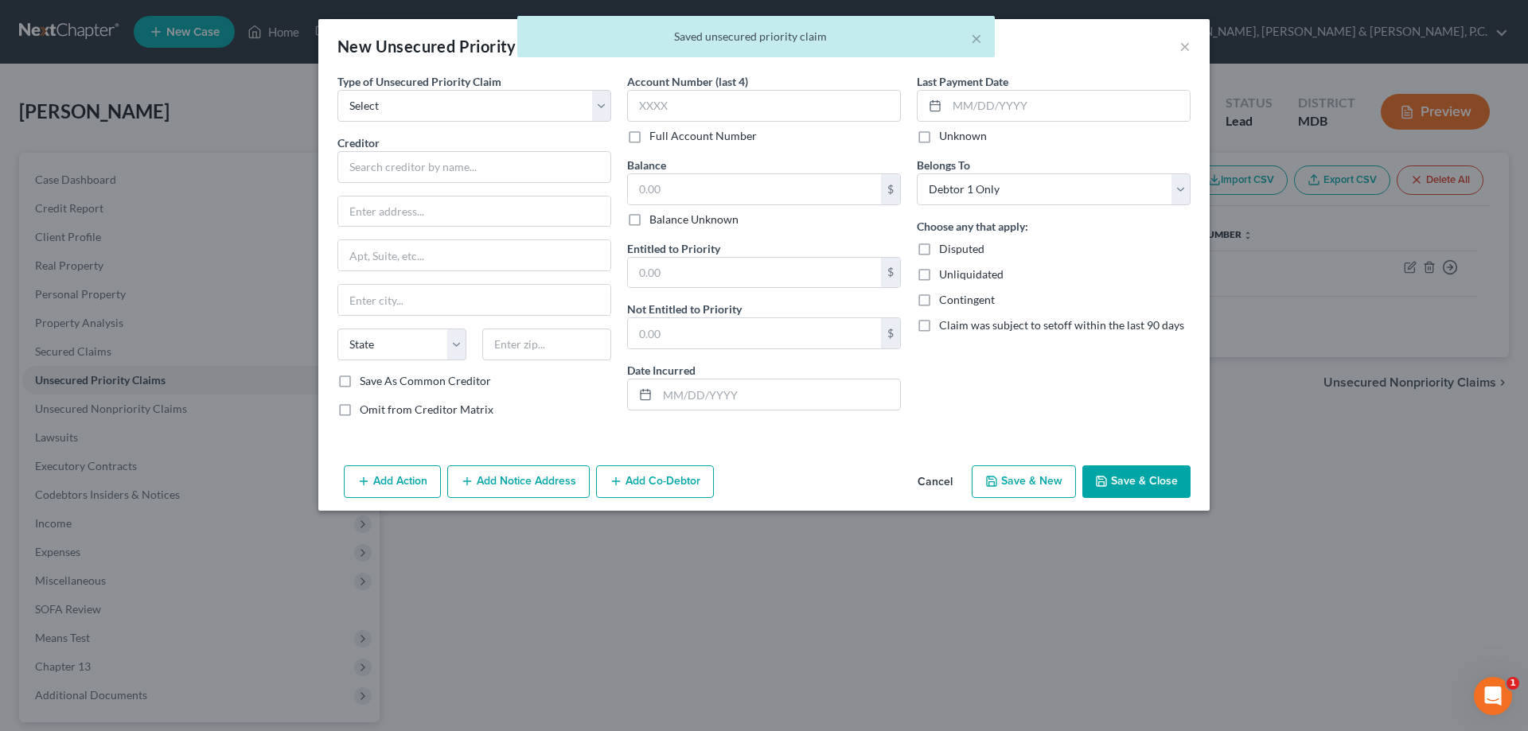
type input "150.00"
click at [443, 89] on label "Type of Unsecured Priority Claim *" at bounding box center [419, 81] width 164 height 17
click at [443, 103] on select "Select Taxes & Other Government Units Domestic Support Obligations Extensions o…" at bounding box center [474, 106] width 274 height 32
select select "0"
click at [337, 90] on select "Select Taxes & Other Government Units Domestic Support Obligations Extensions o…" at bounding box center [474, 106] width 274 height 32
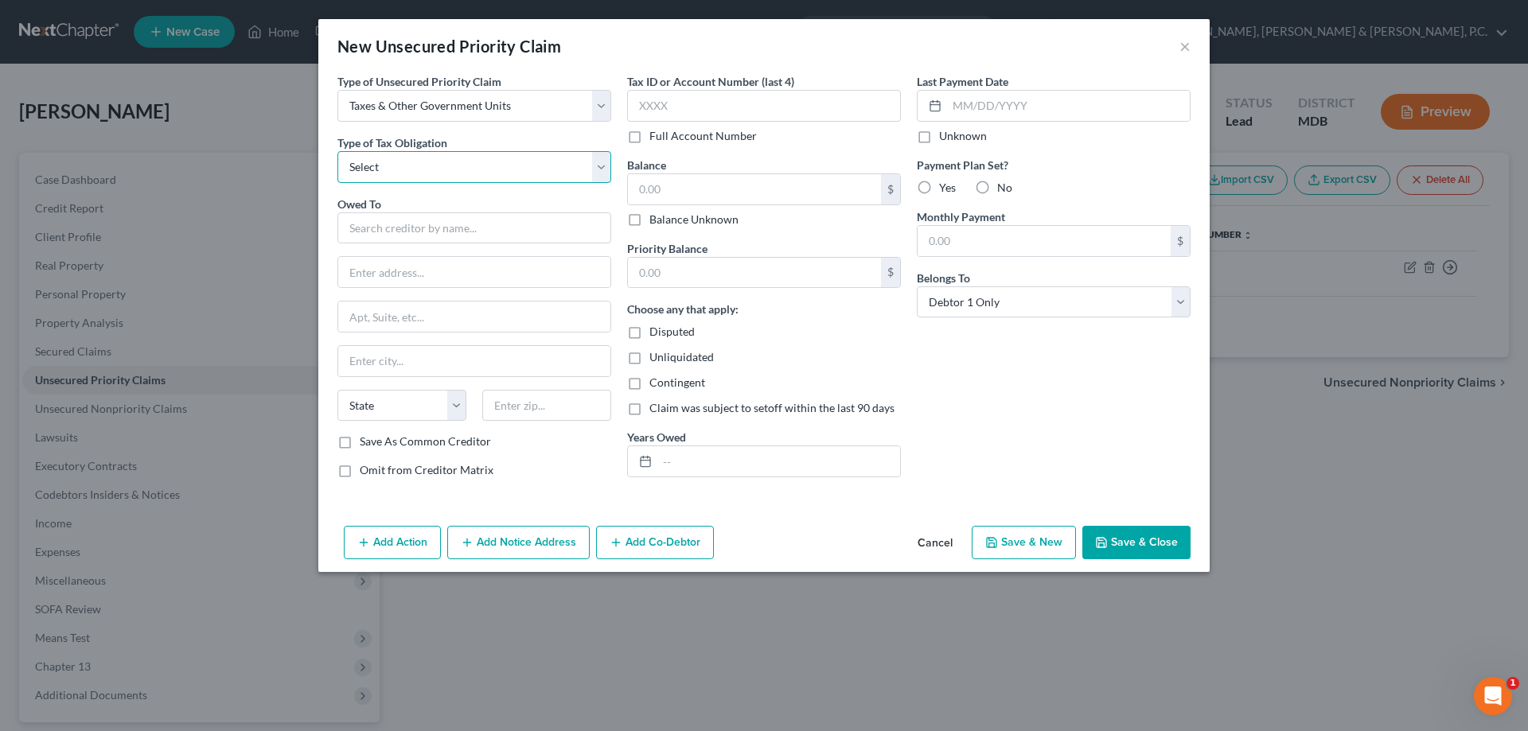
click at [431, 170] on select "Select Federal City State Franchise Tax Board Other" at bounding box center [474, 167] width 274 height 32
select select "2"
click at [337, 151] on select "Select Federal City State Franchise Tax Board Other" at bounding box center [474, 167] width 274 height 32
click at [422, 232] on input "text" at bounding box center [474, 229] width 274 height 32
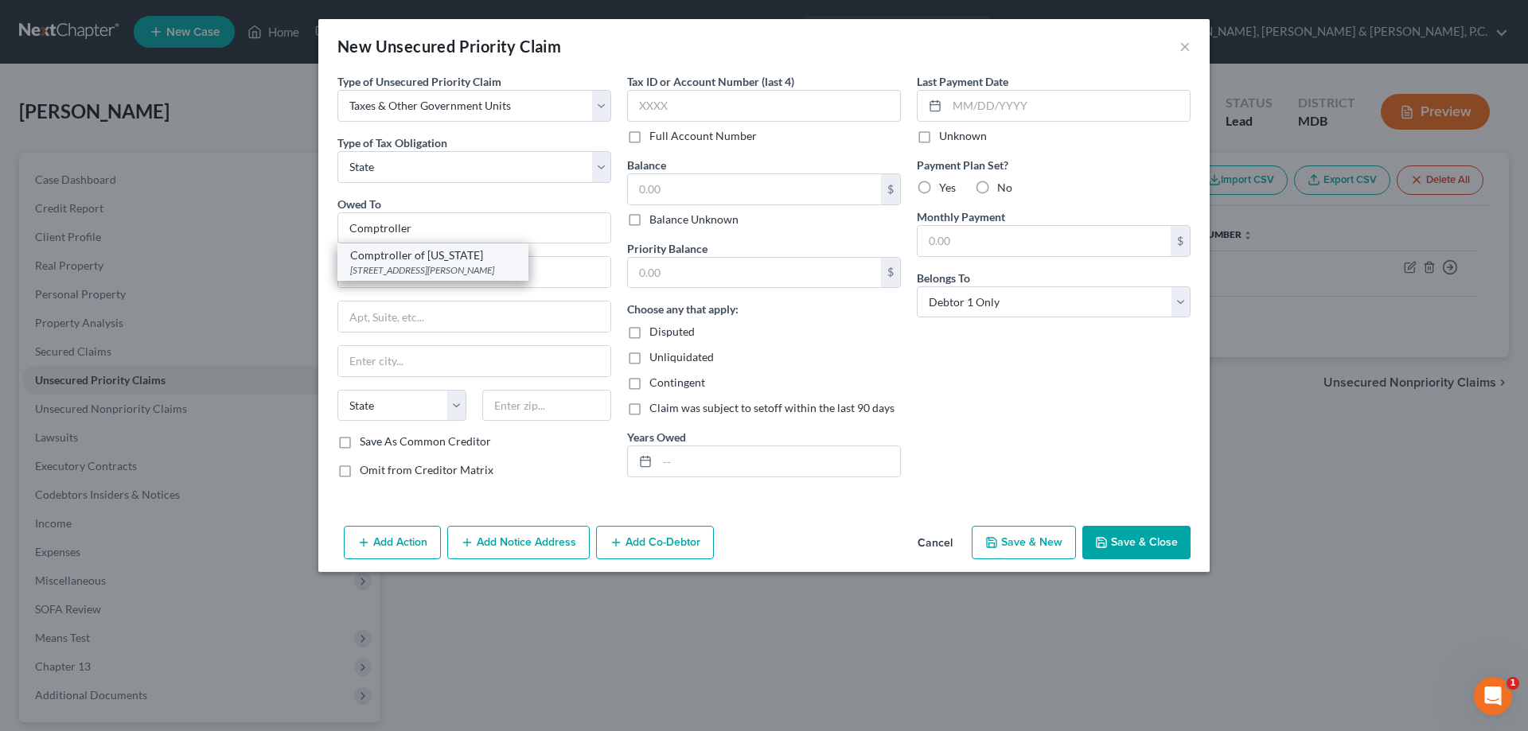
click at [416, 258] on div "Comptroller of [US_STATE]" at bounding box center [433, 256] width 166 height 16
type input "Comptroller of [US_STATE]"
type input "[STREET_ADDRESS][PERSON_NAME]"
type input "[GEOGRAPHIC_DATA]"
select select "21"
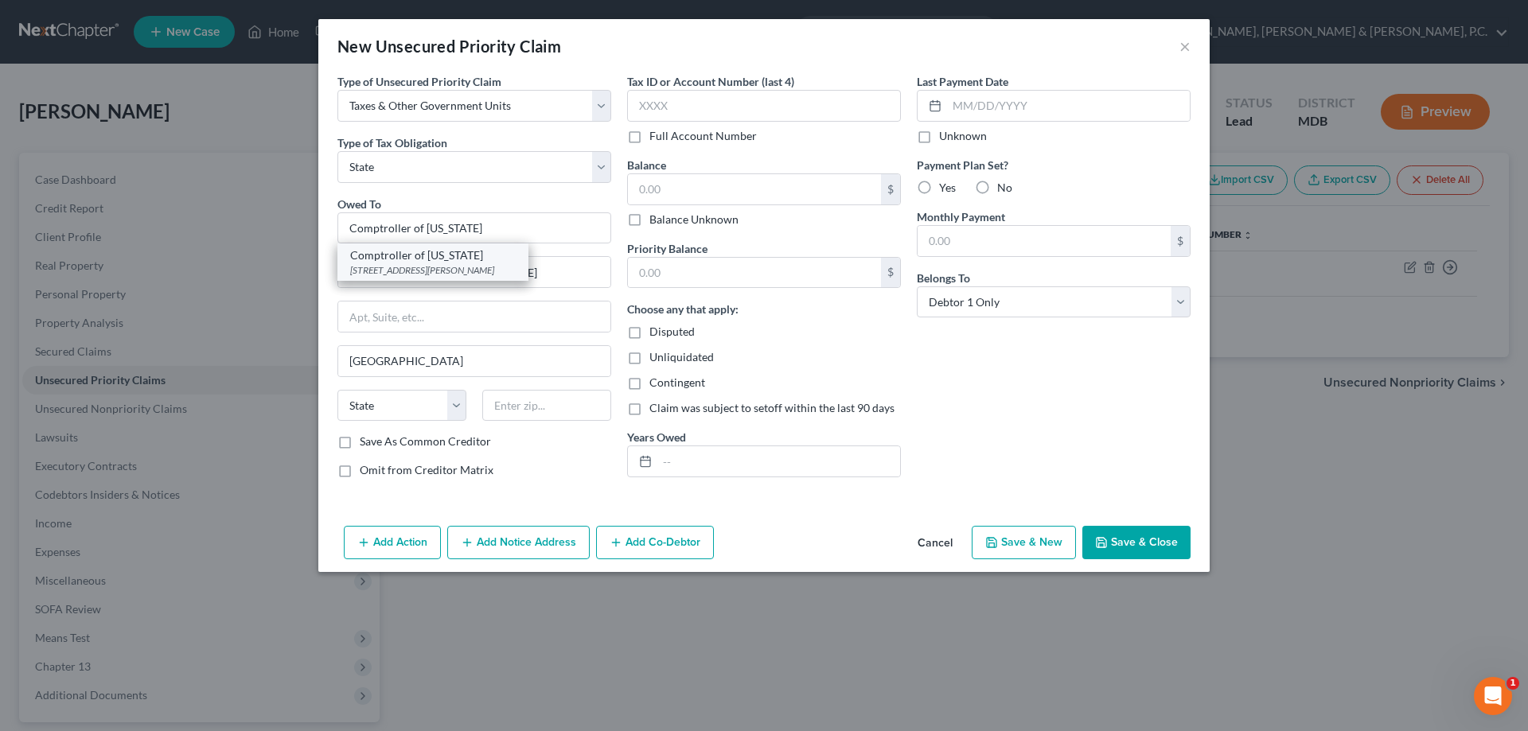
type input "21411"
click at [675, 184] on input "text" at bounding box center [754, 189] width 253 height 30
type input "1,700"
click at [712, 279] on input "text" at bounding box center [754, 273] width 253 height 30
type input "1,700"
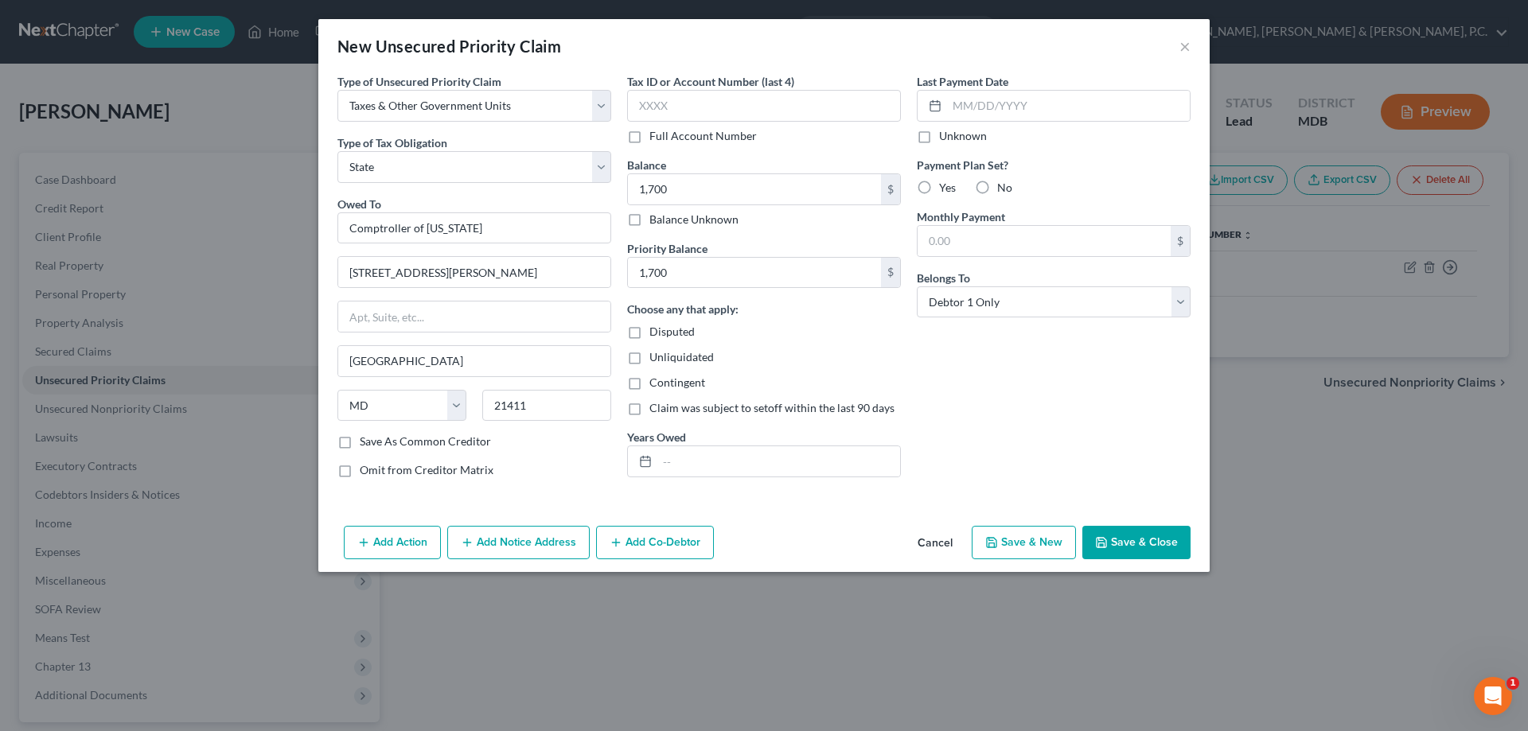
click at [939, 190] on label "Yes" at bounding box center [947, 188] width 17 height 16
click at [946, 190] on input "Yes" at bounding box center [951, 185] width 10 height 10
radio input "true"
click at [951, 246] on input "text" at bounding box center [1044, 241] width 253 height 30
type input "170.84"
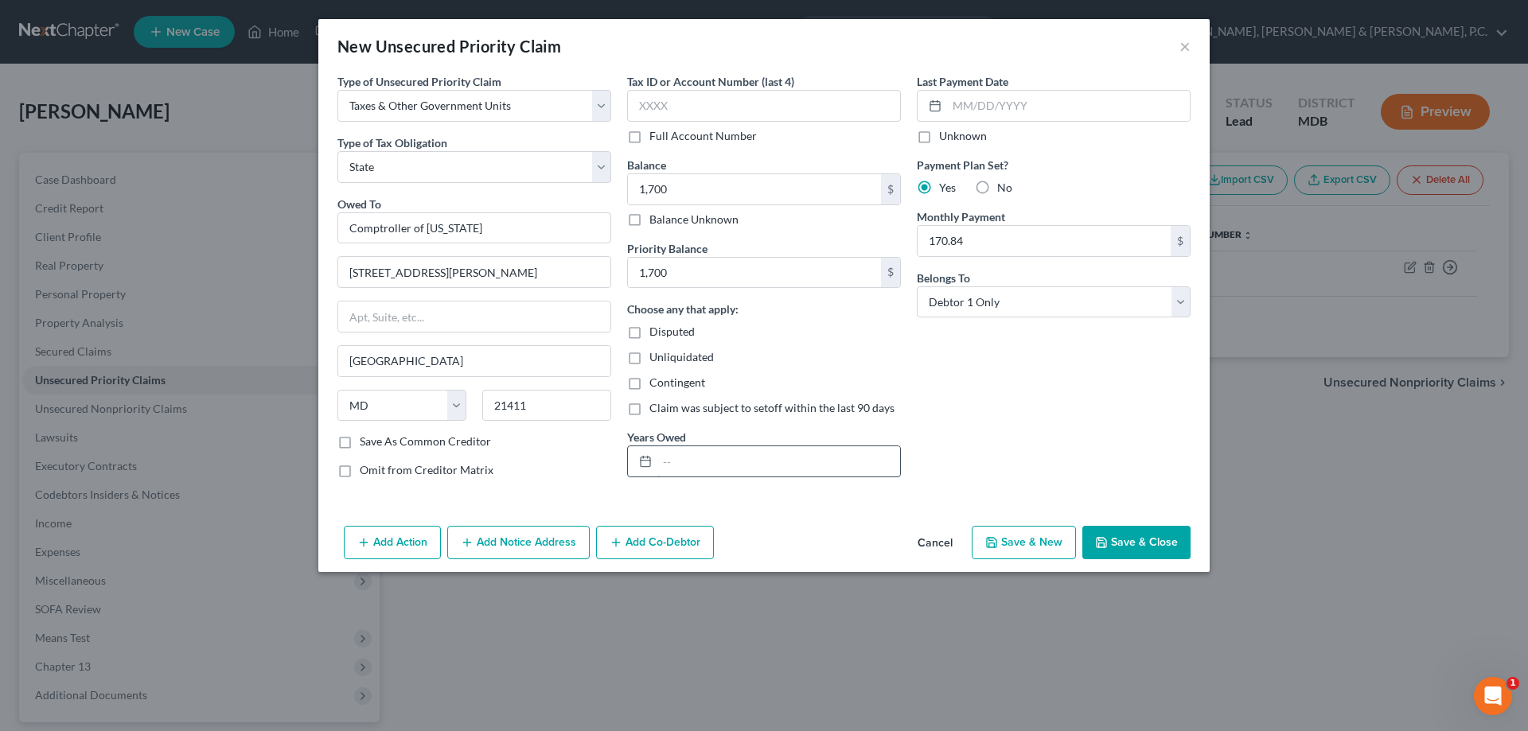
click at [690, 462] on input "text" at bounding box center [778, 462] width 243 height 30
type input "2024"
click at [1124, 534] on button "Save & Close" at bounding box center [1137, 542] width 108 height 33
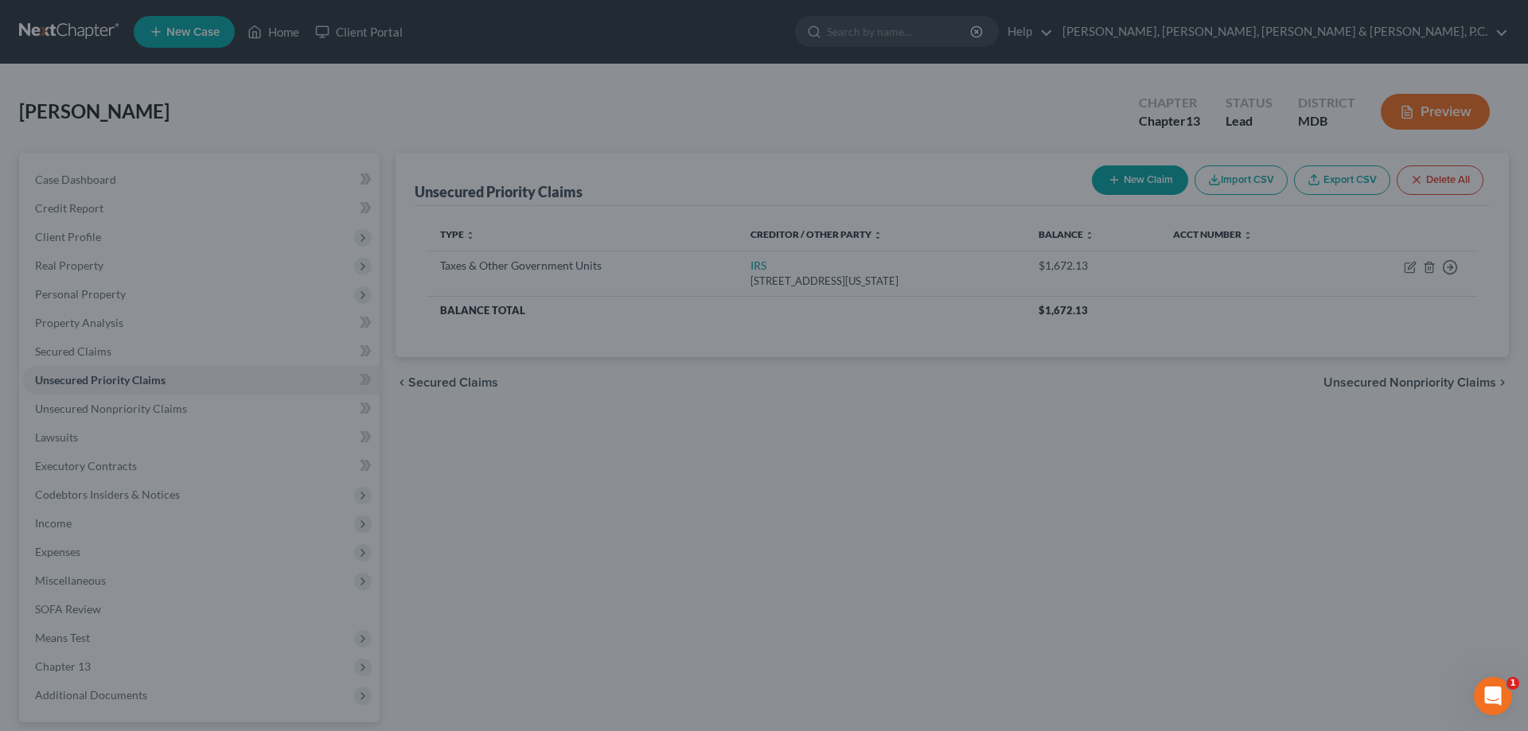
type input "1,700.00"
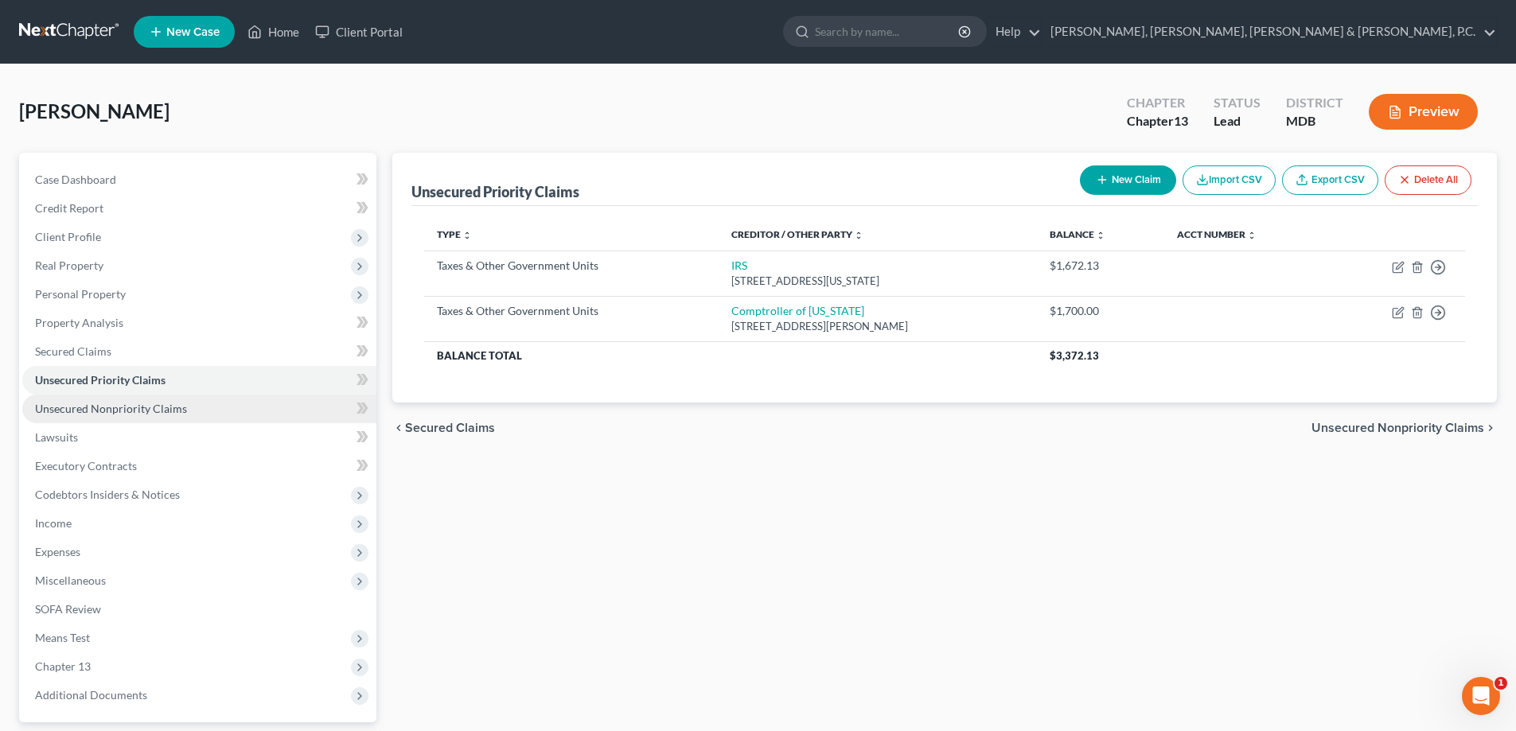
click at [170, 403] on span "Unsecured Nonpriority Claims" at bounding box center [111, 409] width 152 height 14
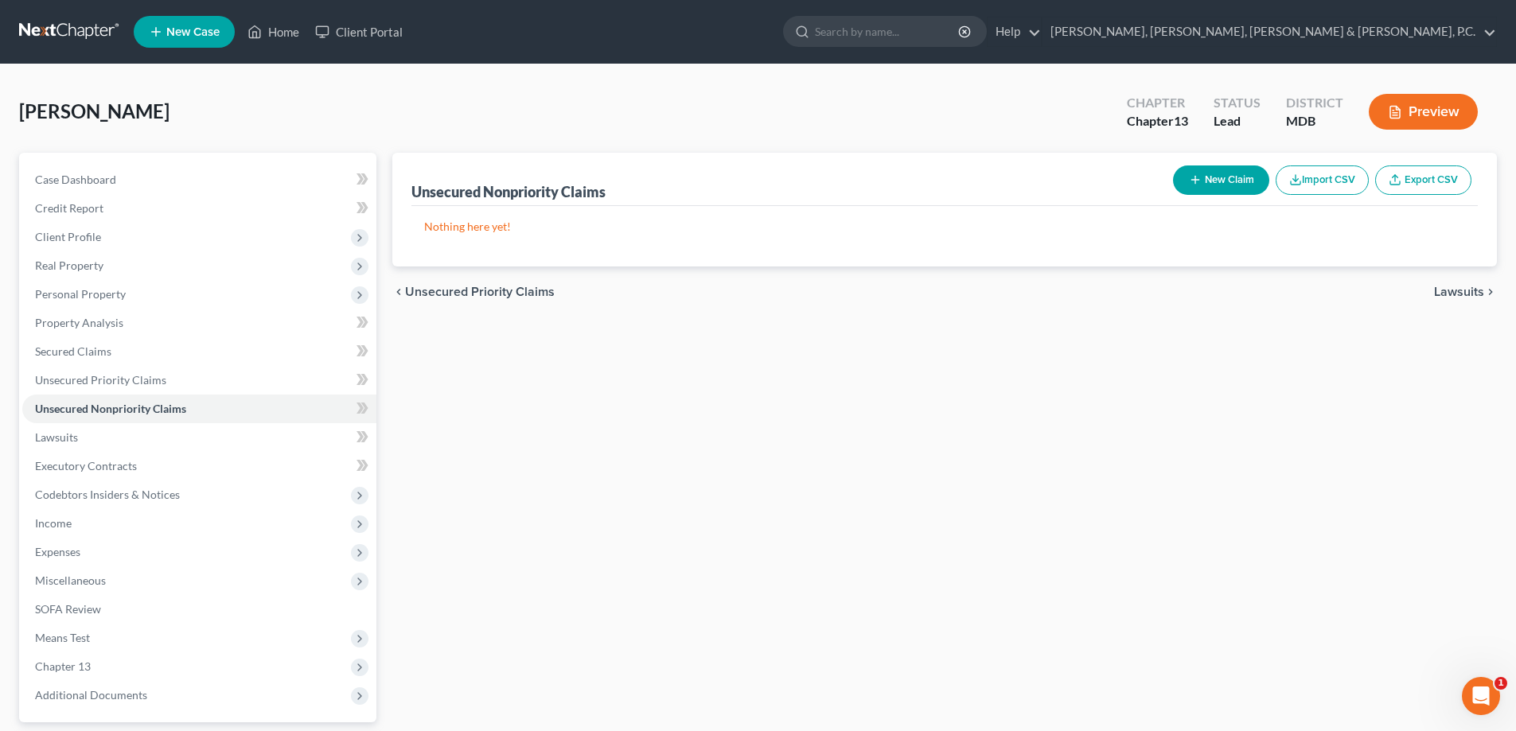
click at [1211, 185] on button "New Claim" at bounding box center [1221, 180] width 96 height 29
select select "0"
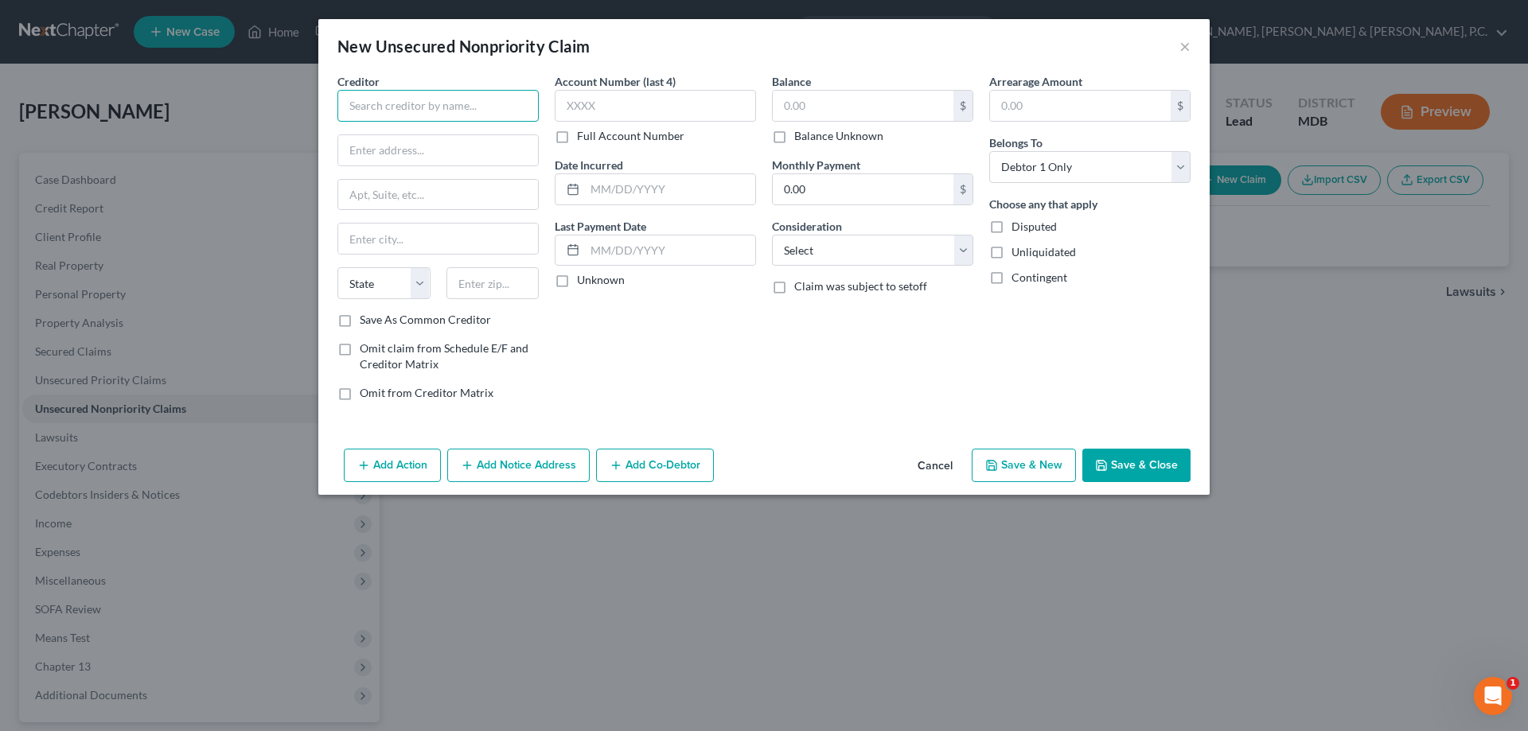
click at [461, 103] on input "text" at bounding box center [437, 106] width 201 height 32
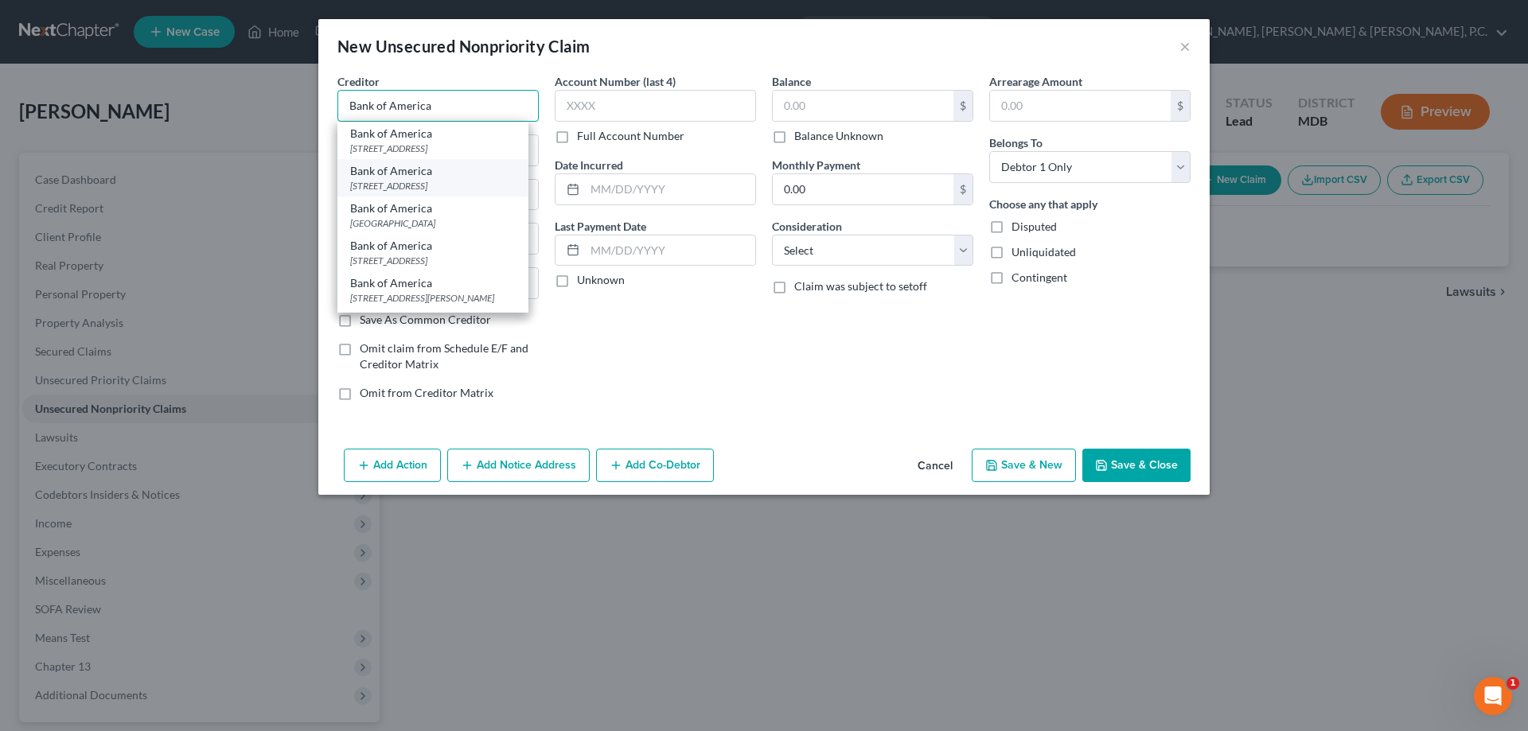
type input "Bank of America"
click at [469, 177] on div "Bank of America" at bounding box center [433, 171] width 166 height 16
type input "PO Box 15019"
type input "Wilmington"
select select "7"
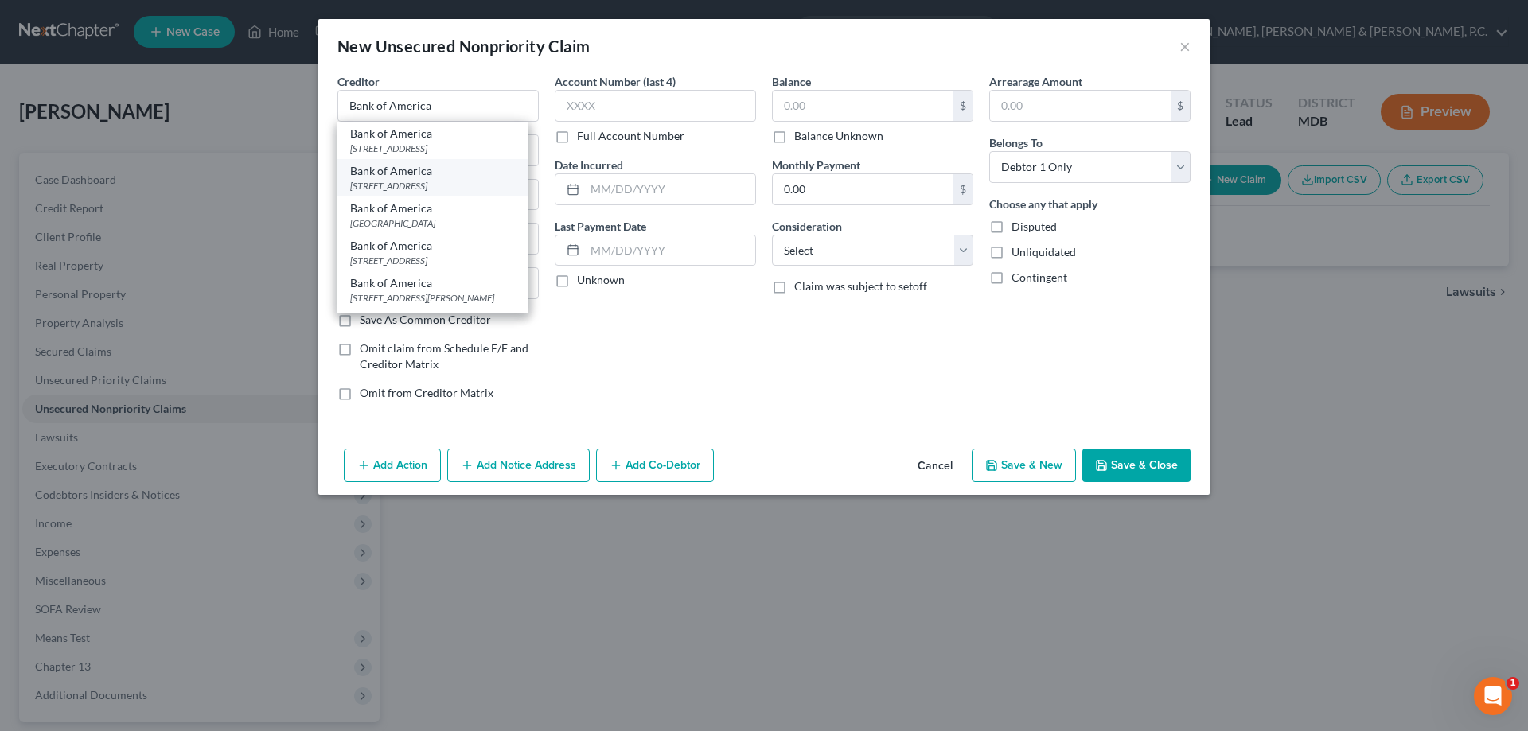
type input "19886"
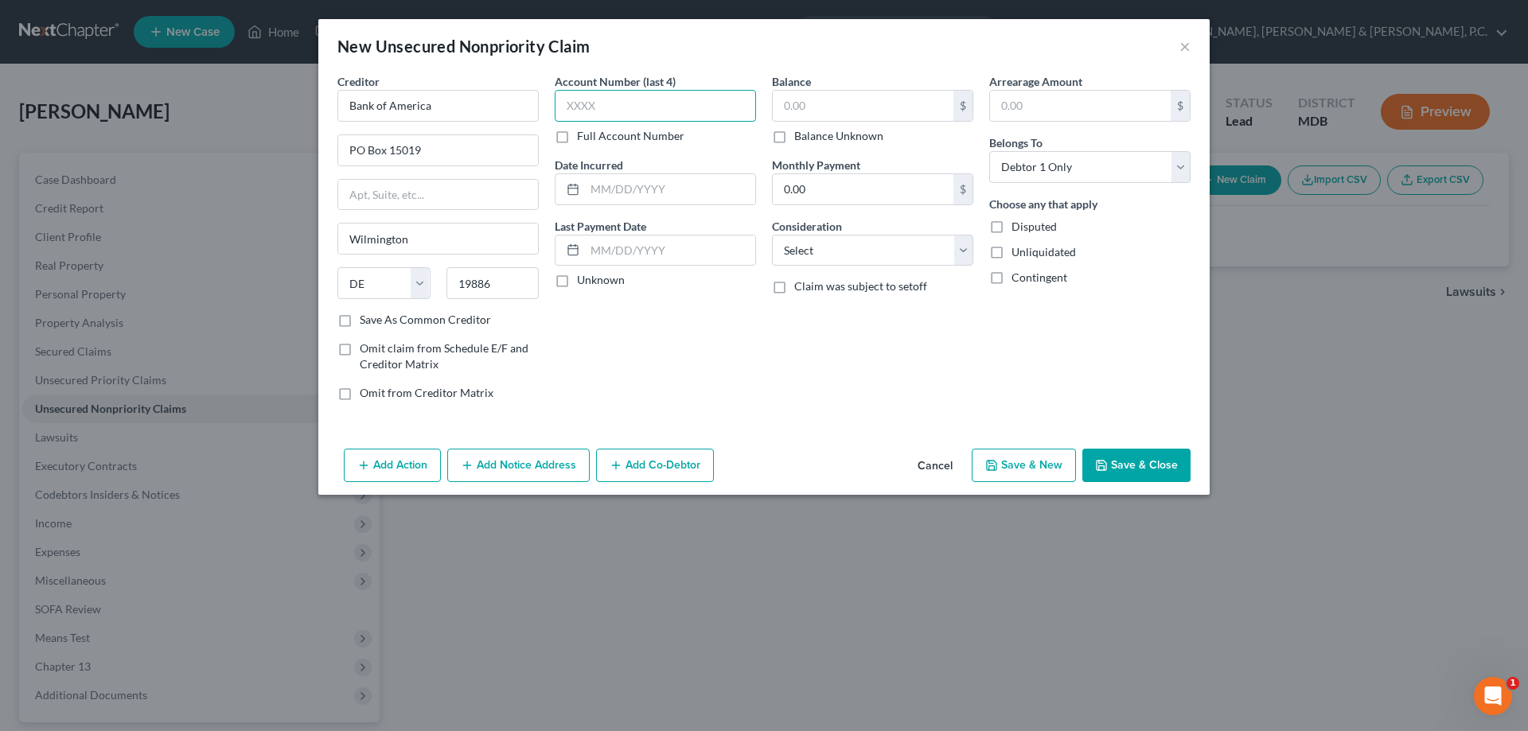
click at [614, 103] on input "text" at bounding box center [655, 106] width 201 height 32
type input "0358"
click at [793, 96] on input "text" at bounding box center [863, 106] width 181 height 30
type input "8,850.02"
click at [837, 245] on select "Select Cable / Satellite Services Collection Agency Credit Card Debt Debt Couns…" at bounding box center [872, 251] width 201 height 32
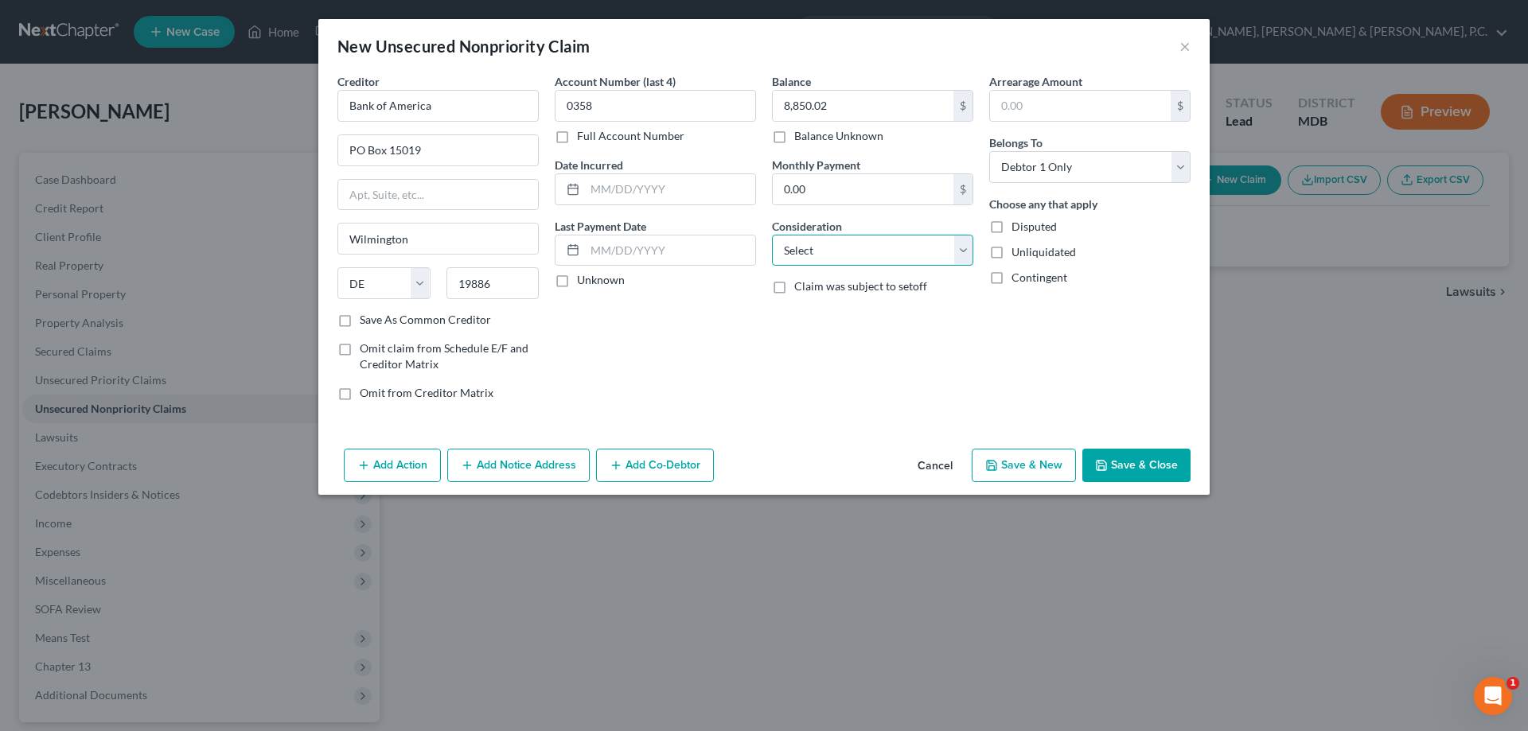
select select "2"
click at [772, 235] on select "Select Cable / Satellite Services Collection Agency Credit Card Debt Debt Couns…" at bounding box center [872, 251] width 201 height 32
click at [997, 459] on icon "button" at bounding box center [991, 465] width 13 height 13
select select "0"
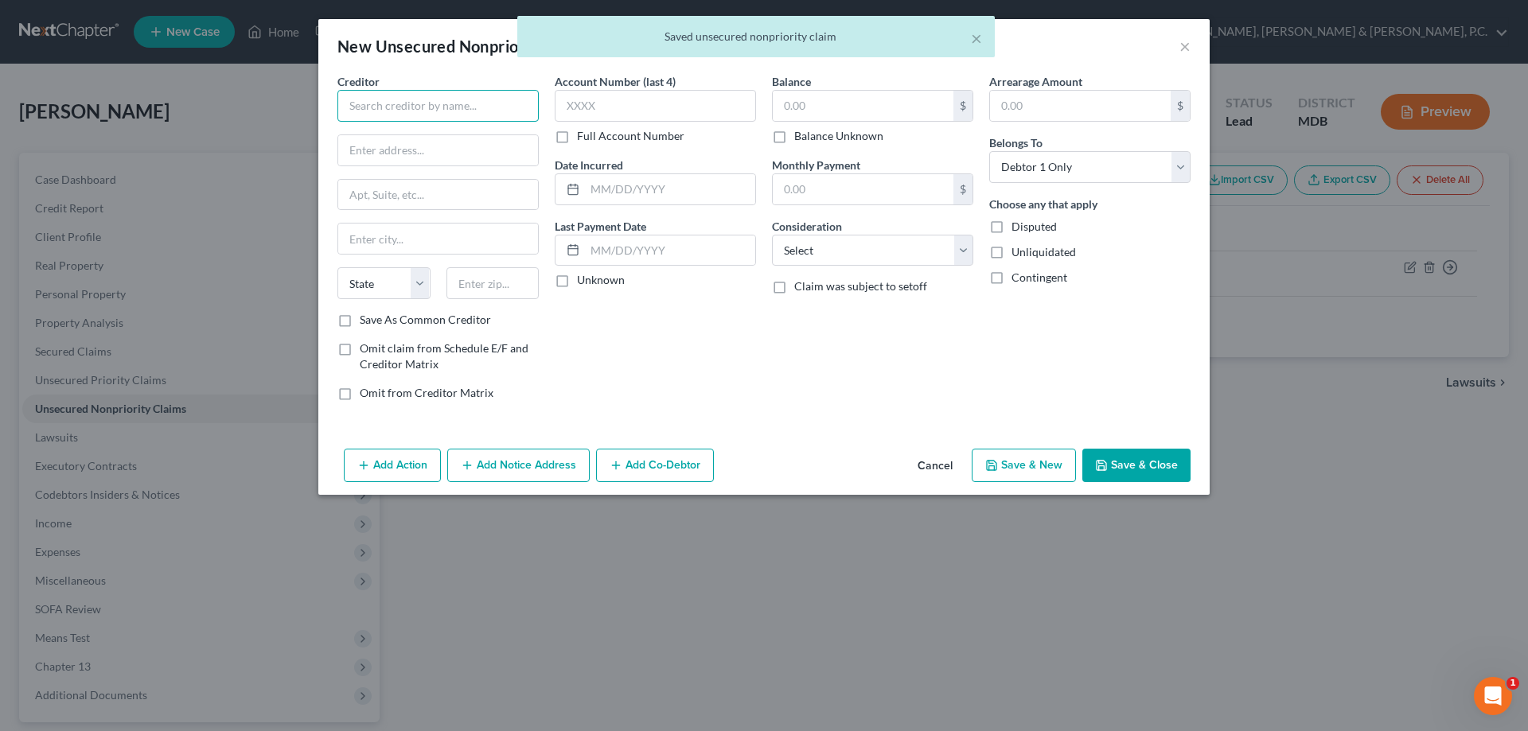
click at [507, 108] on input "text" at bounding box center [437, 106] width 201 height 32
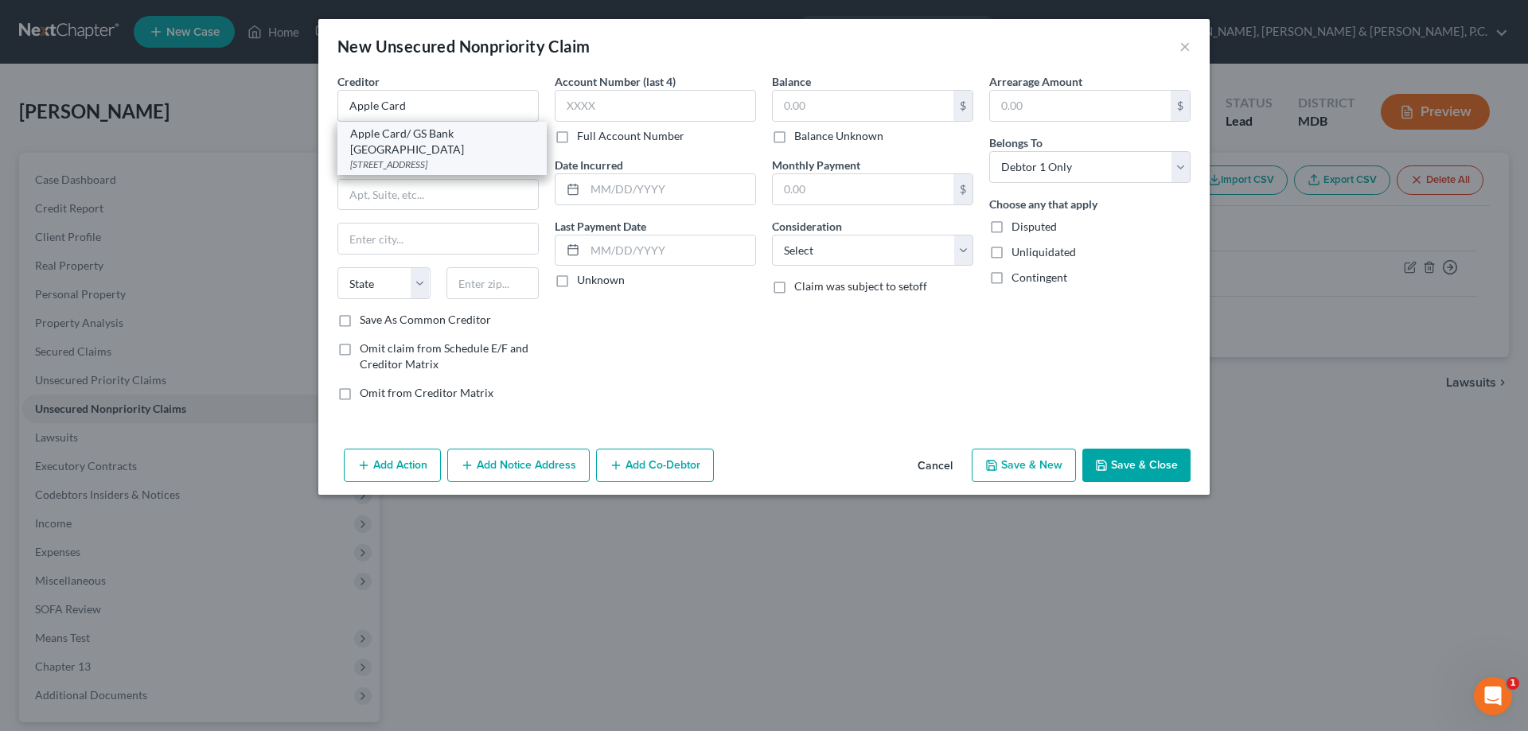
click at [470, 131] on div "Apple Card/ GS Bank [GEOGRAPHIC_DATA]" at bounding box center [442, 142] width 184 height 32
type input "Apple Card/ GS Bank [GEOGRAPHIC_DATA]"
type input "PO Box 7247"
type input "[GEOGRAPHIC_DATA]"
select select "39"
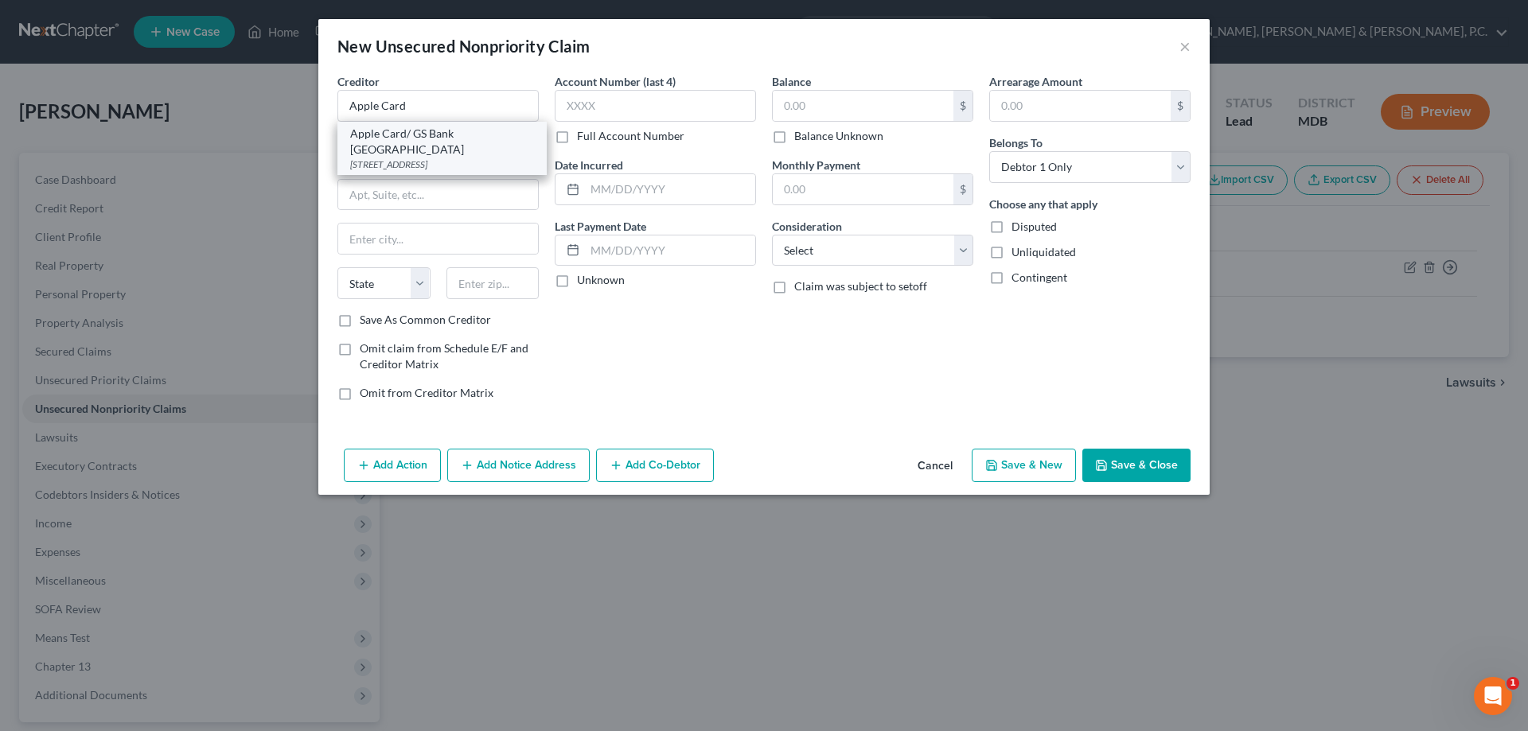
type input "19170"
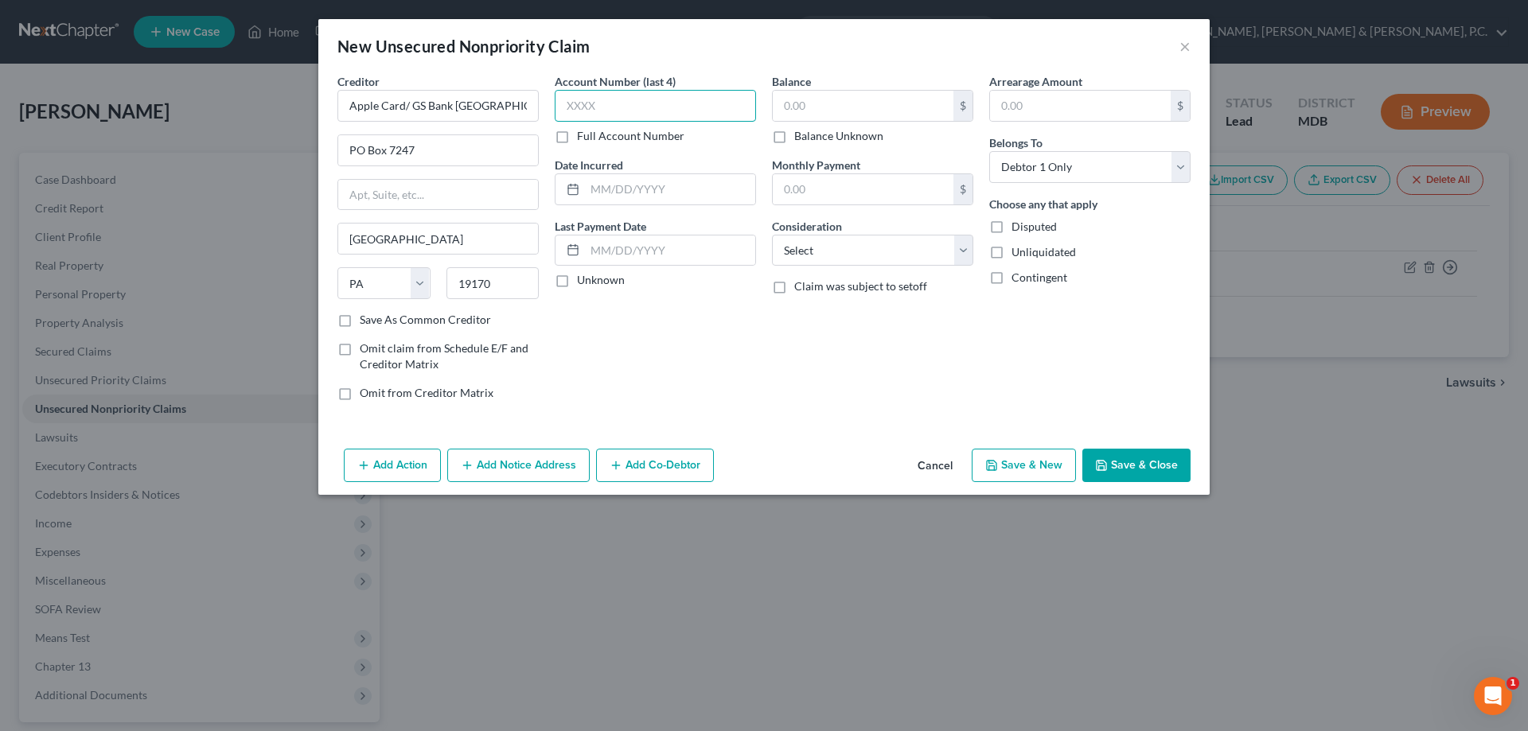
click at [602, 101] on input "text" at bounding box center [655, 106] width 201 height 32
type input "3007"
click at [812, 111] on input "text" at bounding box center [863, 106] width 181 height 30
type input "7,176.67"
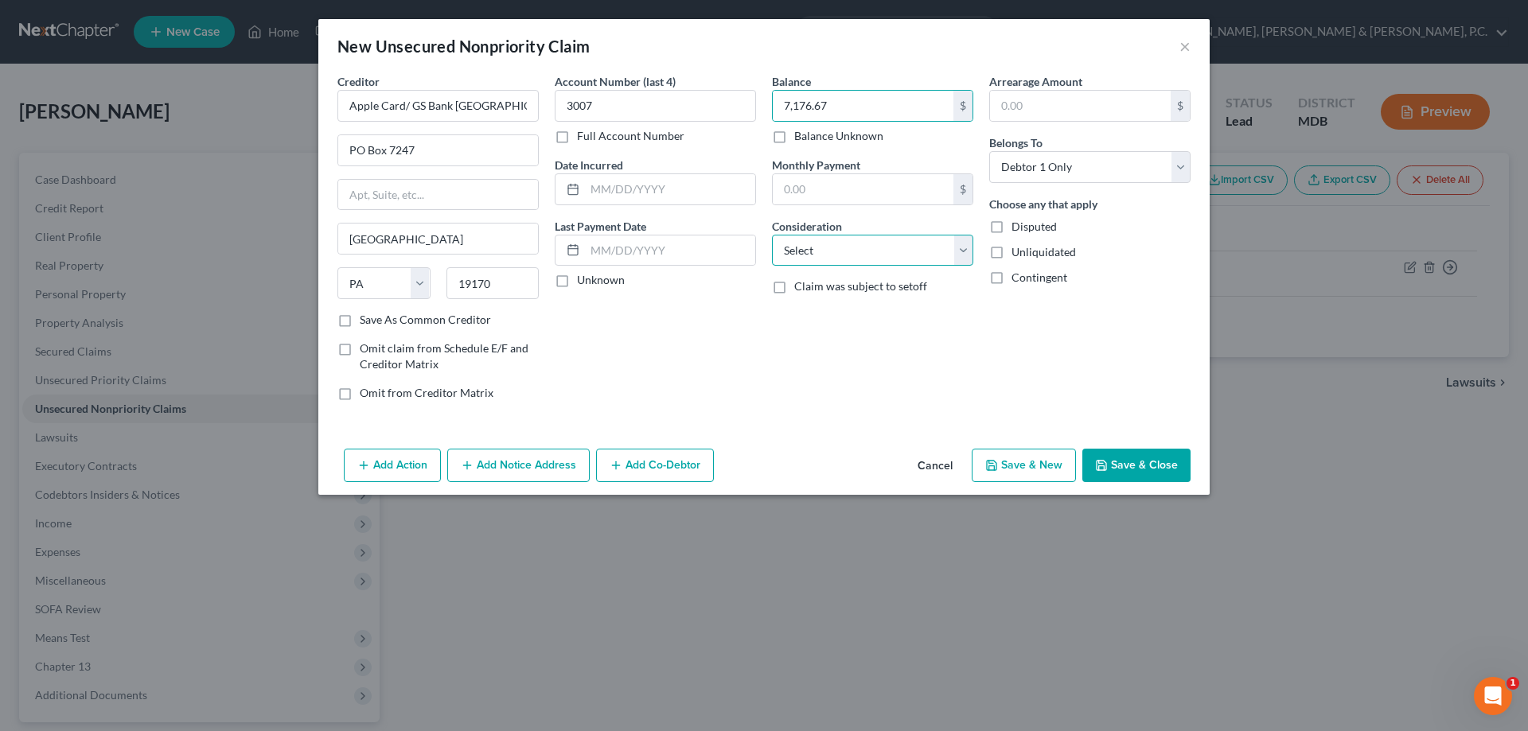
click at [880, 241] on select "Select Cable / Satellite Services Collection Agency Credit Card Debt Debt Couns…" at bounding box center [872, 251] width 201 height 32
select select "2"
click at [772, 235] on select "Select Cable / Satellite Services Collection Agency Credit Card Debt Debt Couns…" at bounding box center [872, 251] width 201 height 32
click at [1024, 458] on button "Save & New" at bounding box center [1024, 465] width 104 height 33
select select "0"
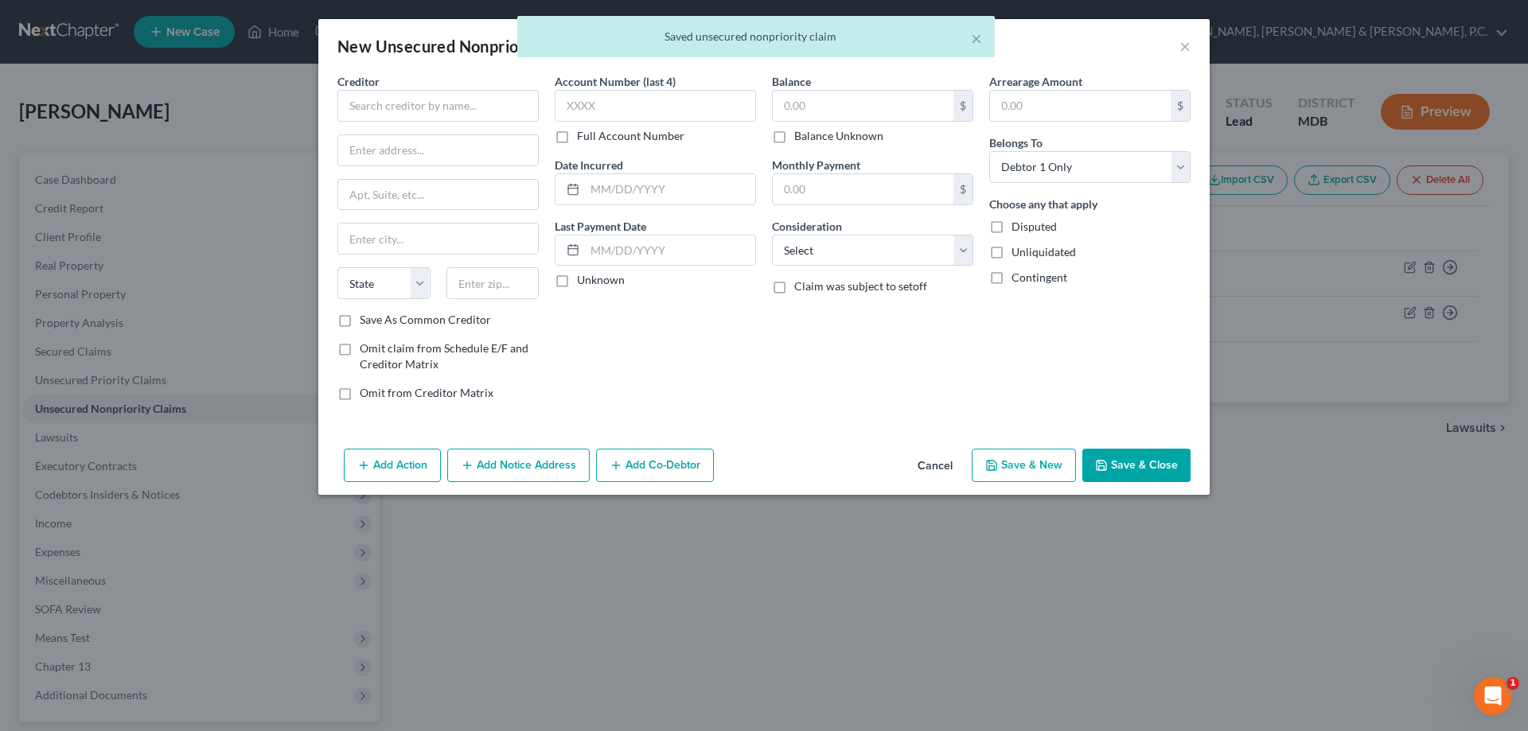
type input "0.00"
click at [503, 103] on input "text" at bounding box center [437, 106] width 201 height 32
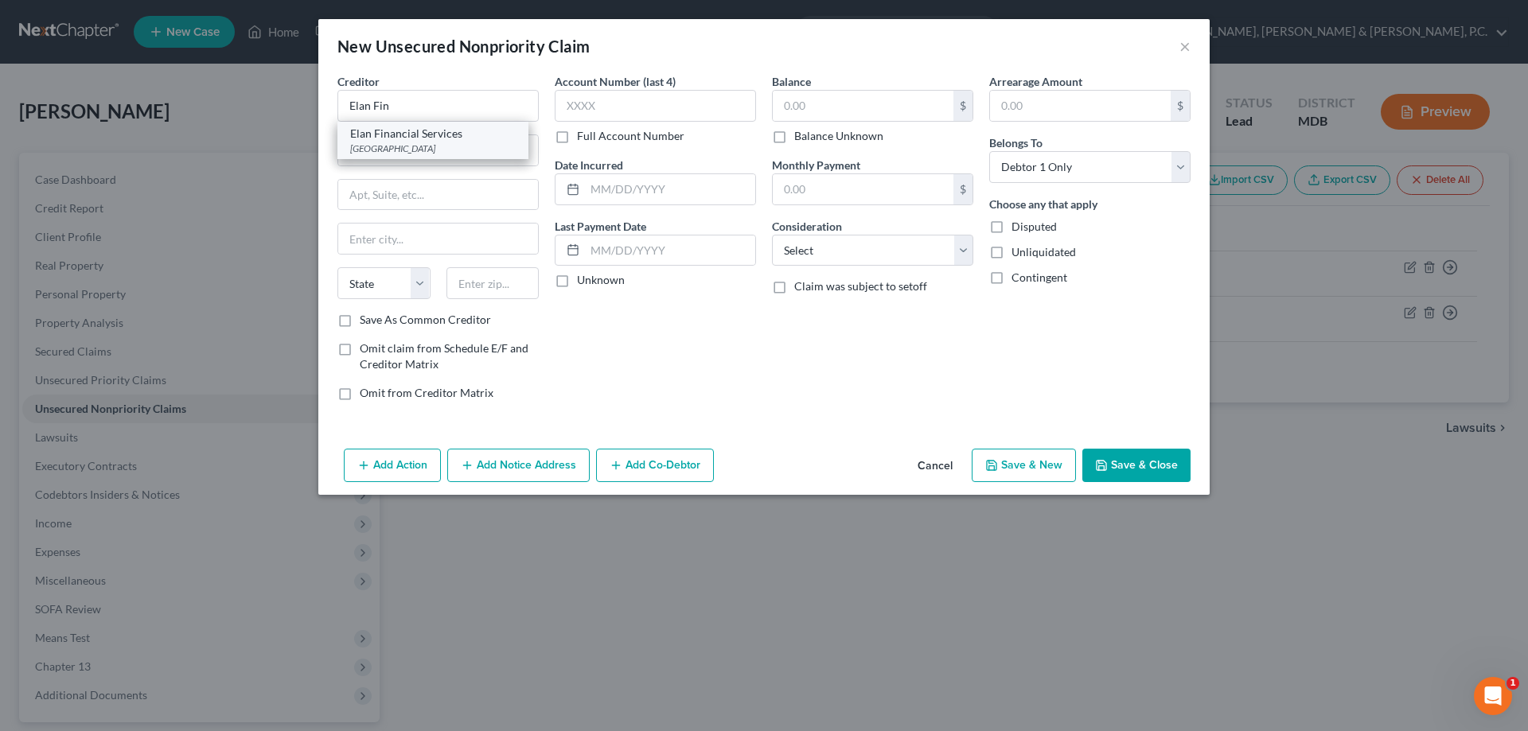
click at [478, 139] on div "Elan Financial Services" at bounding box center [433, 134] width 166 height 16
type input "Elan Financial Services"
type input "PO Box 790408"
type input "Saint Louis"
select select "26"
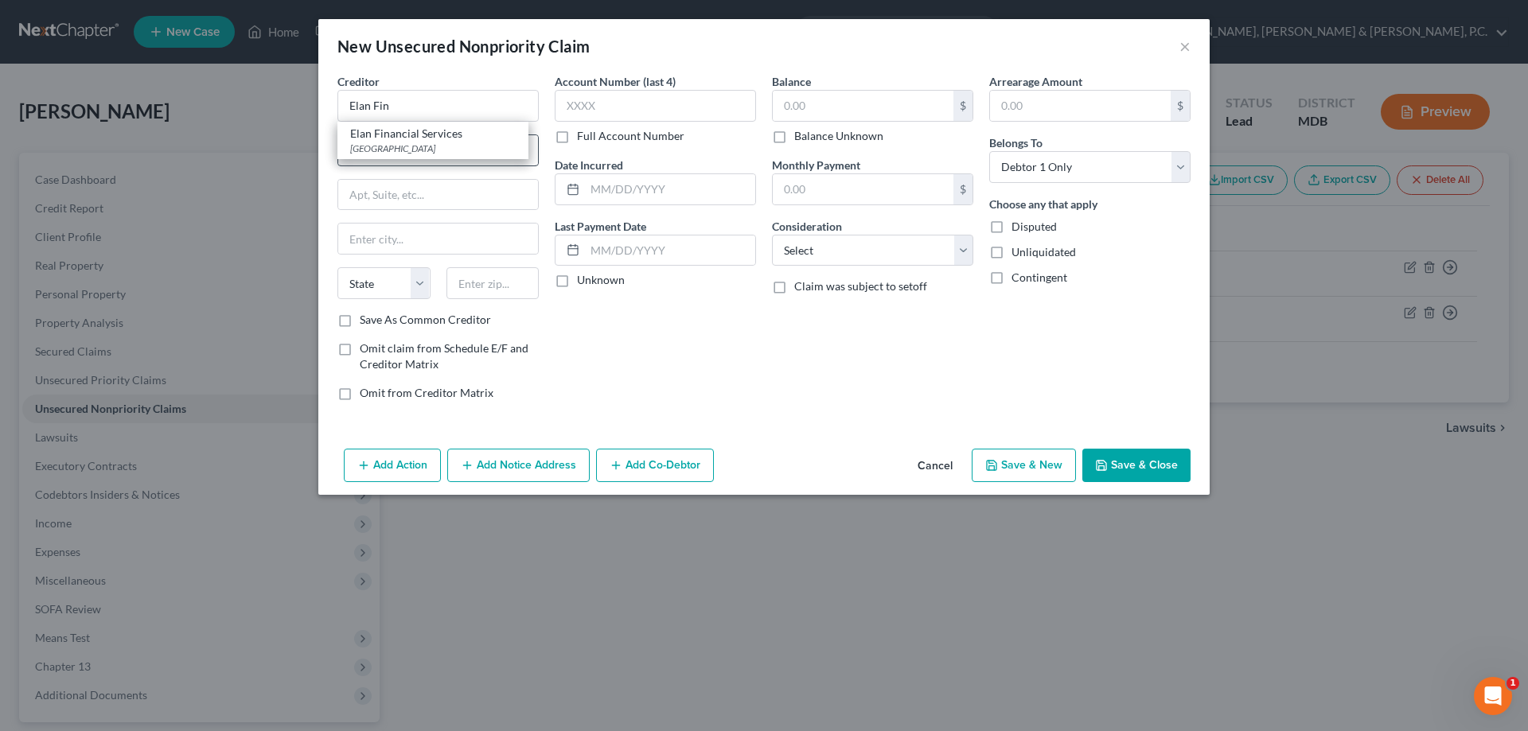
type input "63129"
click at [622, 97] on input "text" at bounding box center [655, 106] width 201 height 32
type input "6429"
click at [792, 98] on input "text" at bounding box center [863, 106] width 181 height 30
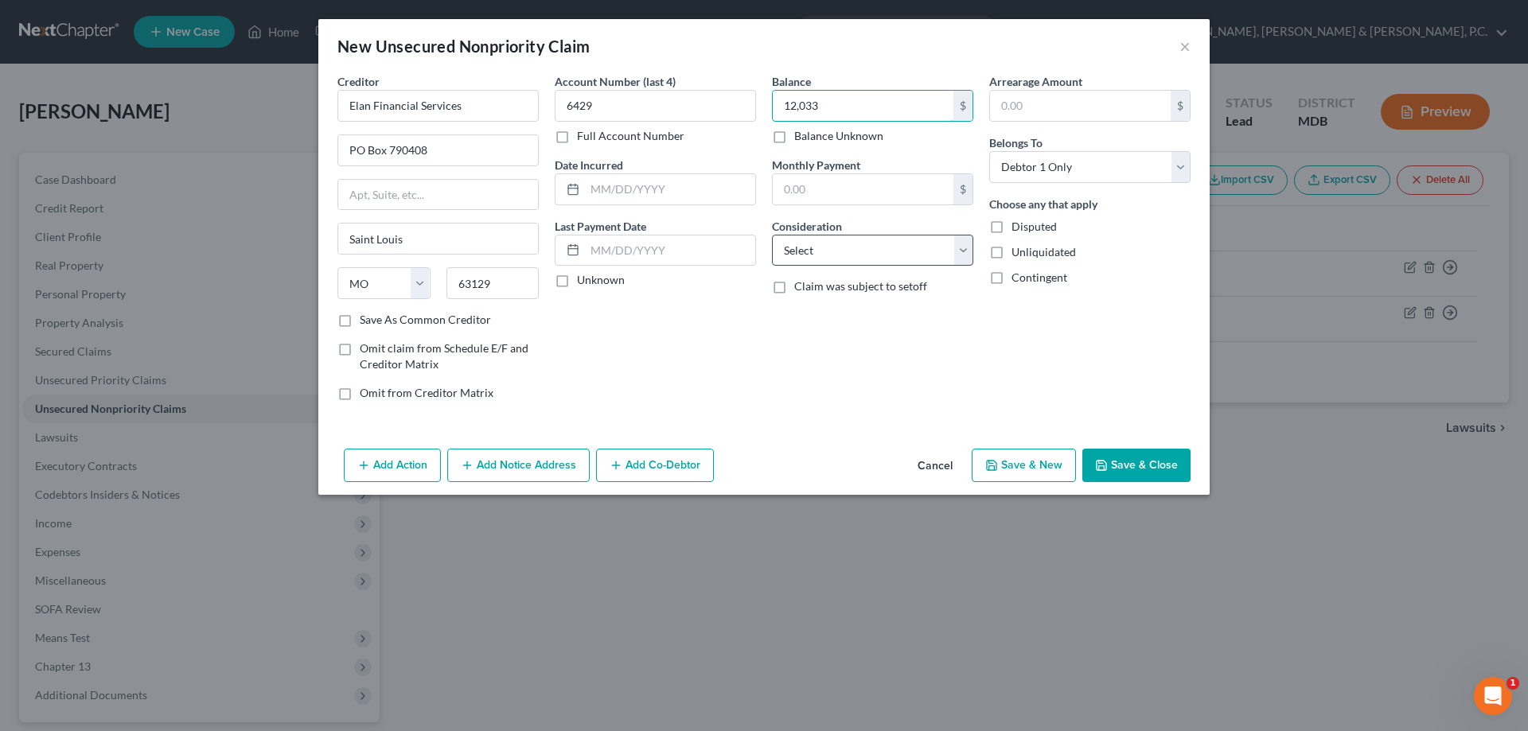
type input "12,033"
click at [854, 239] on select "Select Cable / Satellite Services Collection Agency Credit Card Debt Debt Couns…" at bounding box center [872, 251] width 201 height 32
select select "2"
click at [772, 235] on select "Select Cable / Satellite Services Collection Agency Credit Card Debt Debt Couns…" at bounding box center [872, 251] width 201 height 32
click at [1008, 451] on button "Save & New" at bounding box center [1024, 465] width 104 height 33
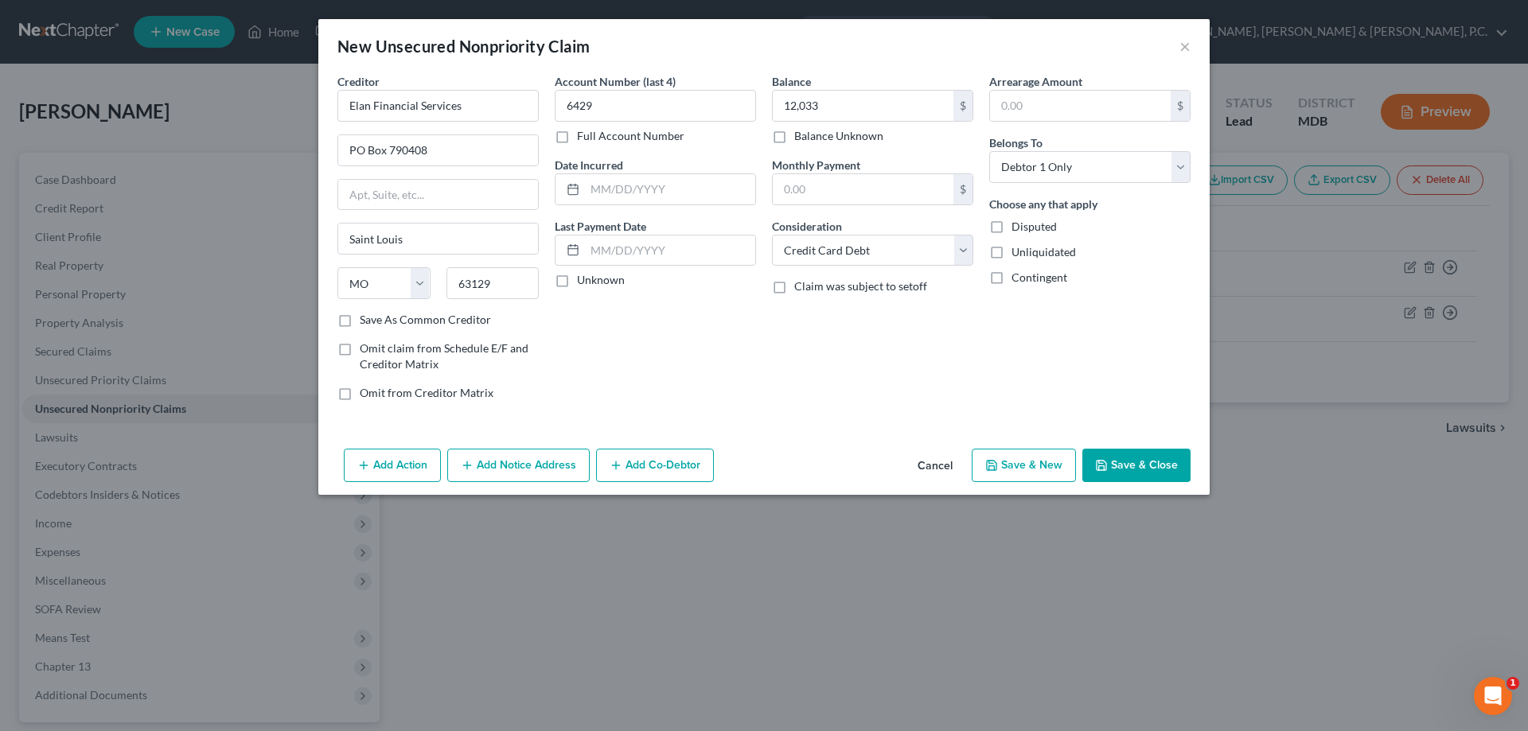
select select "0"
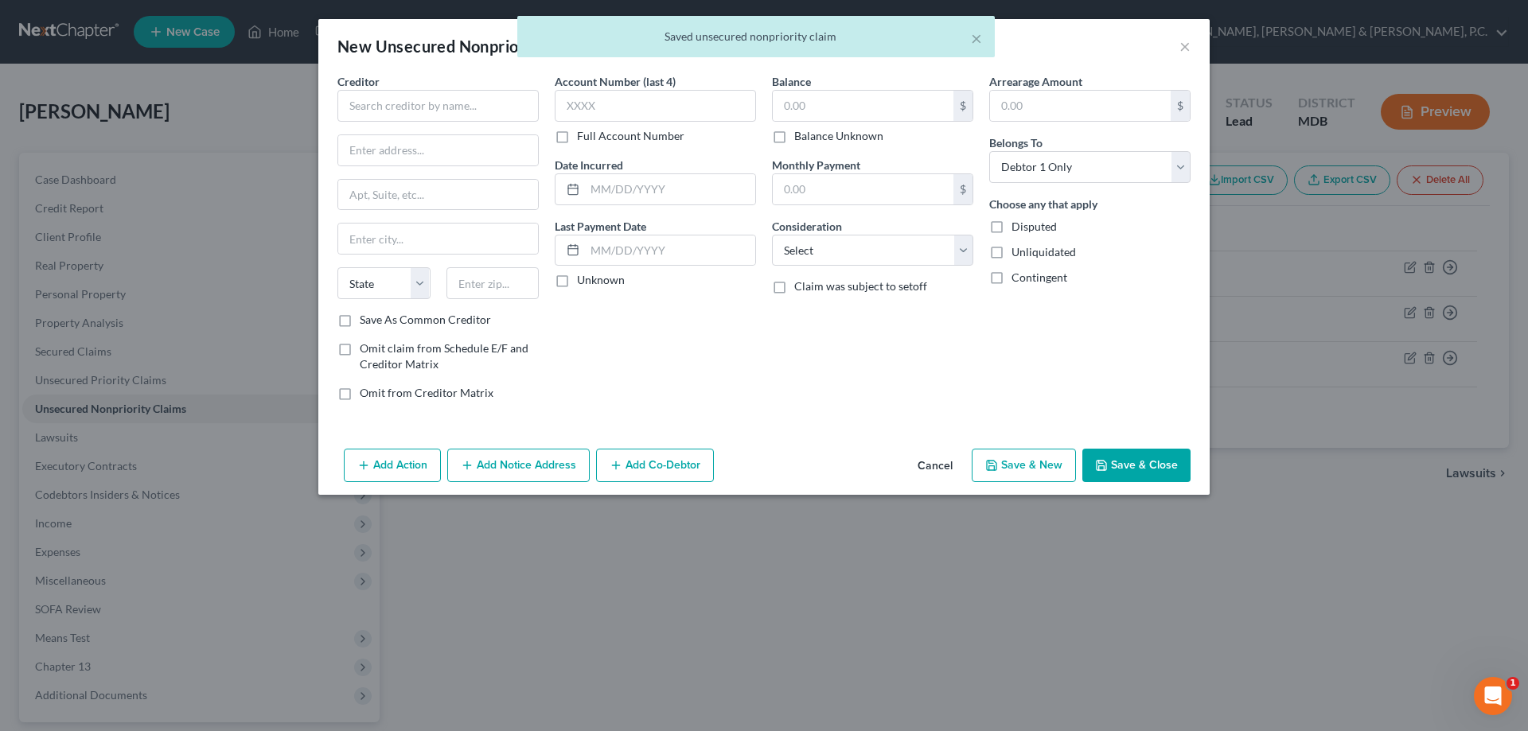
type input "12,033.00"
type input "0.00"
click at [516, 105] on input "text" at bounding box center [437, 106] width 201 height 32
type input "s"
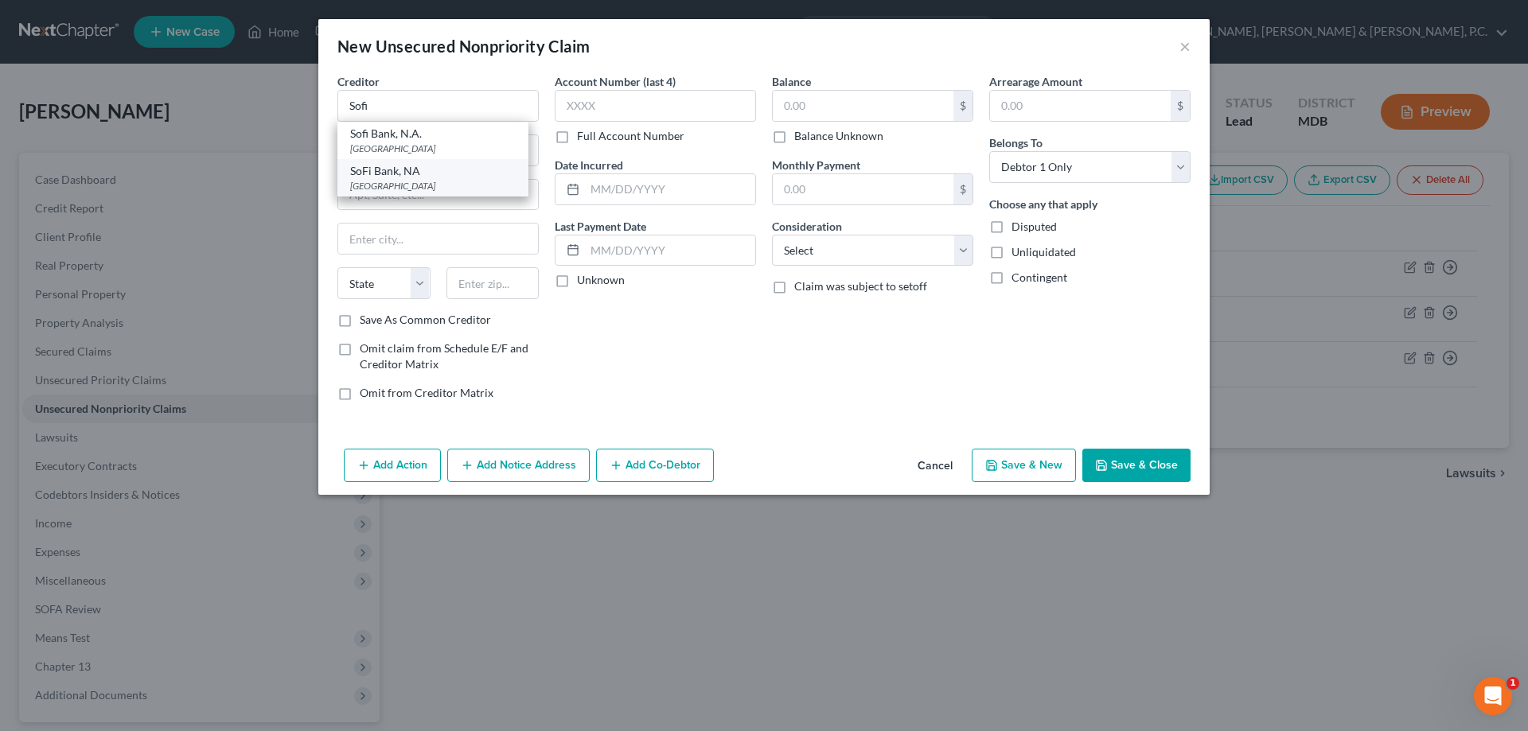
click at [433, 177] on div "SoFi Bank, NA" at bounding box center [433, 171] width 166 height 16
type input "SoFi Bank, NA"
type input "PO Box 654158"
type input "[GEOGRAPHIC_DATA]"
select select "45"
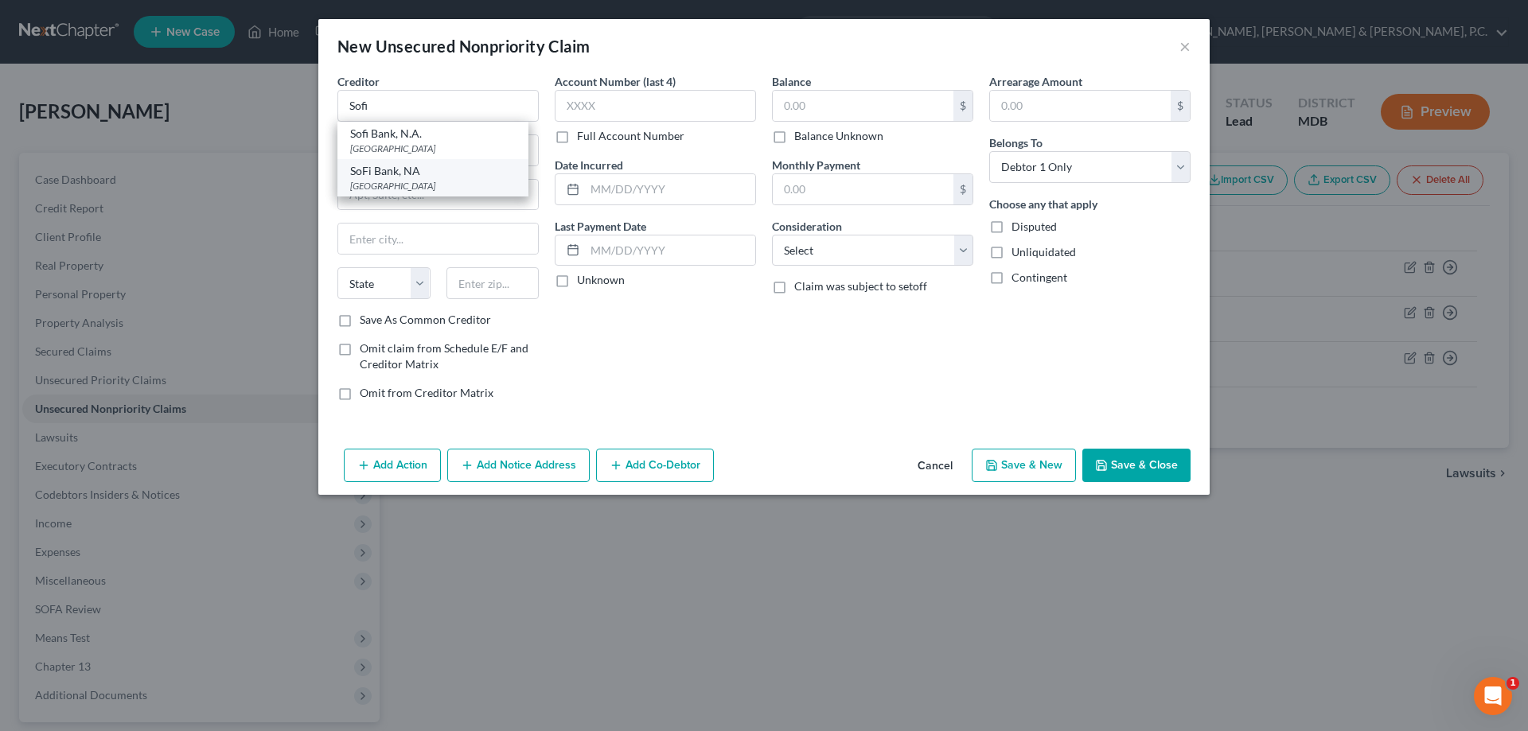
type input "75265"
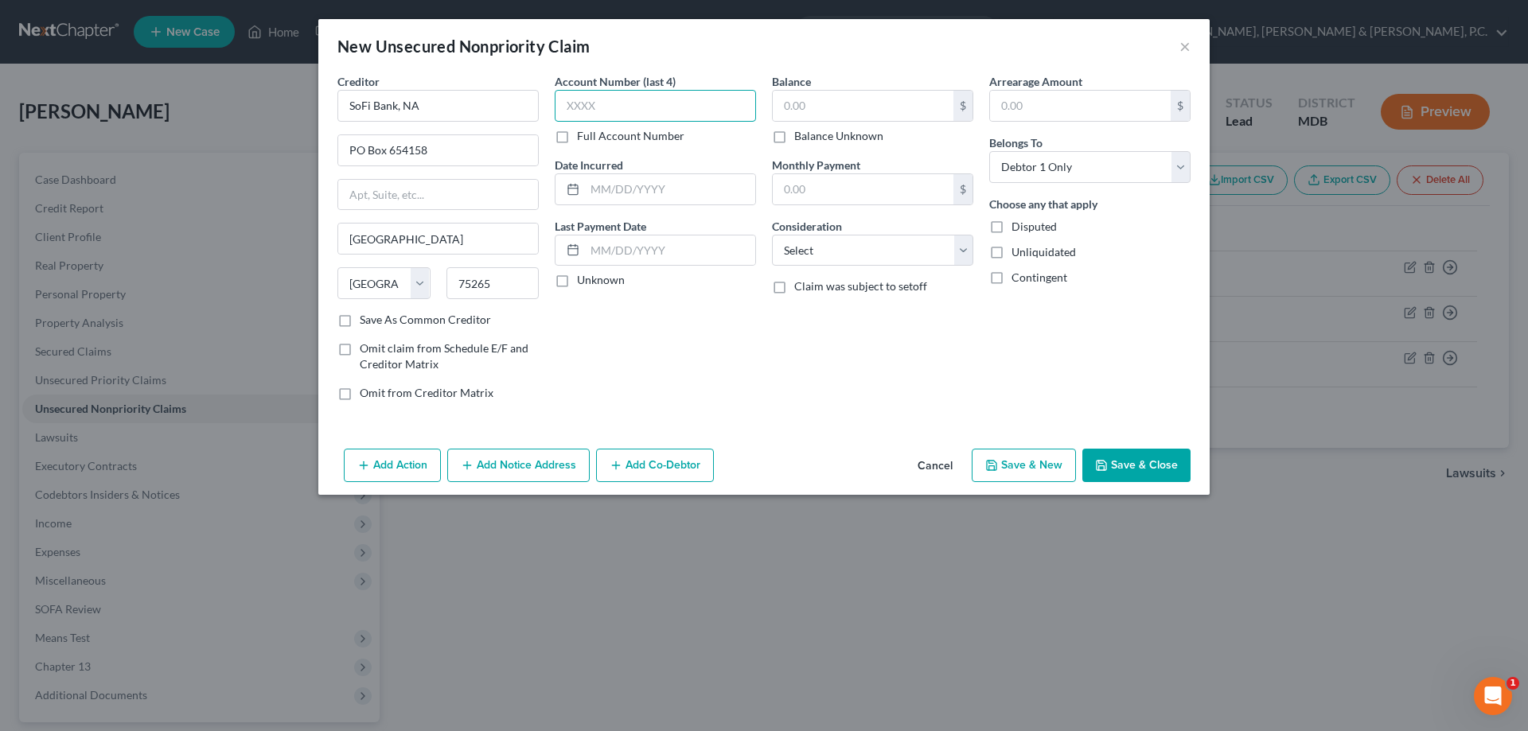
click at [597, 99] on input "text" at bounding box center [655, 106] width 201 height 32
type input "7"
type input "4723"
click at [782, 99] on input "text" at bounding box center [863, 106] width 181 height 30
type input "24,280"
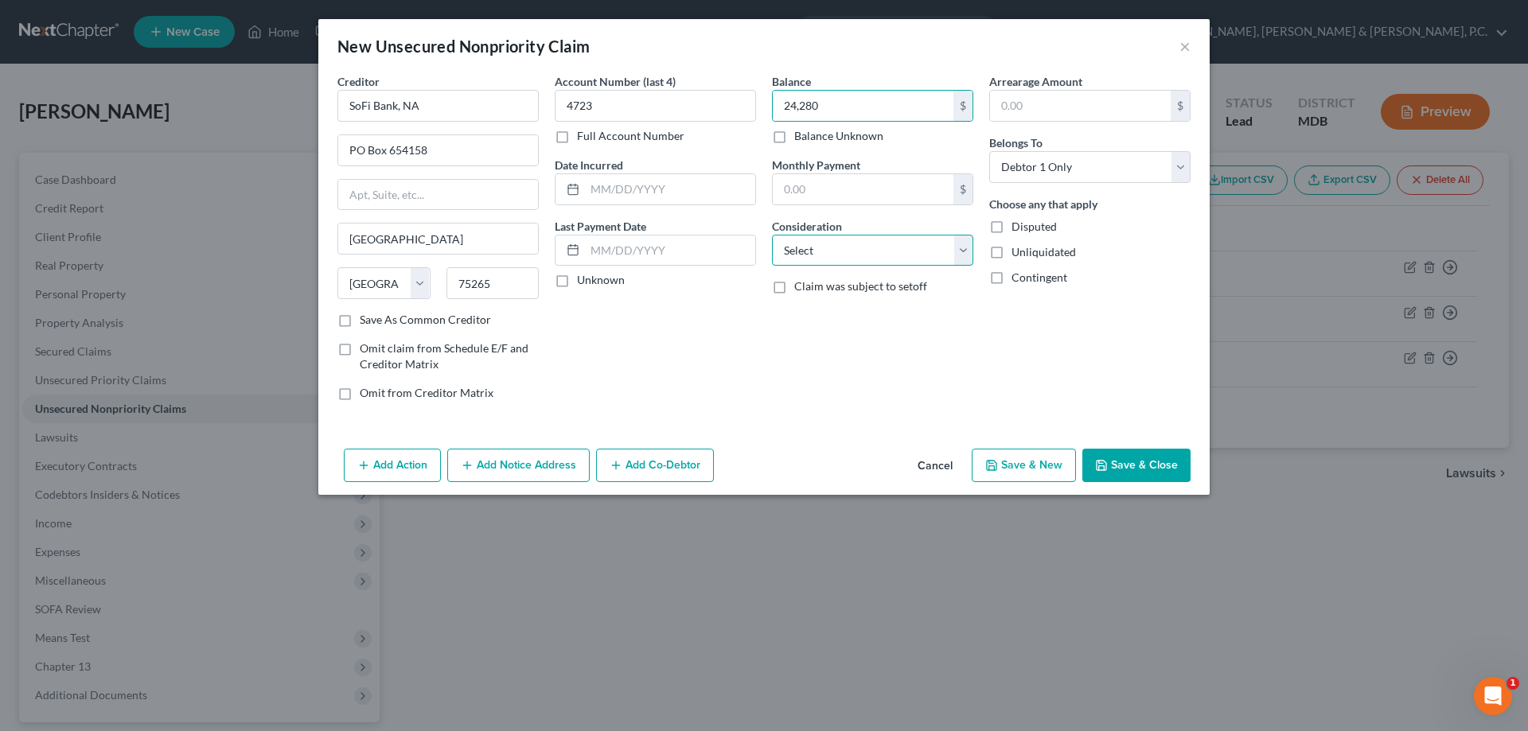
click at [880, 257] on select "Select Cable / Satellite Services Collection Agency Credit Card Debt Debt Couns…" at bounding box center [872, 251] width 201 height 32
select select "10"
click at [772, 235] on select "Select Cable / Satellite Services Collection Agency Credit Card Debt Debt Couns…" at bounding box center [872, 251] width 201 height 32
click at [1004, 477] on button "Save & New" at bounding box center [1024, 465] width 104 height 33
select select "0"
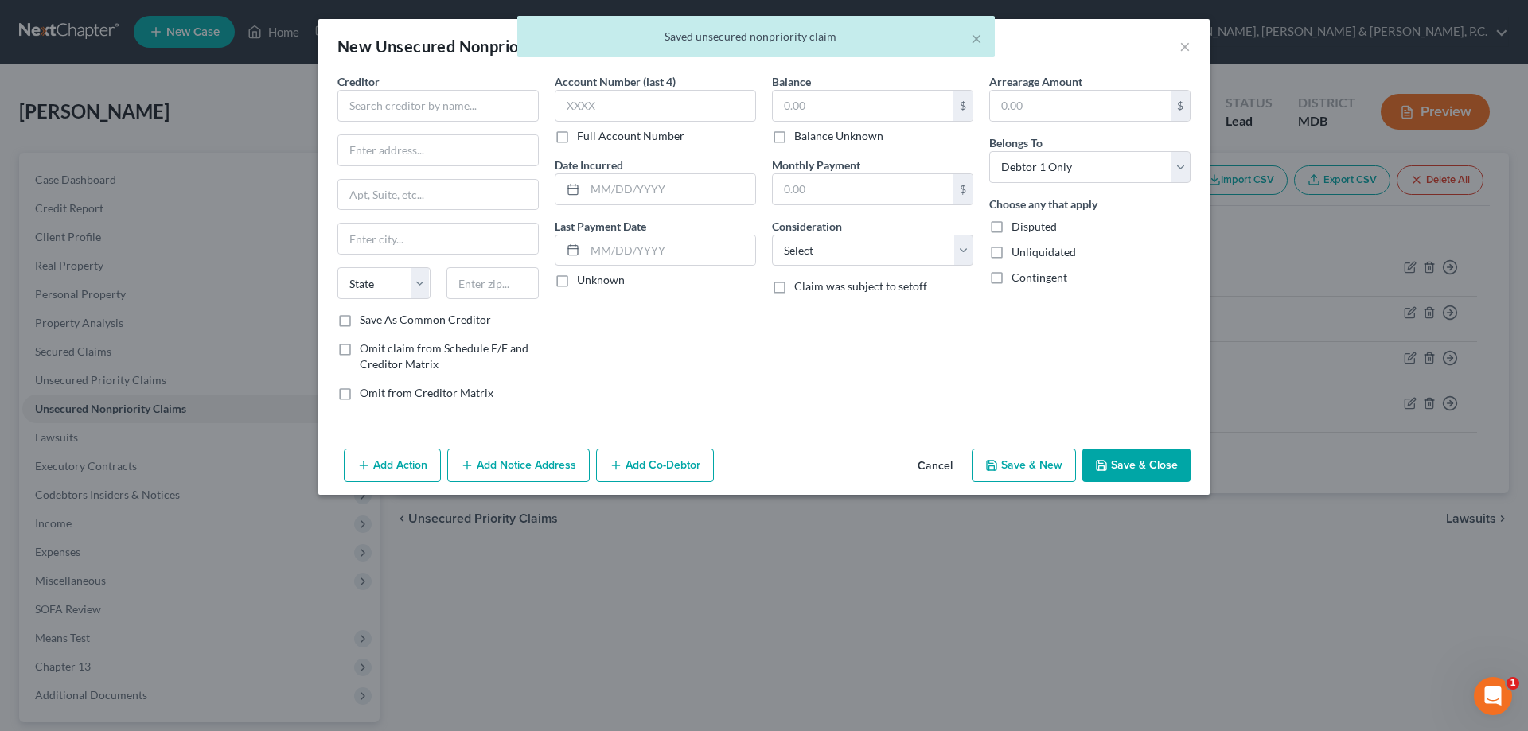
type input "24,280.00"
type input "0.00"
click at [511, 103] on input "text" at bounding box center [437, 106] width 201 height 32
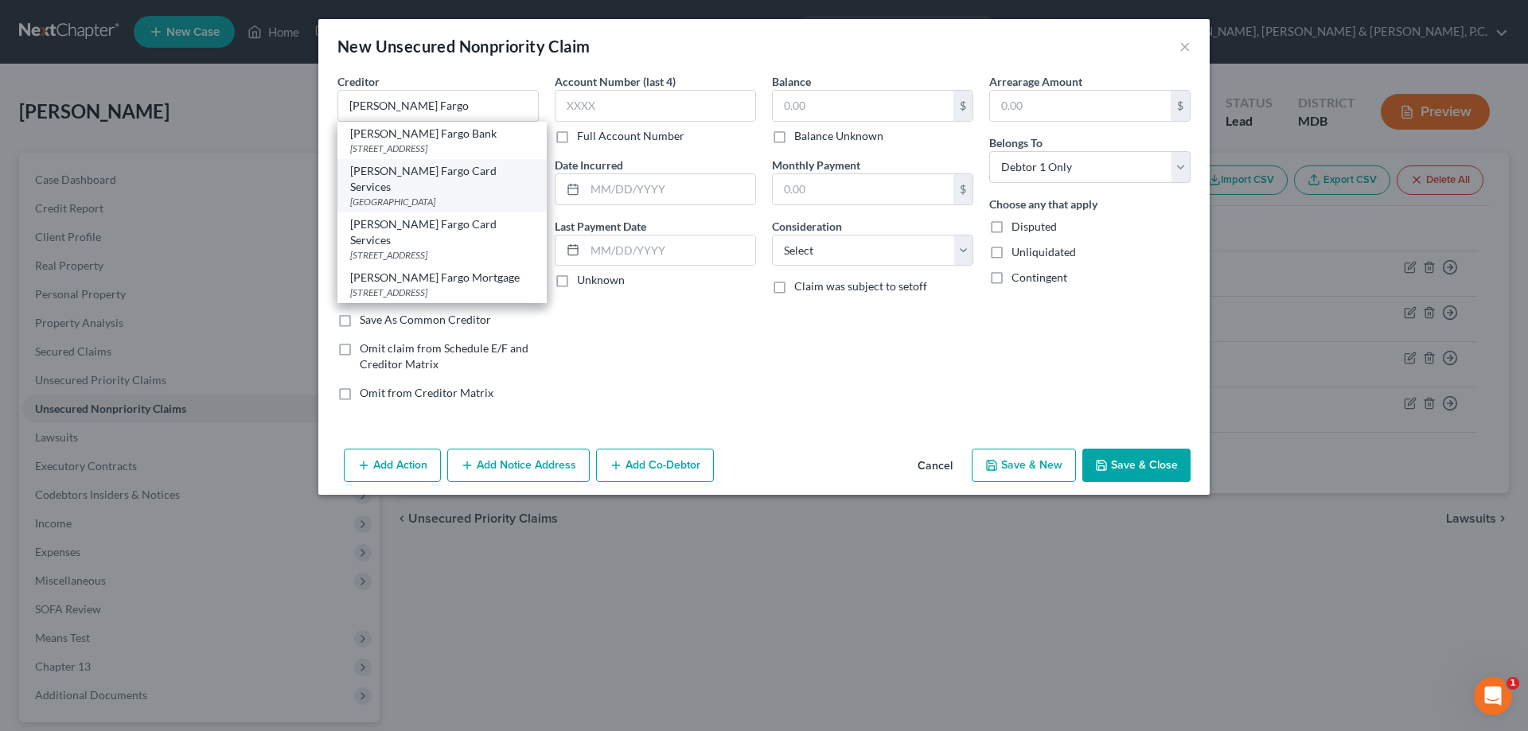
click at [479, 177] on div "[PERSON_NAME] Fargo Card Services" at bounding box center [442, 179] width 184 height 32
type input "[PERSON_NAME] Fargo Card Services"
type input "PO Box 77053"
type input "[GEOGRAPHIC_DATA]"
select select "24"
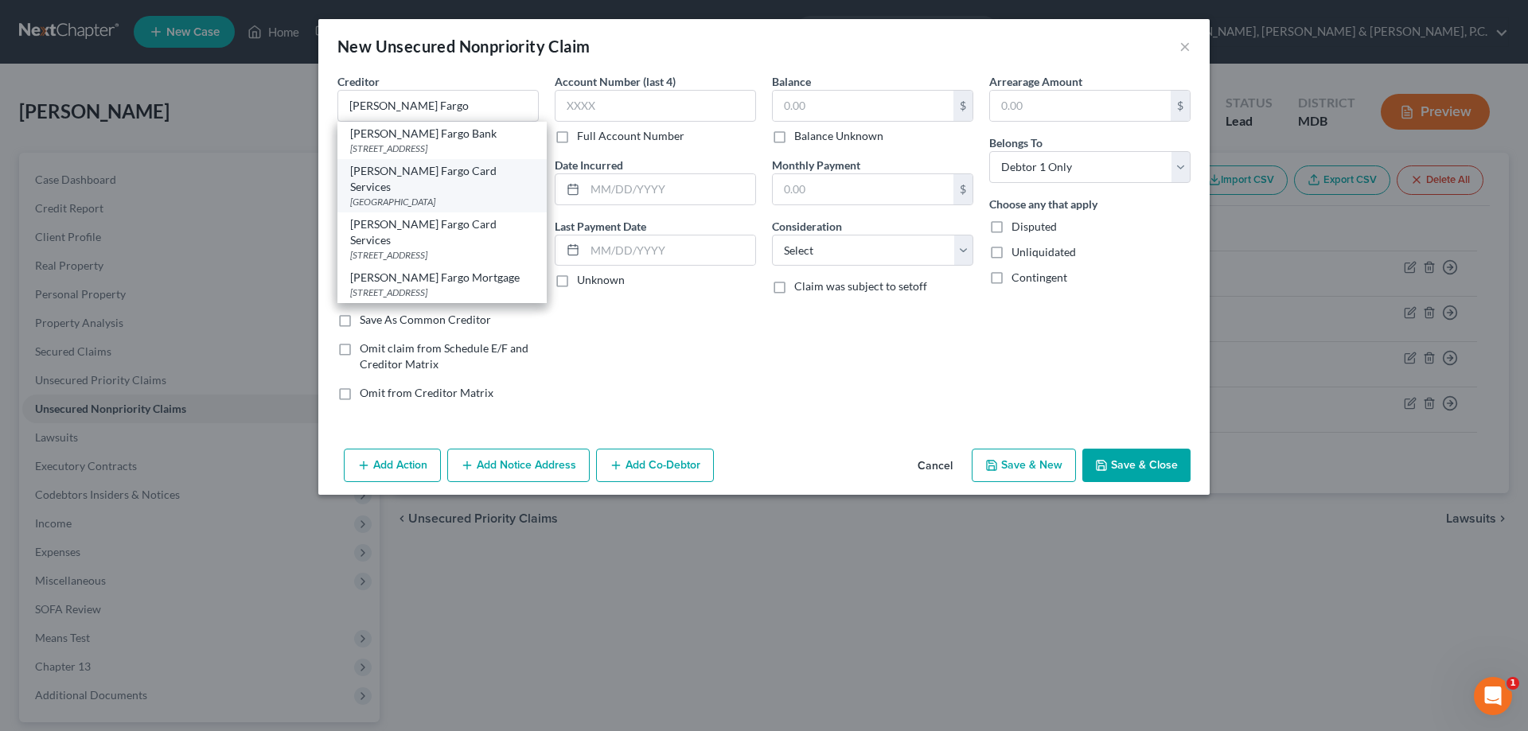
type input "55480"
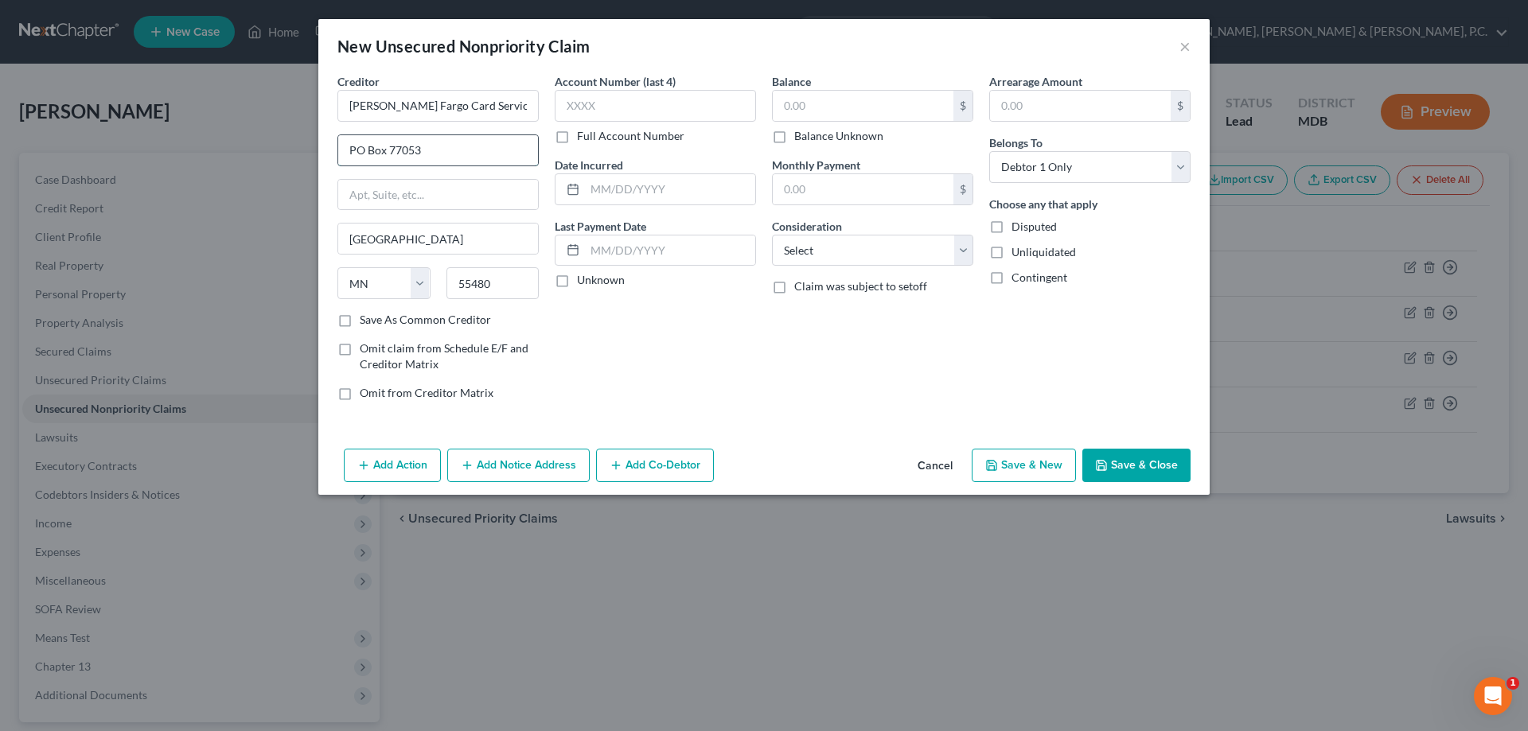
click at [441, 150] on input "PO Box 77053" at bounding box center [438, 150] width 200 height 30
type input "PO Box 9187"
click at [625, 107] on input "text" at bounding box center [655, 106] width 201 height 32
type input "1096"
click at [846, 99] on input "text" at bounding box center [863, 106] width 181 height 30
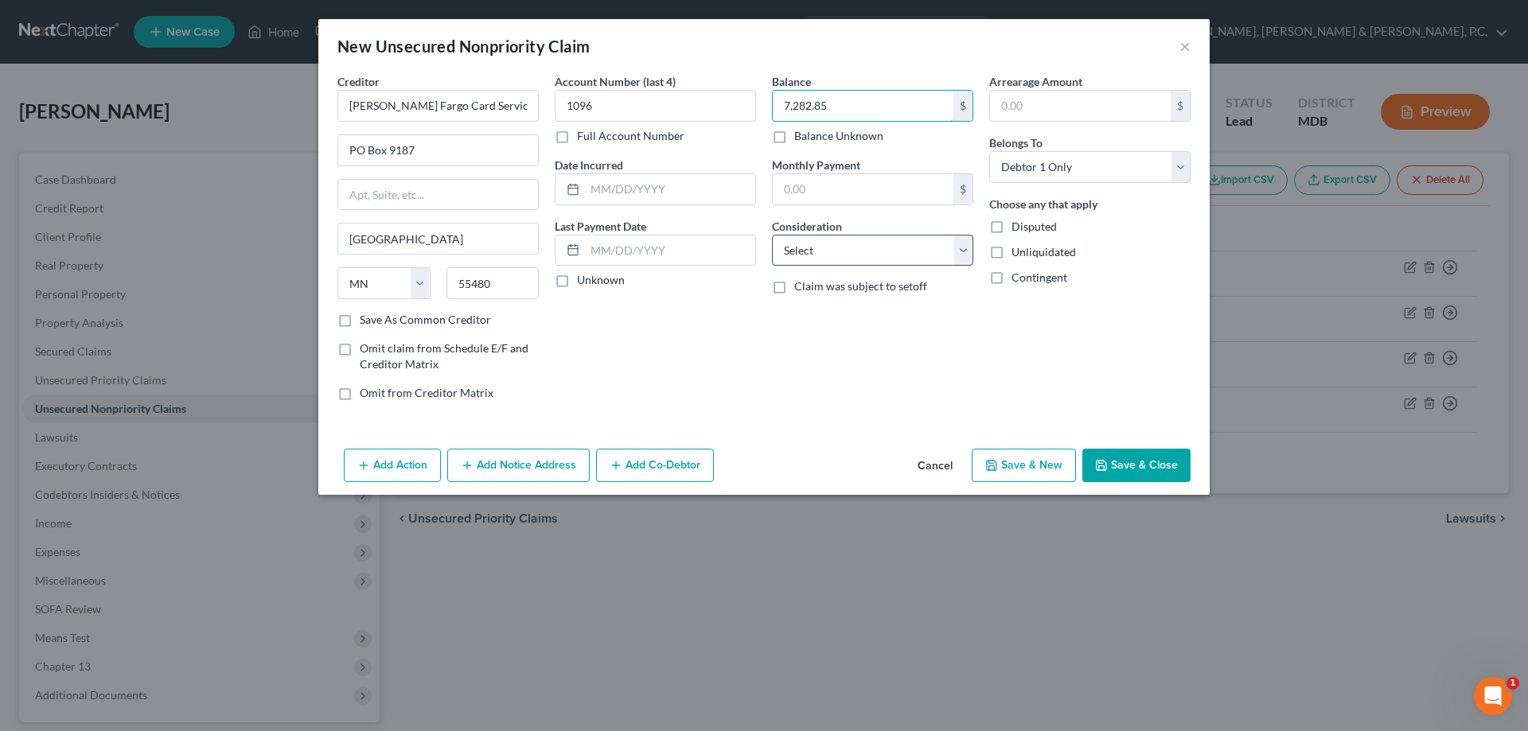
type input "7,282.85"
click at [893, 257] on select "Select Cable / Satellite Services Collection Agency Credit Card Debt Debt Couns…" at bounding box center [872, 251] width 201 height 32
select select "2"
click at [772, 235] on select "Select Cable / Satellite Services Collection Agency Credit Card Debt Debt Couns…" at bounding box center [872, 251] width 201 height 32
click at [1018, 473] on button "Save & New" at bounding box center [1024, 465] width 104 height 33
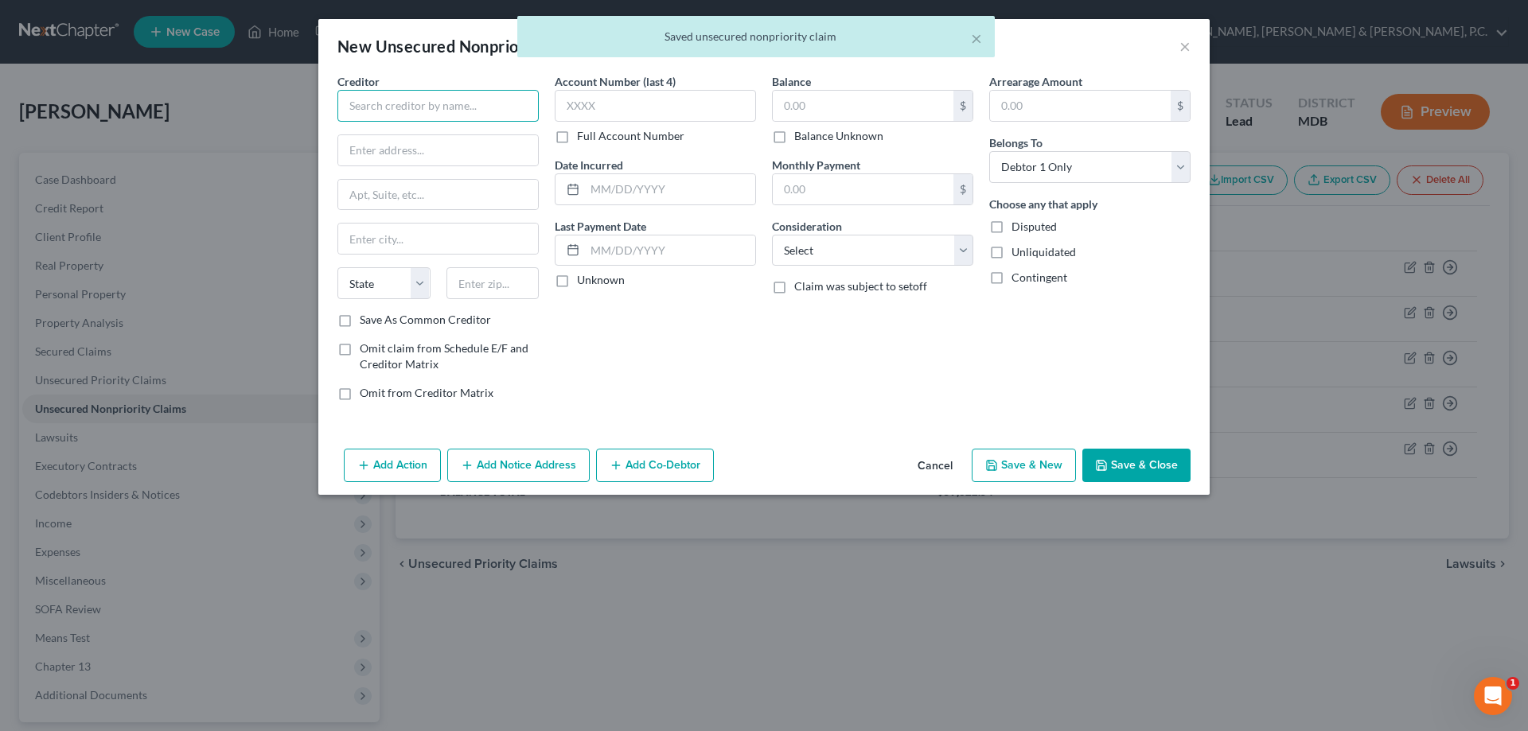
click at [431, 104] on input "text" at bounding box center [437, 106] width 201 height 32
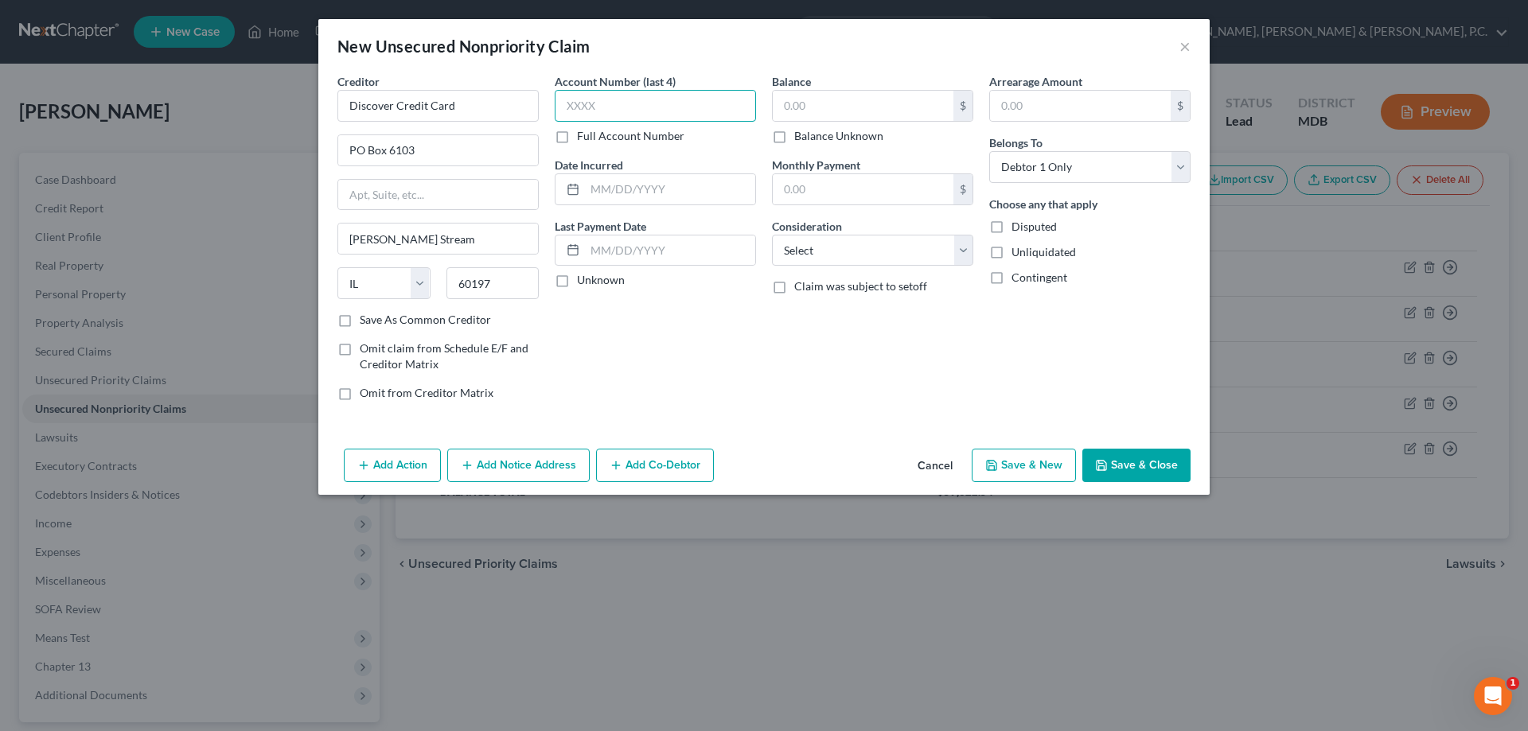
click at [565, 101] on input "text" at bounding box center [655, 106] width 201 height 32
click at [802, 108] on input "text" at bounding box center [863, 106] width 181 height 30
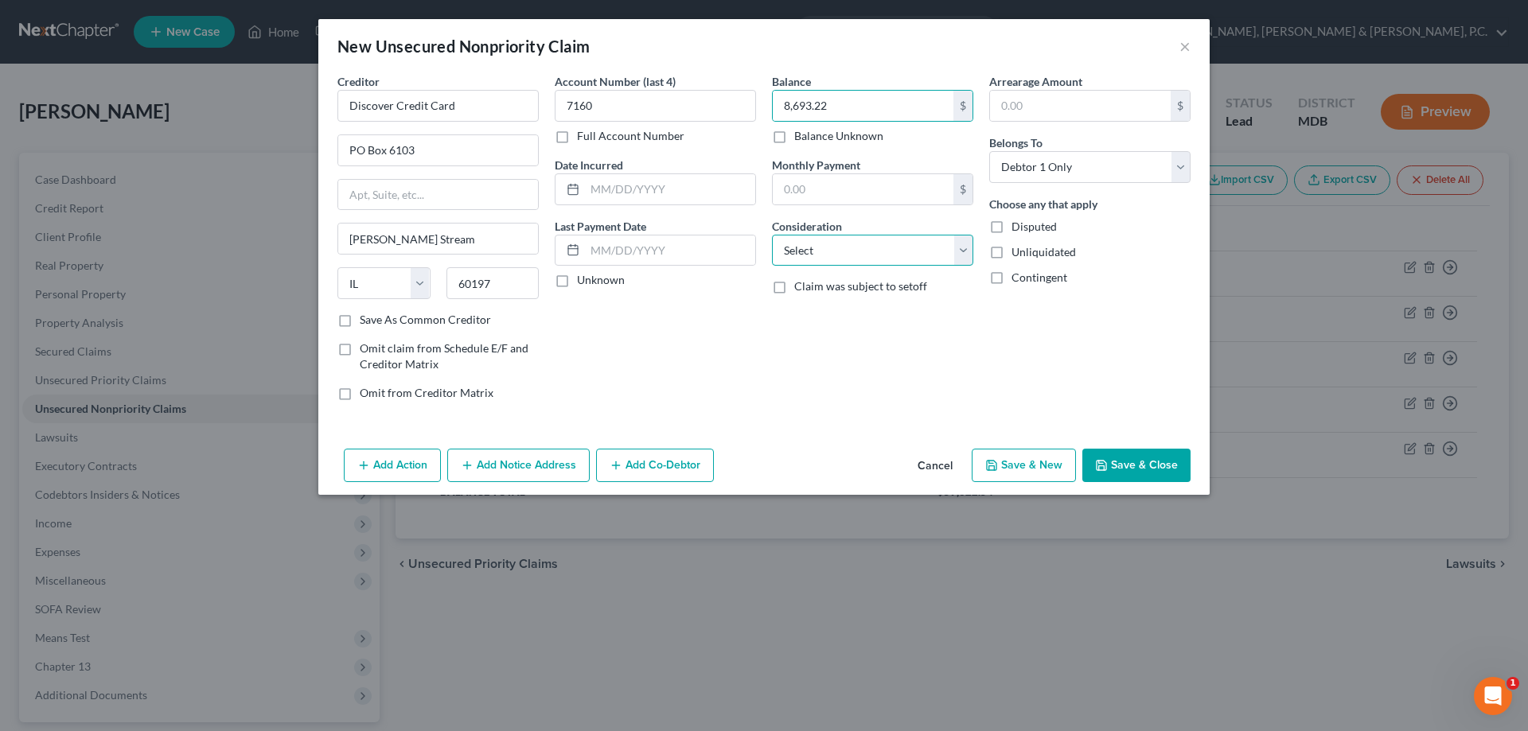
click at [842, 247] on select "Select Cable / Satellite Services Collection Agency Credit Card Debt Debt Couns…" at bounding box center [872, 251] width 201 height 32
click at [772, 235] on select "Select Cable / Satellite Services Collection Agency Credit Card Debt Debt Couns…" at bounding box center [872, 251] width 201 height 32
click at [989, 466] on icon "button" at bounding box center [991, 465] width 13 height 13
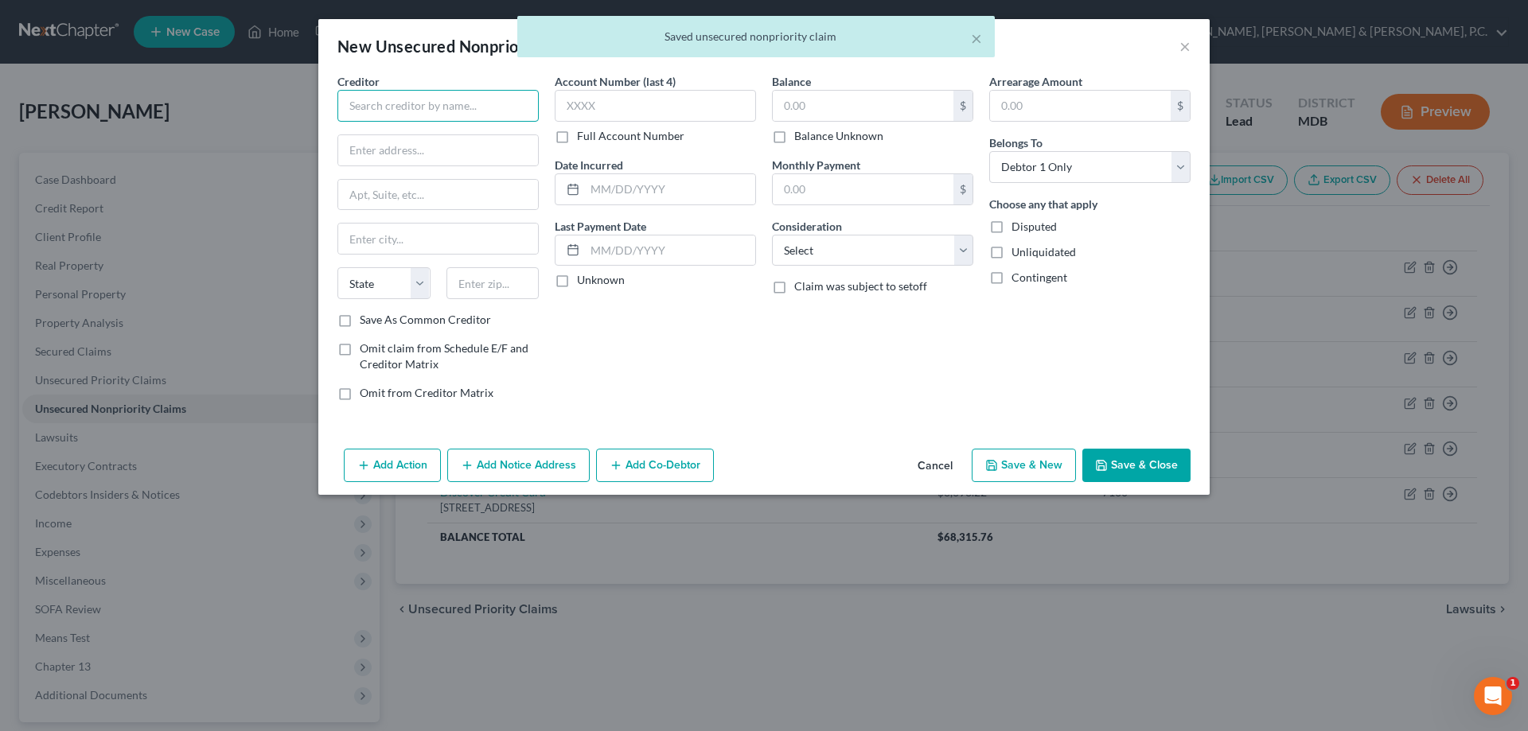
click at [447, 107] on input "text" at bounding box center [437, 106] width 201 height 32
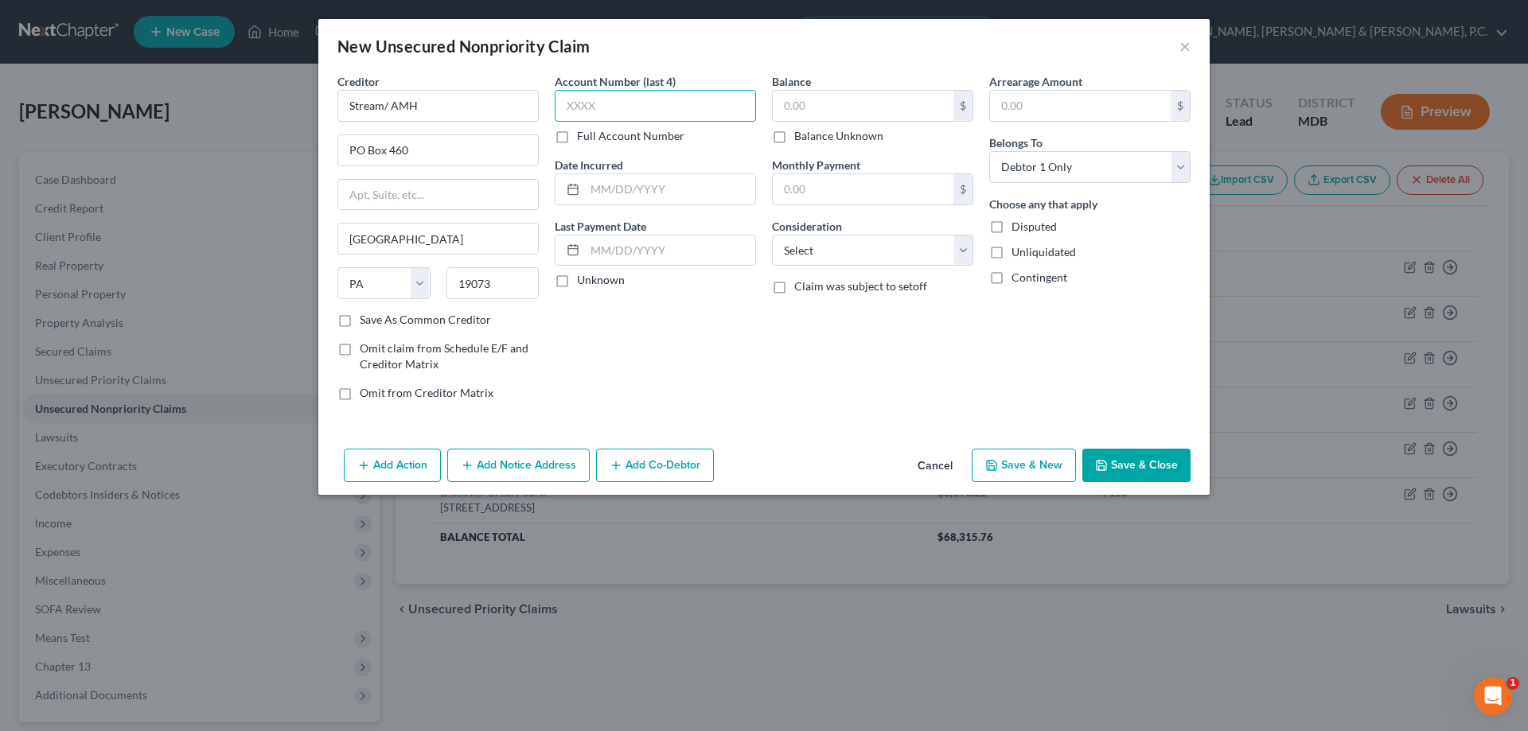
click at [626, 111] on input "text" at bounding box center [655, 106] width 201 height 32
click at [822, 105] on input "text" at bounding box center [863, 106] width 181 height 30
click at [839, 252] on select "Select Cable / Satellite Services Collection Agency Credit Card Debt Debt Couns…" at bounding box center [872, 251] width 201 height 32
click at [772, 235] on select "Select Cable / Satellite Services Collection Agency Credit Card Debt Debt Couns…" at bounding box center [872, 251] width 201 height 32
click at [1047, 468] on button "Save & New" at bounding box center [1024, 465] width 104 height 33
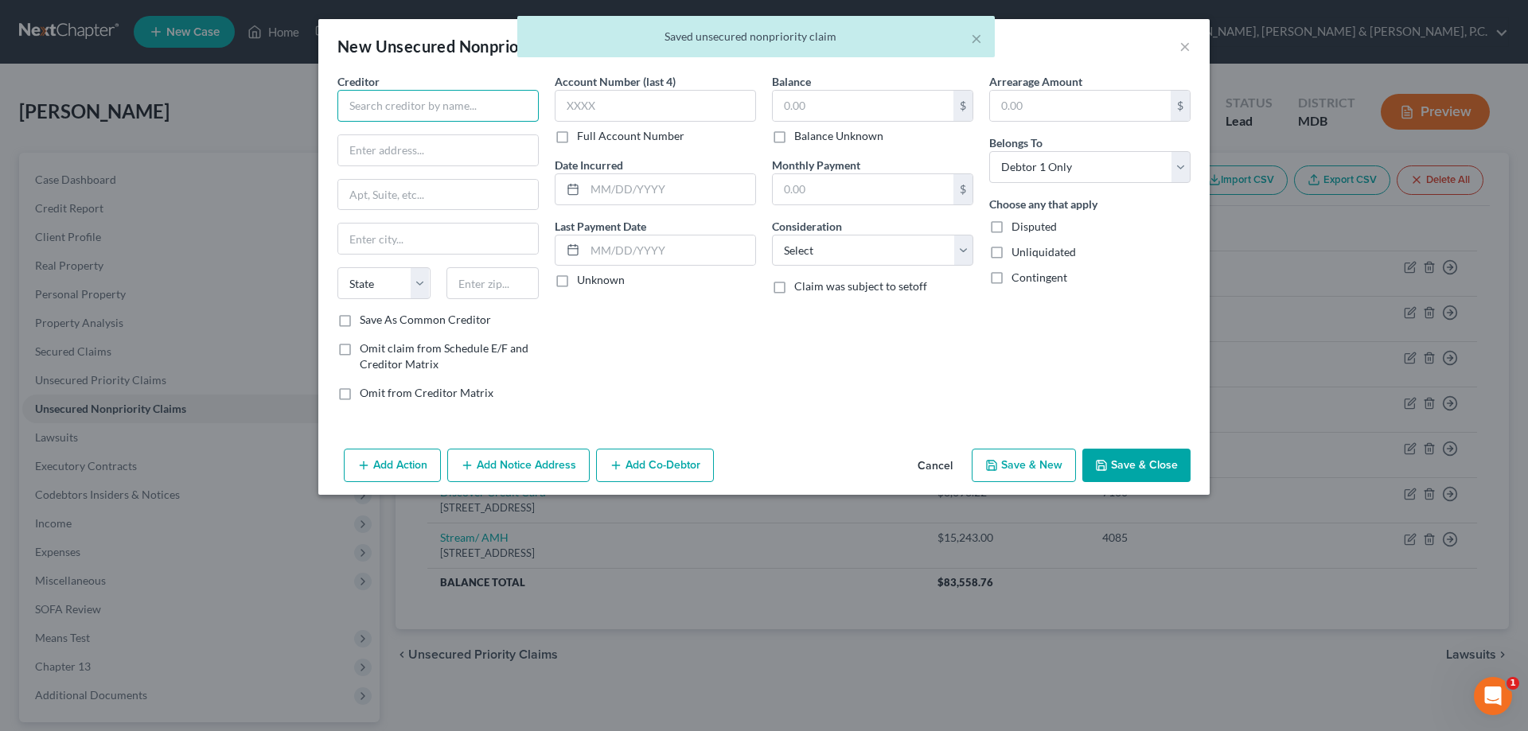
click at [524, 96] on input "text" at bounding box center [437, 106] width 201 height 32
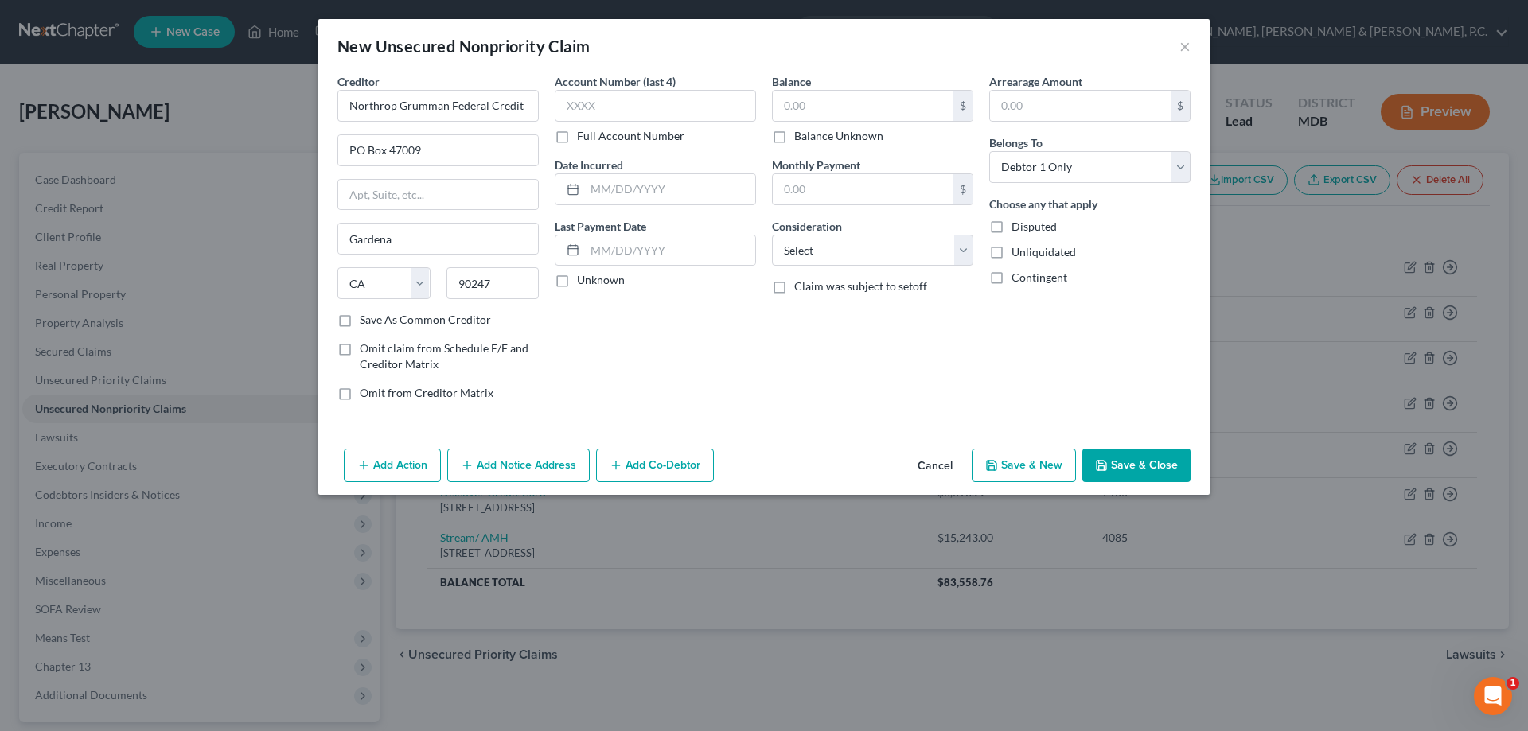
click at [360, 322] on label "Save As Common Creditor" at bounding box center [425, 320] width 131 height 16
click at [366, 322] on input "Save As Common Creditor" at bounding box center [371, 317] width 10 height 10
click at [575, 108] on input "text" at bounding box center [655, 106] width 201 height 32
click at [887, 105] on input "text" at bounding box center [863, 106] width 181 height 30
click at [896, 236] on select "Select Cable / Satellite Services Collection Agency Credit Card Debt Debt Couns…" at bounding box center [872, 251] width 201 height 32
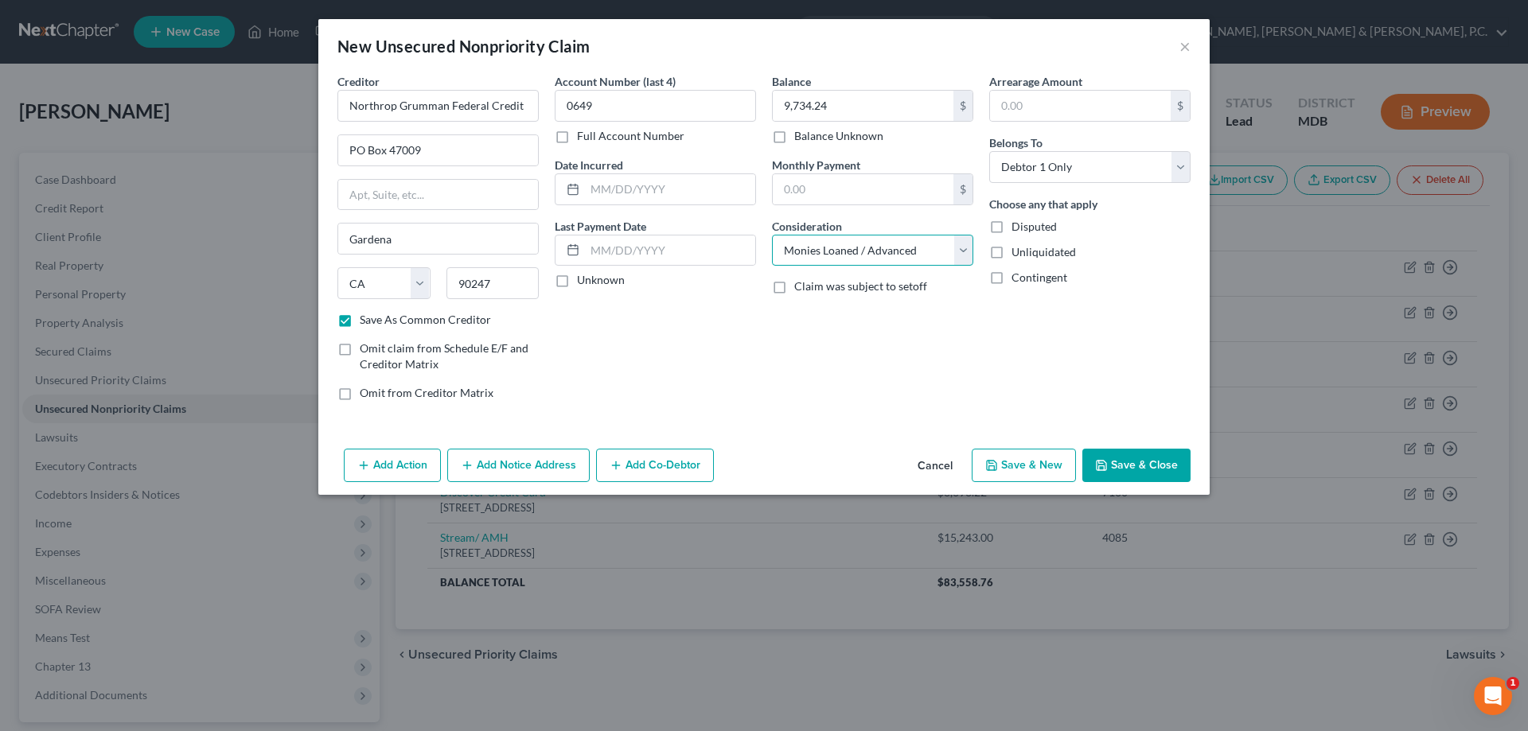
click at [772, 235] on select "Select Cable / Satellite Services Collection Agency Credit Card Debt Debt Couns…" at bounding box center [872, 251] width 201 height 32
click at [1001, 466] on button "Save & New" at bounding box center [1024, 465] width 104 height 33
click at [499, 104] on input "text" at bounding box center [437, 106] width 201 height 32
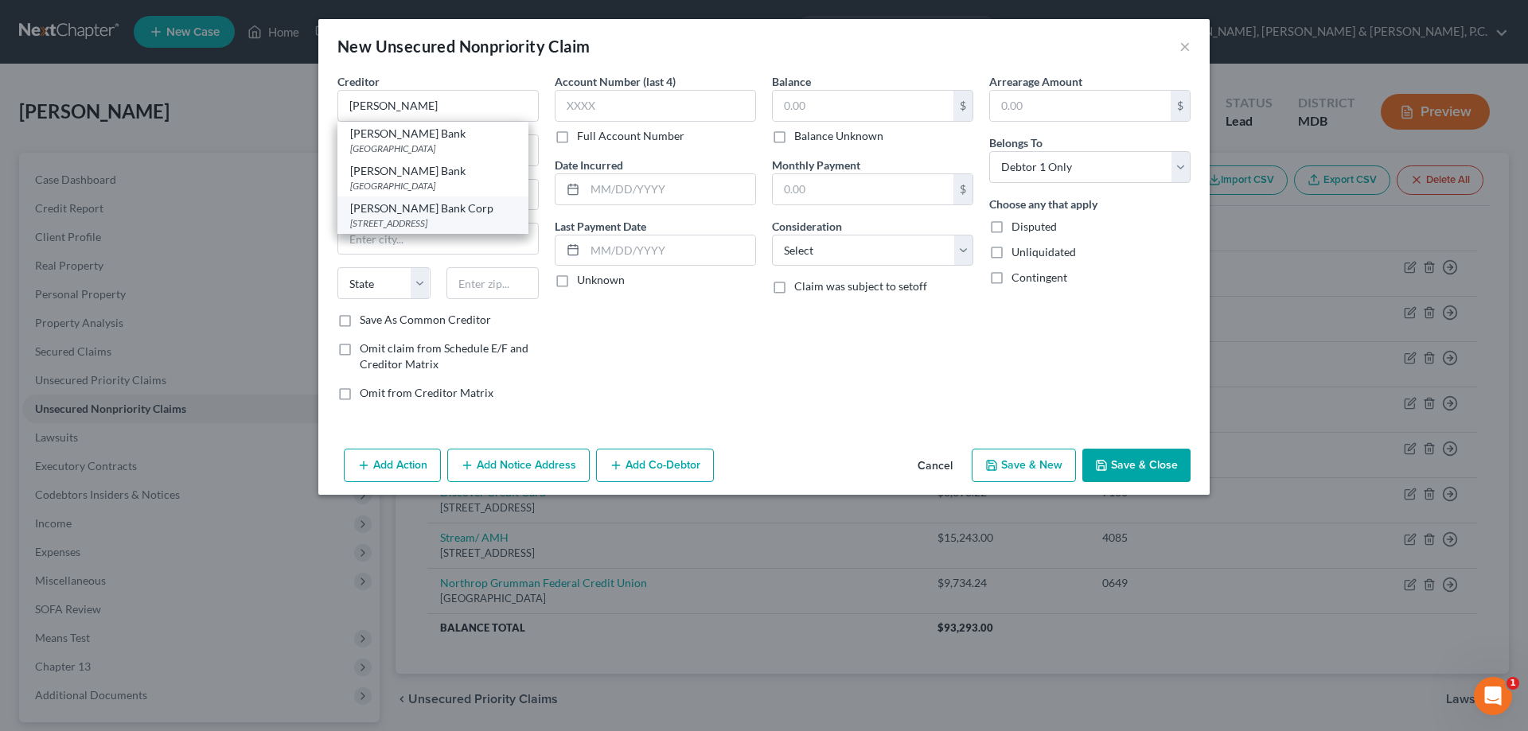
click at [444, 214] on div "[PERSON_NAME] Bank Corp" at bounding box center [433, 209] width 166 height 16
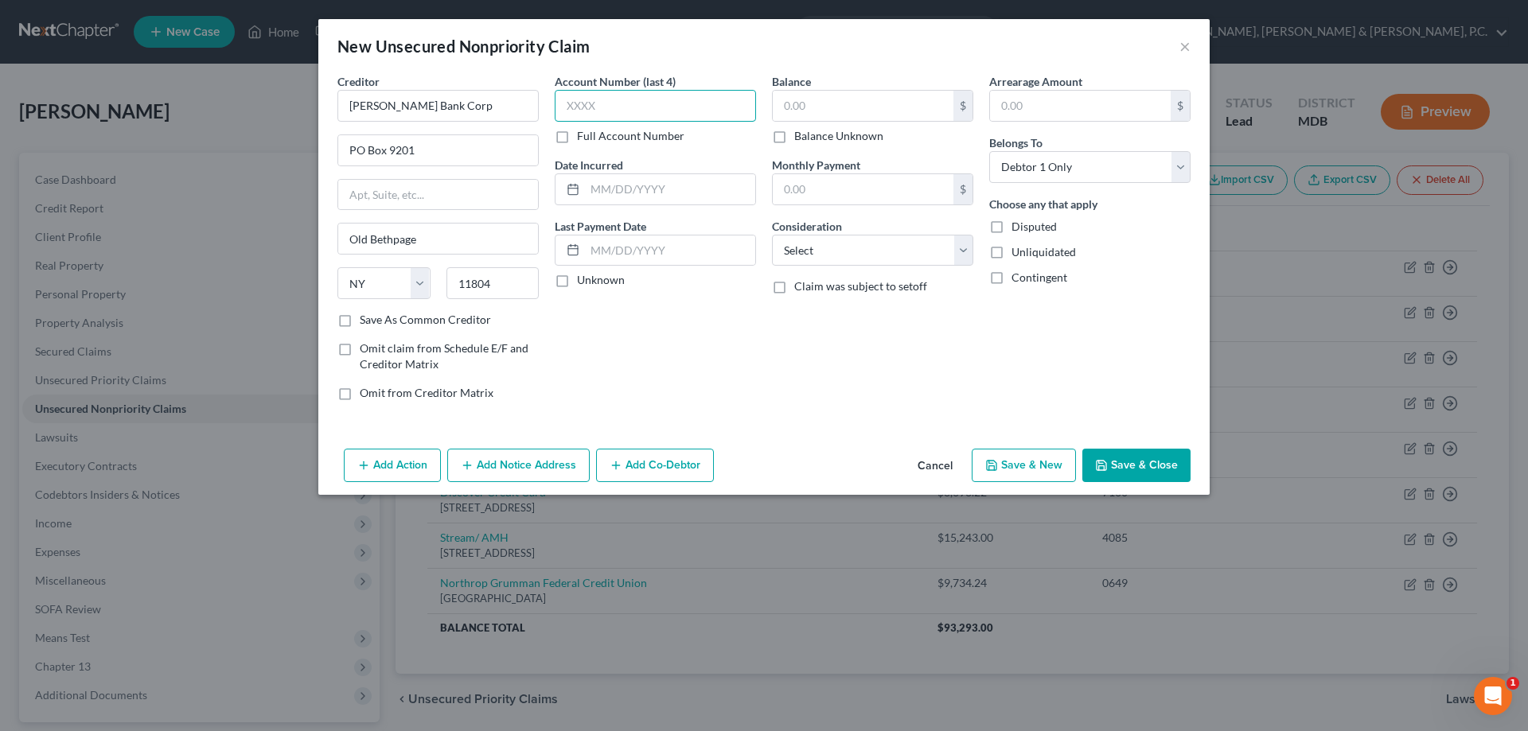
click at [618, 107] on input "text" at bounding box center [655, 106] width 201 height 32
click at [848, 105] on input "text" at bounding box center [863, 106] width 181 height 30
click at [807, 239] on select "Select Cable / Satellite Services Collection Agency Credit Card Debt Debt Couns…" at bounding box center [872, 251] width 201 height 32
click at [772, 235] on select "Select Cable / Satellite Services Collection Agency Credit Card Debt Debt Couns…" at bounding box center [872, 251] width 201 height 32
click at [1005, 470] on button "Save & New" at bounding box center [1024, 465] width 104 height 33
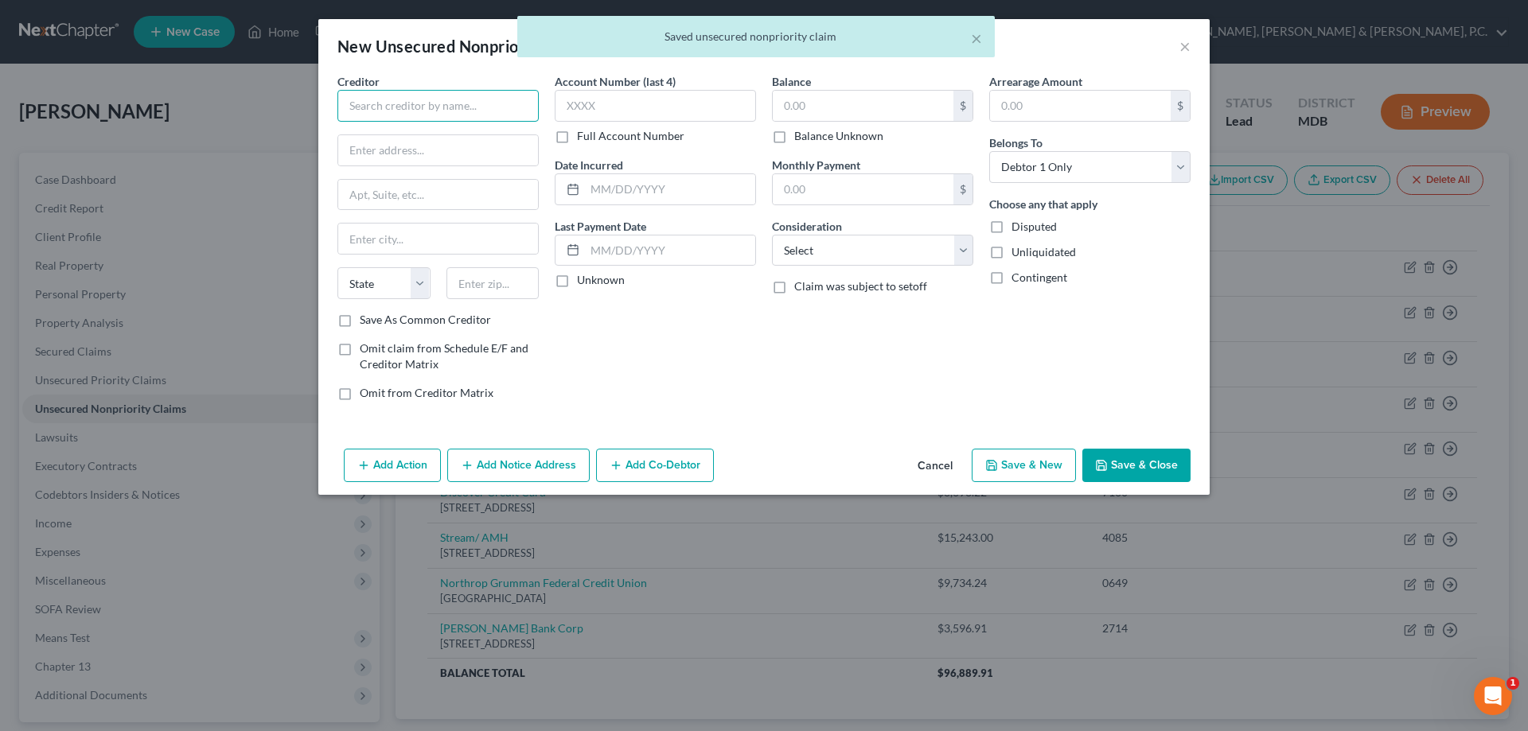
click at [427, 113] on input "text" at bounding box center [437, 106] width 201 height 32
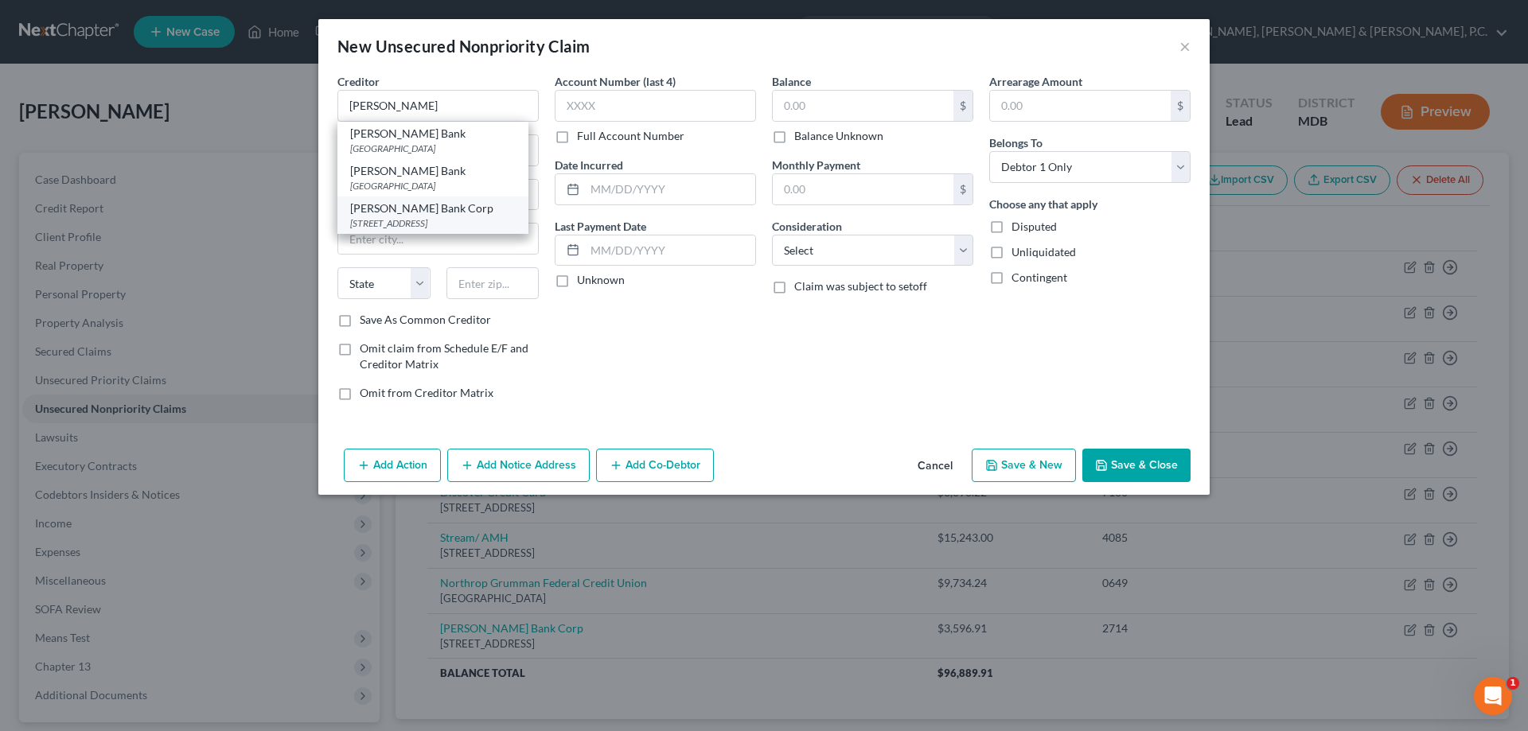
click at [448, 225] on div "[STREET_ADDRESS]" at bounding box center [433, 224] width 166 height 14
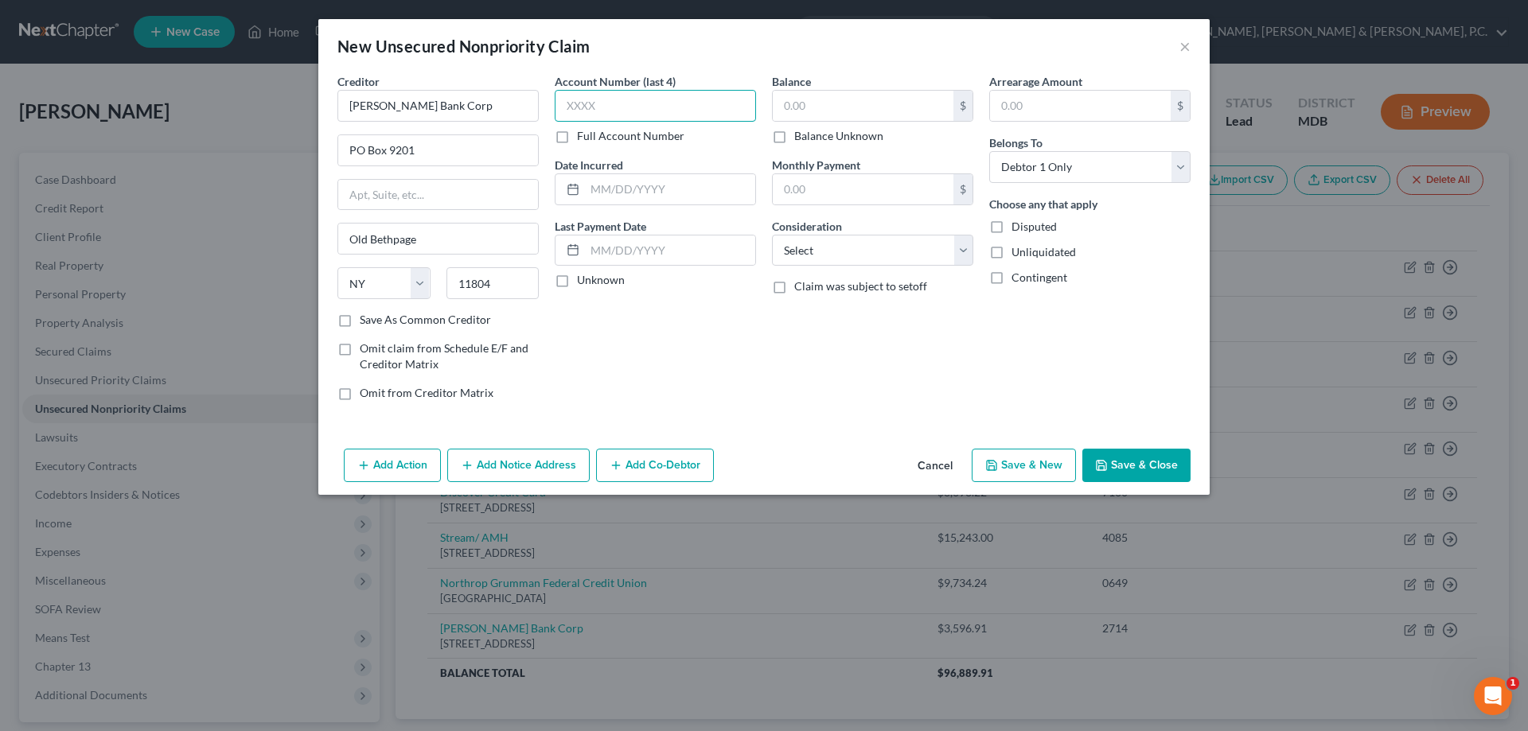
click at [649, 107] on input "text" at bounding box center [655, 106] width 201 height 32
click at [816, 106] on input "text" at bounding box center [863, 106] width 181 height 30
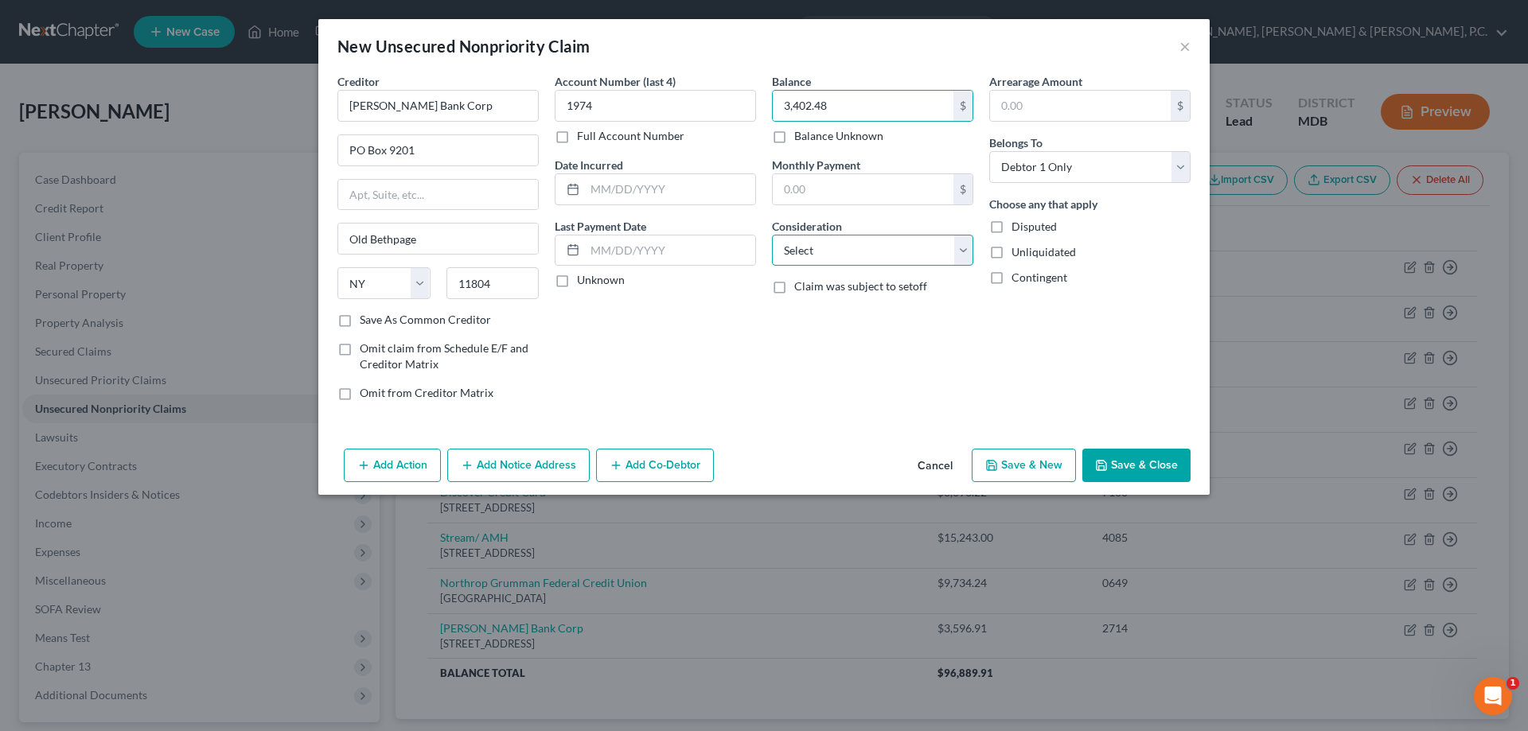
click at [847, 249] on select "Select Cable / Satellite Services Collection Agency Credit Card Debt Debt Couns…" at bounding box center [872, 251] width 201 height 32
click at [772, 235] on select "Select Cable / Satellite Services Collection Agency Credit Card Debt Debt Couns…" at bounding box center [872, 251] width 201 height 32
click at [1014, 458] on button "Save & New" at bounding box center [1024, 465] width 104 height 33
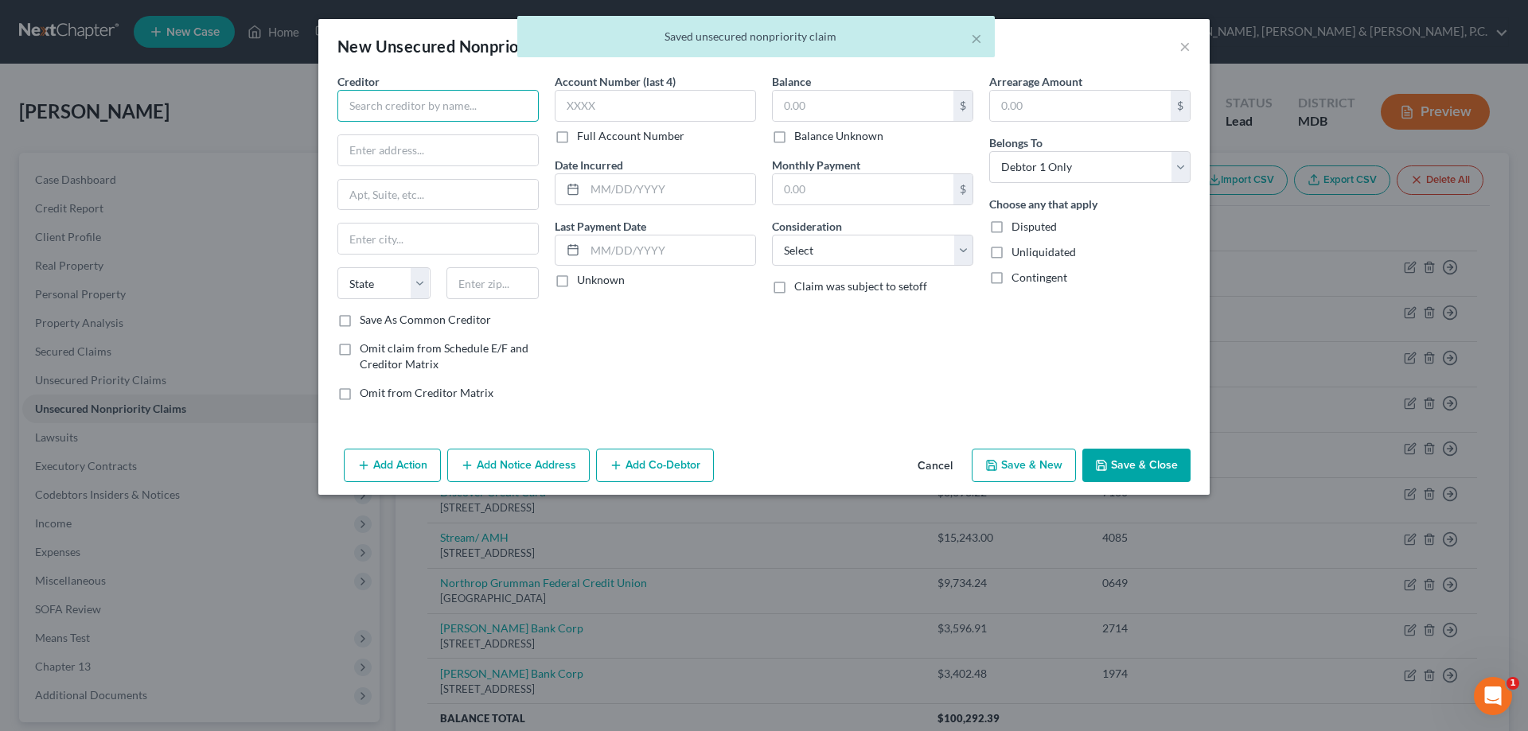
click at [494, 95] on input "text" at bounding box center [437, 106] width 201 height 32
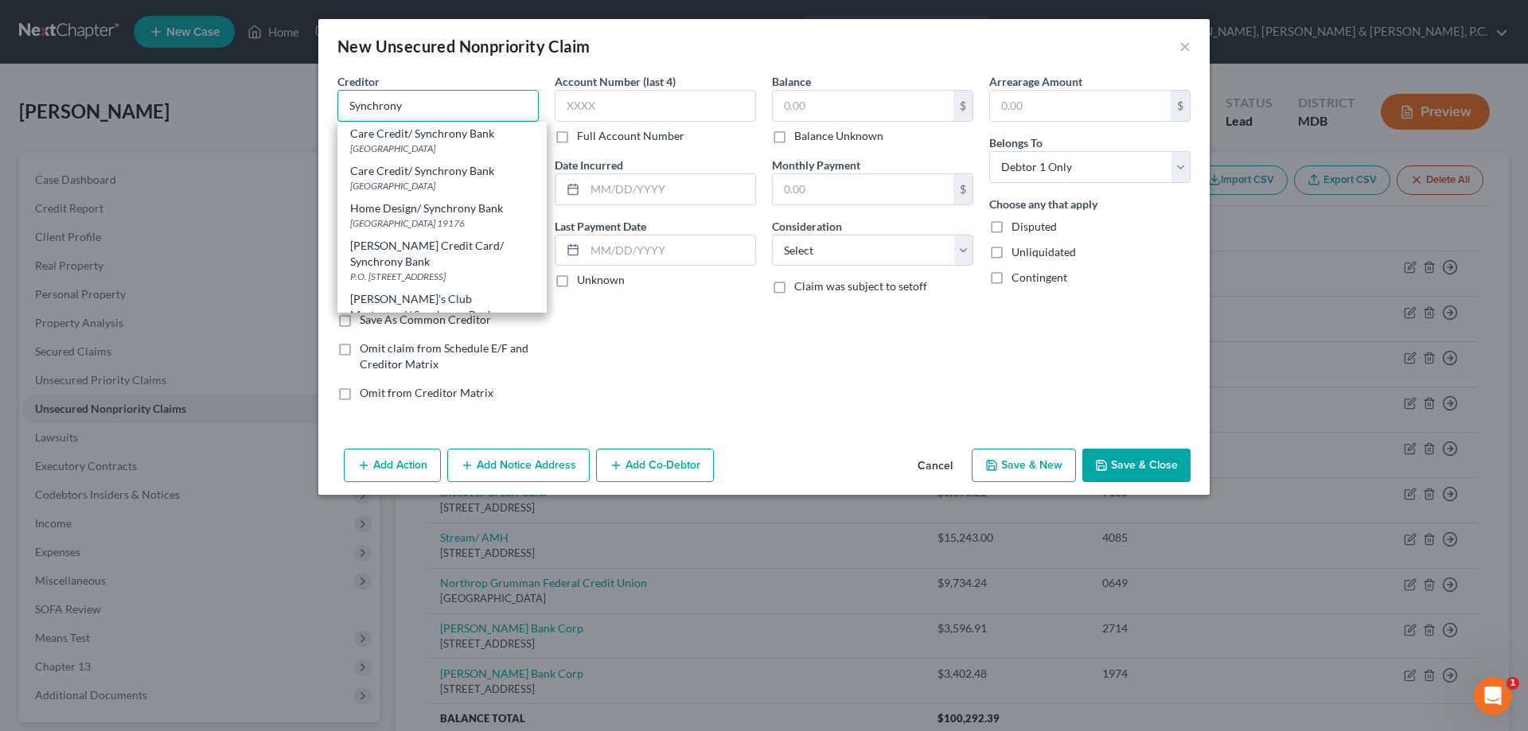
click at [457, 111] on input "Synchrony" at bounding box center [437, 106] width 201 height 32
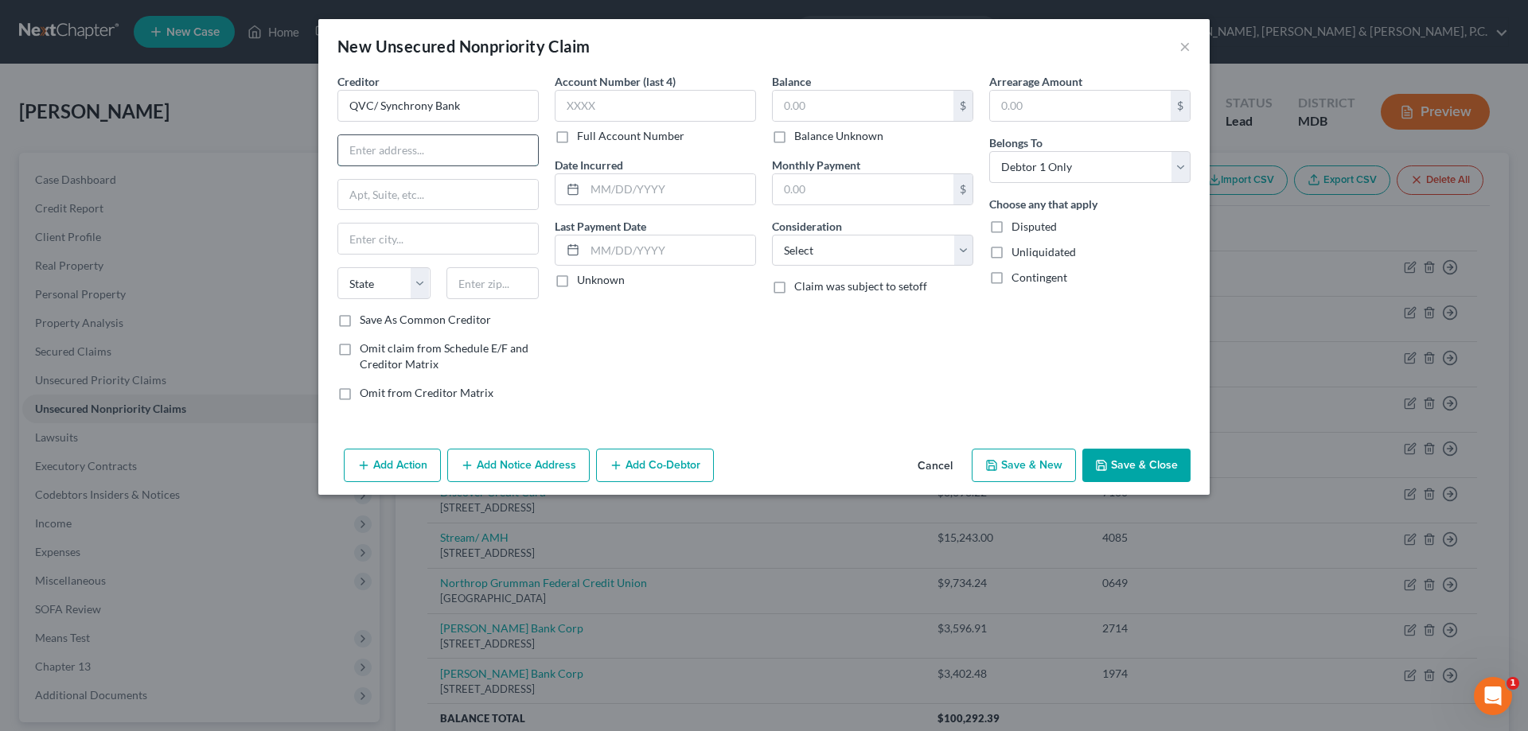
click at [464, 142] on input "text" at bounding box center [438, 150] width 200 height 30
click at [625, 110] on input "text" at bounding box center [655, 106] width 201 height 32
click at [798, 100] on input "text" at bounding box center [863, 106] width 181 height 30
click at [838, 259] on select "Select Cable / Satellite Services Collection Agency Credit Card Debt Debt Couns…" at bounding box center [872, 251] width 201 height 32
click at [772, 235] on select "Select Cable / Satellite Services Collection Agency Credit Card Debt Debt Couns…" at bounding box center [872, 251] width 201 height 32
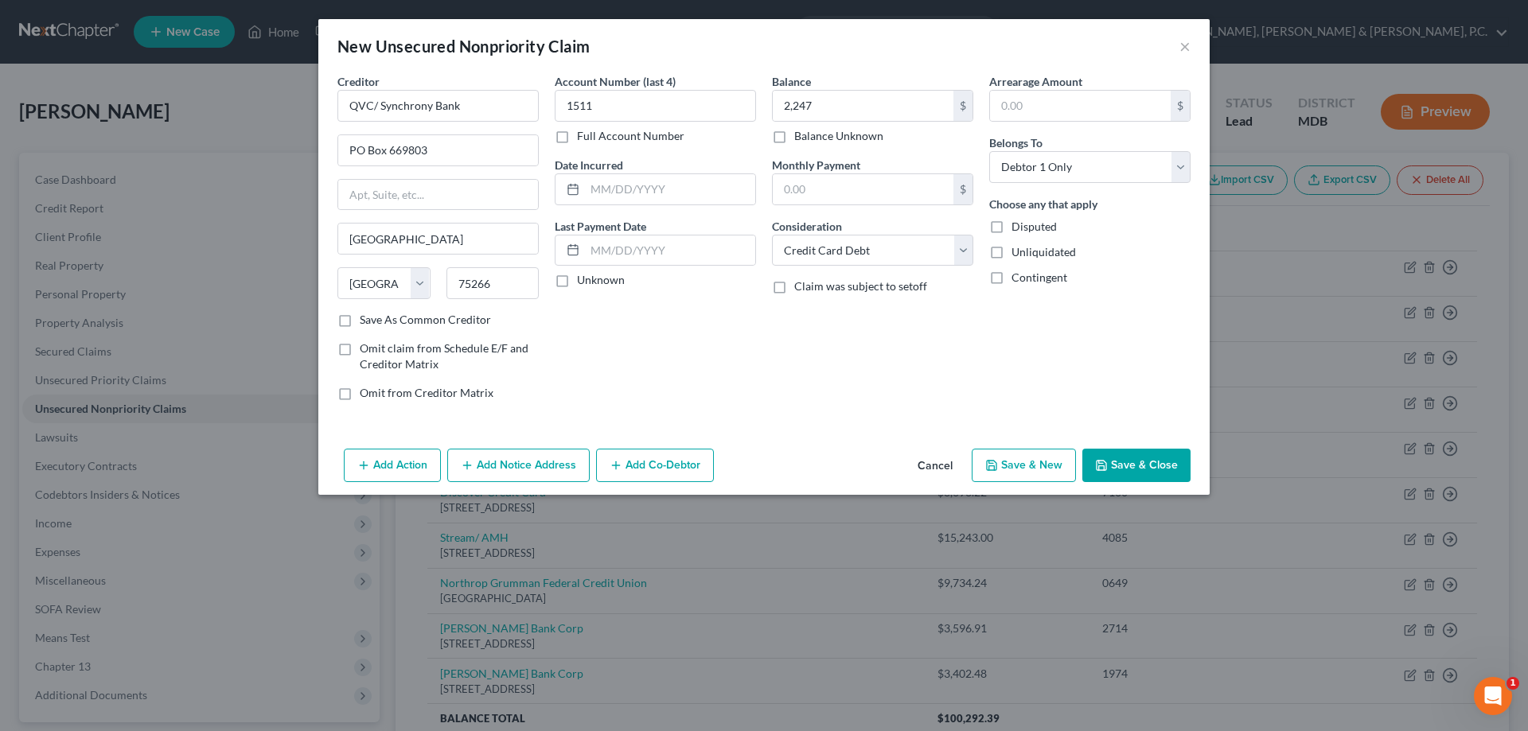
click at [1112, 473] on button "Save & Close" at bounding box center [1137, 465] width 108 height 33
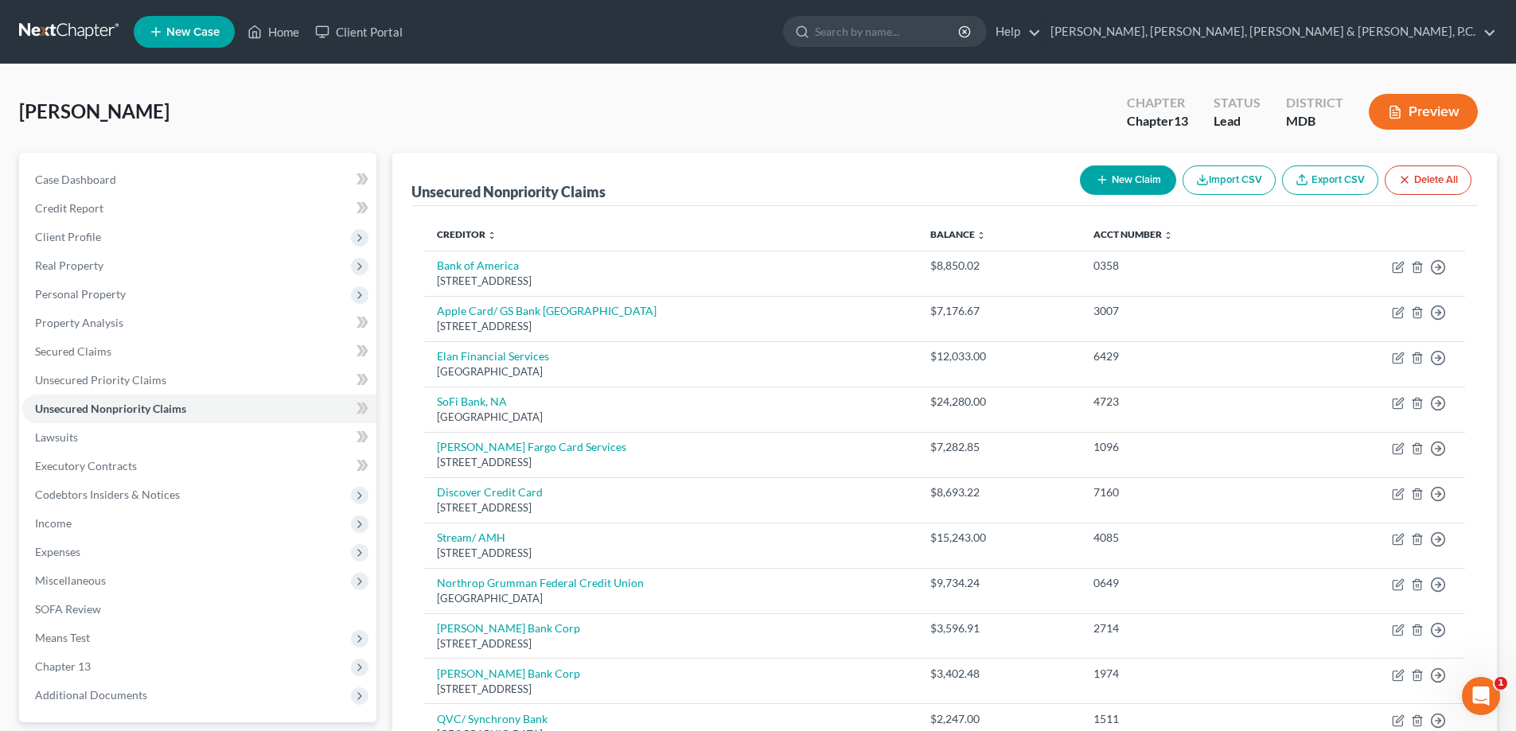
click at [1091, 174] on button "New Claim" at bounding box center [1128, 180] width 96 height 29
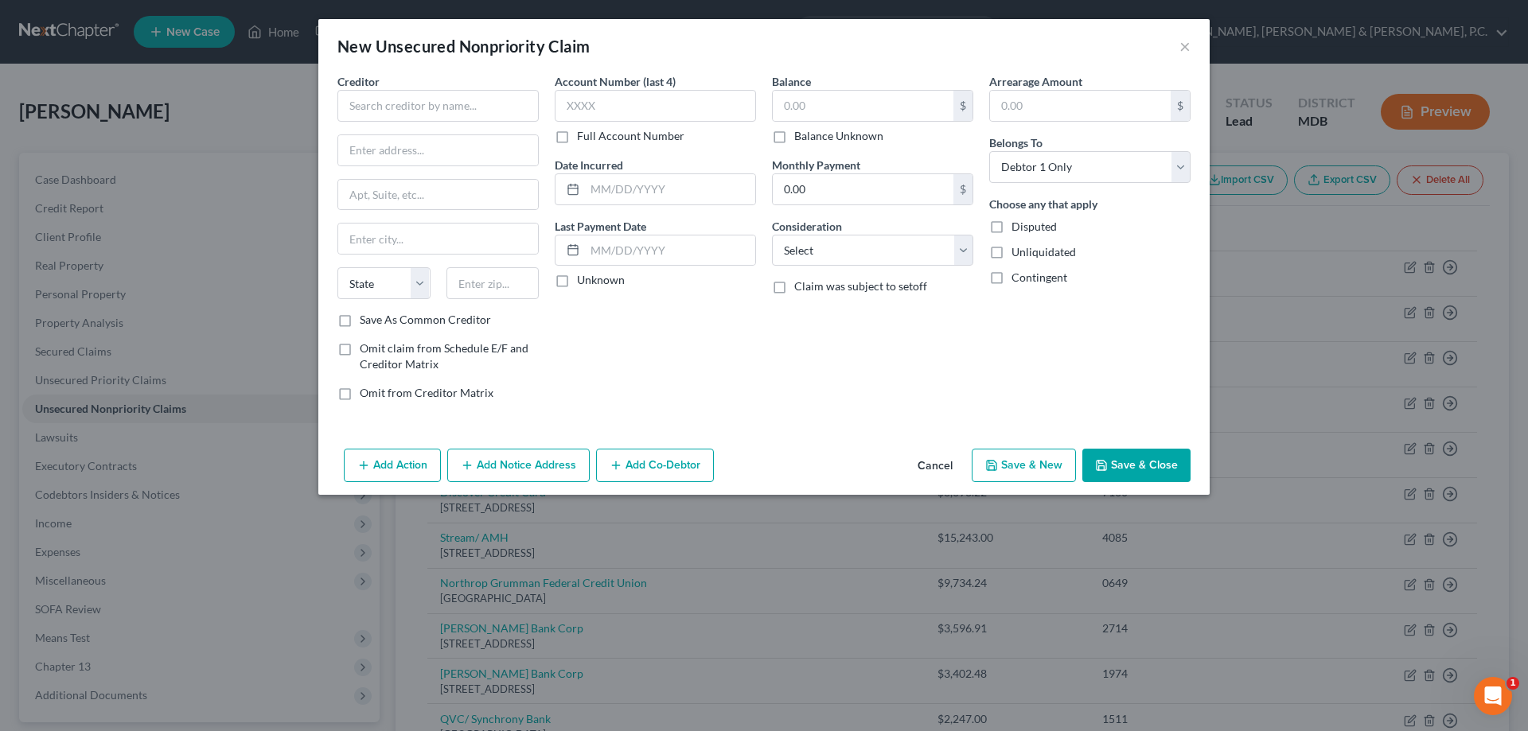
click at [508, 88] on div "Creditor *" at bounding box center [437, 97] width 201 height 49
click at [518, 116] on input "text" at bounding box center [437, 106] width 201 height 32
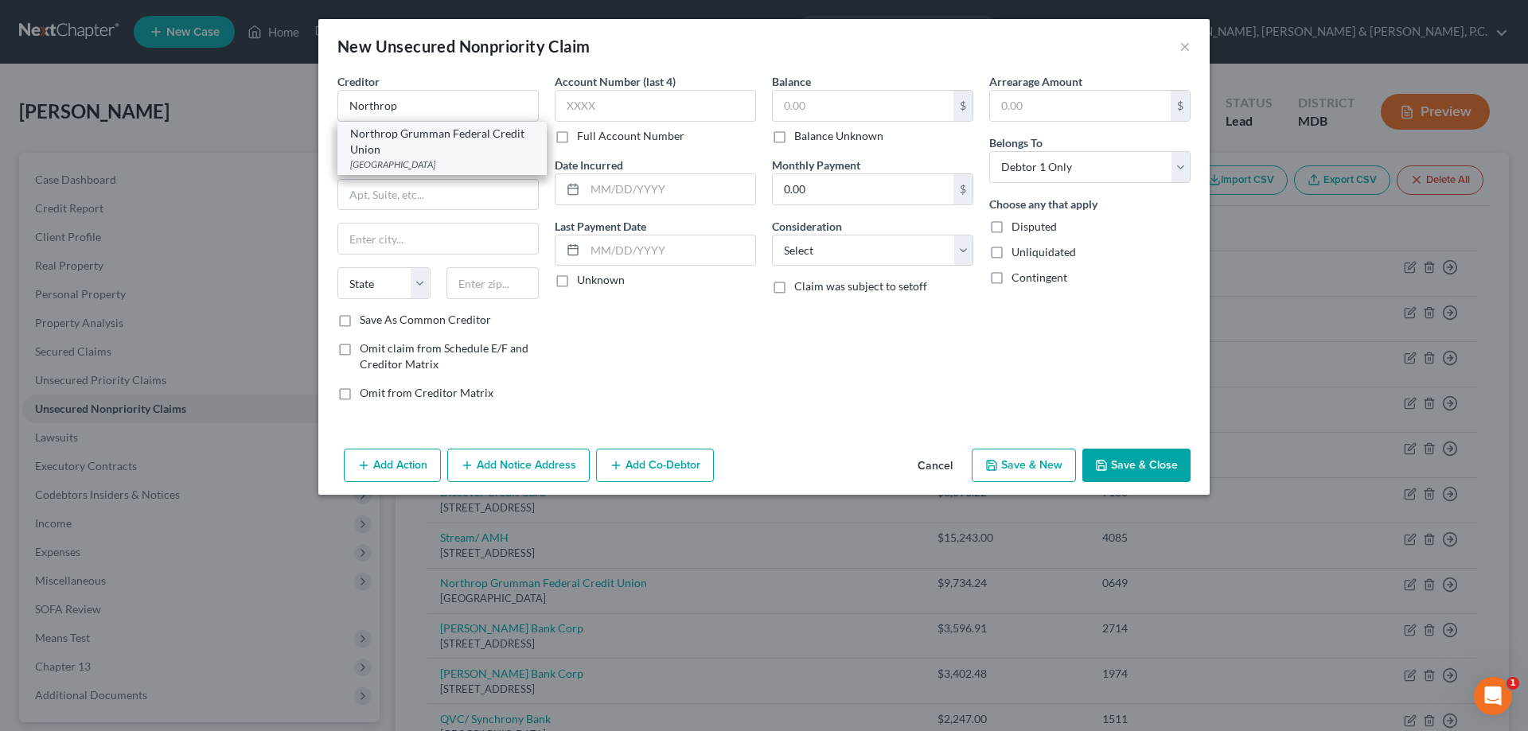
click at [494, 133] on div "Northrop Grumman Federal Credit Union" at bounding box center [442, 142] width 184 height 32
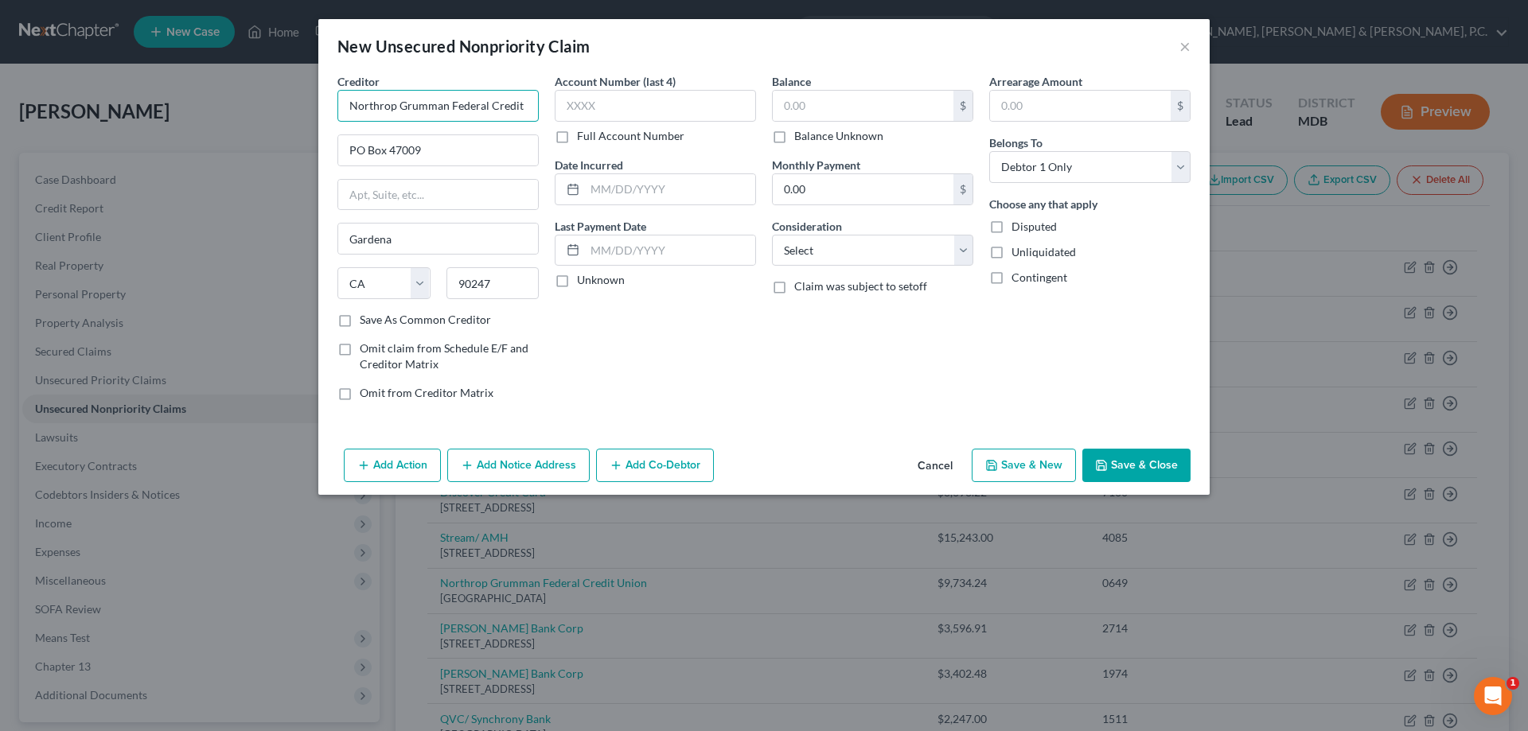
click at [489, 103] on input "Northrop Grumman Federal Credit Union" at bounding box center [437, 106] width 201 height 32
click at [360, 323] on label "Save As Common Creditor" at bounding box center [425, 320] width 131 height 16
click at [366, 322] on input "Save As Common Creditor" at bounding box center [371, 317] width 10 height 10
click at [635, 105] on input "text" at bounding box center [655, 106] width 201 height 32
click at [819, 109] on input "text" at bounding box center [863, 106] width 181 height 30
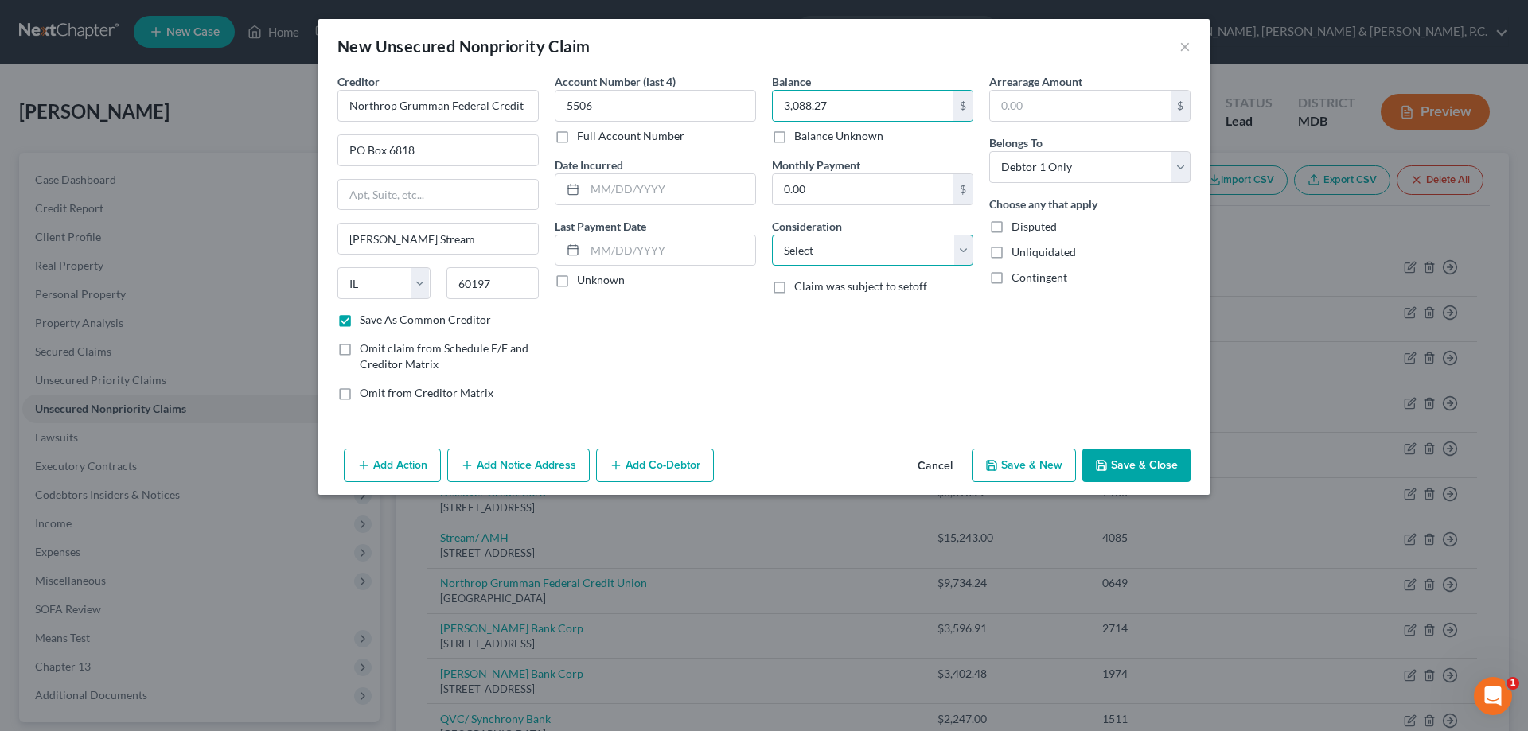
click at [840, 244] on select "Select Cable / Satellite Services Collection Agency Credit Card Debt Debt Couns…" at bounding box center [872, 251] width 201 height 32
click at [772, 235] on select "Select Cable / Satellite Services Collection Agency Credit Card Debt Debt Couns…" at bounding box center [872, 251] width 201 height 32
click at [1003, 461] on button "Save & New" at bounding box center [1024, 465] width 104 height 33
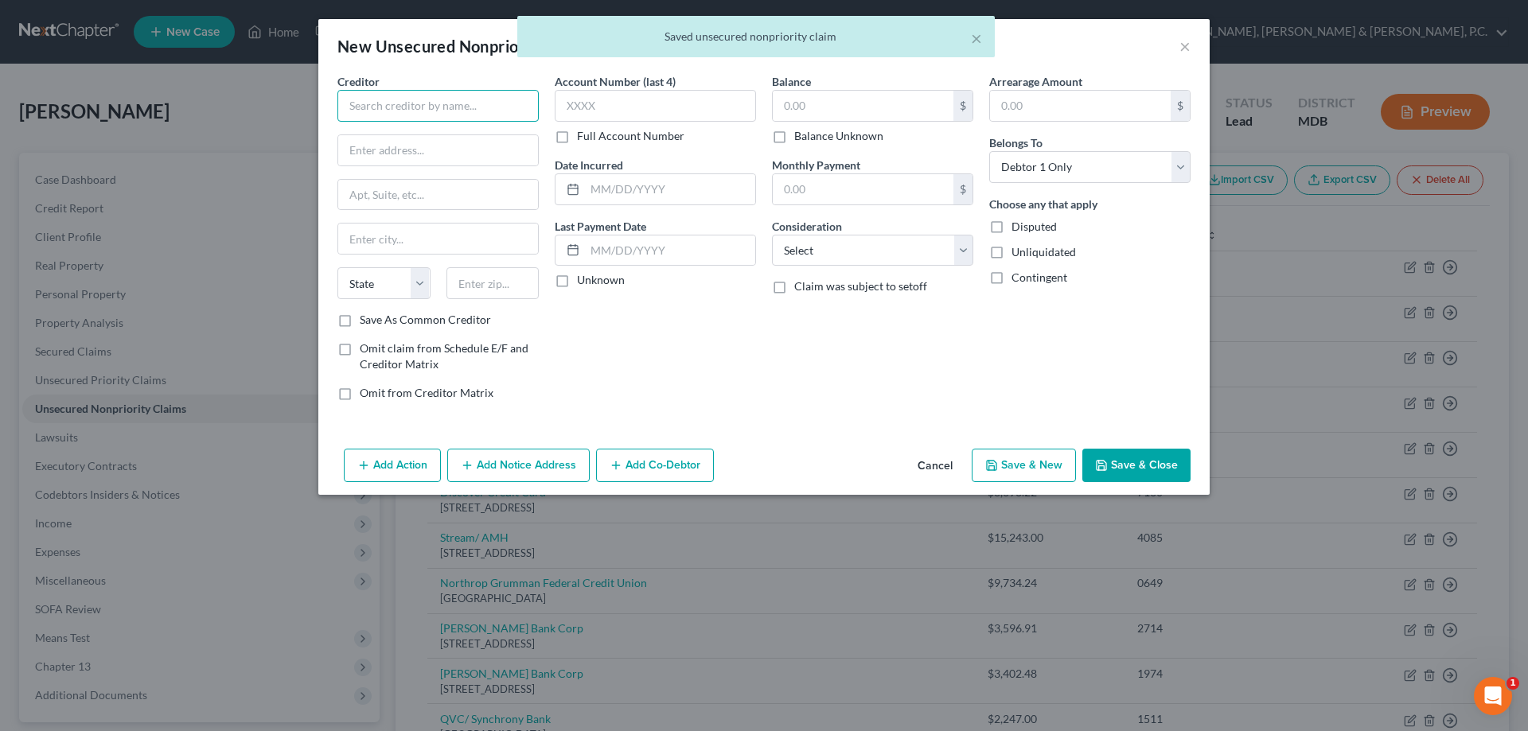
click at [504, 110] on input "text" at bounding box center [437, 106] width 201 height 32
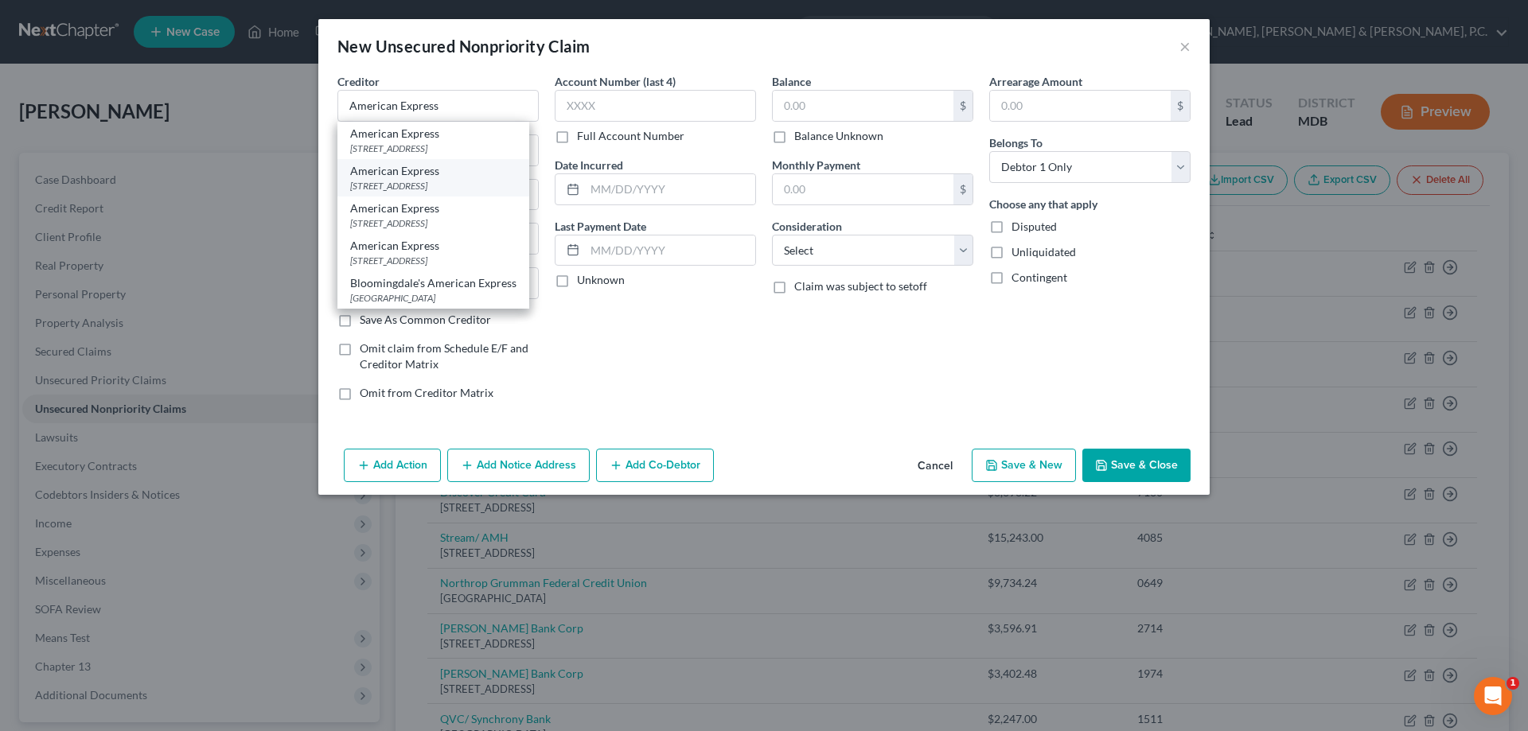
click at [435, 172] on div "American Express" at bounding box center [433, 171] width 166 height 16
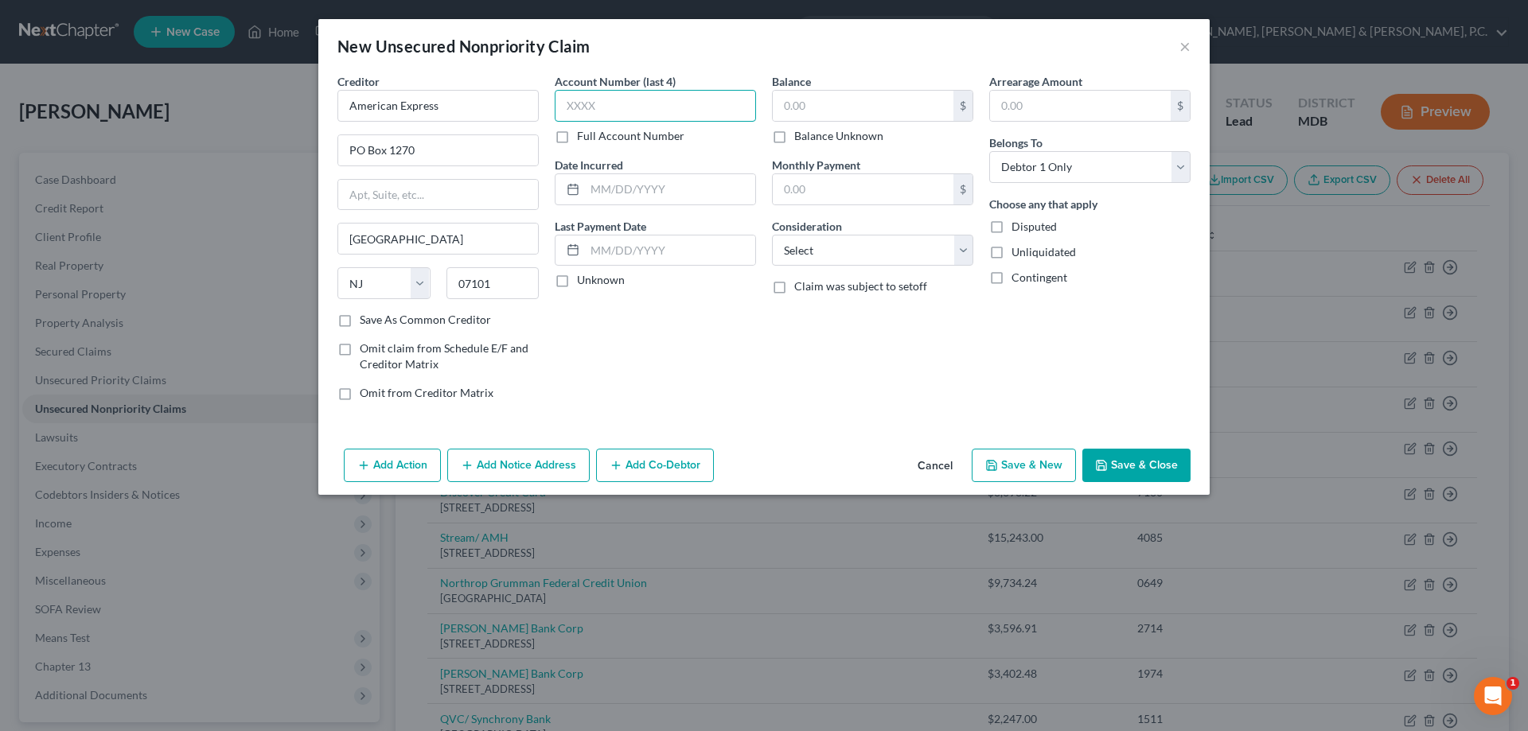
click at [638, 107] on input "text" at bounding box center [655, 106] width 201 height 32
click at [813, 101] on input "text" at bounding box center [863, 106] width 181 height 30
click at [841, 253] on select "Select Cable / Satellite Services Collection Agency Credit Card Debt Debt Couns…" at bounding box center [872, 251] width 201 height 32
click at [772, 235] on select "Select Cable / Satellite Services Collection Agency Credit Card Debt Debt Couns…" at bounding box center [872, 251] width 201 height 32
click at [1017, 458] on button "Save & New" at bounding box center [1024, 465] width 104 height 33
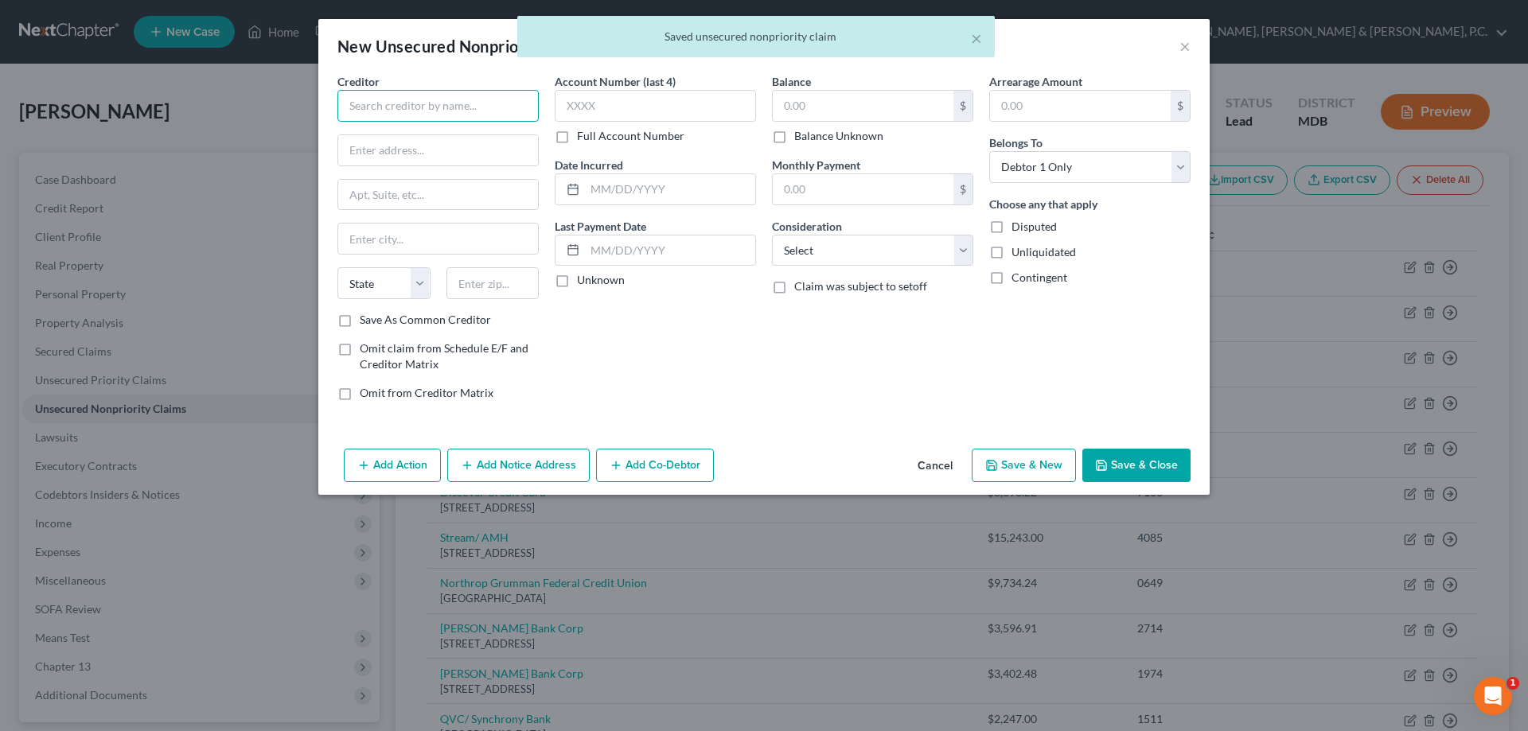
click at [502, 100] on input "text" at bounding box center [437, 106] width 201 height 32
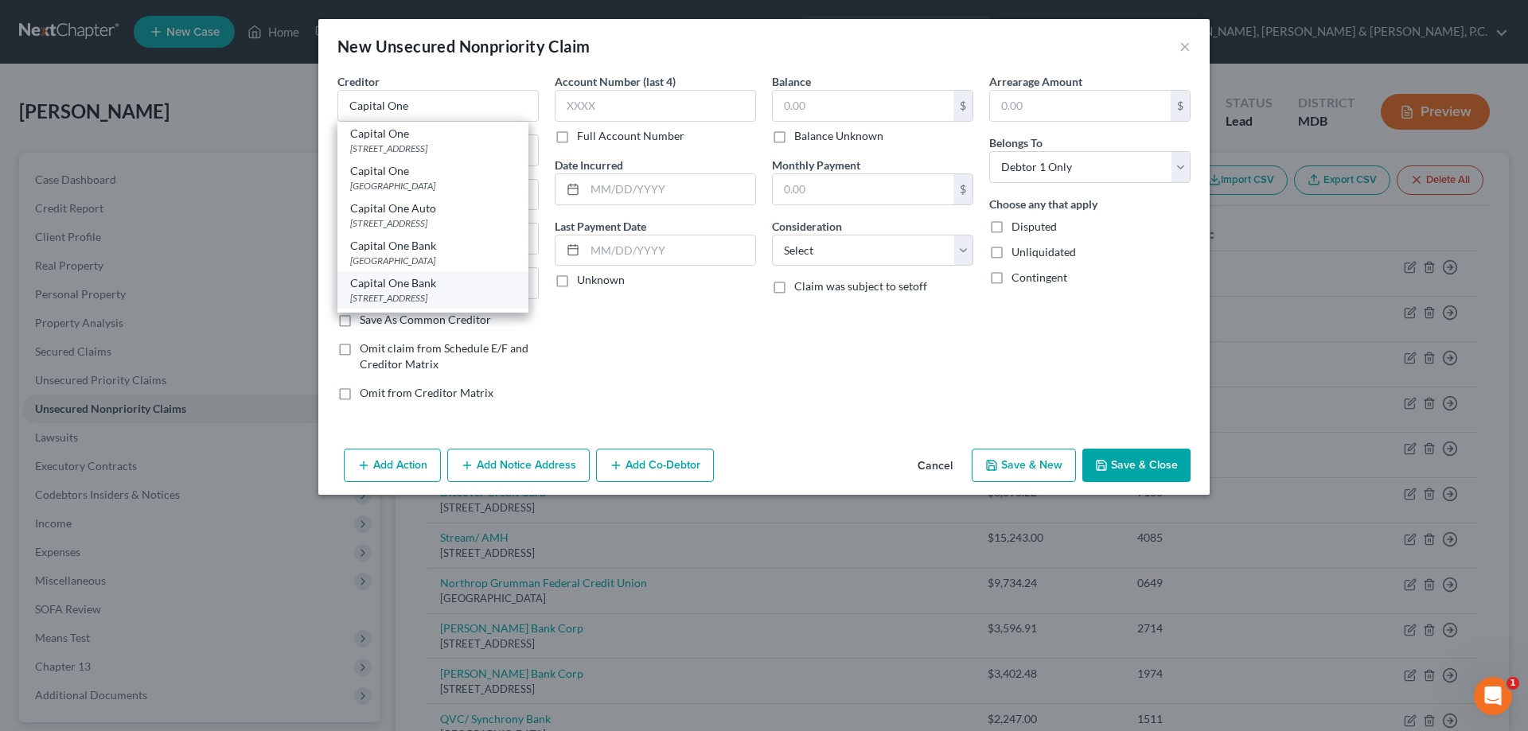
click at [432, 300] on div "[STREET_ADDRESS]" at bounding box center [433, 298] width 166 height 14
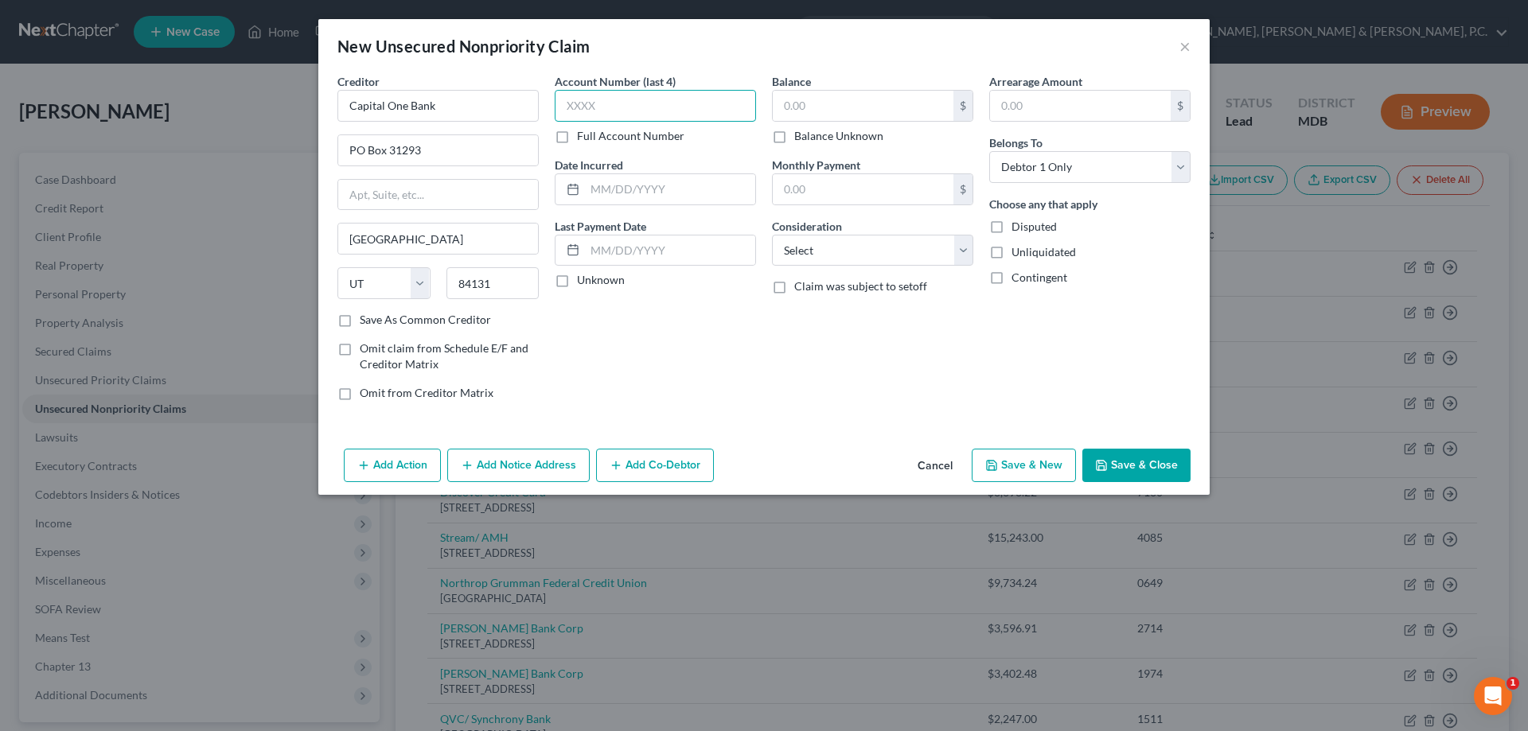
click at [640, 107] on input "text" at bounding box center [655, 106] width 201 height 32
click at [833, 96] on input "text" at bounding box center [863, 106] width 181 height 30
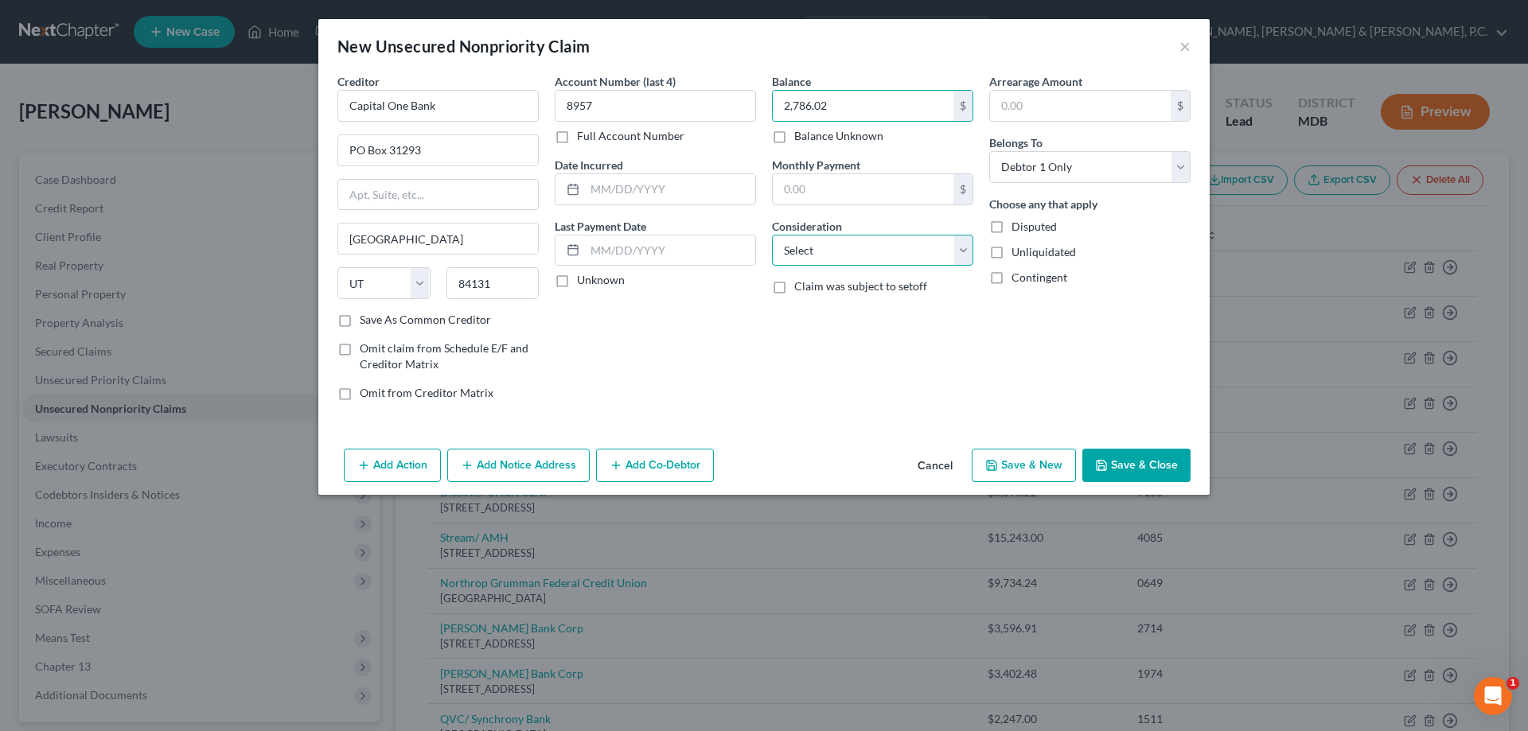
click at [852, 243] on select "Select Cable / Satellite Services Collection Agency Credit Card Debt Debt Couns…" at bounding box center [872, 251] width 201 height 32
click at [772, 235] on select "Select Cable / Satellite Services Collection Agency Credit Card Debt Debt Couns…" at bounding box center [872, 251] width 201 height 32
click at [1028, 470] on button "Save & New" at bounding box center [1024, 465] width 104 height 33
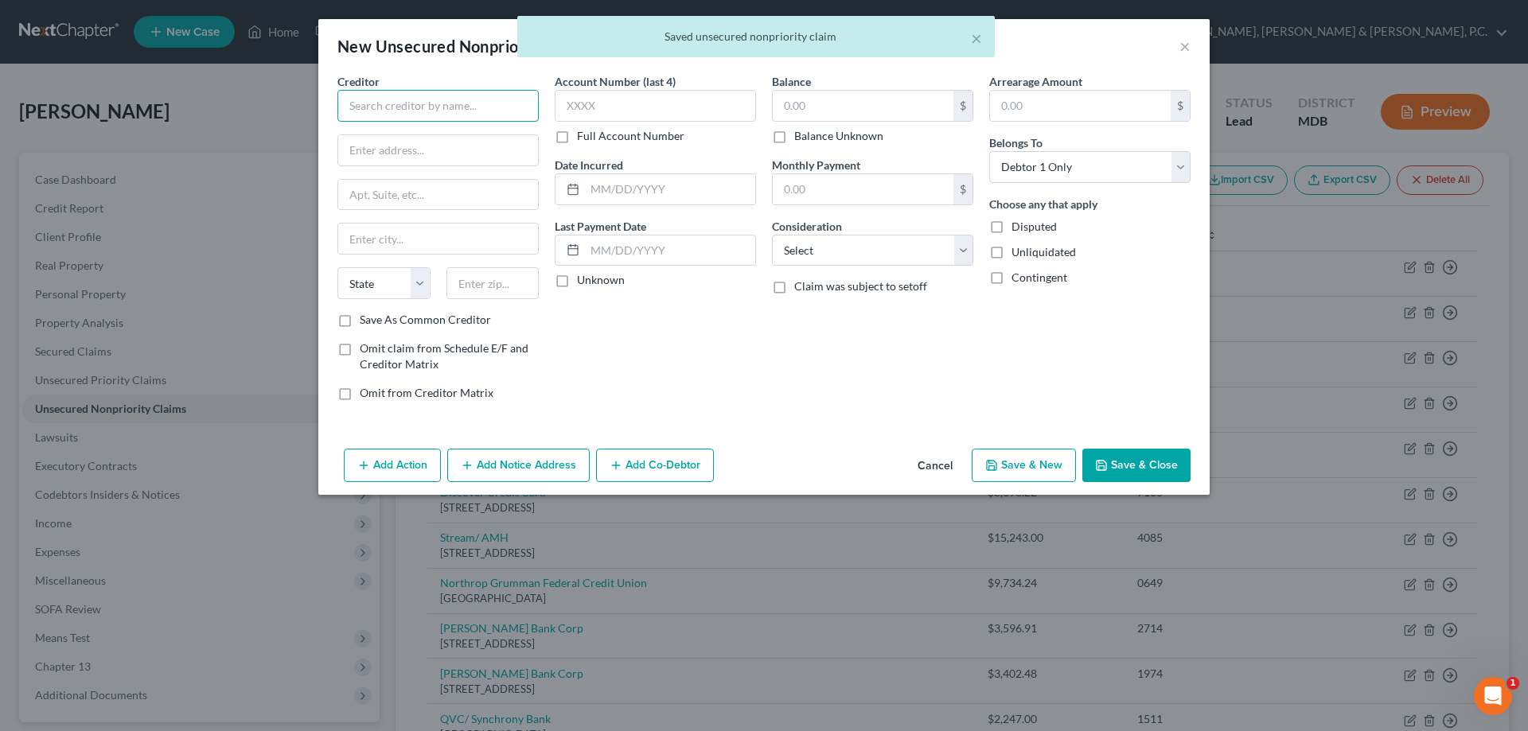
click at [482, 100] on input "text" at bounding box center [437, 106] width 201 height 32
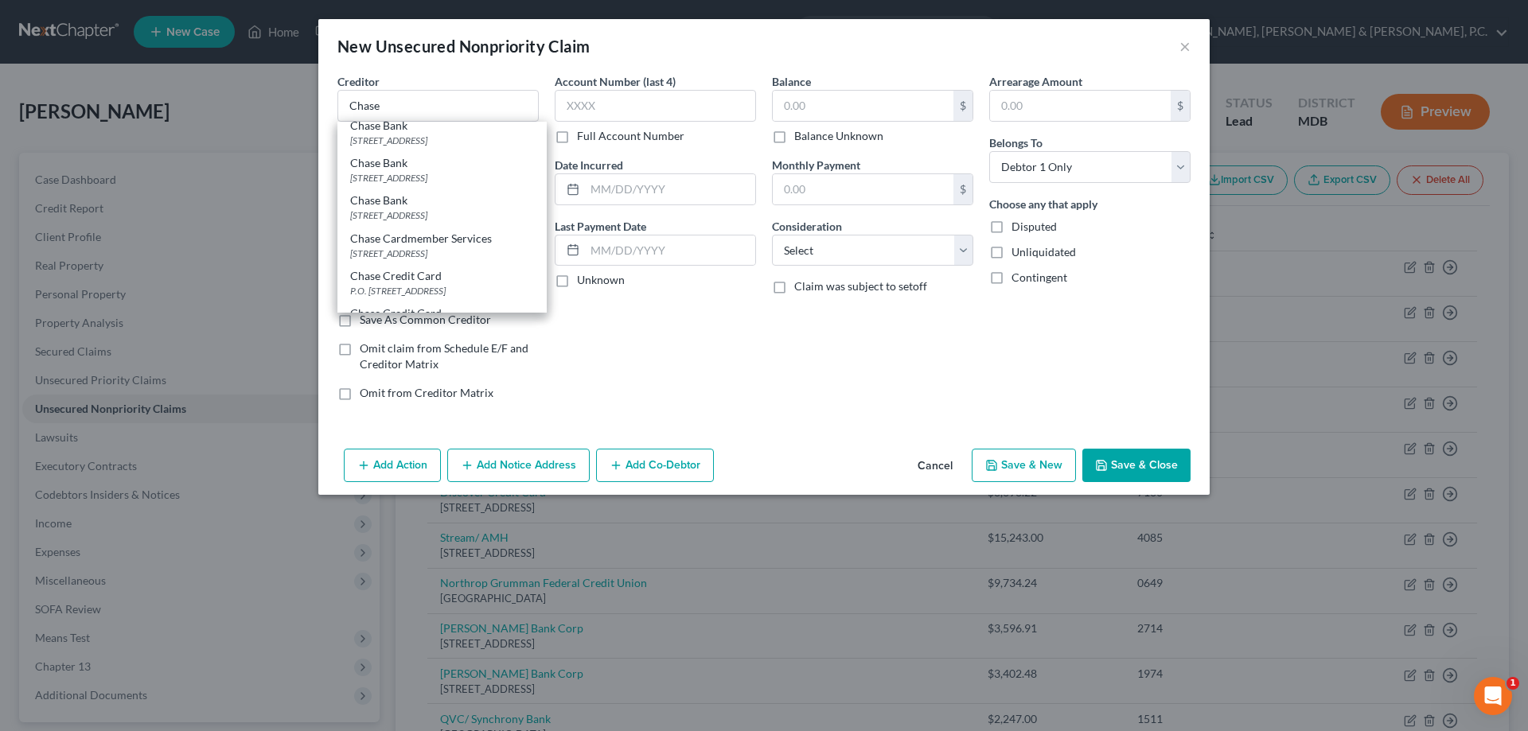
scroll to position [135, 0]
click at [428, 273] on div "P.O. [STREET_ADDRESS]" at bounding box center [442, 277] width 184 height 14
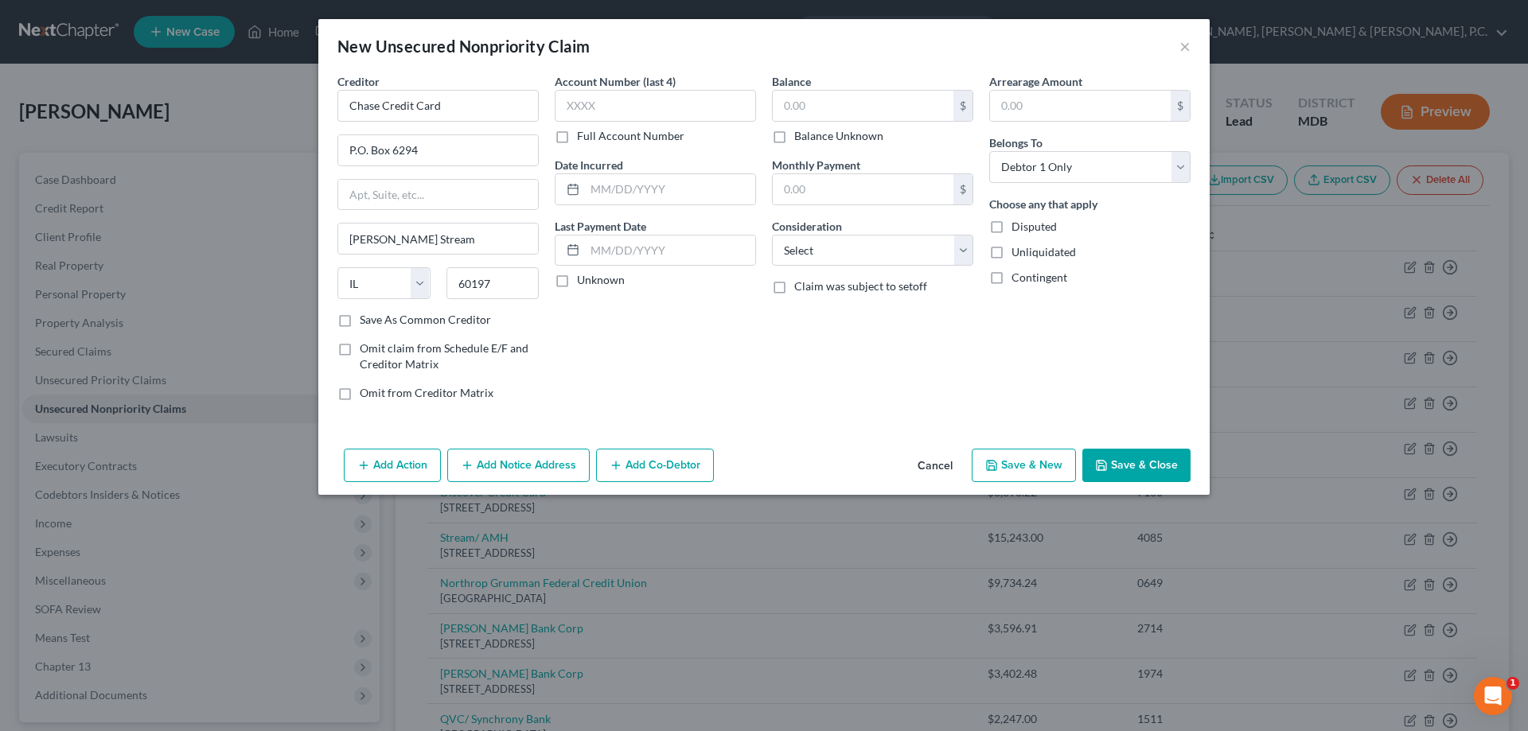
scroll to position [0, 0]
click at [659, 111] on input "text" at bounding box center [655, 106] width 201 height 32
click at [800, 92] on input "text" at bounding box center [863, 106] width 181 height 30
click at [827, 248] on select "Select Cable / Satellite Services Collection Agency Credit Card Debt Debt Couns…" at bounding box center [872, 251] width 201 height 32
click at [772, 235] on select "Select Cable / Satellite Services Collection Agency Credit Card Debt Debt Couns…" at bounding box center [872, 251] width 201 height 32
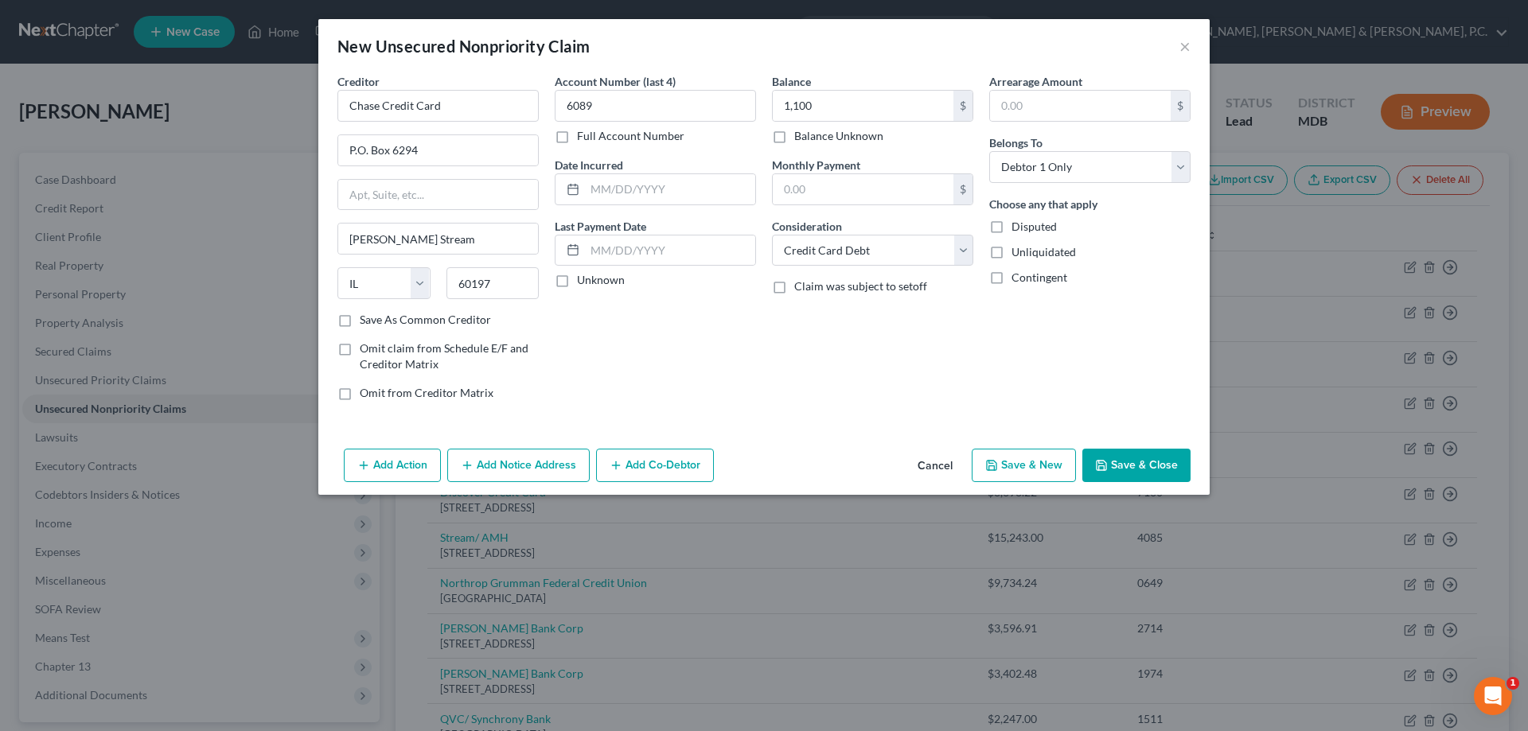
click at [1016, 473] on button "Save & New" at bounding box center [1024, 465] width 104 height 33
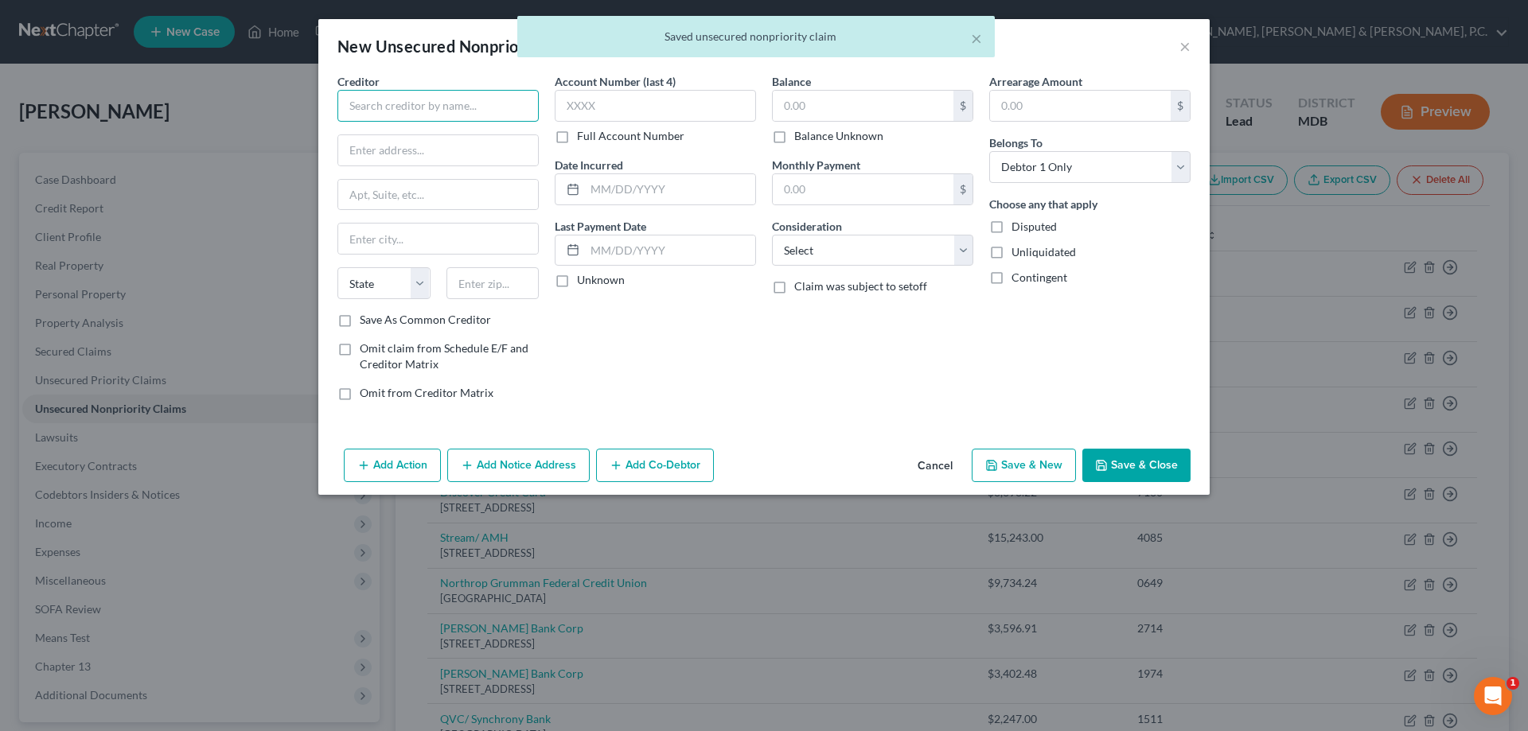
click at [496, 91] on input "text" at bounding box center [437, 106] width 201 height 32
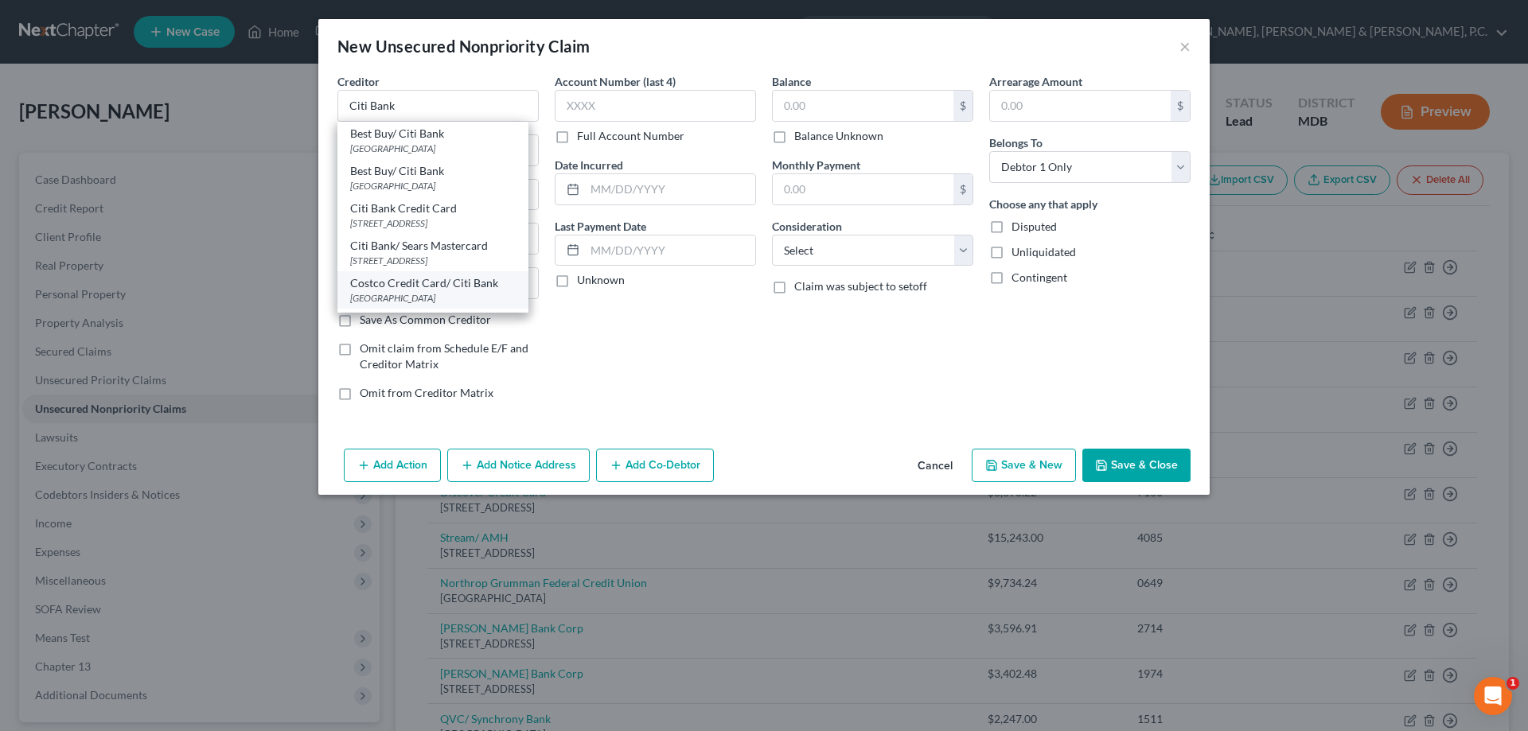
click at [450, 292] on div "[GEOGRAPHIC_DATA]" at bounding box center [433, 298] width 166 height 14
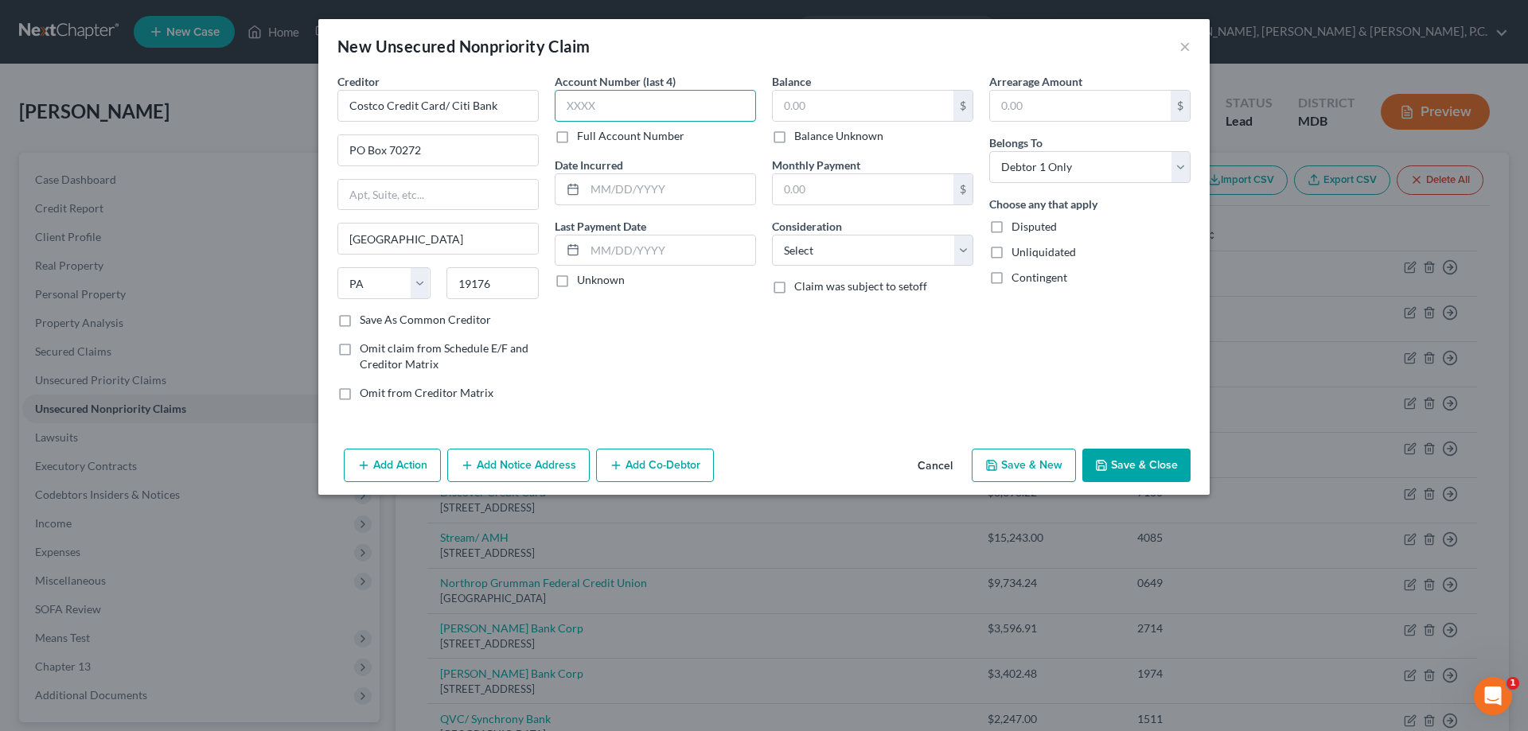
click at [638, 96] on input "text" at bounding box center [655, 106] width 201 height 32
click at [837, 95] on input "text" at bounding box center [863, 106] width 181 height 30
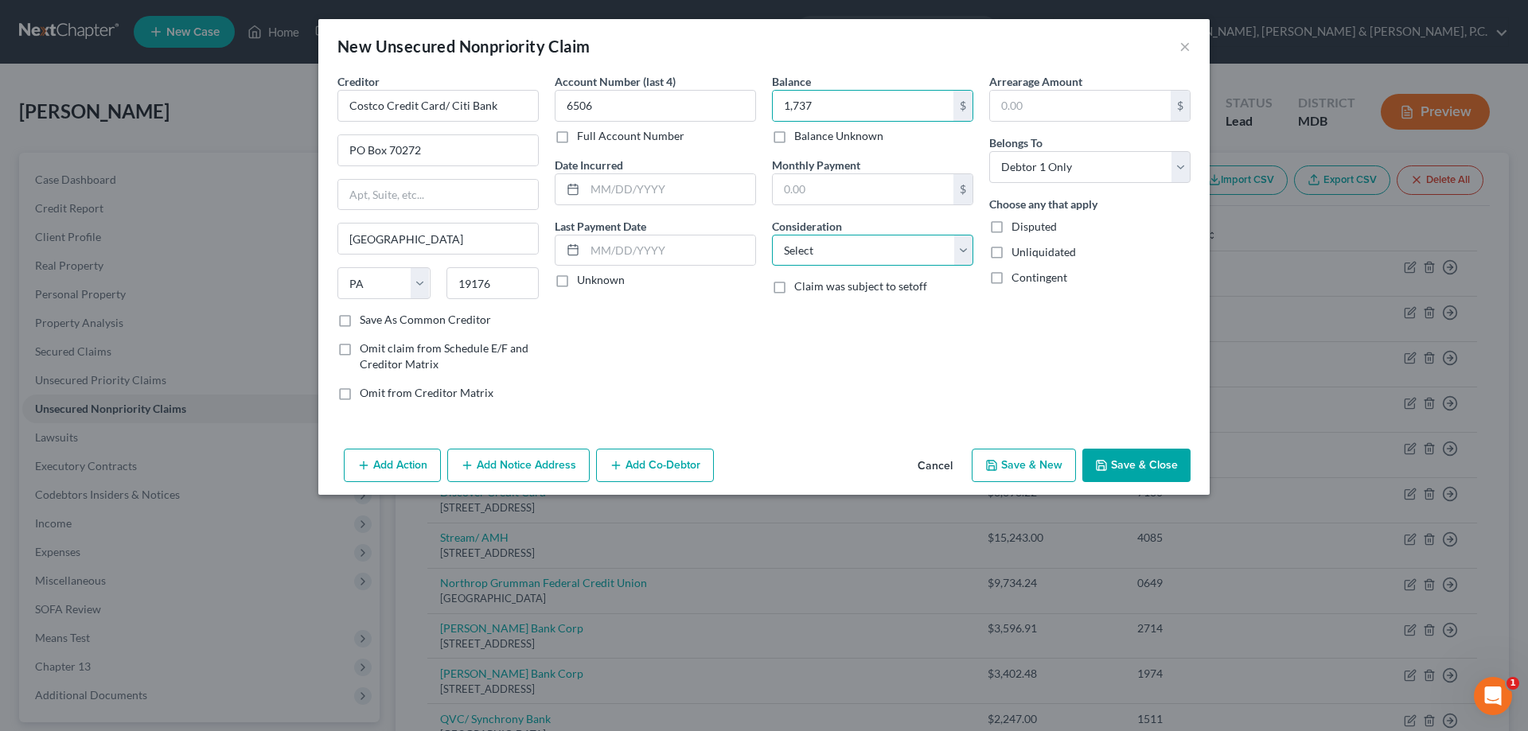
click at [834, 252] on select "Select Cable / Satellite Services Collection Agency Credit Card Debt Debt Couns…" at bounding box center [872, 251] width 201 height 32
click at [772, 235] on select "Select Cable / Satellite Services Collection Agency Credit Card Debt Debt Couns…" at bounding box center [872, 251] width 201 height 32
click at [1023, 455] on button "Save & New" at bounding box center [1024, 465] width 104 height 33
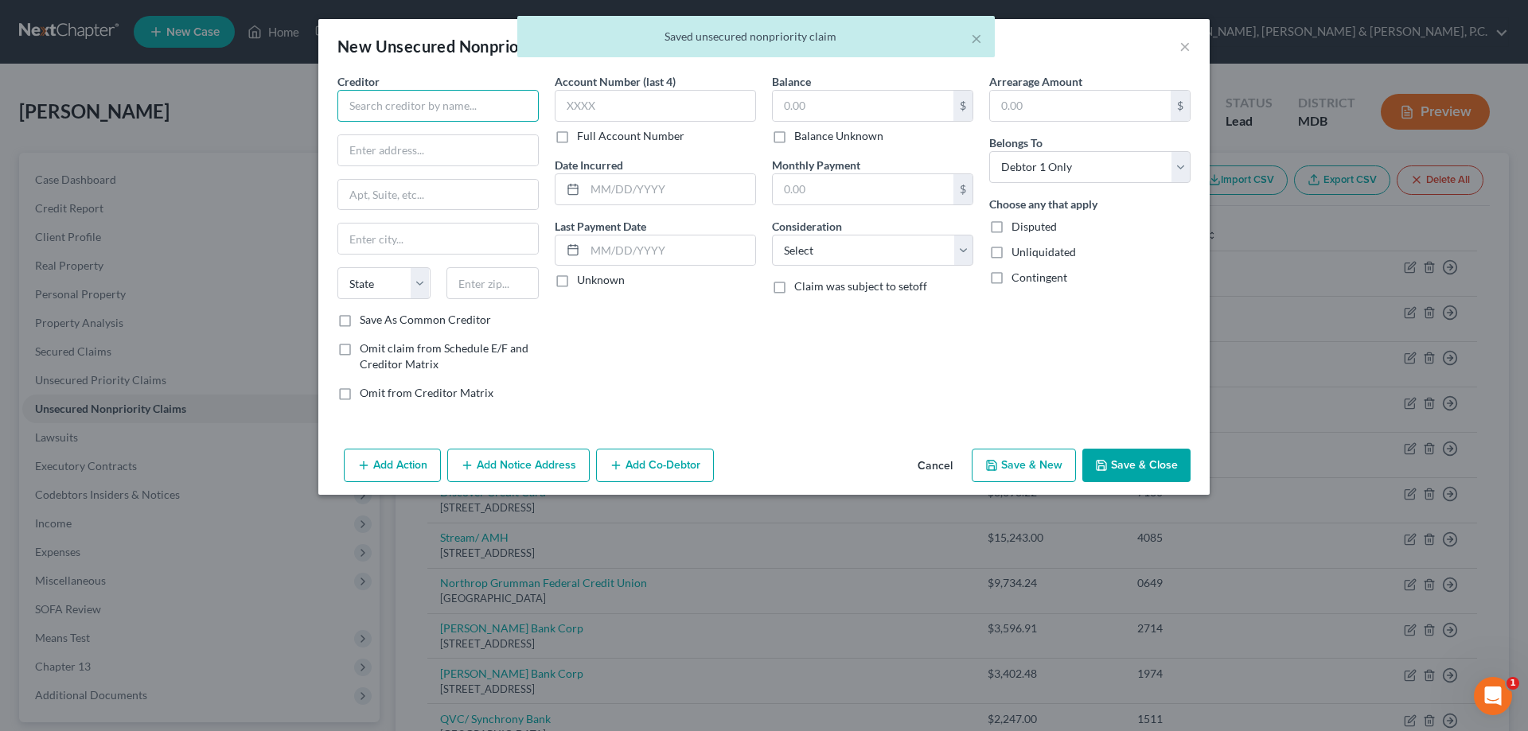
click at [497, 107] on input "text" at bounding box center [437, 106] width 201 height 32
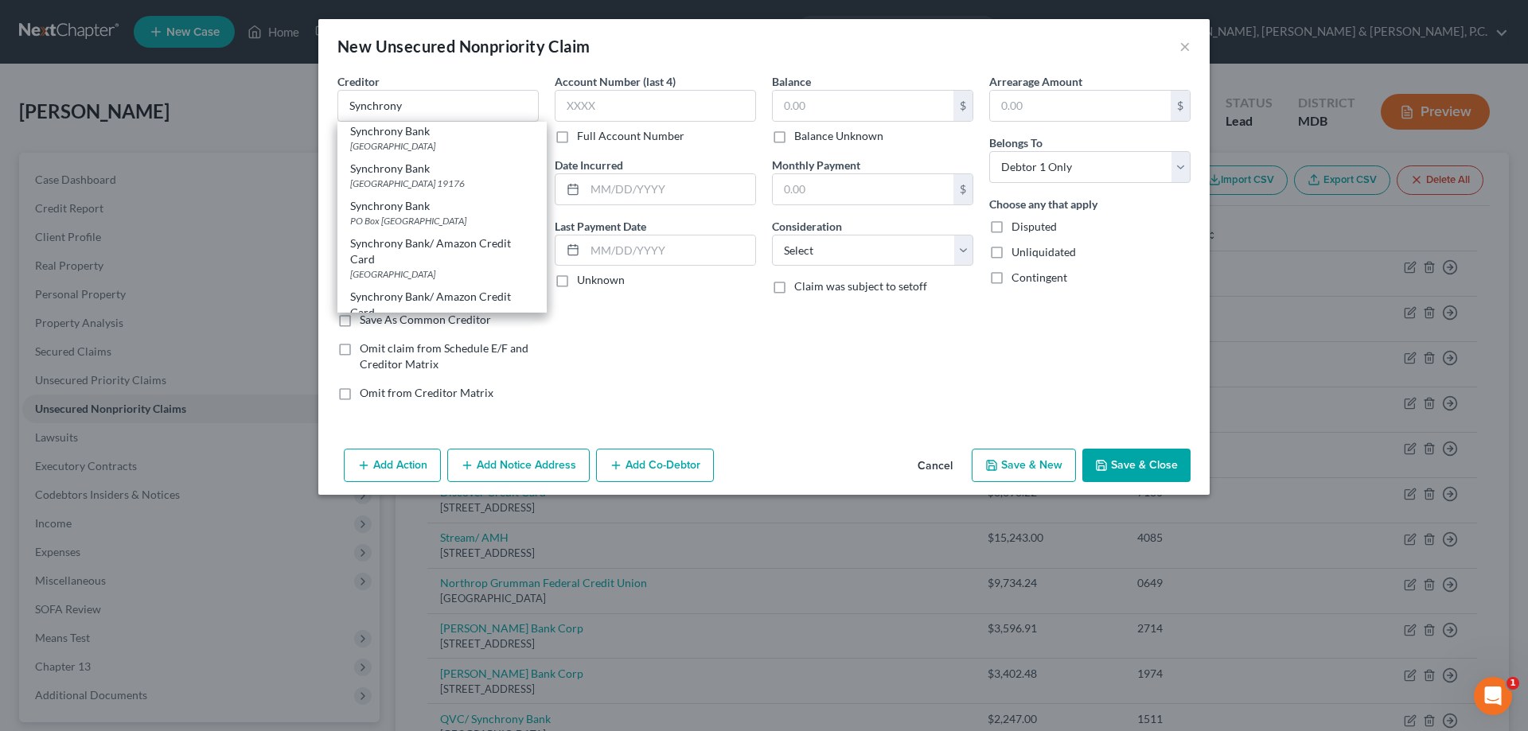
scroll to position [337, 0]
click at [492, 252] on div "Synchrony Bank/ Amazon Credit Card" at bounding box center [442, 248] width 184 height 32
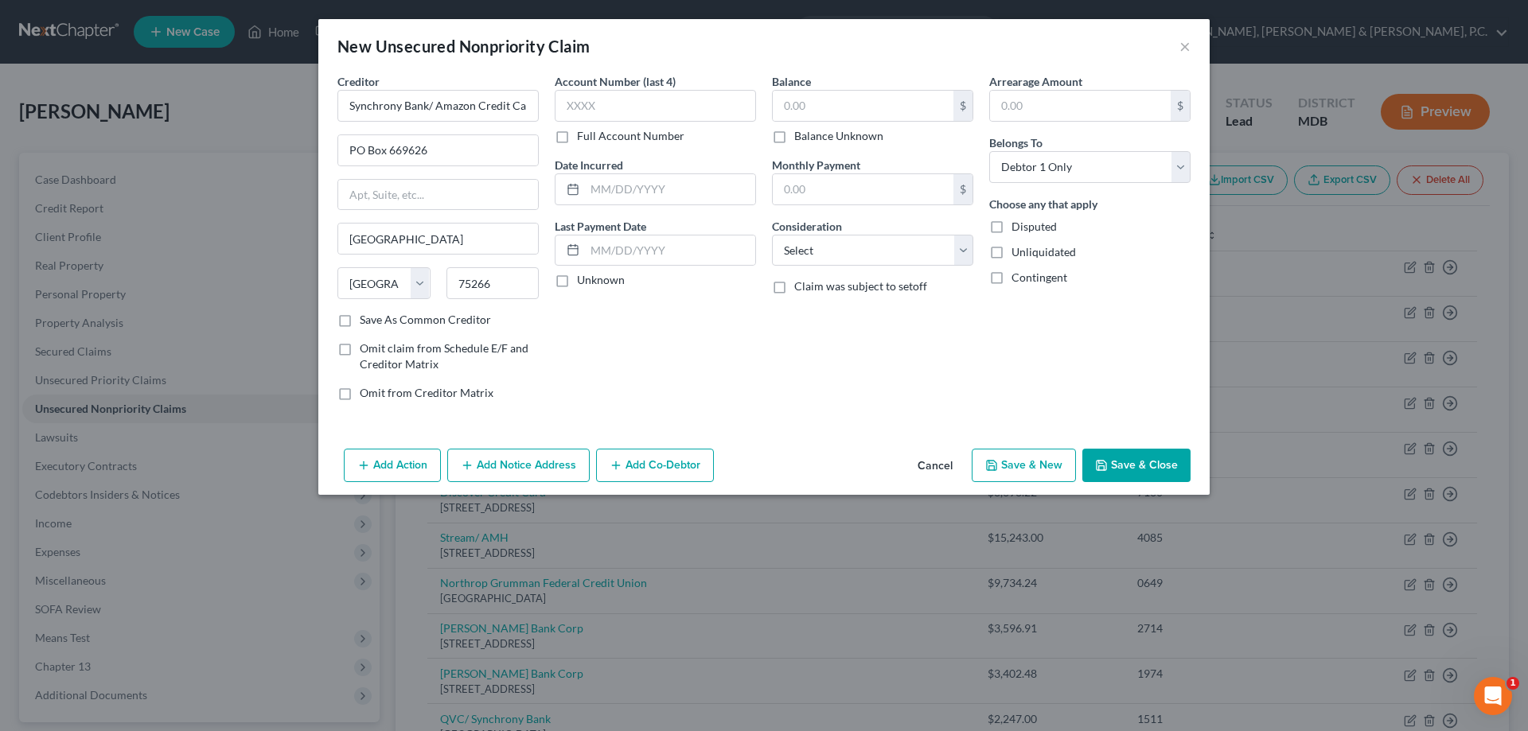
scroll to position [0, 0]
click at [689, 111] on input "text" at bounding box center [655, 106] width 201 height 32
click at [848, 105] on input "text" at bounding box center [863, 106] width 181 height 30
click at [831, 244] on select "Select Cable / Satellite Services Collection Agency Credit Card Debt Debt Couns…" at bounding box center [872, 251] width 201 height 32
click at [772, 235] on select "Select Cable / Satellite Services Collection Agency Credit Card Debt Debt Couns…" at bounding box center [872, 251] width 201 height 32
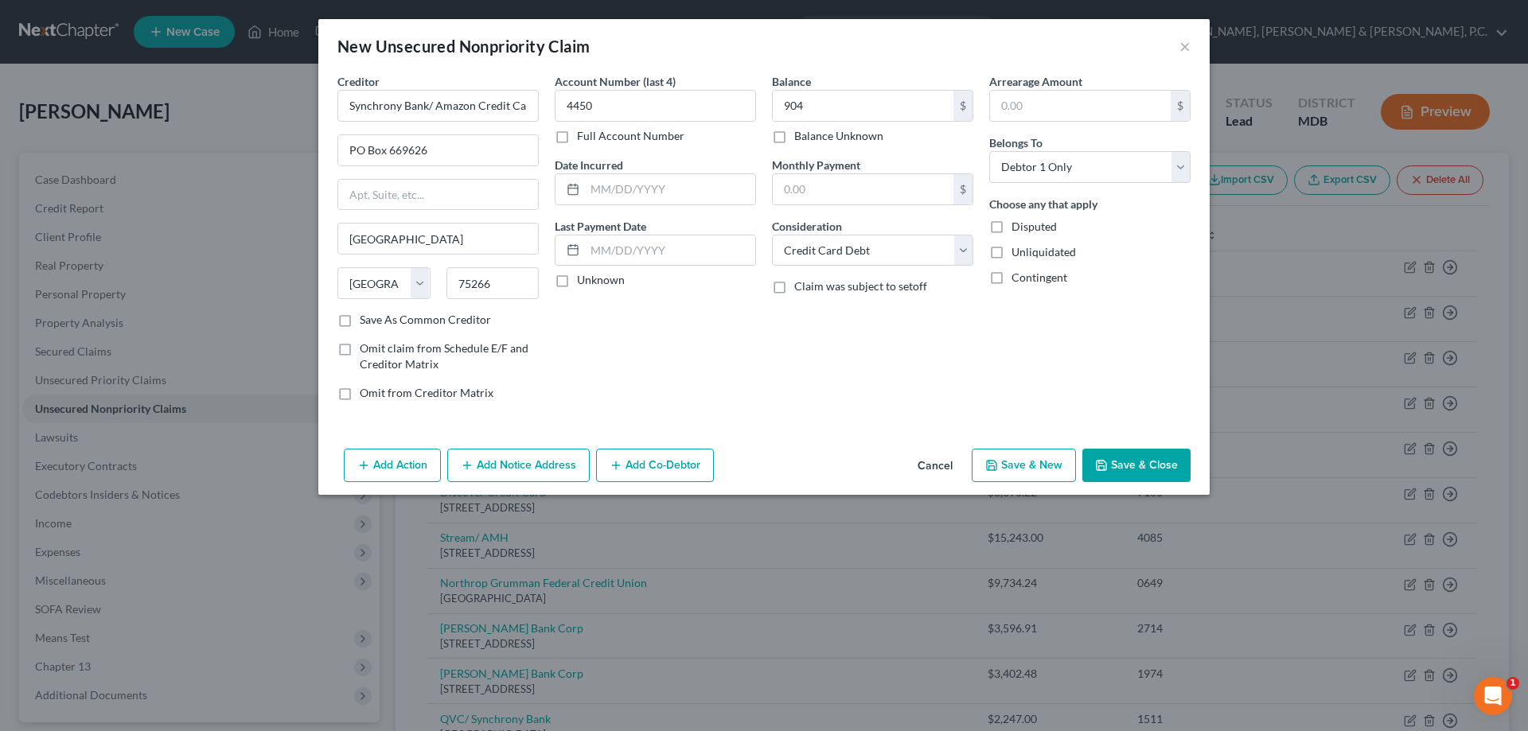
click at [1016, 460] on button "Save & New" at bounding box center [1024, 465] width 104 height 33
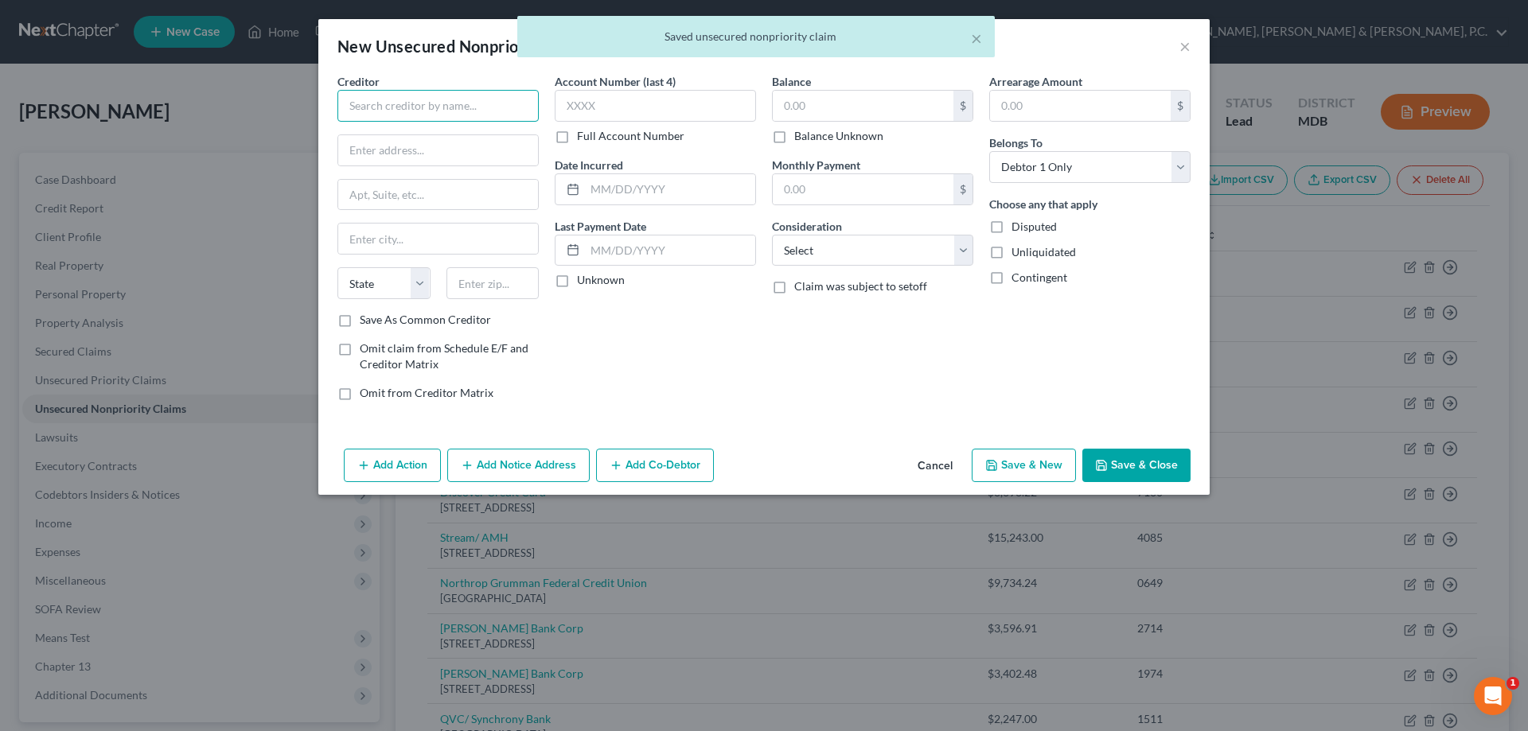
click at [521, 107] on input "text" at bounding box center [437, 106] width 201 height 32
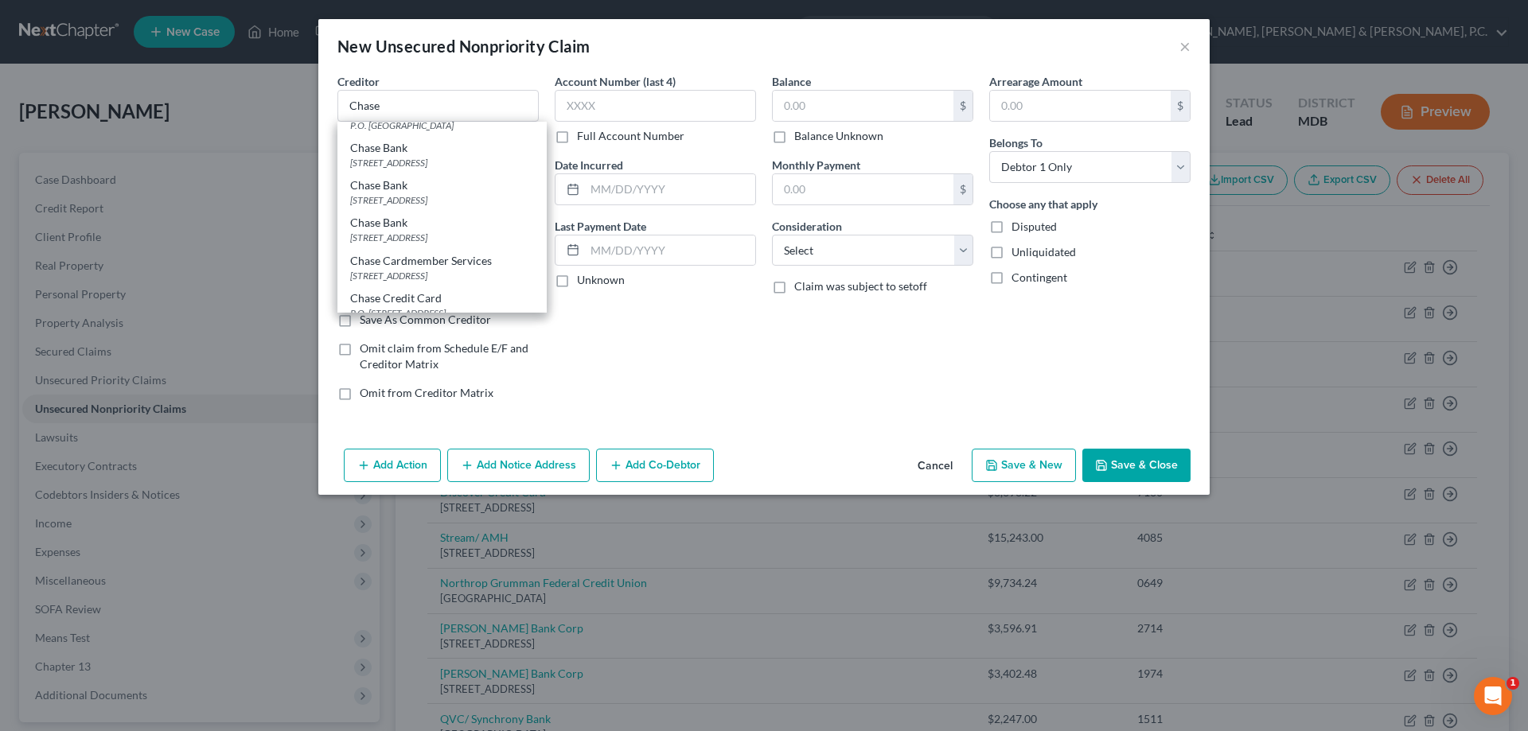
scroll to position [115, 0]
click at [463, 251] on div "Chase Cardmember Services" at bounding box center [442, 244] width 184 height 16
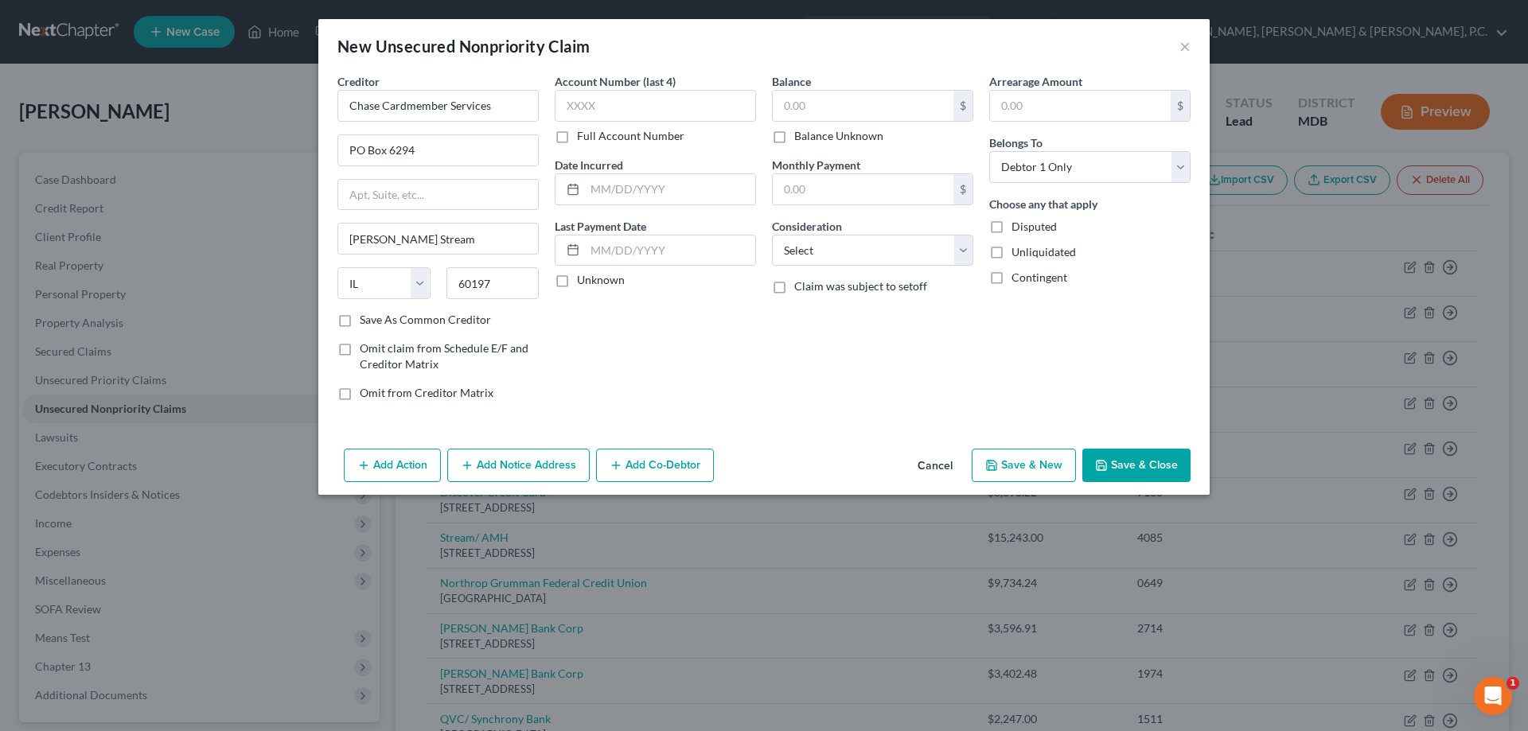
scroll to position [0, 0]
click at [653, 104] on input "text" at bounding box center [655, 106] width 201 height 32
click at [817, 100] on input "text" at bounding box center [863, 106] width 181 height 30
click at [817, 254] on select "Select Cable / Satellite Services Collection Agency Credit Card Debt Debt Couns…" at bounding box center [872, 251] width 201 height 32
click at [772, 235] on select "Select Cable / Satellite Services Collection Agency Credit Card Debt Debt Couns…" at bounding box center [872, 251] width 201 height 32
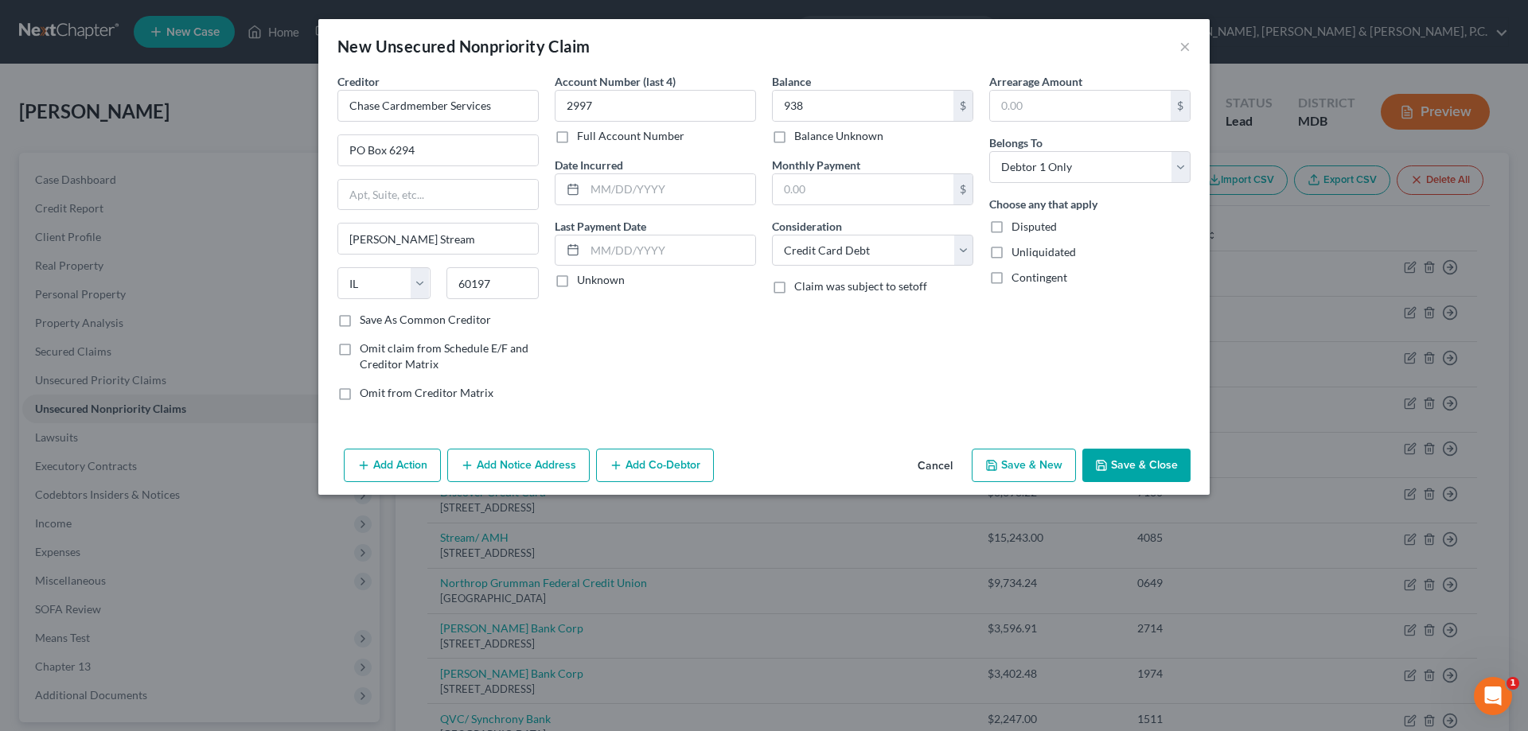
click at [1002, 462] on button "Save & New" at bounding box center [1024, 465] width 104 height 33
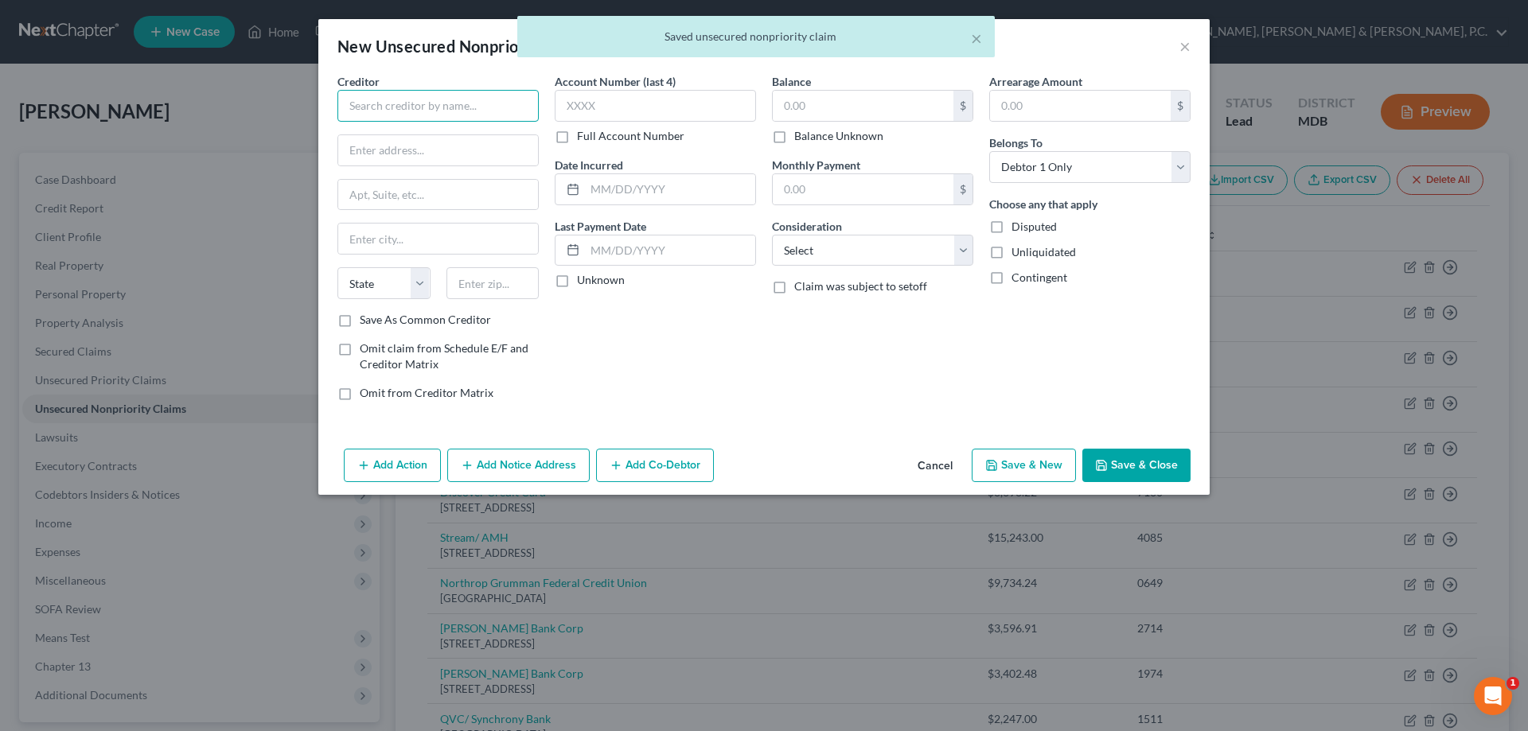
click at [499, 96] on input "text" at bounding box center [437, 106] width 201 height 32
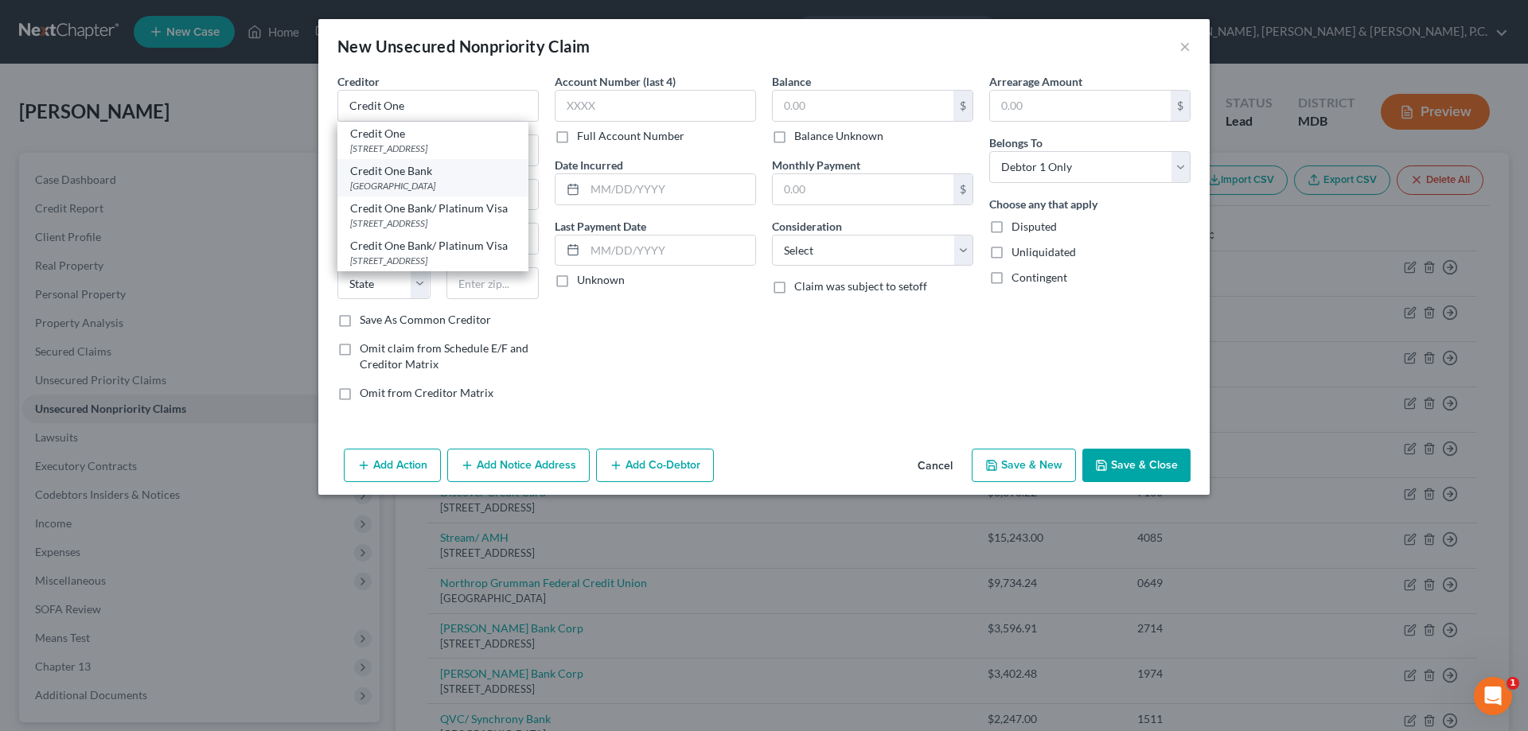
click at [431, 174] on div "Credit One Bank" at bounding box center [433, 171] width 166 height 16
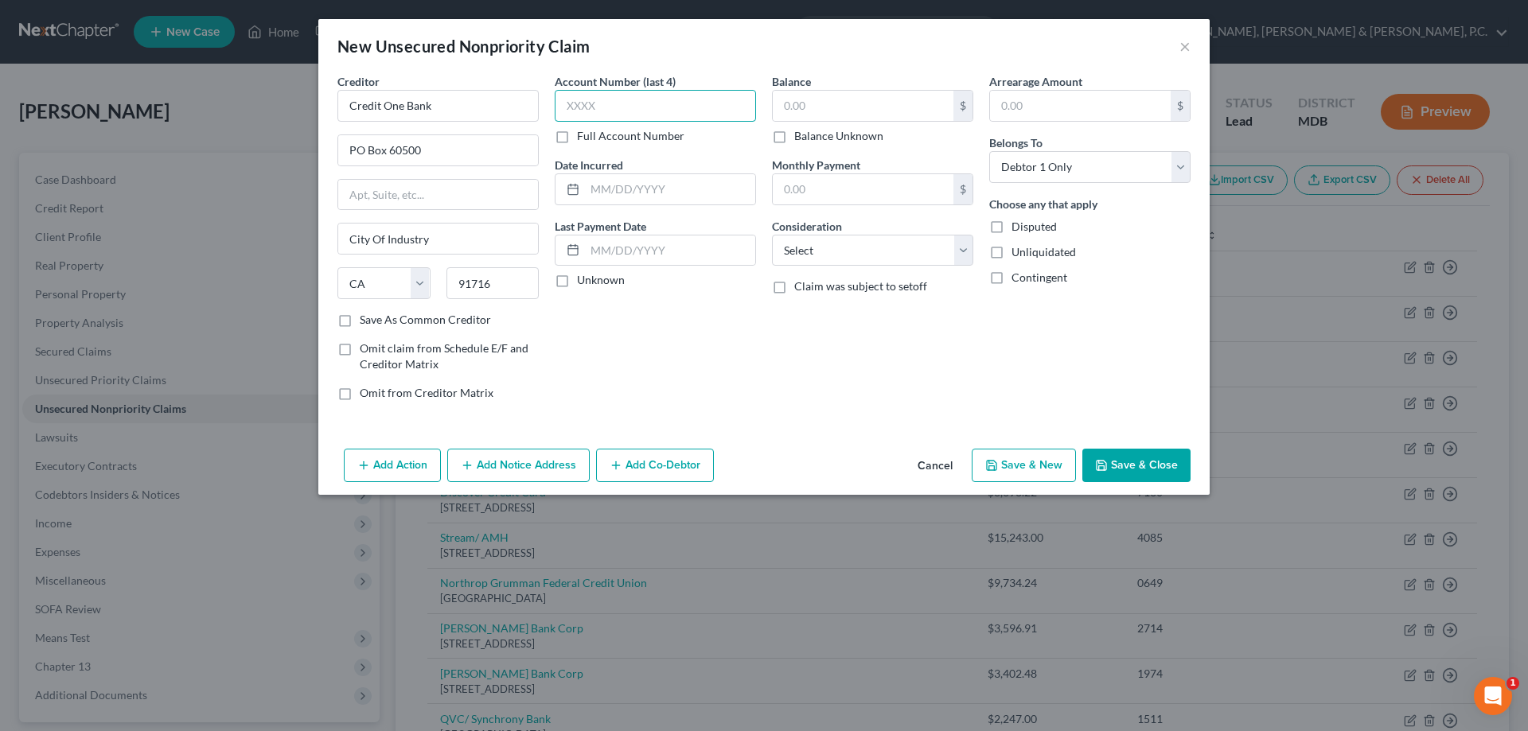
click at [682, 100] on input "text" at bounding box center [655, 106] width 201 height 32
click at [817, 108] on input "text" at bounding box center [863, 106] width 181 height 30
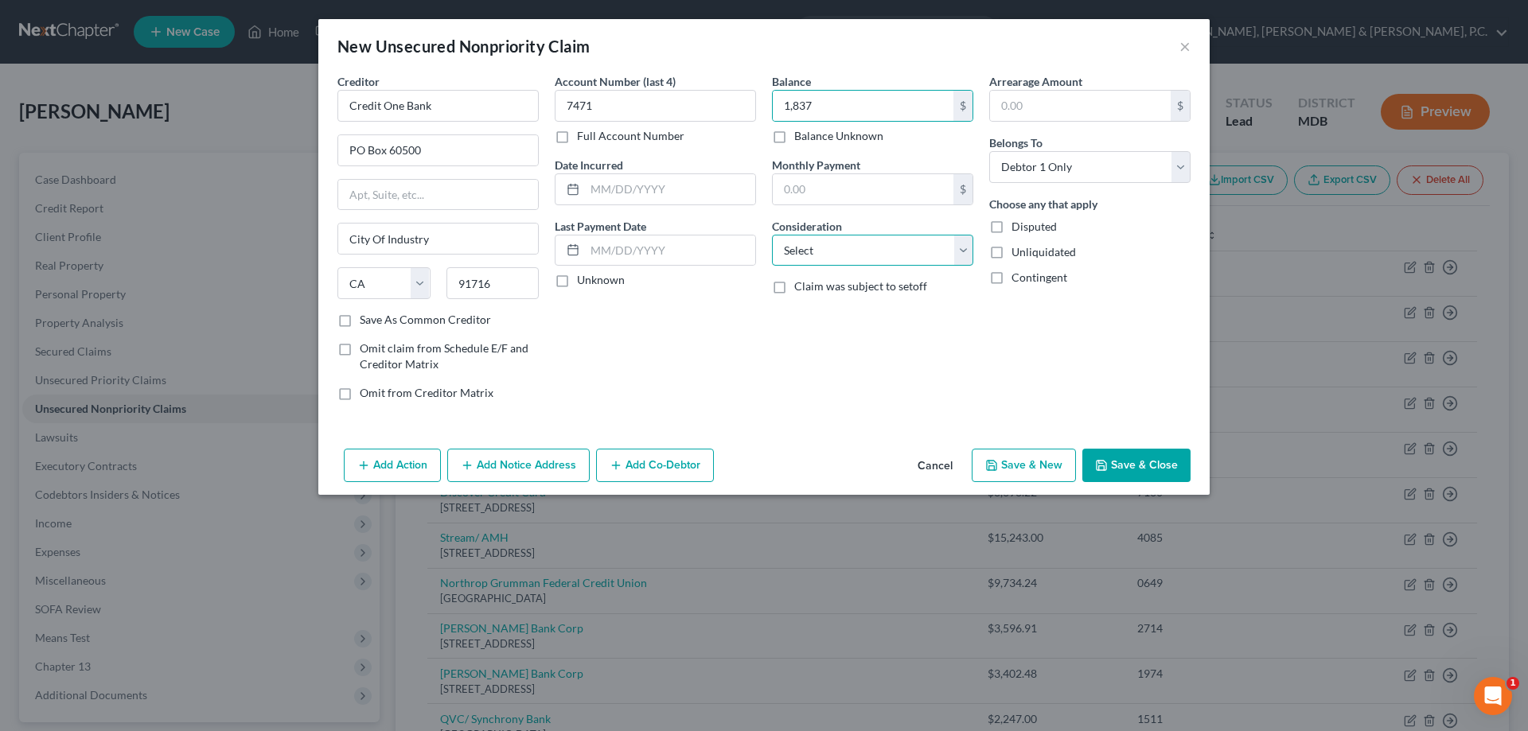
click at [809, 246] on select "Select Cable / Satellite Services Collection Agency Credit Card Debt Debt Couns…" at bounding box center [872, 251] width 201 height 32
click at [772, 235] on select "Select Cable / Satellite Services Collection Agency Credit Card Debt Debt Couns…" at bounding box center [872, 251] width 201 height 32
click at [1006, 462] on button "Save & New" at bounding box center [1024, 465] width 104 height 33
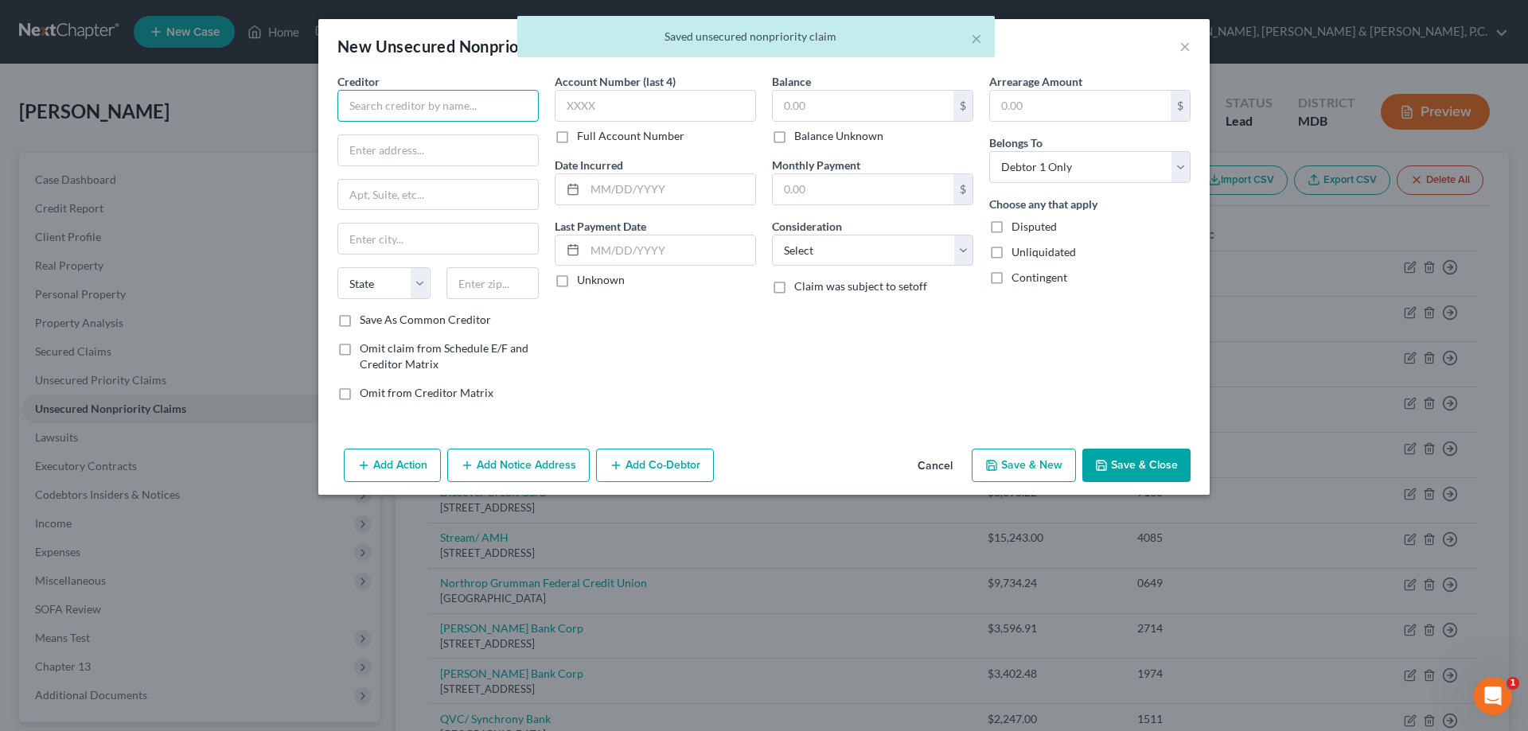
click at [517, 106] on input "text" at bounding box center [437, 106] width 201 height 32
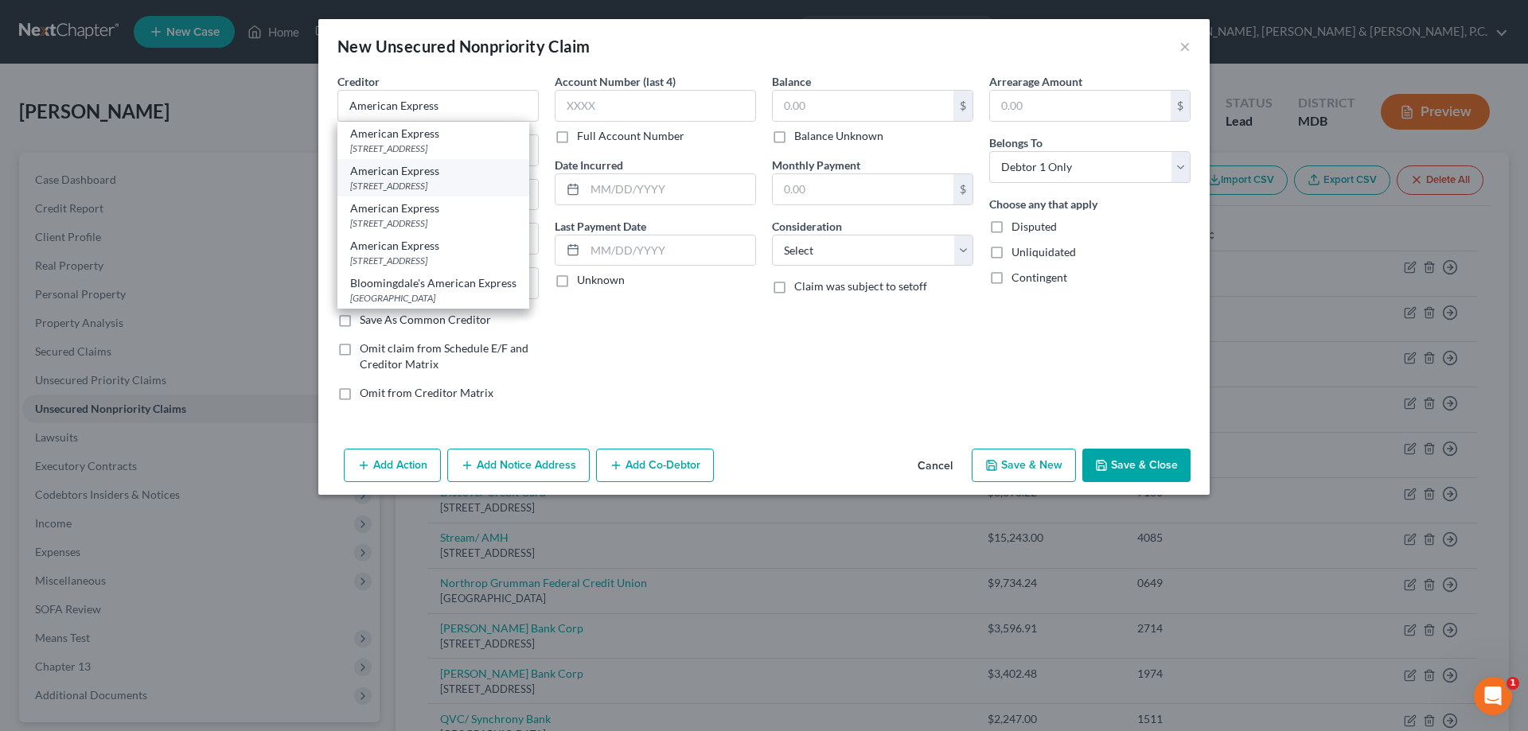
click at [452, 177] on div "American Express" at bounding box center [433, 171] width 166 height 16
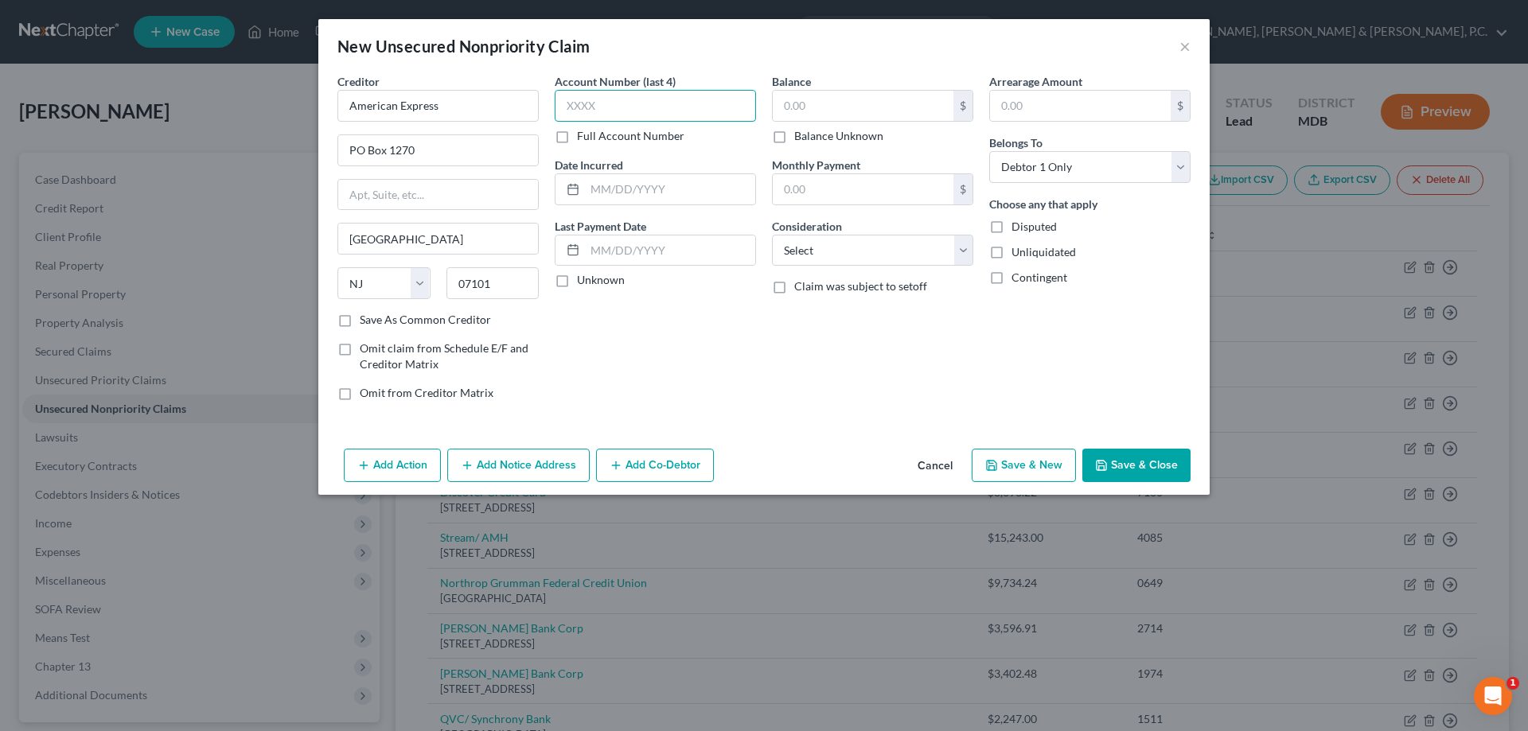
click at [642, 111] on input "text" at bounding box center [655, 106] width 201 height 32
click at [829, 111] on input "text" at bounding box center [863, 106] width 181 height 30
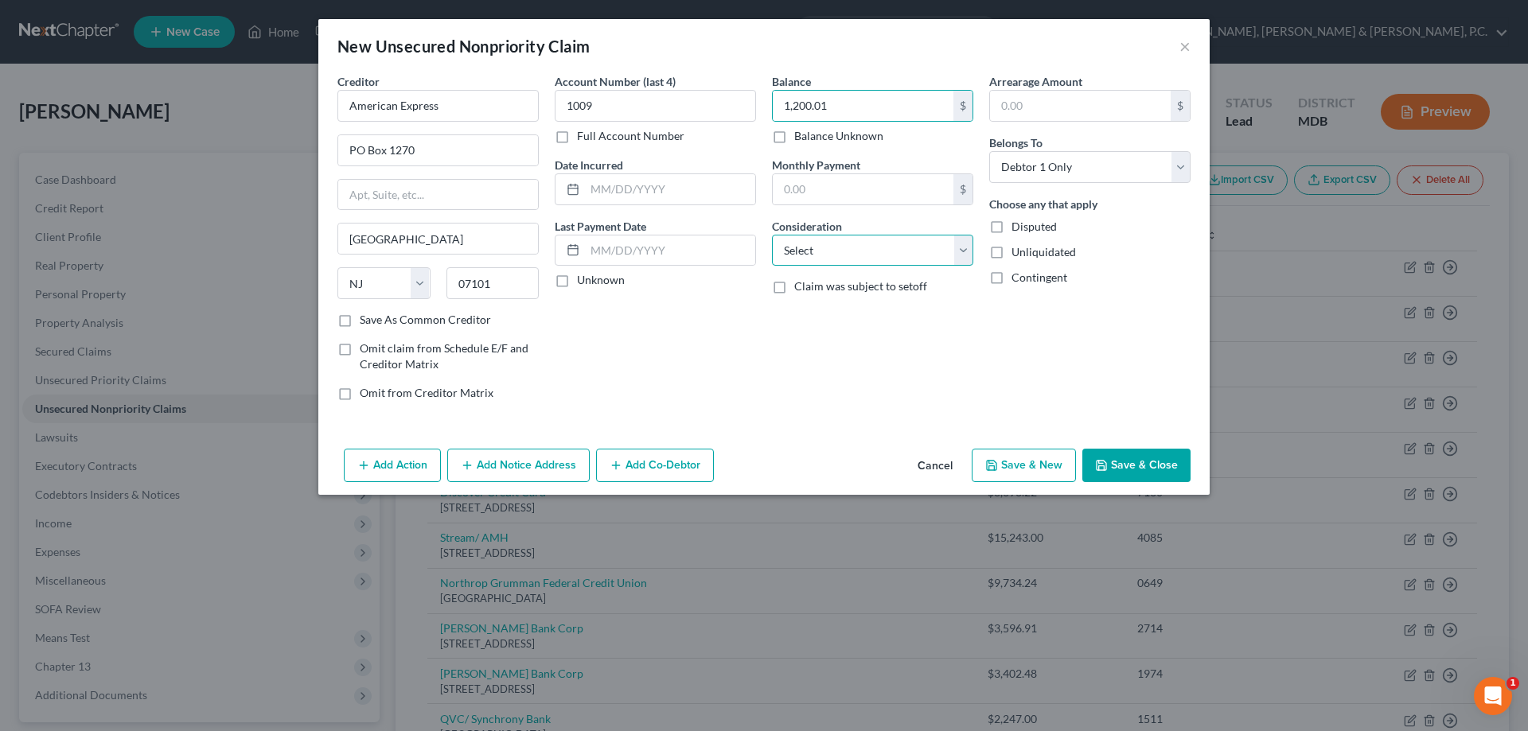
click at [848, 248] on select "Select Cable / Satellite Services Collection Agency Credit Card Debt Debt Couns…" at bounding box center [872, 251] width 201 height 32
click at [772, 235] on select "Select Cable / Satellite Services Collection Agency Credit Card Debt Debt Couns…" at bounding box center [872, 251] width 201 height 32
click at [998, 461] on icon "button" at bounding box center [991, 465] width 13 height 13
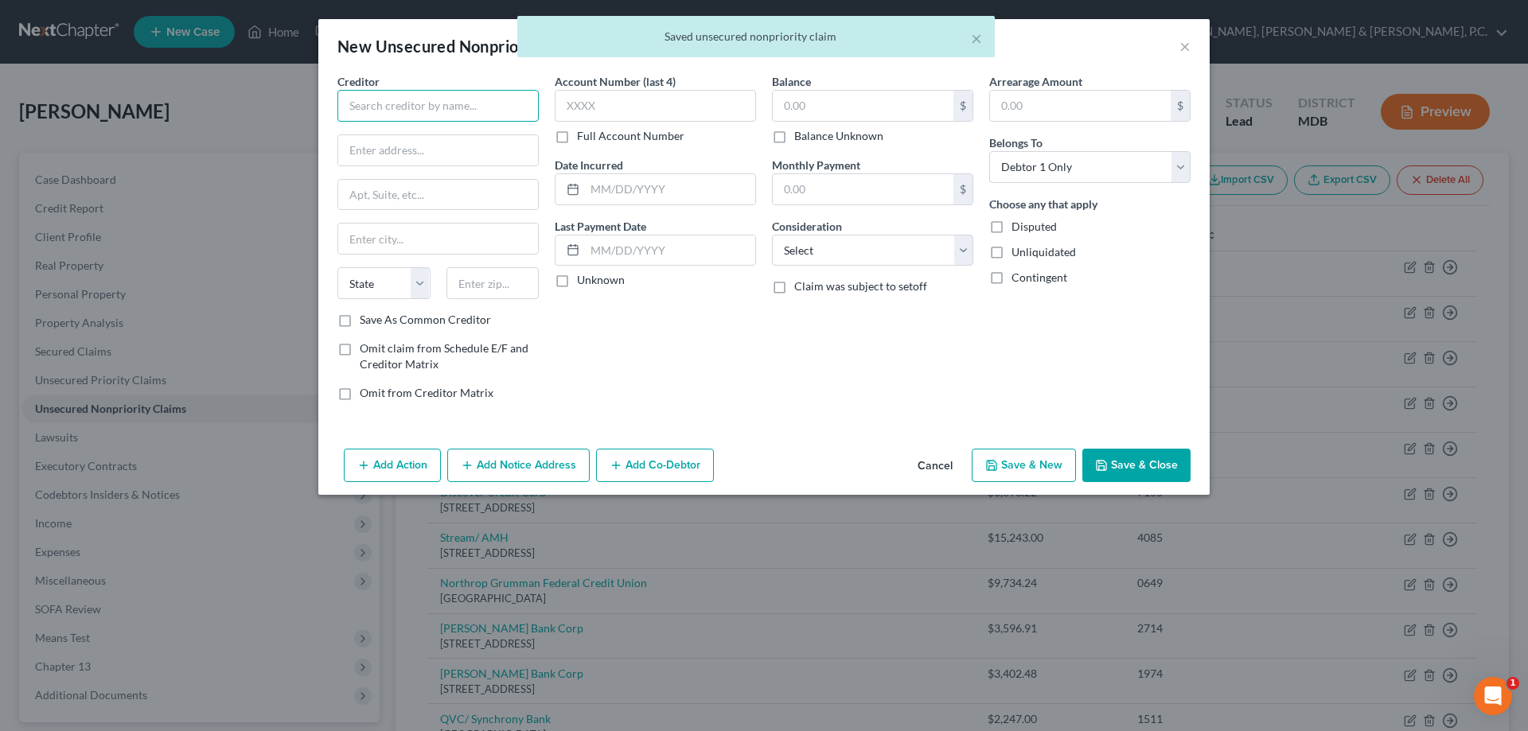
click at [454, 97] on input "text" at bounding box center [437, 106] width 201 height 32
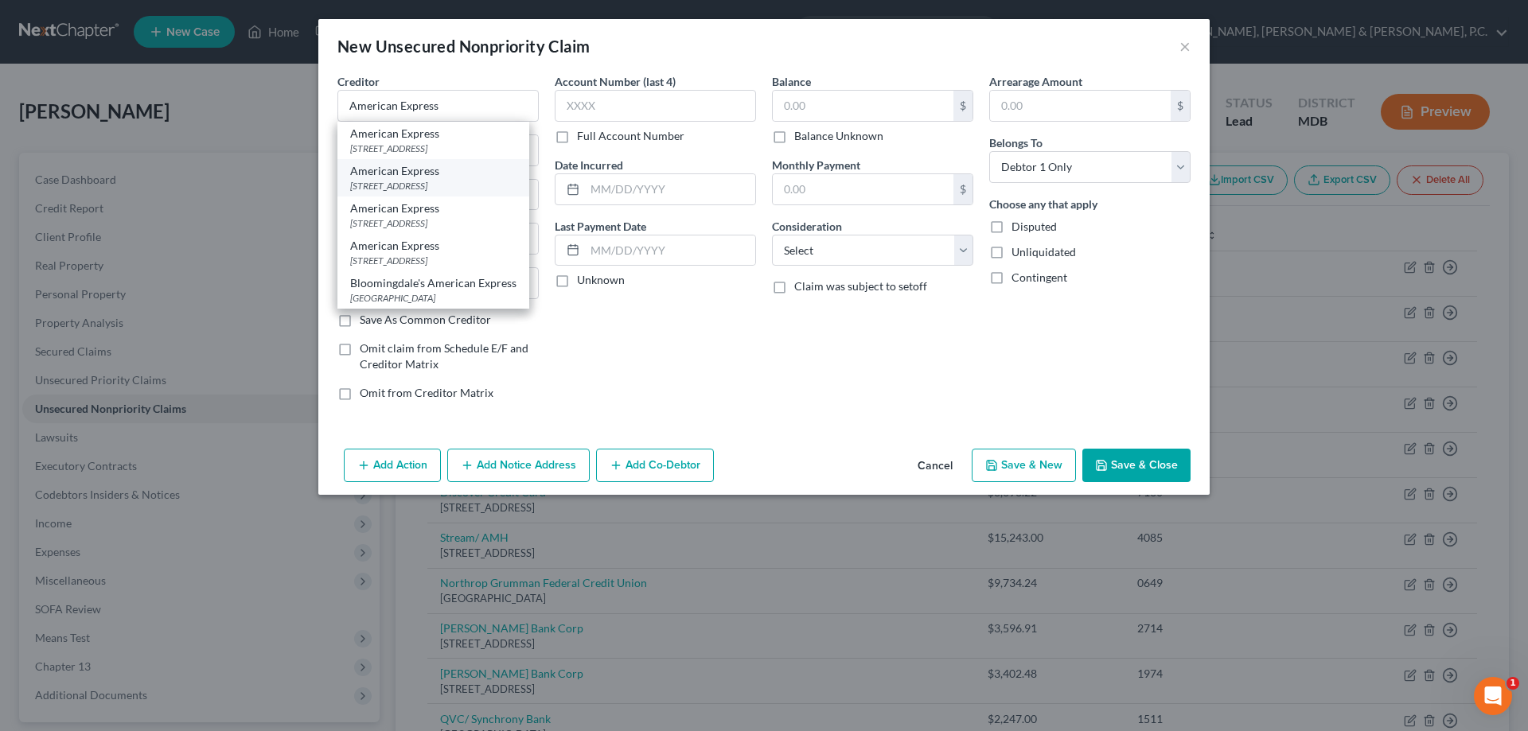
click at [436, 175] on div "American Express" at bounding box center [433, 171] width 166 height 16
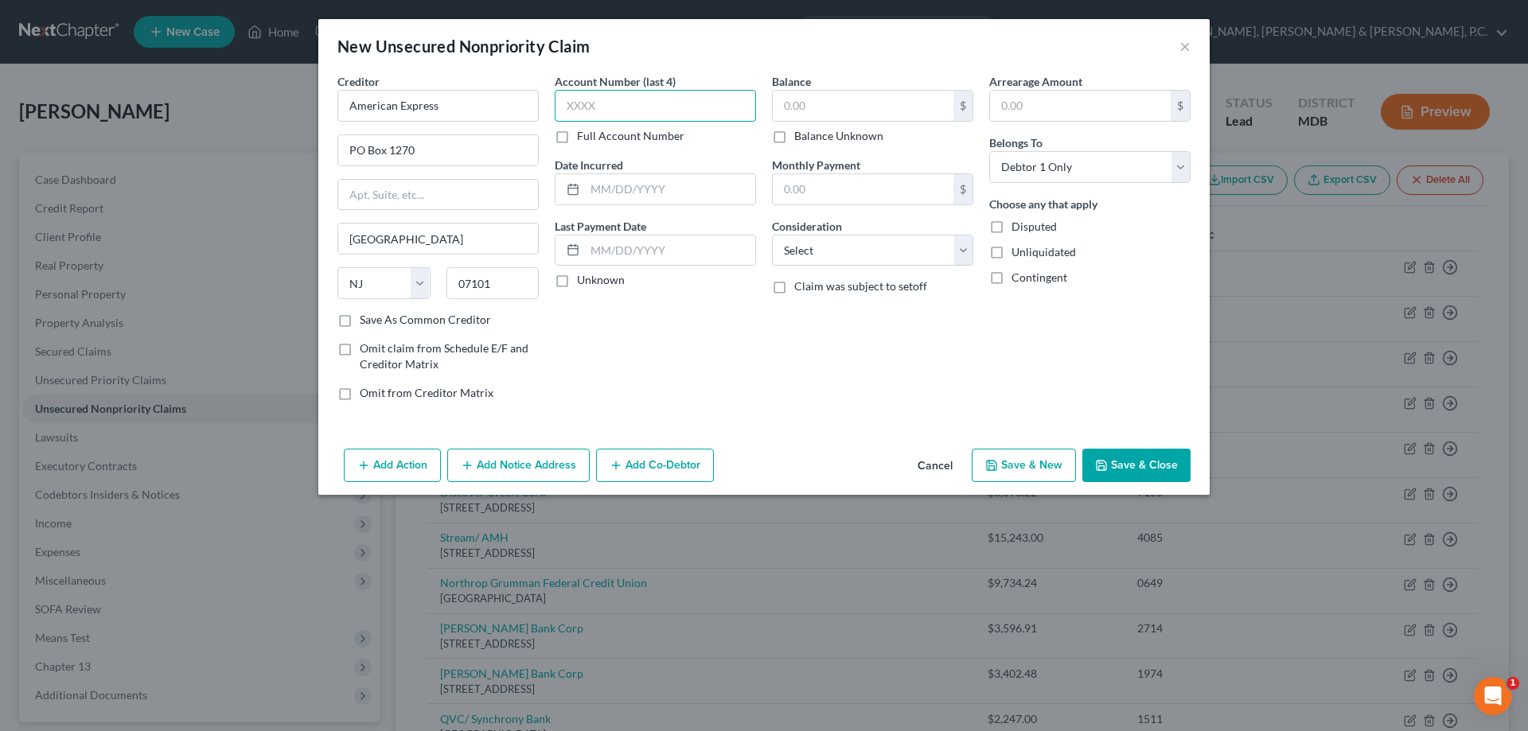
click at [621, 111] on input "text" at bounding box center [655, 106] width 201 height 32
click at [804, 112] on input "text" at bounding box center [863, 106] width 181 height 30
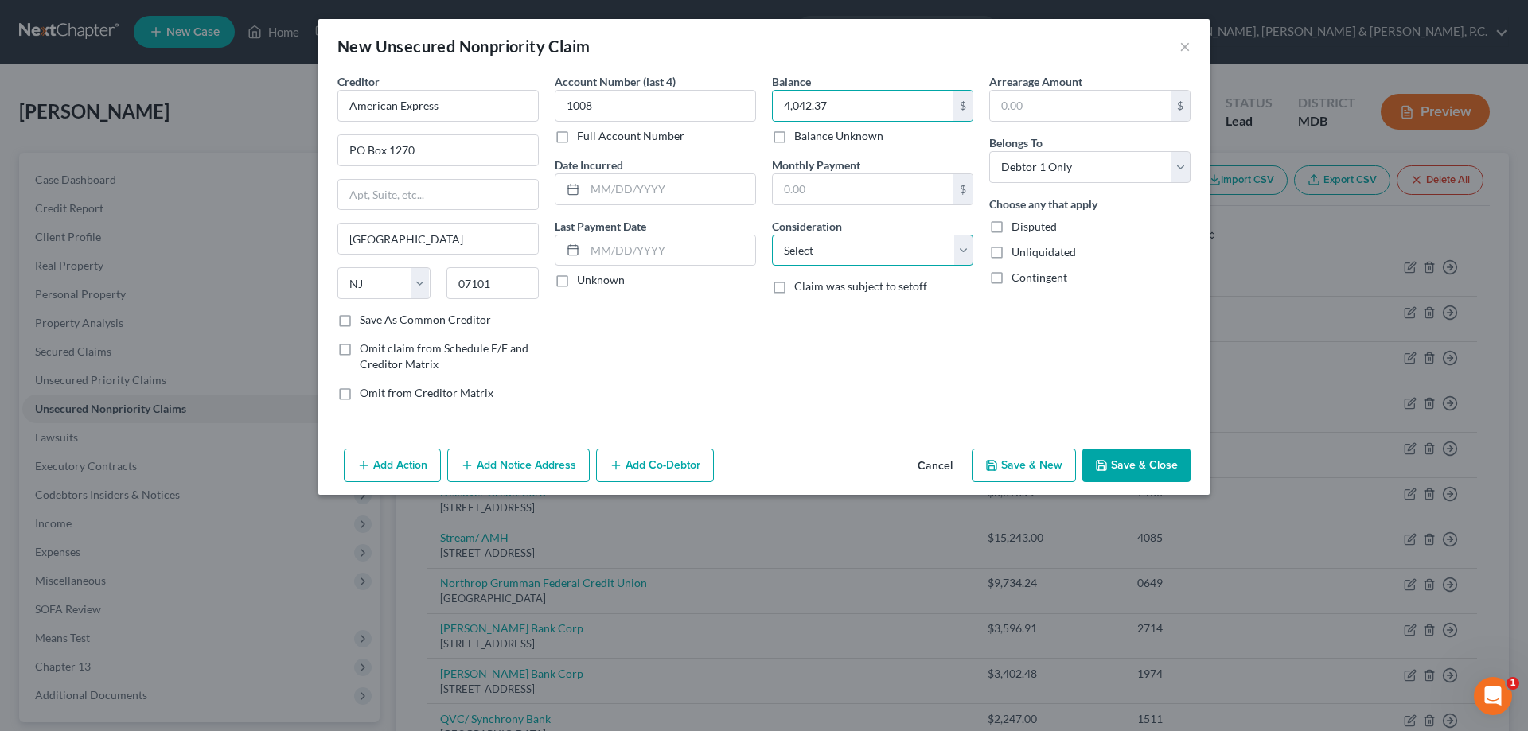
click at [848, 246] on select "Select Cable / Satellite Services Collection Agency Credit Card Debt Debt Couns…" at bounding box center [872, 251] width 201 height 32
click at [772, 235] on select "Select Cable / Satellite Services Collection Agency Credit Card Debt Debt Couns…" at bounding box center [872, 251] width 201 height 32
click at [1003, 455] on button "Save & New" at bounding box center [1024, 465] width 104 height 33
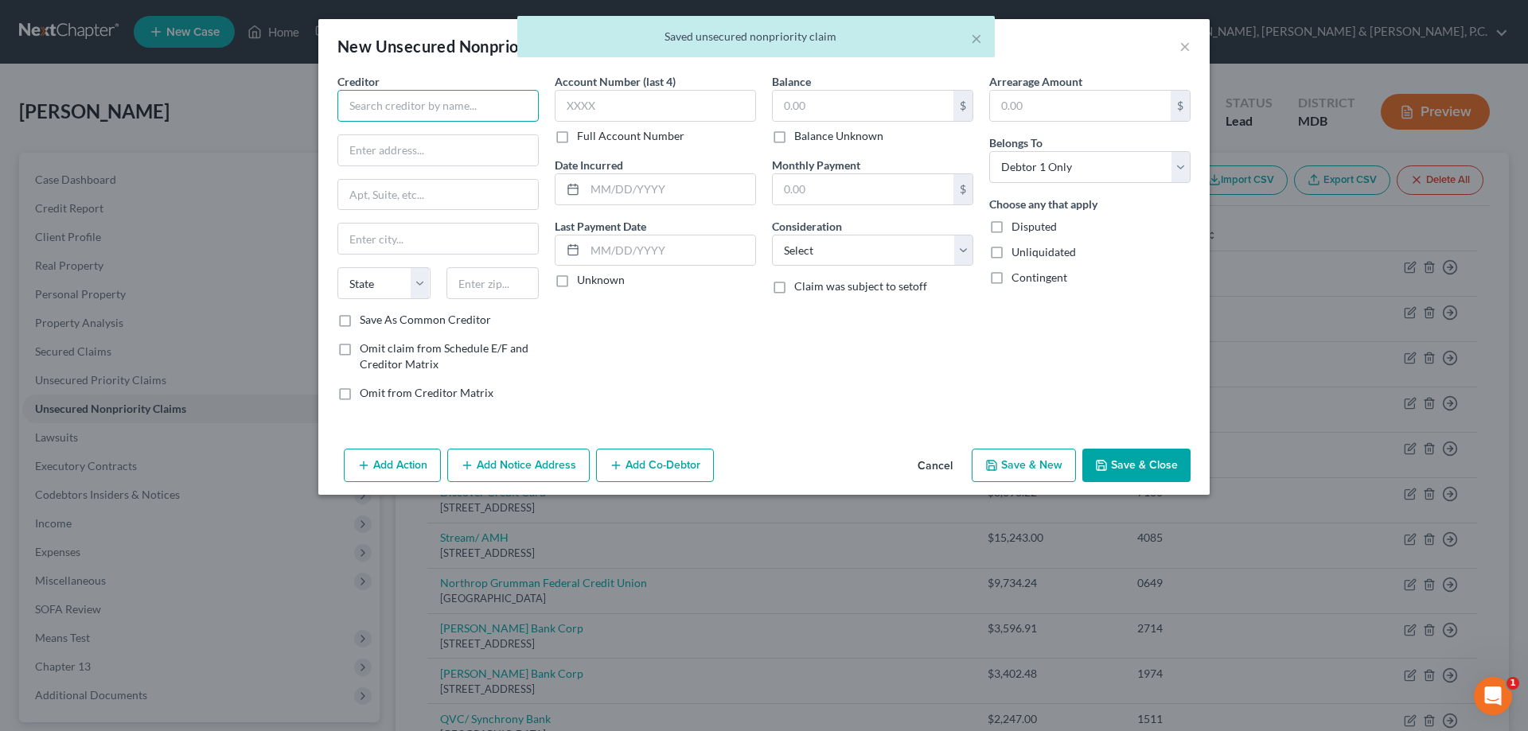
click at [497, 112] on input "text" at bounding box center [437, 106] width 201 height 32
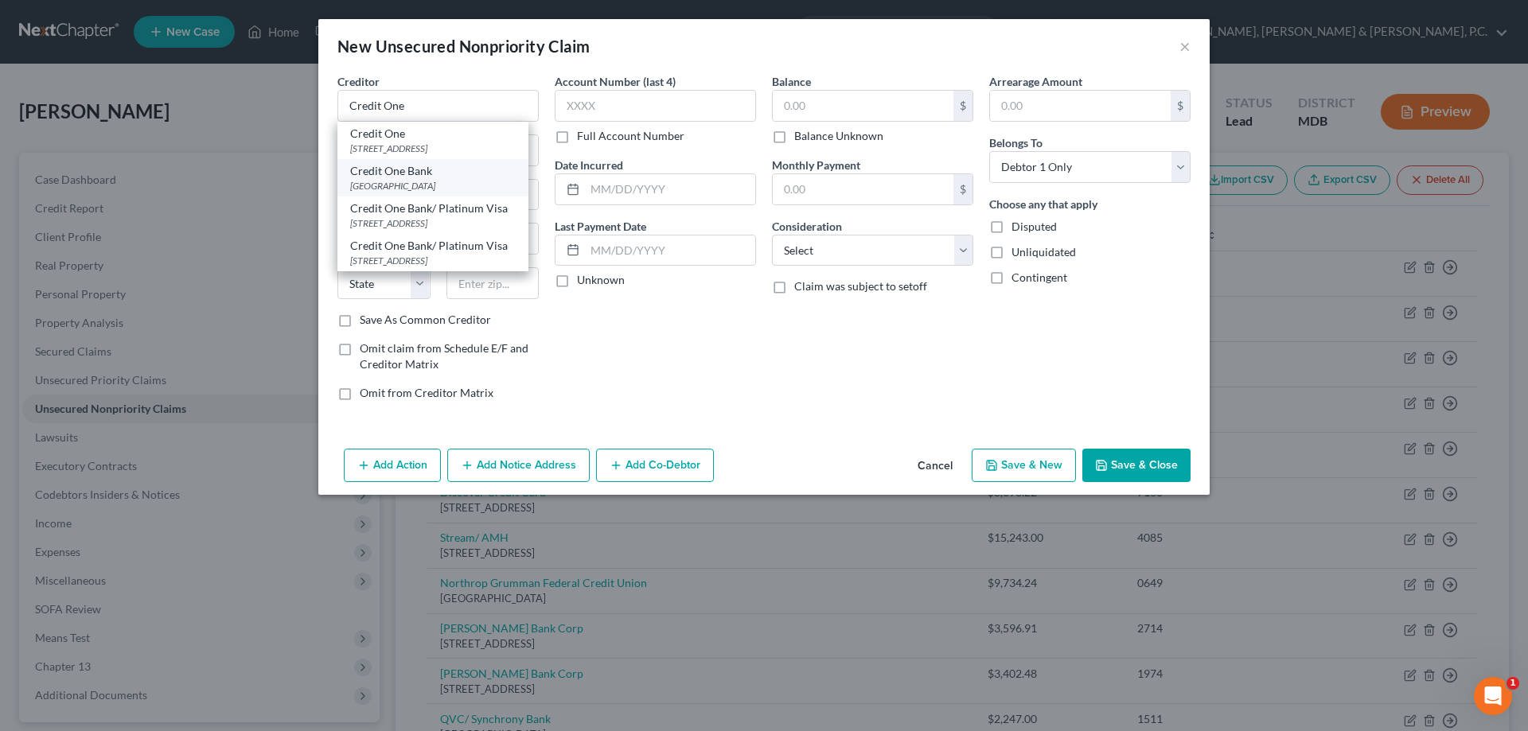
click at [429, 182] on div "[GEOGRAPHIC_DATA]" at bounding box center [433, 186] width 166 height 14
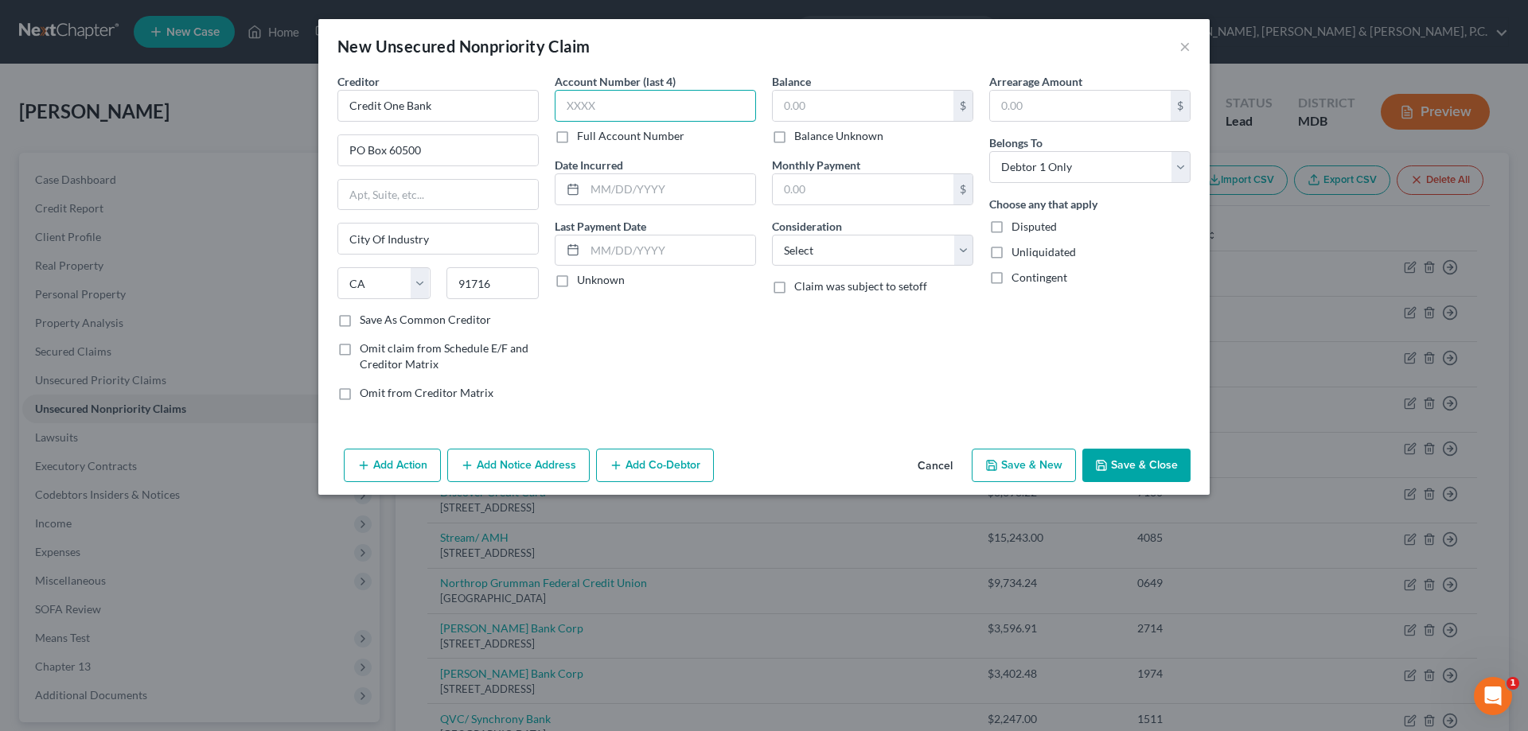
click at [683, 111] on input "text" at bounding box center [655, 106] width 201 height 32
click at [887, 111] on input "text" at bounding box center [863, 106] width 181 height 30
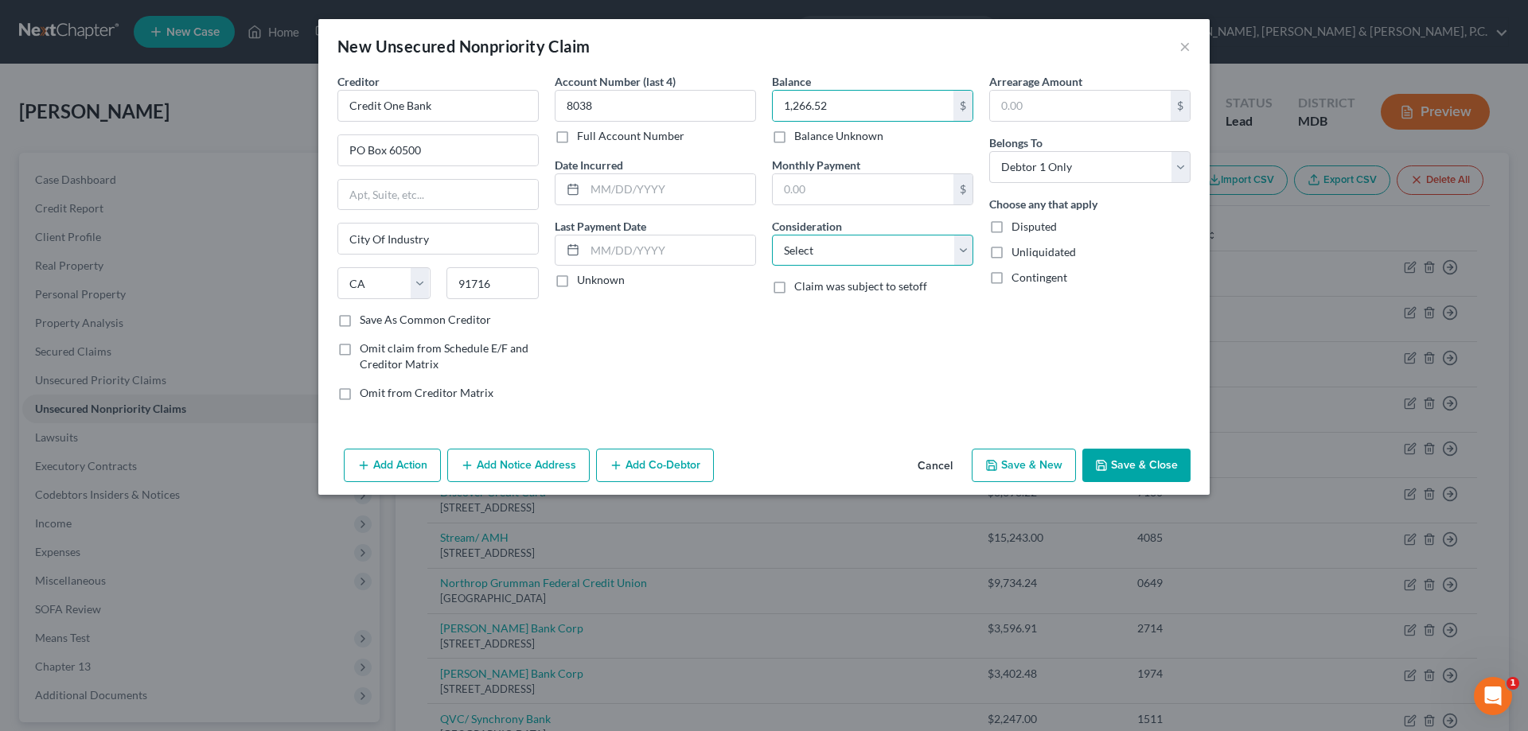
click at [905, 244] on select "Select Cable / Satellite Services Collection Agency Credit Card Debt Debt Couns…" at bounding box center [872, 251] width 201 height 32
click at [772, 235] on select "Select Cable / Satellite Services Collection Agency Credit Card Debt Debt Couns…" at bounding box center [872, 251] width 201 height 32
click at [1013, 455] on button "Save & New" at bounding box center [1024, 465] width 104 height 33
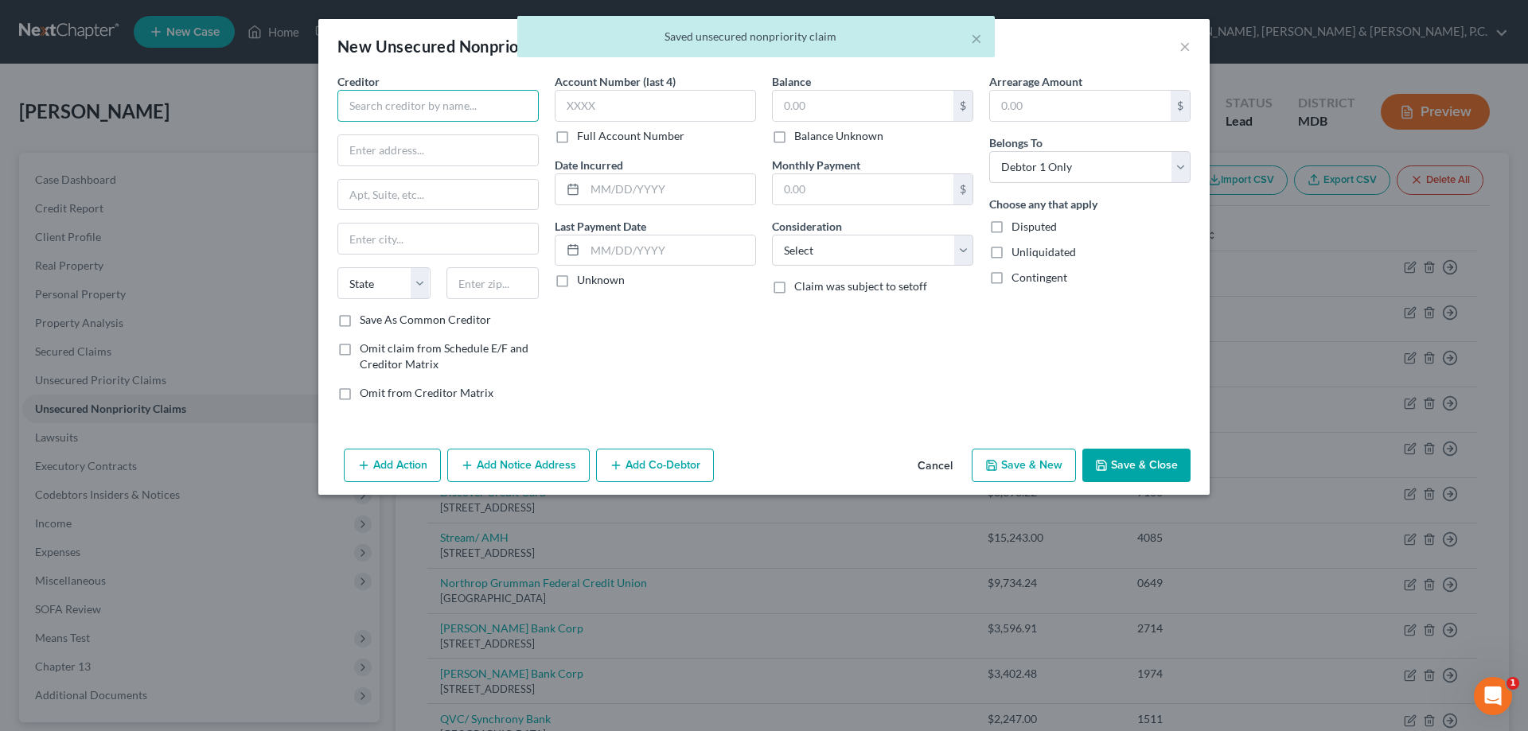
click at [375, 109] on input "text" at bounding box center [437, 106] width 201 height 32
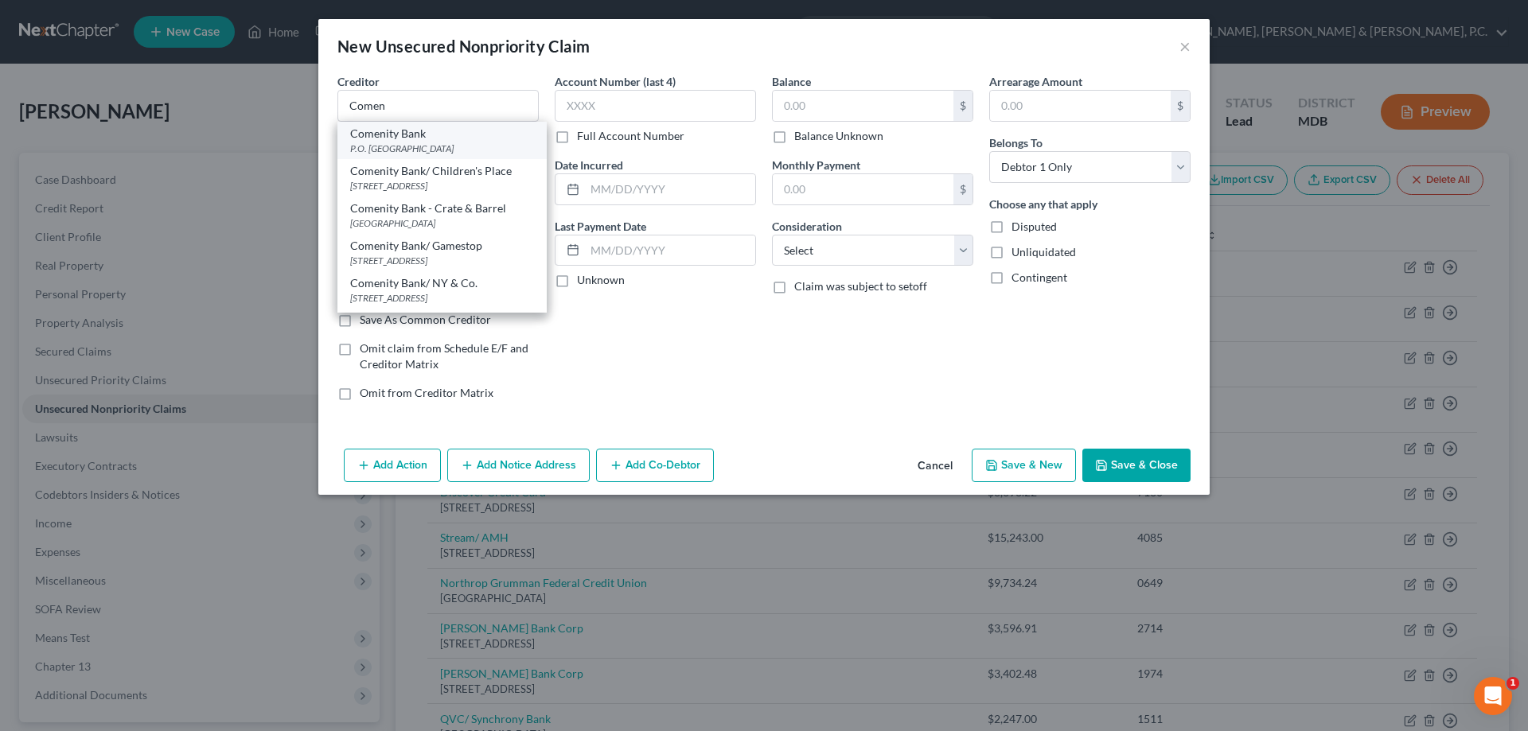
click at [462, 136] on div "Comenity Bank" at bounding box center [442, 134] width 184 height 16
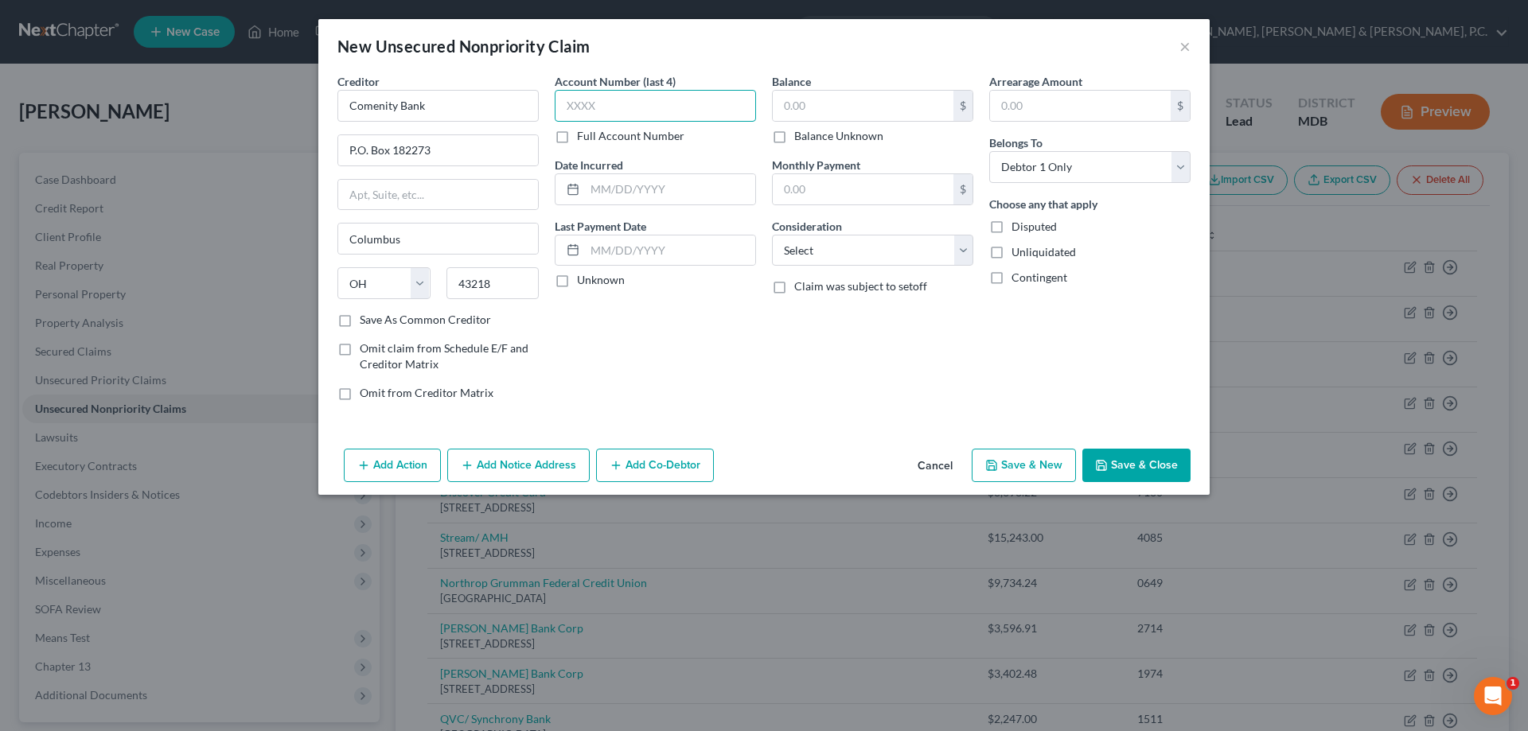
click at [600, 107] on input "text" at bounding box center [655, 106] width 201 height 32
click at [817, 105] on input "text" at bounding box center [863, 106] width 181 height 30
click at [828, 247] on select "Select Cable / Satellite Services Collection Agency Credit Card Debt Debt Couns…" at bounding box center [872, 251] width 201 height 32
click at [772, 235] on select "Select Cable / Satellite Services Collection Agency Credit Card Debt Debt Couns…" at bounding box center [872, 251] width 201 height 32
click at [1125, 462] on button "Save & Close" at bounding box center [1137, 465] width 108 height 33
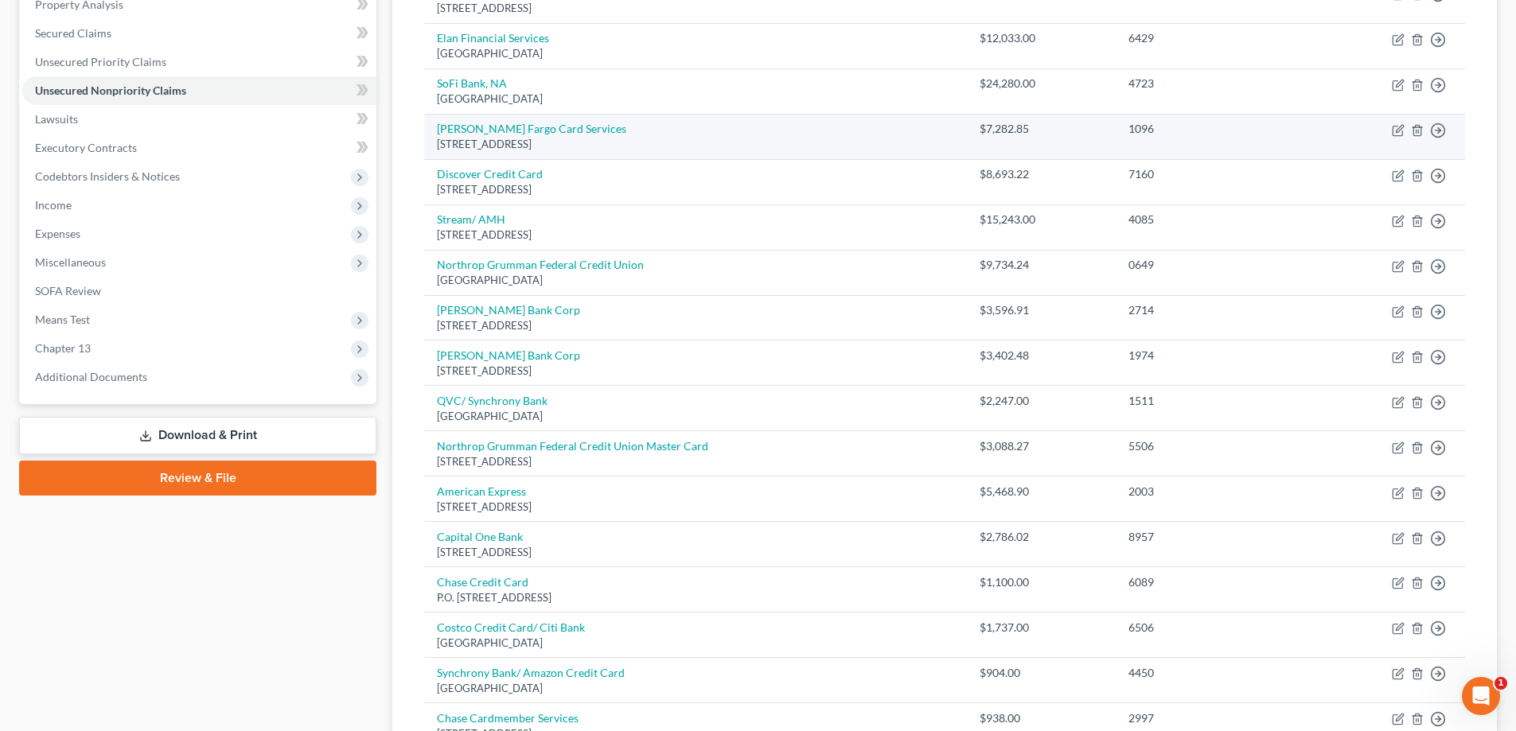
scroll to position [398, 0]
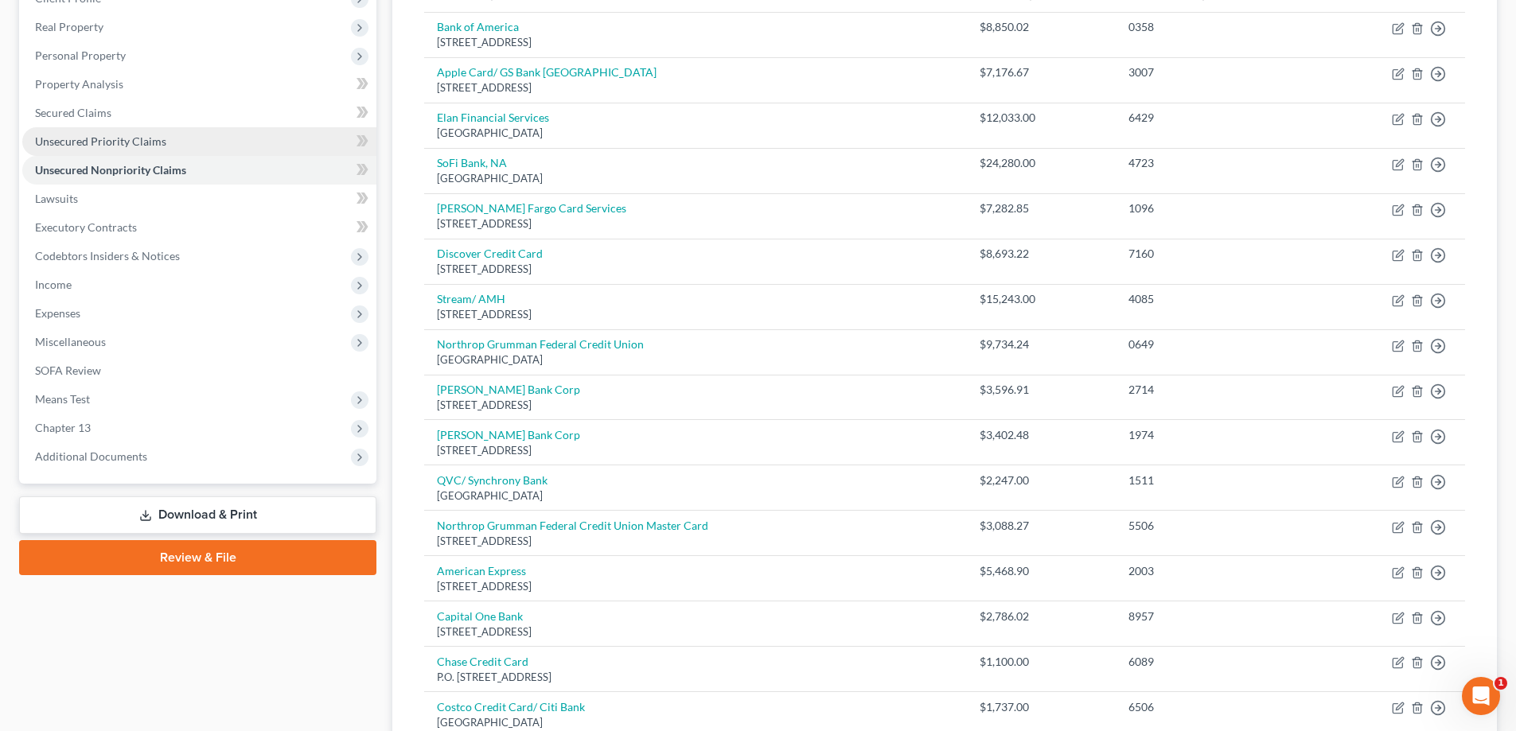
click at [107, 136] on span "Unsecured Priority Claims" at bounding box center [100, 142] width 131 height 14
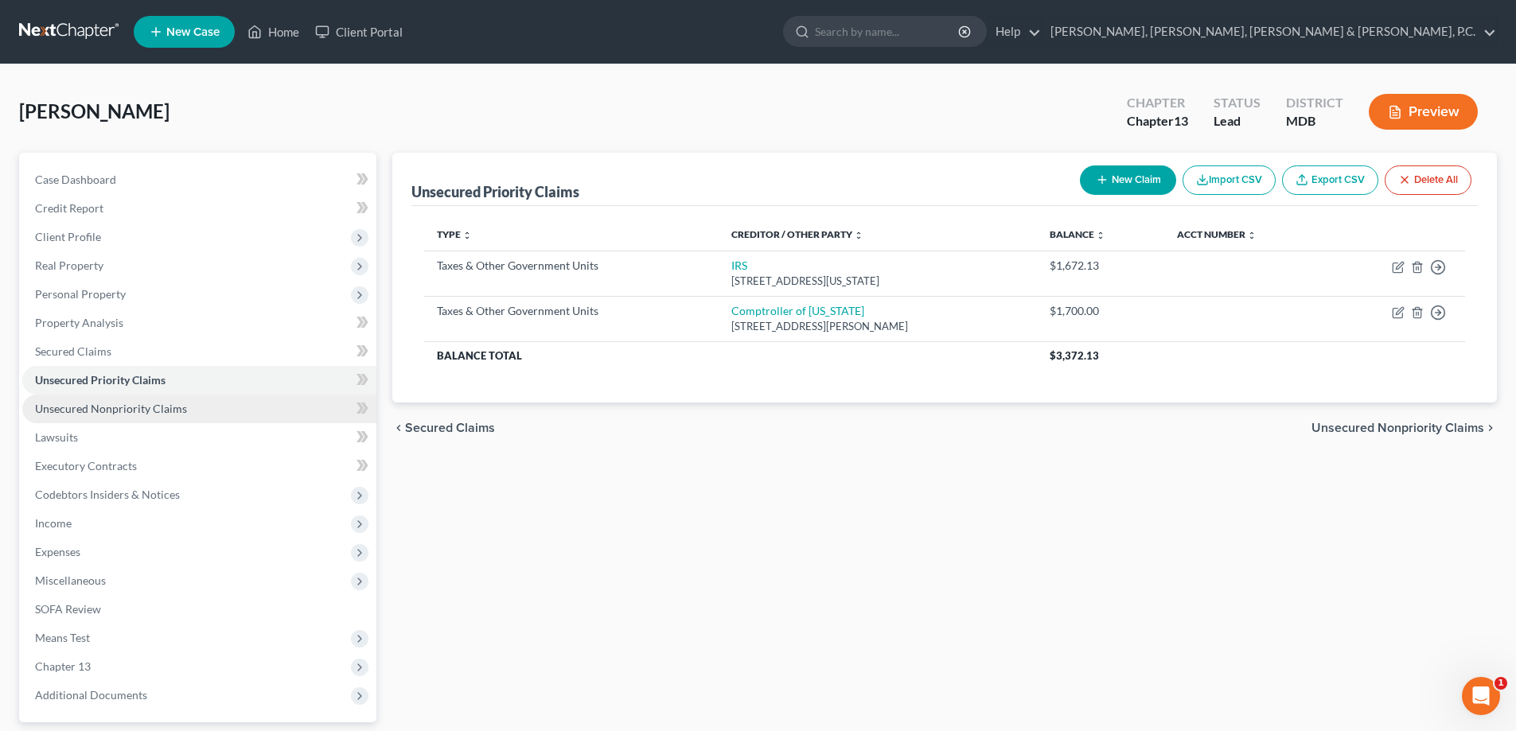
drag, startPoint x: 104, startPoint y: 407, endPoint x: 108, endPoint y: 418, distance: 11.8
click at [104, 408] on span "Unsecured Nonpriority Claims" at bounding box center [111, 409] width 152 height 14
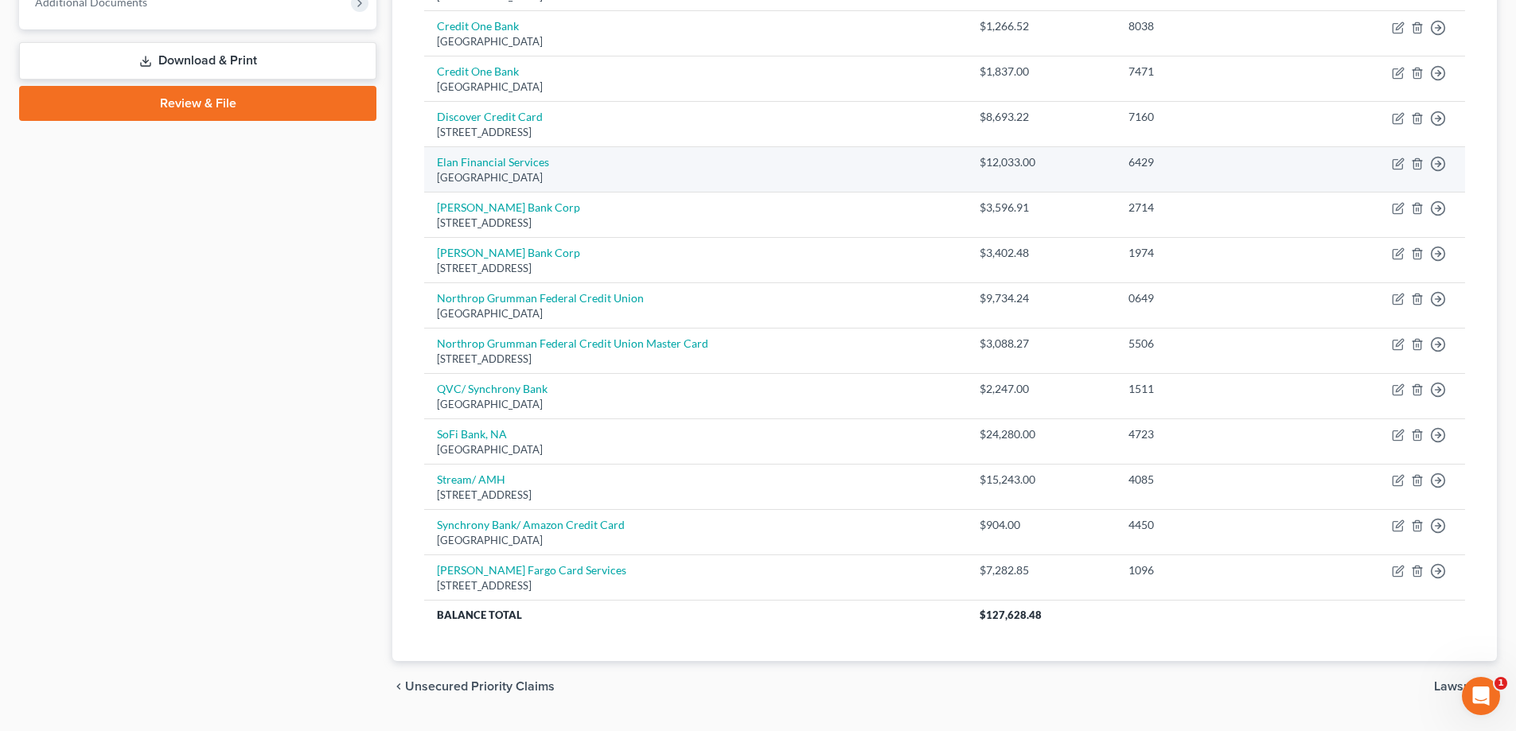
scroll to position [716, 0]
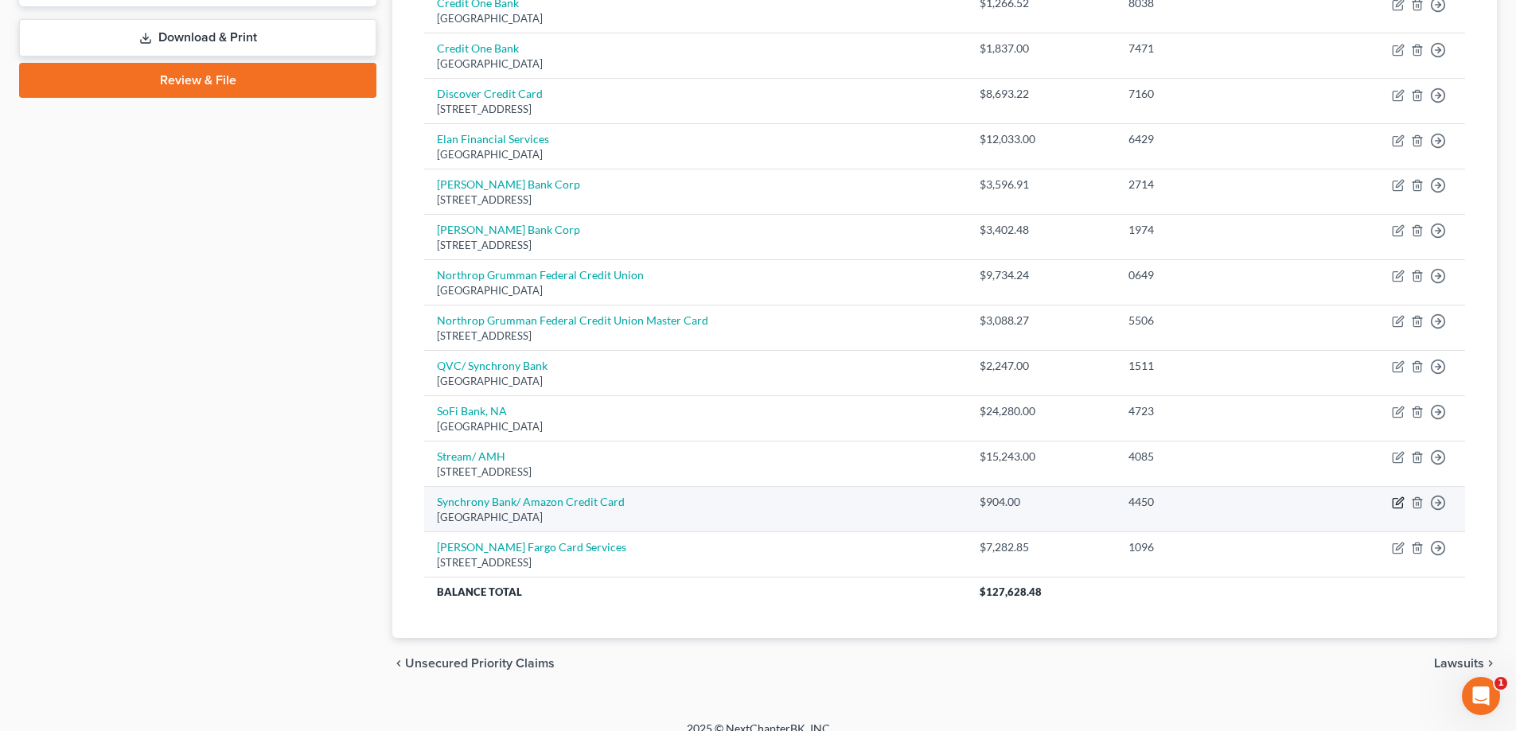
click at [1396, 501] on icon "button" at bounding box center [1398, 503] width 13 height 13
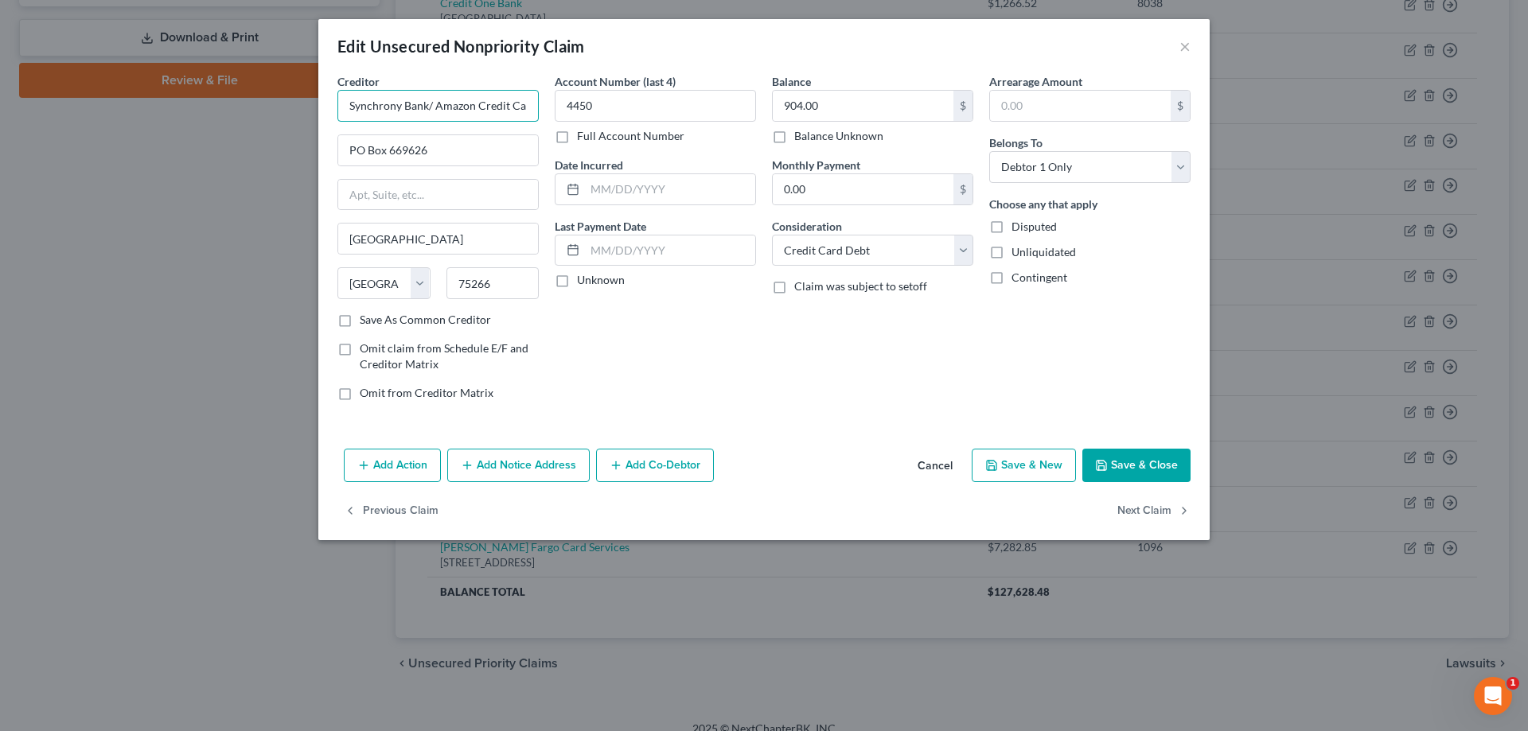
click at [531, 107] on input "Synchrony Bank/ Amazon Credit Card" at bounding box center [437, 106] width 201 height 32
click at [499, 140] on input "PO Box 669626" at bounding box center [438, 150] width 200 height 30
click at [360, 320] on label "Save As Common Creditor" at bounding box center [425, 320] width 131 height 16
click at [366, 320] on input "Save As Common Creditor" at bounding box center [371, 317] width 10 height 10
click at [1125, 461] on button "Save & Close" at bounding box center [1137, 465] width 108 height 33
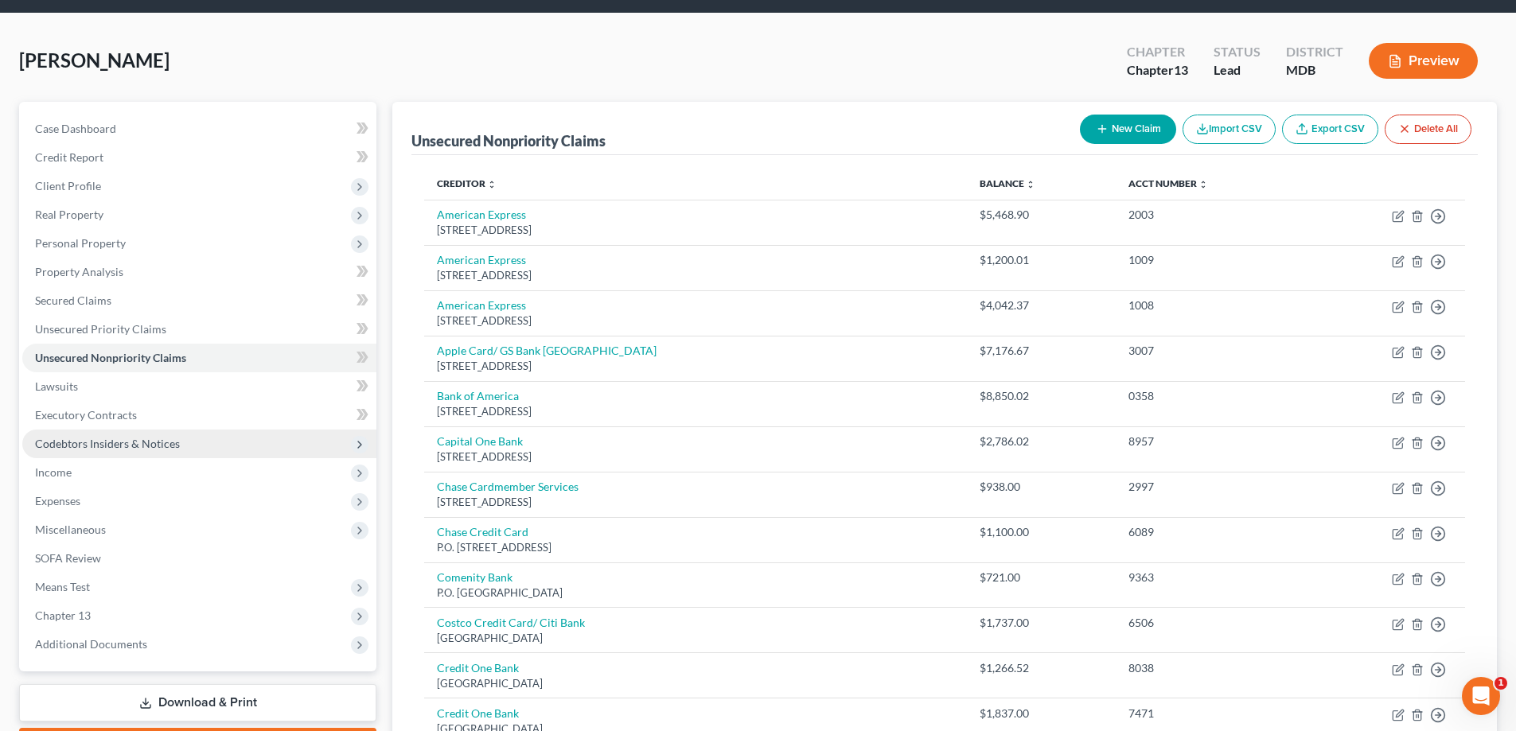
scroll to position [80, 0]
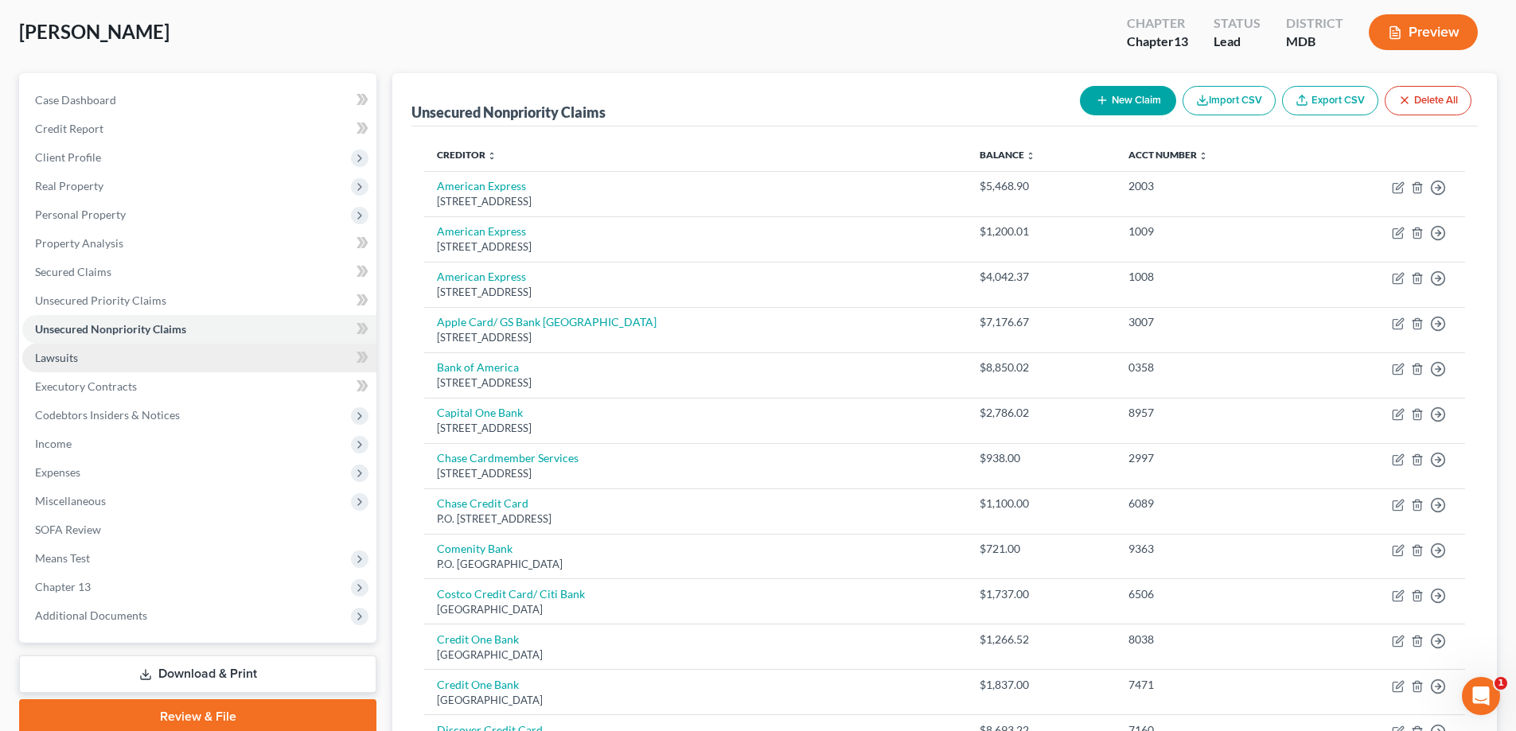
click at [68, 362] on span "Lawsuits" at bounding box center [56, 358] width 43 height 14
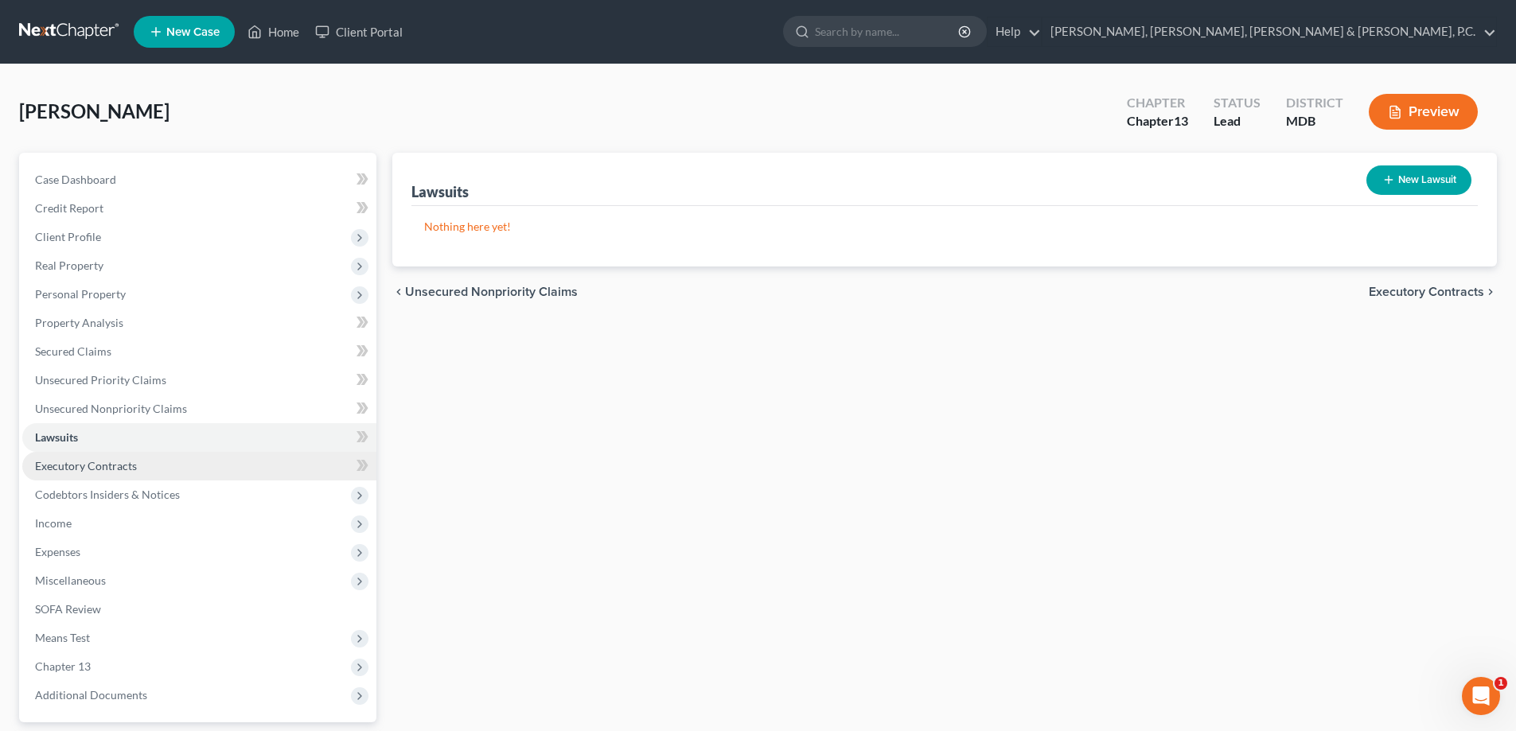
click at [96, 459] on span "Executory Contracts" at bounding box center [86, 466] width 102 height 14
click at [278, 20] on link "Home" at bounding box center [274, 32] width 68 height 29
